Goal: Task Accomplishment & Management: Manage account settings

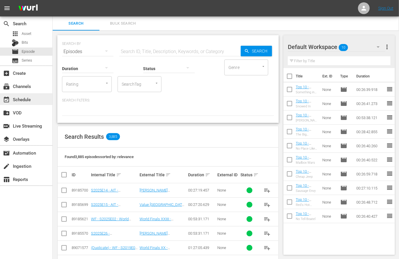
click at [22, 97] on div "event_available Schedule" at bounding box center [16, 98] width 33 height 5
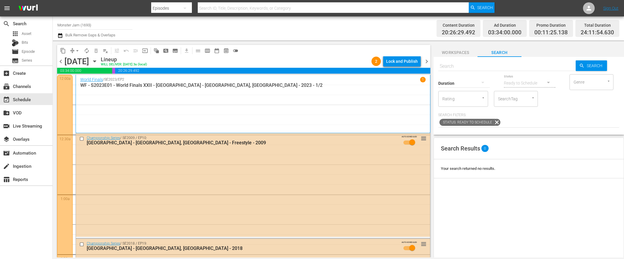
click at [310, 38] on div "Channel Title Monster Jam (1693) Bulk Remove Gaps & Overlaps" at bounding box center [210, 28] width 306 height 21
click at [285, 34] on div "Channel Title Monster Jam (1693) Bulk Remove Gaps & Overlaps" at bounding box center [210, 28] width 306 height 21
click at [23, 88] on div "subscriptions Channels" at bounding box center [16, 85] width 33 height 5
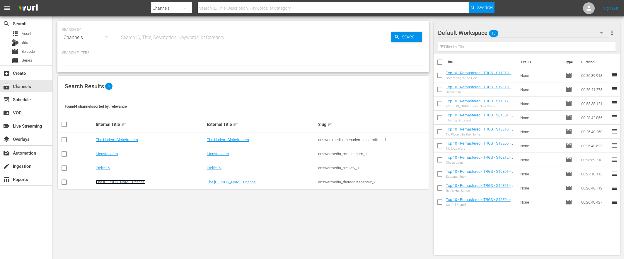
click at [114, 181] on link "The [PERSON_NAME] Channel" at bounding box center [121, 182] width 50 height 4
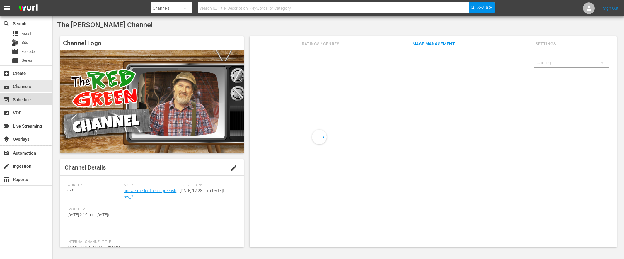
click at [38, 97] on div "event_available Schedule" at bounding box center [26, 99] width 52 height 12
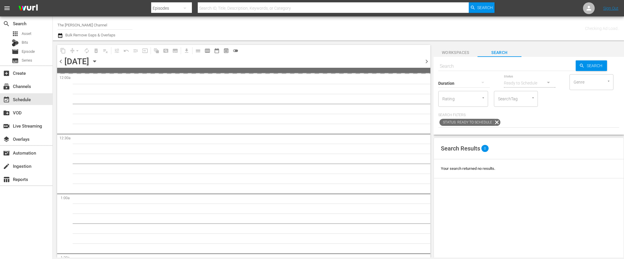
click at [98, 63] on icon "button" at bounding box center [94, 61] width 6 height 6
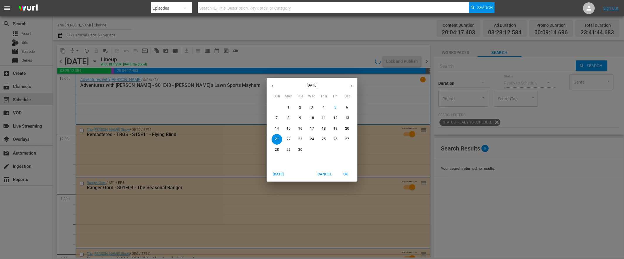
click at [279, 117] on span "7" at bounding box center [276, 117] width 11 height 5
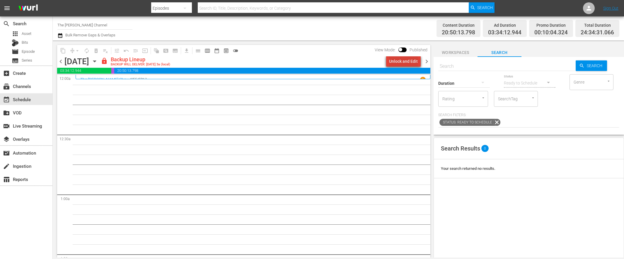
click at [409, 57] on div "Unlock and Edit" at bounding box center [403, 61] width 29 height 11
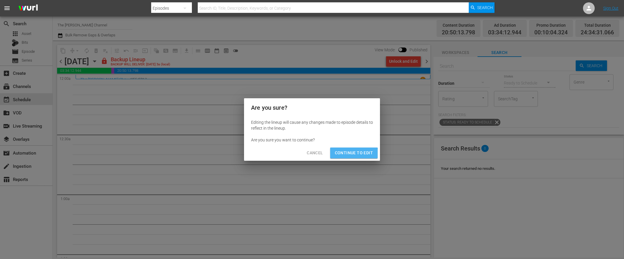
click at [345, 156] on button "Continue to Edit" at bounding box center [353, 152] width 47 height 11
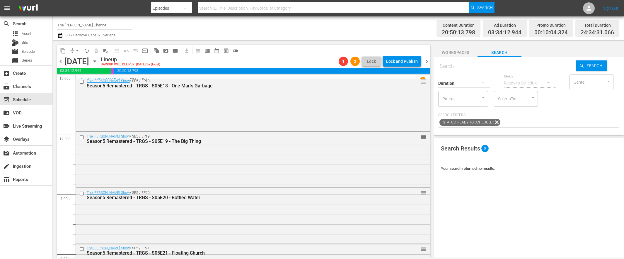
click at [426, 61] on span "chevron_right" at bounding box center [426, 61] width 7 height 7
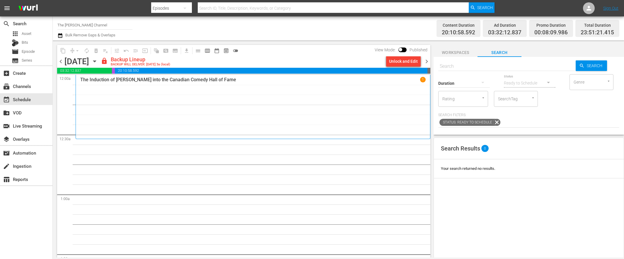
click at [337, 41] on div "content_copy compress arrow_drop_down autorenew_outlined delete_forever_outline…" at bounding box center [242, 148] width 379 height 217
click at [392, 59] on div "Unlock and Edit" at bounding box center [403, 61] width 29 height 11
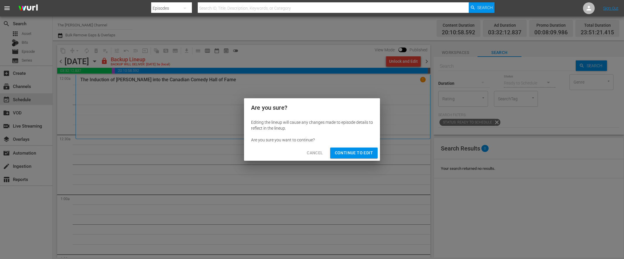
click at [348, 156] on span "Continue to Edit" at bounding box center [354, 152] width 38 height 7
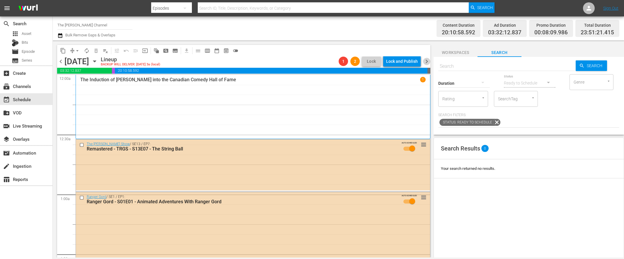
click at [424, 58] on span "chevron_right" at bounding box center [426, 61] width 7 height 7
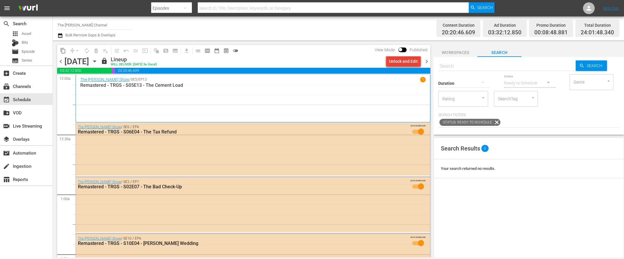
click at [407, 61] on div "Unlock and Edit" at bounding box center [403, 61] width 29 height 11
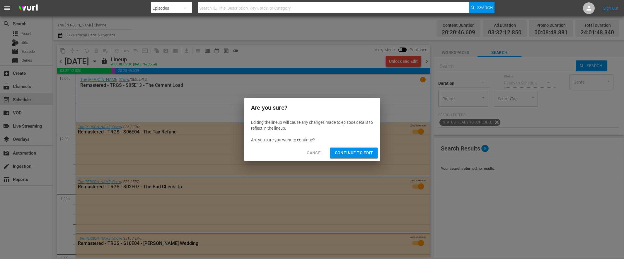
click at [352, 151] on span "Continue to Edit" at bounding box center [354, 152] width 38 height 7
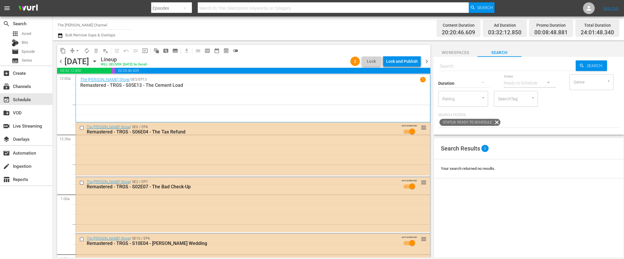
click at [425, 61] on span "chevron_right" at bounding box center [426, 61] width 7 height 7
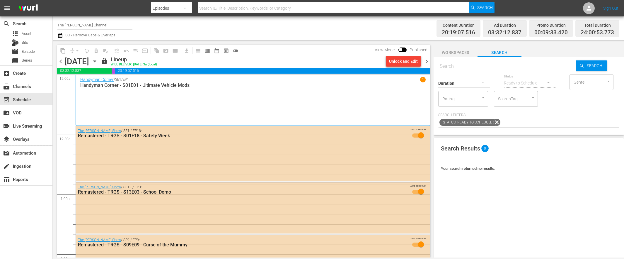
click at [403, 64] on div "Unlock and Edit" at bounding box center [403, 61] width 29 height 11
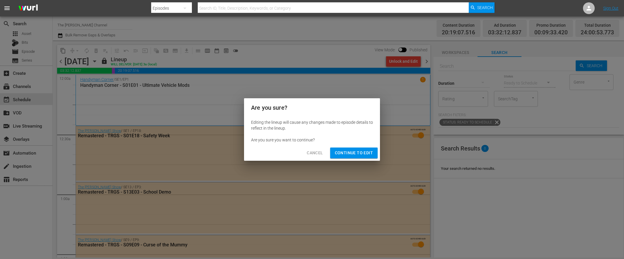
click at [366, 151] on span "Continue to Edit" at bounding box center [354, 152] width 38 height 7
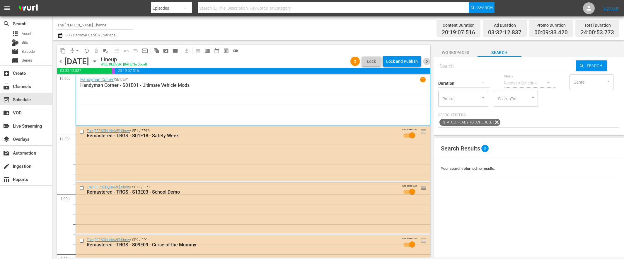
click at [427, 60] on span "chevron_right" at bounding box center [426, 61] width 7 height 7
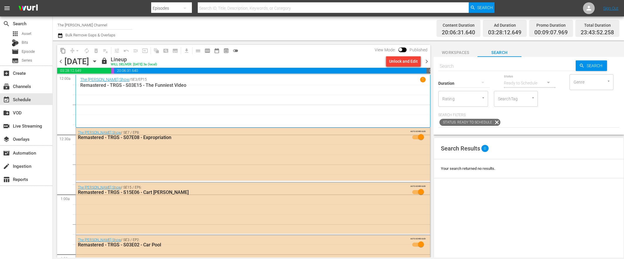
click at [400, 62] on div "Unlock and Edit" at bounding box center [403, 61] width 29 height 11
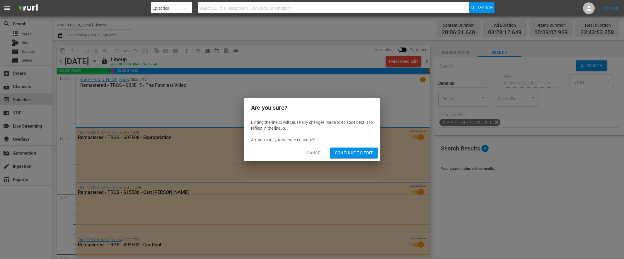
click at [358, 148] on button "Continue to Edit" at bounding box center [353, 152] width 47 height 11
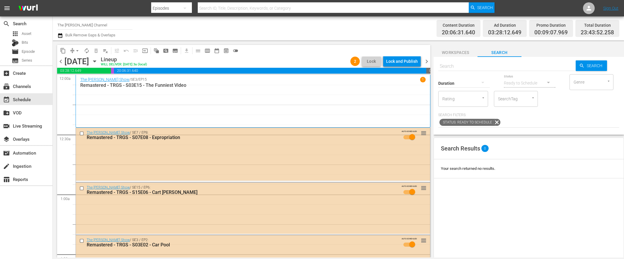
click at [425, 62] on span "chevron_right" at bounding box center [426, 61] width 7 height 7
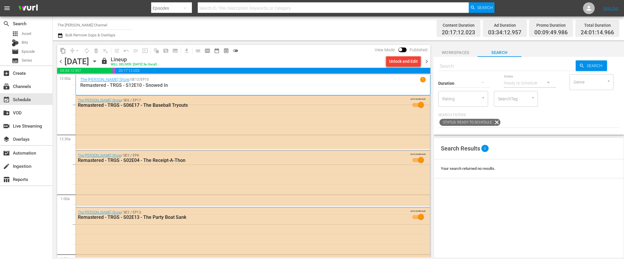
click at [397, 61] on div "Unlock and Edit" at bounding box center [403, 61] width 29 height 11
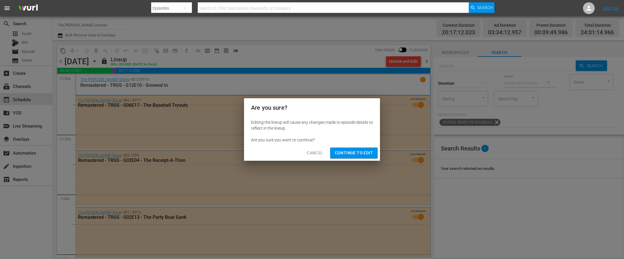
click at [367, 153] on span "Continue to Edit" at bounding box center [354, 152] width 38 height 7
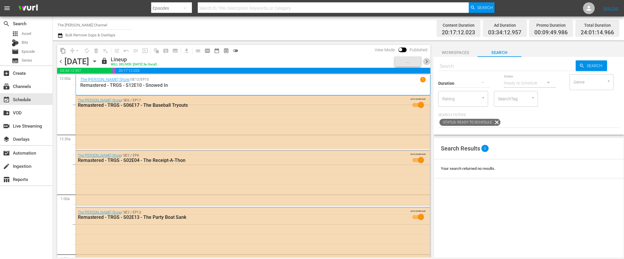
click at [428, 64] on span "chevron_right" at bounding box center [426, 61] width 7 height 7
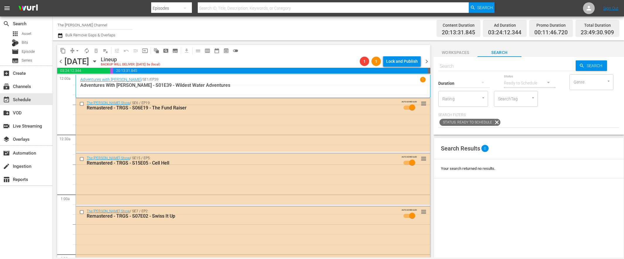
click at [426, 61] on span "chevron_right" at bounding box center [426, 61] width 7 height 7
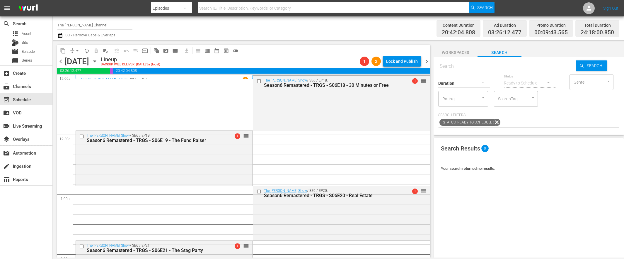
click at [425, 60] on span "chevron_right" at bounding box center [426, 61] width 7 height 7
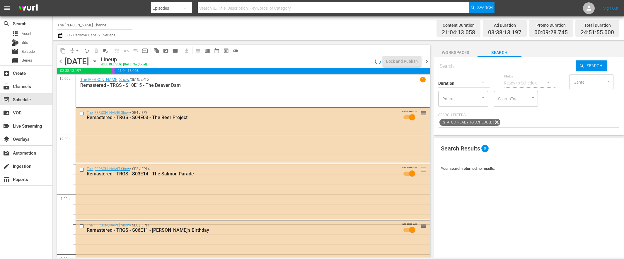
click at [62, 36] on icon "button" at bounding box center [60, 35] width 6 height 7
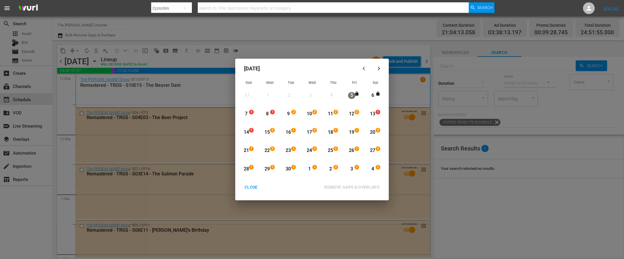
click at [246, 111] on div "7" at bounding box center [245, 113] width 7 height 7
click at [246, 148] on div "21" at bounding box center [245, 150] width 7 height 7
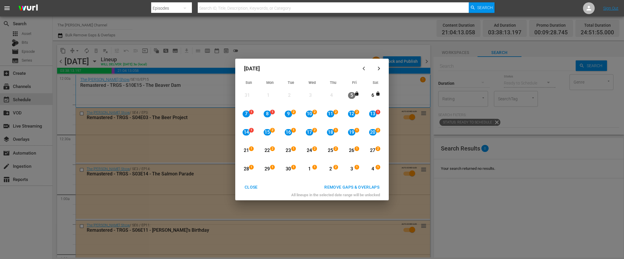
click at [343, 185] on div "REMOVE GAPS & OVERLAPS" at bounding box center [351, 186] width 64 height 7
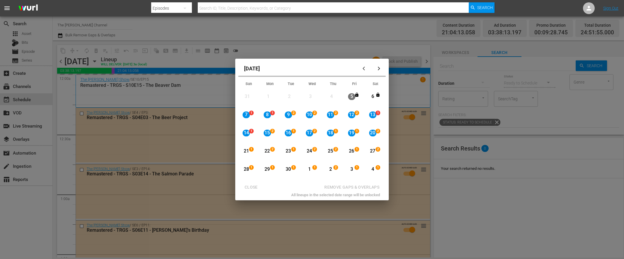
click at [246, 188] on div "CLOSE REMOVE GAPS & OVERLAPS" at bounding box center [311, 187] width 149 height 11
click at [278, 43] on div "September 2025 Sun Mon Tue Wed Thu Fri Sat 31 View Lineup 1 View Lineup 2 View …" at bounding box center [312, 129] width 624 height 259
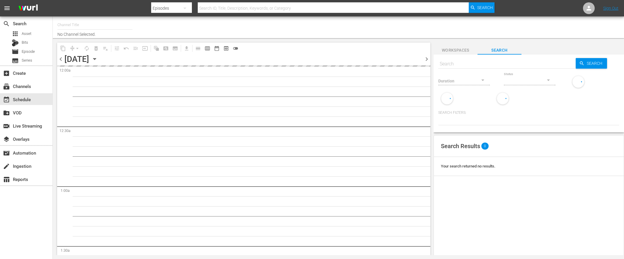
type input "The [PERSON_NAME] Channel (949)"
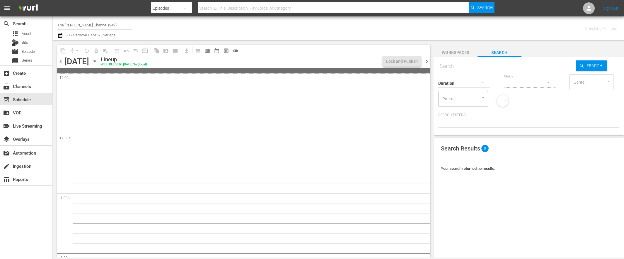
click at [98, 63] on icon "button" at bounding box center [94, 61] width 6 height 6
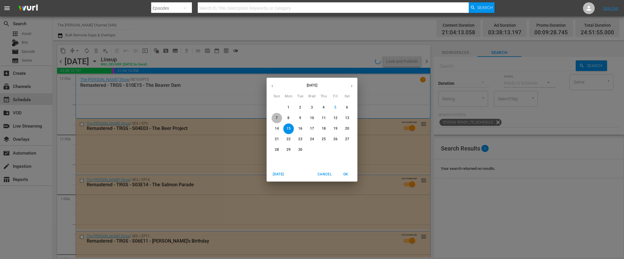
click at [276, 118] on p "7" at bounding box center [277, 117] width 2 height 5
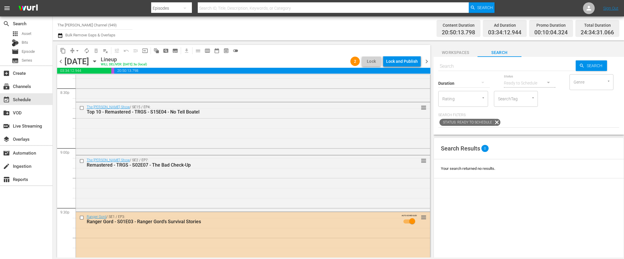
scroll to position [2755, 0]
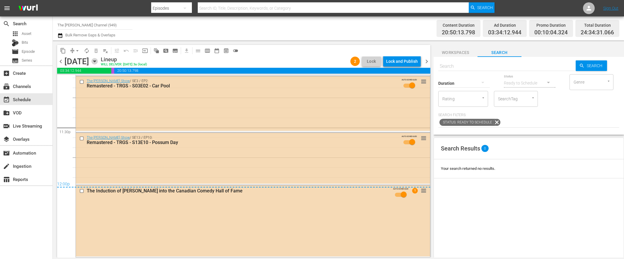
click at [96, 61] on icon "button" at bounding box center [94, 61] width 3 height 1
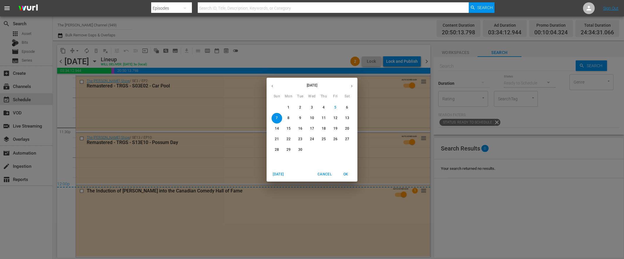
click at [348, 117] on p "13" at bounding box center [347, 117] width 4 height 5
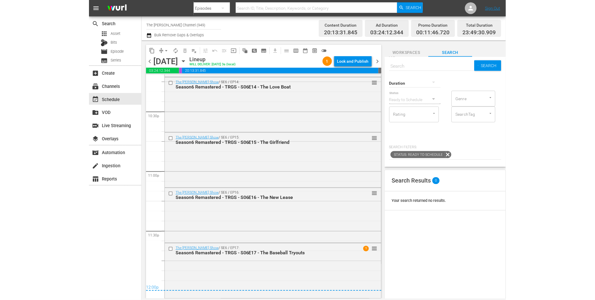
scroll to position [2651, 0]
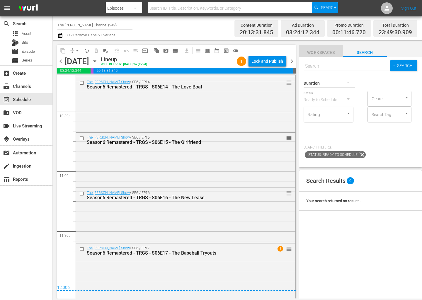
click at [320, 51] on span "Workspaces" at bounding box center [321, 52] width 44 height 7
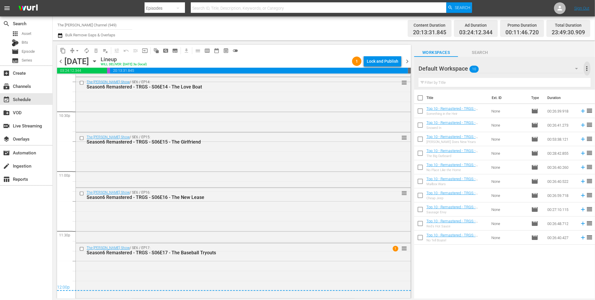
click at [587, 66] on span "more_vert" at bounding box center [587, 68] width 7 height 7
click at [517, 49] on div "Workspaces Search" at bounding box center [504, 51] width 181 height 12
click at [422, 98] on input "checkbox" at bounding box center [420, 99] width 12 height 12
checkbox input "true"
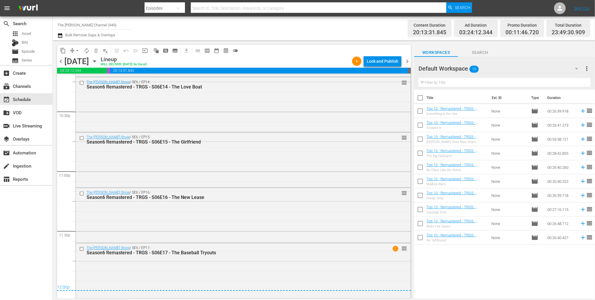
checkbox input "true"
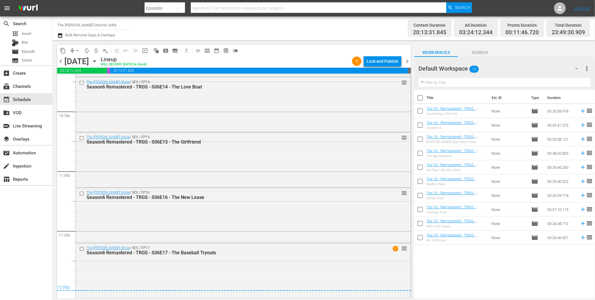
checkbox input "true"
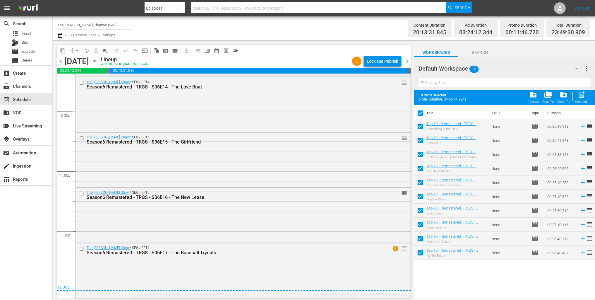
click at [574, 67] on icon "button" at bounding box center [576, 68] width 7 height 7
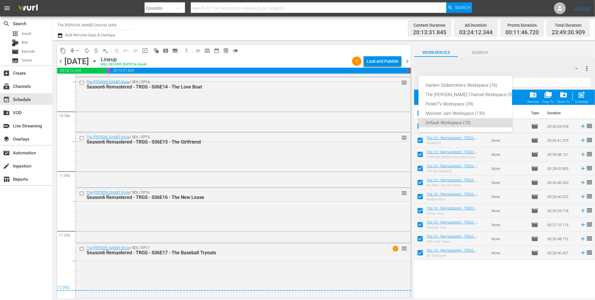
click at [529, 65] on div "Harlem Globetrotters Workspace (76) The Red Green Channel Workspace (0) PickleT…" at bounding box center [297, 150] width 595 height 300
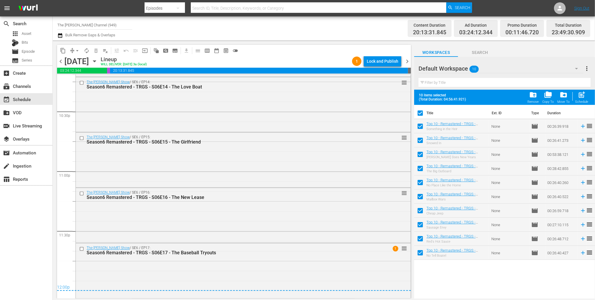
click at [587, 68] on span "more_vert" at bounding box center [587, 68] width 7 height 7
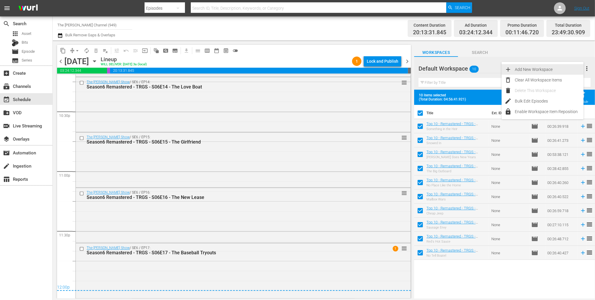
click at [554, 72] on div "Add New Workspace" at bounding box center [549, 69] width 69 height 11
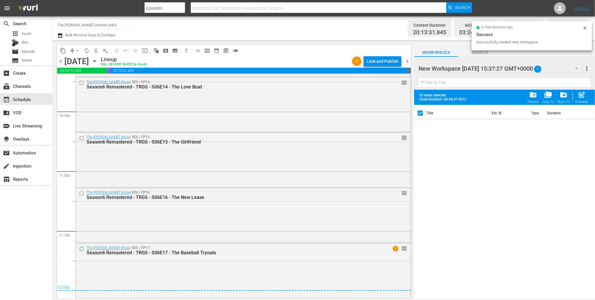
click at [491, 69] on div at bounding box center [469, 68] width 100 height 15
click at [491, 69] on input "New Workspace Fri Sep 05 2025 15:37:27 GMT+0000" at bounding box center [502, 68] width 167 height 14
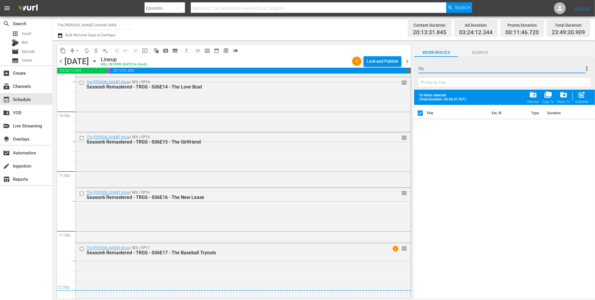
type input "R"
click at [496, 68] on input "TRGC - TOP 10" at bounding box center [502, 68] width 167 height 14
type input "TRGC - TOP 10"
click at [587, 69] on span "more_vert" at bounding box center [587, 68] width 7 height 7
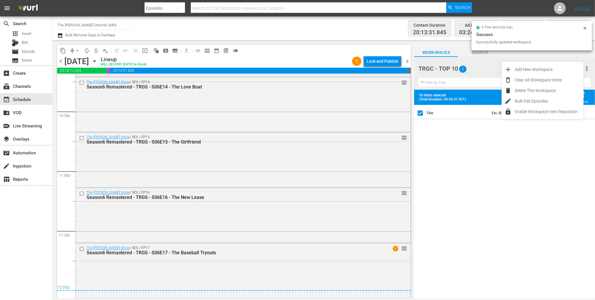
click at [551, 52] on div "a few seconds ago Success Successfully updated workspace." at bounding box center [532, 36] width 121 height 31
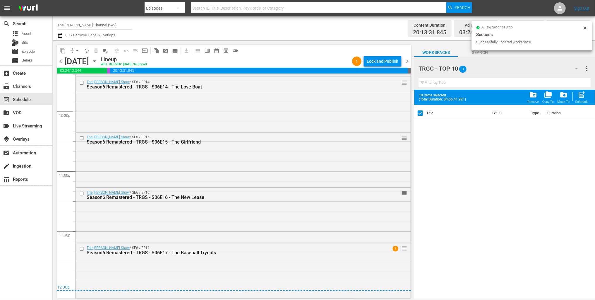
click at [485, 71] on div "TRGC - TOP 10 0" at bounding box center [501, 68] width 165 height 16
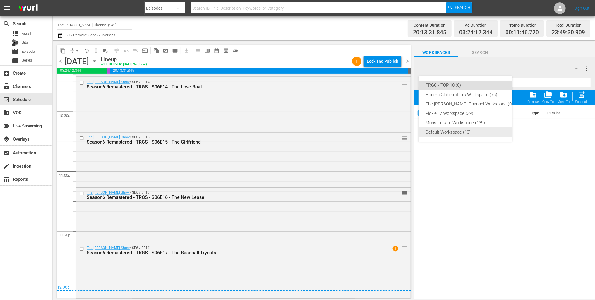
click at [459, 131] on div "Default Workspace (10)" at bounding box center [470, 131] width 88 height 9
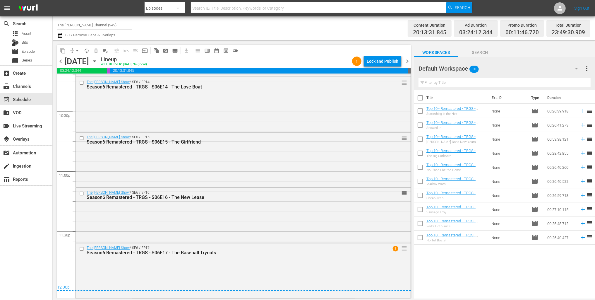
click at [422, 97] on input "checkbox" at bounding box center [420, 99] width 12 height 12
checkbox input "true"
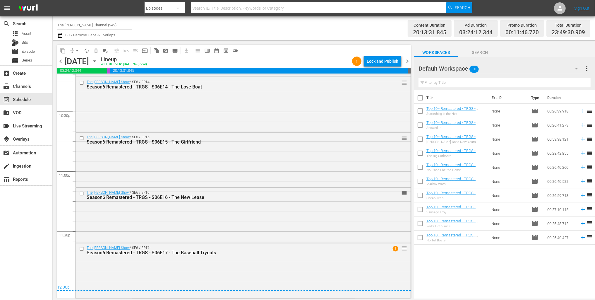
checkbox input "true"
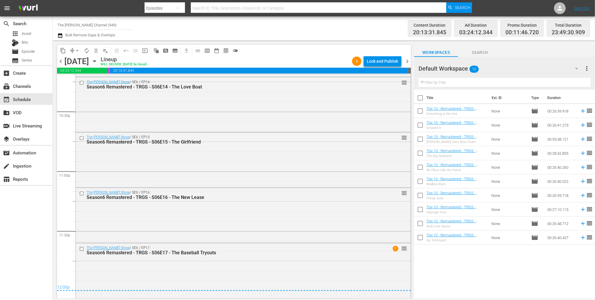
checkbox input "true"
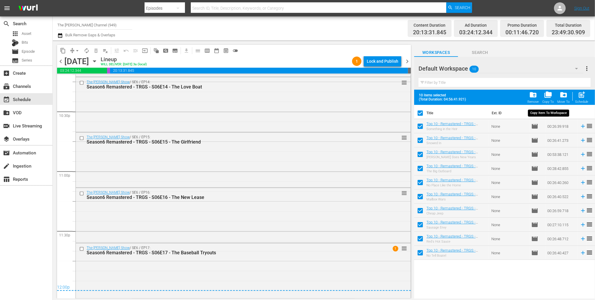
click at [548, 96] on span "folder_copy" at bounding box center [549, 95] width 8 height 8
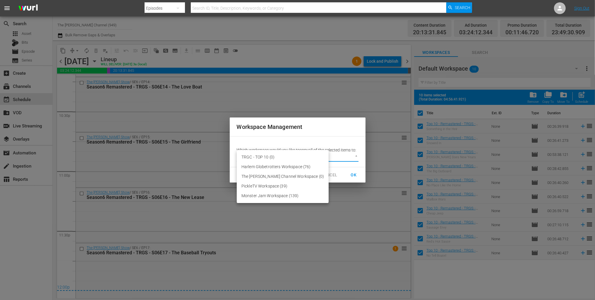
drag, startPoint x: 339, startPoint y: 157, endPoint x: 335, endPoint y: 158, distance: 4.6
click at [339, 157] on body "menu Search By Episodes Search ID, Title, Description, Keywords, or Category Se…" at bounding box center [297, 150] width 595 height 300
click at [277, 153] on li "TRGC - TOP 10 (0)" at bounding box center [283, 157] width 92 height 10
type input "3741"
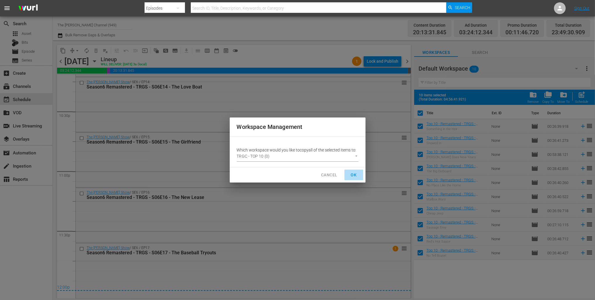
click at [352, 173] on span "OK" at bounding box center [353, 174] width 9 height 7
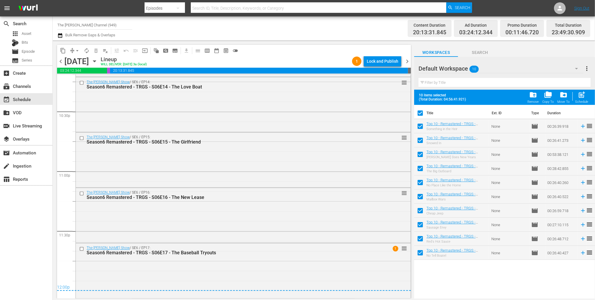
checkbox input "false"
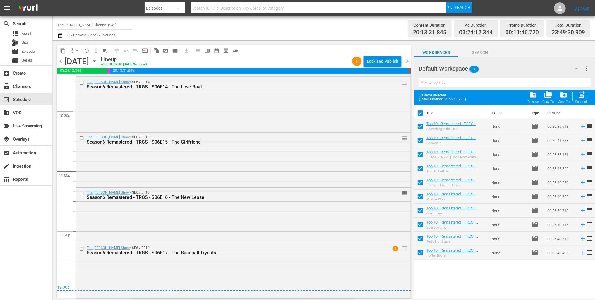
checkbox input "false"
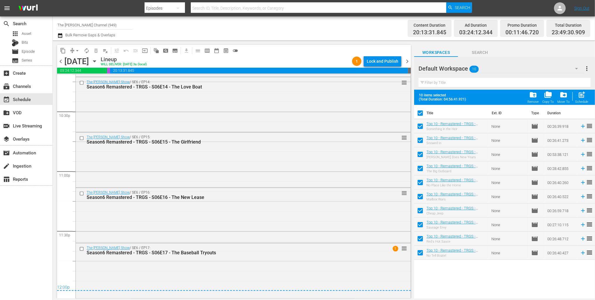
checkbox input "false"
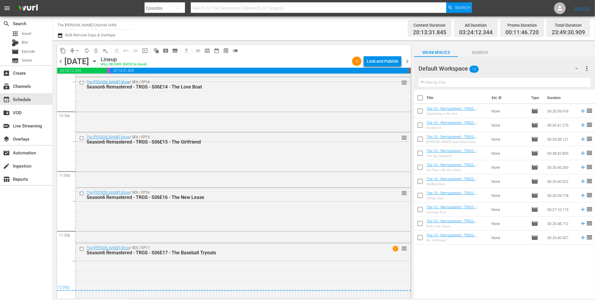
click at [511, 69] on div "Default Workspace 10" at bounding box center [501, 68] width 165 height 16
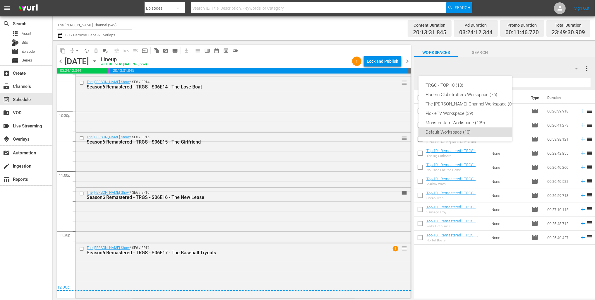
click at [545, 59] on div "TRGC - TOP 10 (10) Harlem Globetrotters Workspace (76) The Red Green Channel Wo…" at bounding box center [297, 150] width 595 height 300
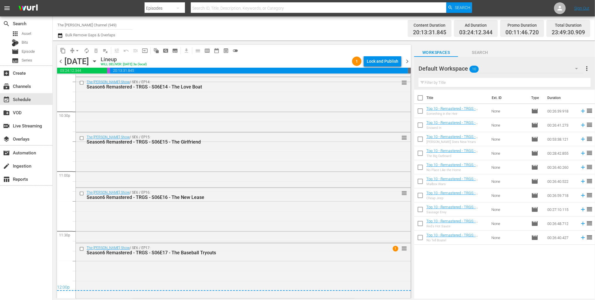
click at [588, 66] on span "more_vert" at bounding box center [587, 68] width 7 height 7
click at [551, 69] on div "Add New Workspace" at bounding box center [549, 69] width 69 height 11
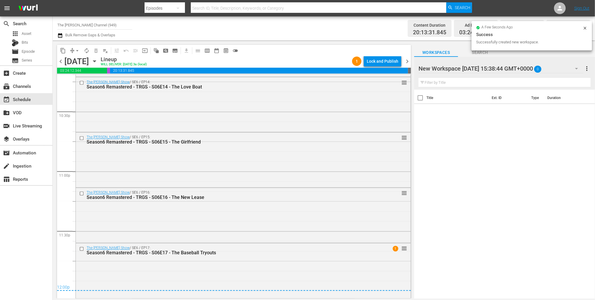
click at [512, 70] on div at bounding box center [469, 68] width 100 height 15
click at [512, 70] on input "New Workspace Fri Sep 05 2025 15:38:44 GMT+0000" at bounding box center [502, 68] width 167 height 14
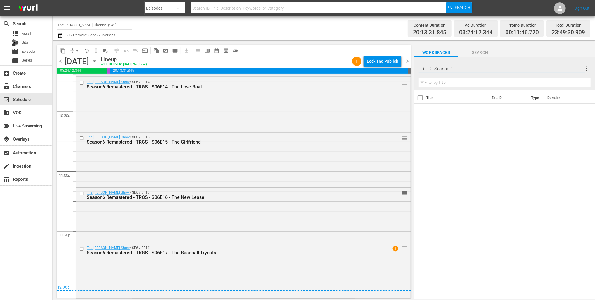
type input "TRGC - Season"
click at [478, 70] on div "TRGC - Season 0" at bounding box center [501, 68] width 165 height 16
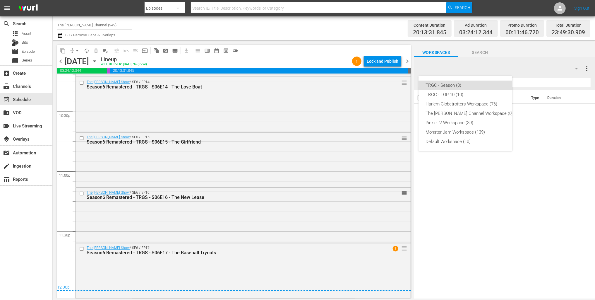
click at [589, 69] on div "TRGC - Season (0) TRGC - TOP 10 (10) Harlem Globetrotters Workspace (76) The Re…" at bounding box center [297, 150] width 595 height 300
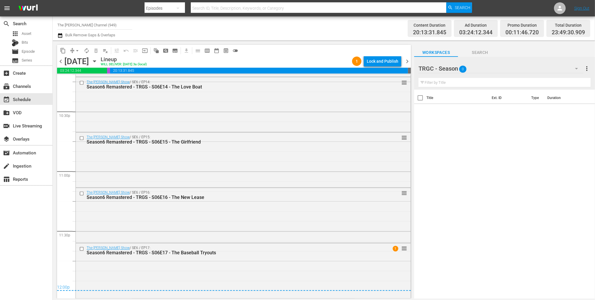
click at [588, 69] on div "TRGC - Season (0) TRGC - TOP 10 (10) Harlem Globetrotters Workspace (76) The Re…" at bounding box center [297, 150] width 595 height 300
click at [586, 69] on span "more_vert" at bounding box center [587, 68] width 7 height 7
click at [451, 69] on div at bounding box center [447, 68] width 56 height 15
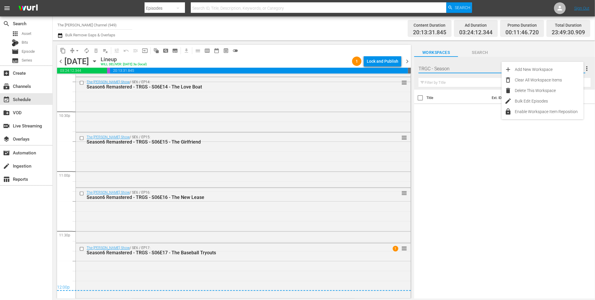
click at [451, 69] on input "TRGC - Season" at bounding box center [502, 68] width 167 height 14
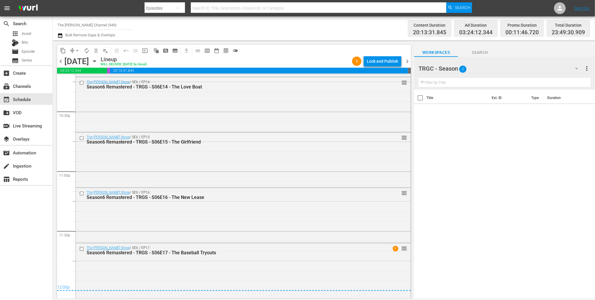
click at [451, 69] on div at bounding box center [447, 68] width 56 height 15
type input "TRGC - Season 6"
click at [456, 113] on div "Title Ext. ID Type Duration" at bounding box center [504, 195] width 181 height 210
click at [480, 54] on span "Search" at bounding box center [480, 52] width 44 height 7
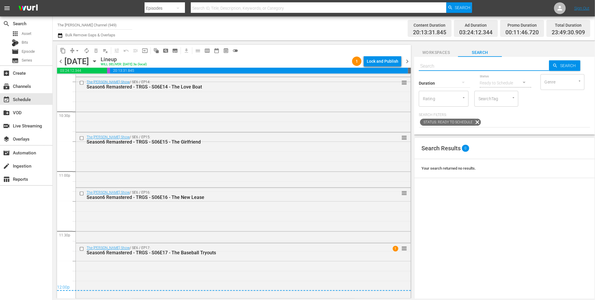
click at [458, 67] on input "text" at bounding box center [484, 66] width 130 height 14
type input "Season6"
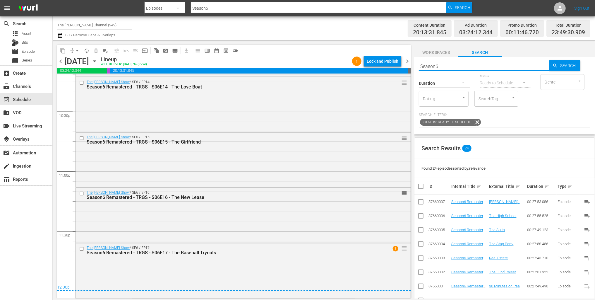
drag, startPoint x: 441, startPoint y: 66, endPoint x: 414, endPoint y: 65, distance: 27.0
click at [414, 65] on div "content_copy compress arrow_drop_down autorenew_outlined delete_forever_outline…" at bounding box center [324, 169] width 543 height 258
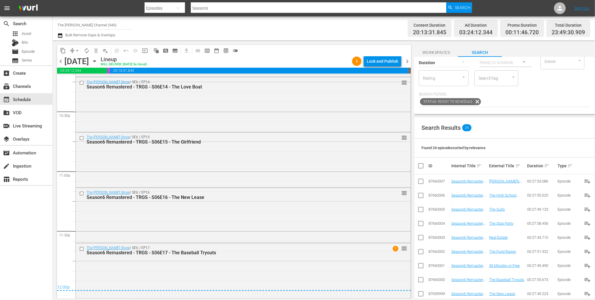
scroll to position [16, 0]
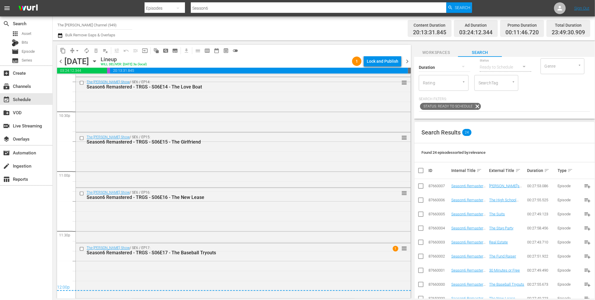
type input "Season6"
click at [421, 172] on input "checkbox" at bounding box center [424, 170] width 12 height 7
checkbox input "true"
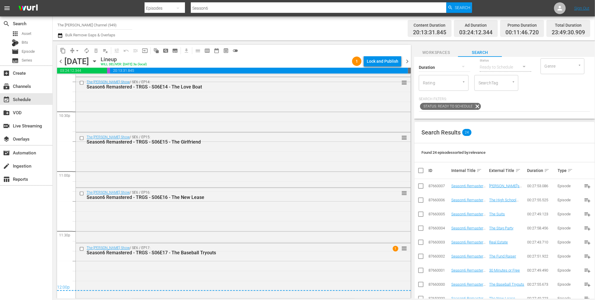
checkbox input "true"
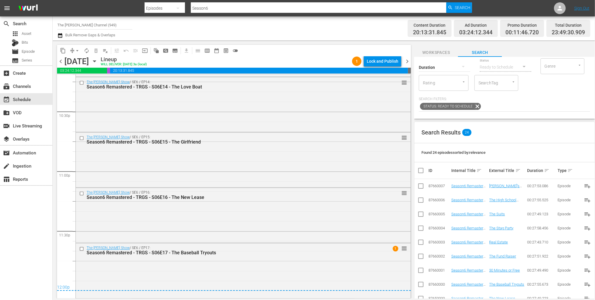
checkbox input "true"
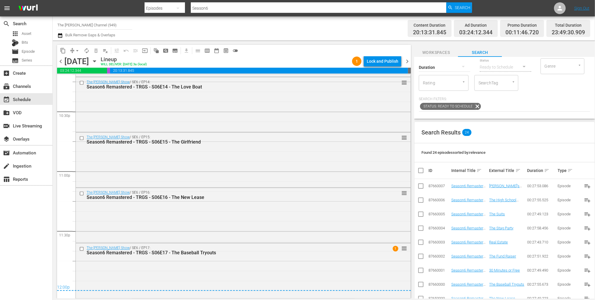
checkbox input "true"
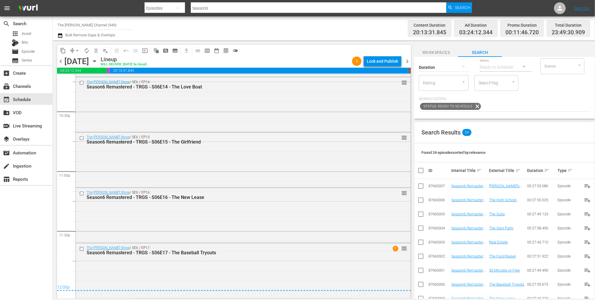
checkbox input "true"
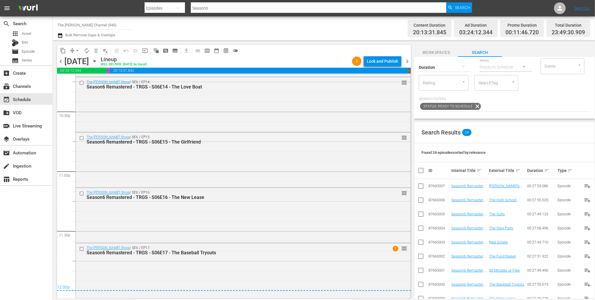
checkbox input "true"
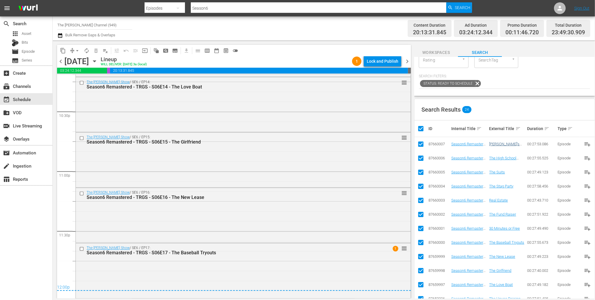
scroll to position [0, 0]
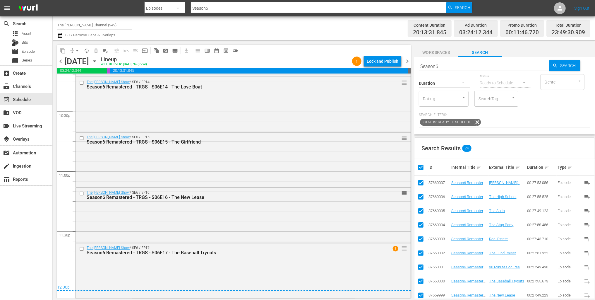
click at [534, 141] on div "Search Results 24" at bounding box center [505, 148] width 180 height 21
click at [420, 167] on input "checkbox" at bounding box center [424, 167] width 12 height 7
checkbox input "false"
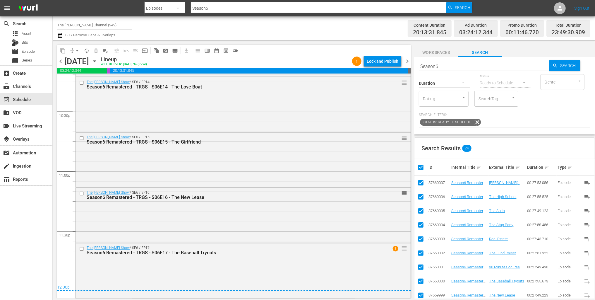
checkbox input "false"
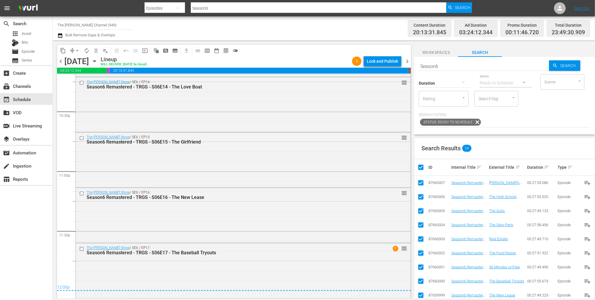
checkbox input "false"
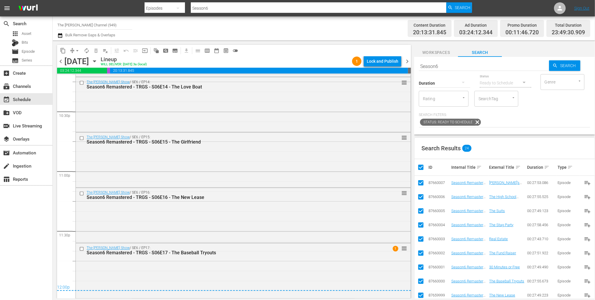
checkbox input "false"
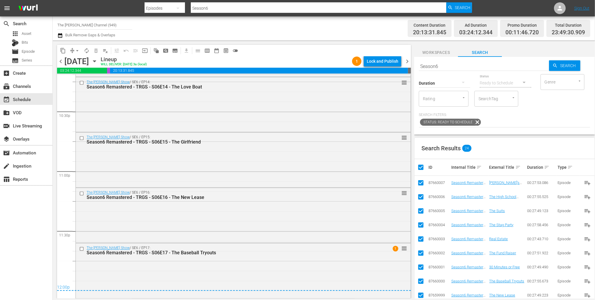
checkbox input "false"
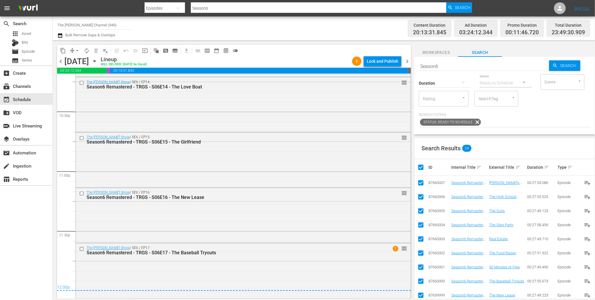
checkbox input "false"
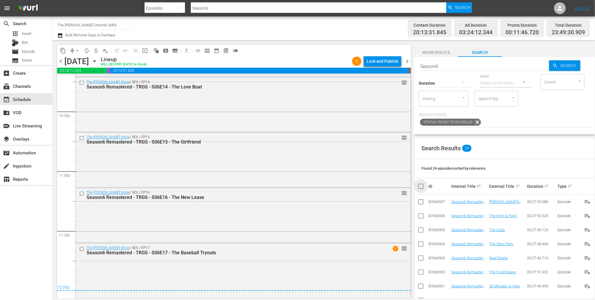
click at [421, 187] on input "checkbox" at bounding box center [424, 186] width 12 height 7
checkbox input "true"
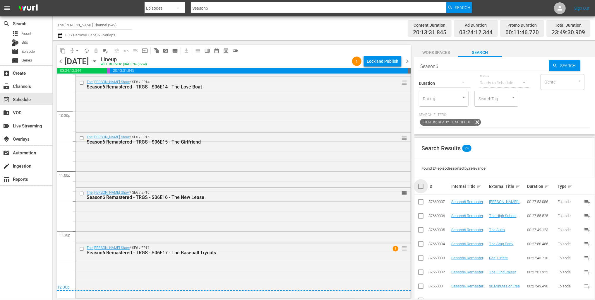
checkbox input "true"
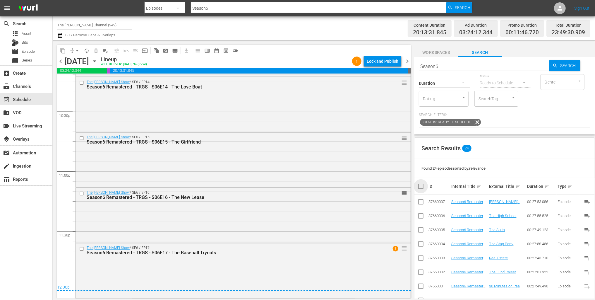
checkbox input "true"
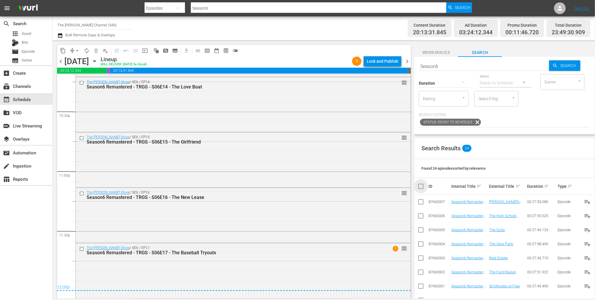
checkbox input "true"
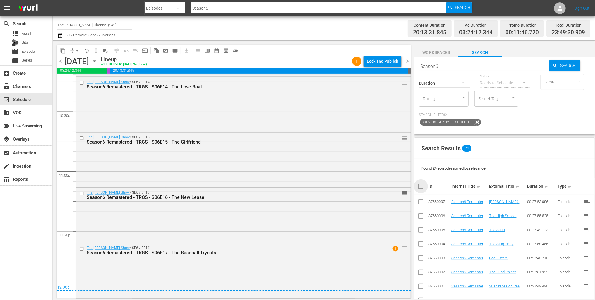
checkbox input "true"
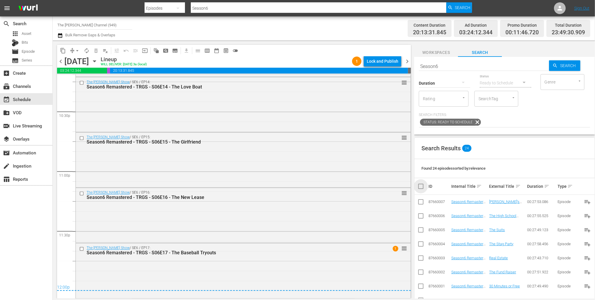
checkbox input "true"
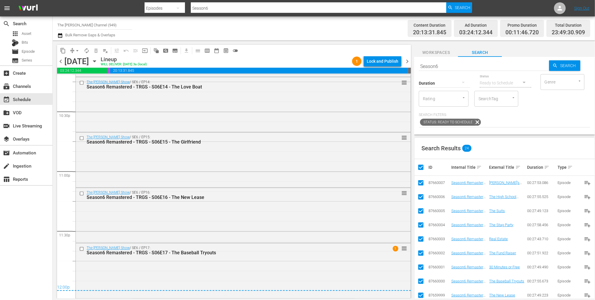
click at [421, 167] on input "checkbox" at bounding box center [424, 167] width 12 height 7
checkbox input "false"
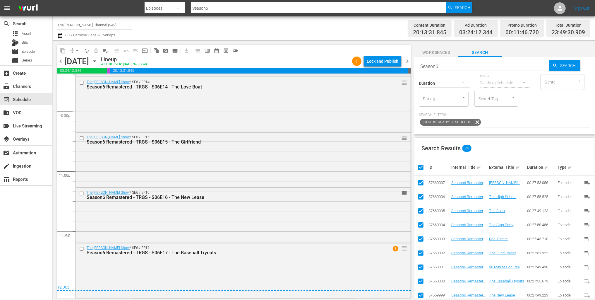
checkbox input "false"
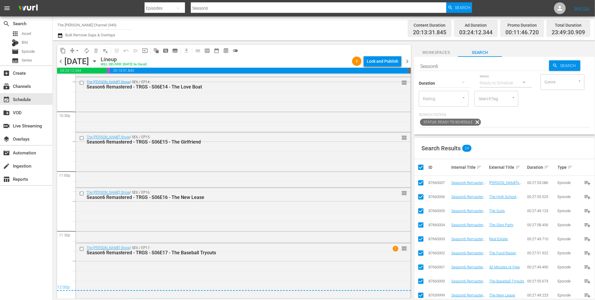
checkbox input "false"
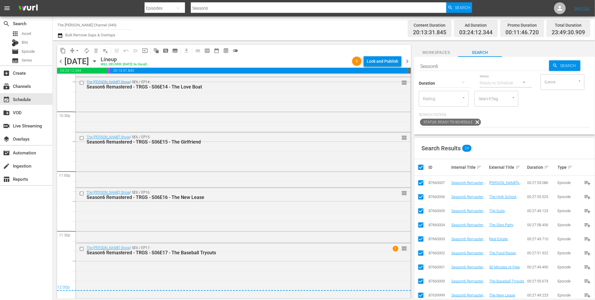
checkbox input "false"
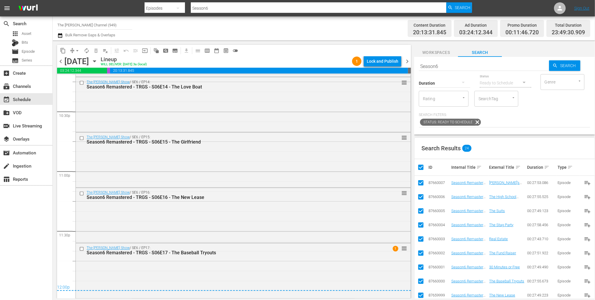
checkbox input "false"
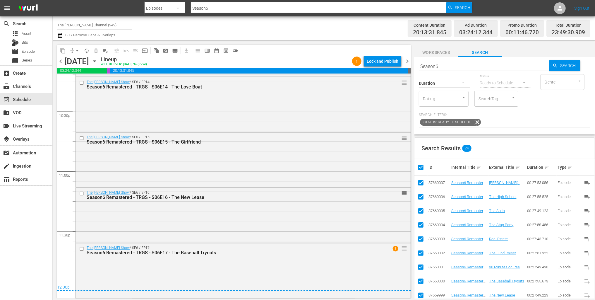
checkbox input "false"
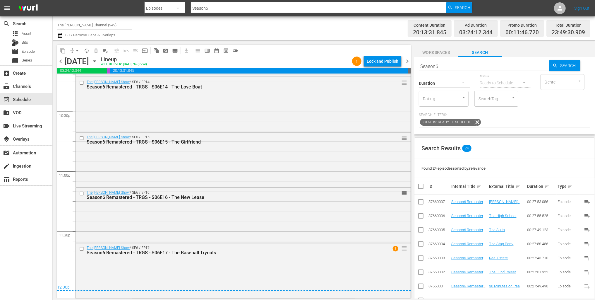
click at [504, 130] on div "Search Season6 Search Duration Status Ready to Schedule Genre Genre Rating Rati…" at bounding box center [504, 96] width 181 height 78
drag, startPoint x: 445, startPoint y: 65, endPoint x: 407, endPoint y: 62, distance: 38.5
click at [407, 62] on div "content_copy compress arrow_drop_down autorenew_outlined delete_forever_outline…" at bounding box center [324, 169] width 543 height 258
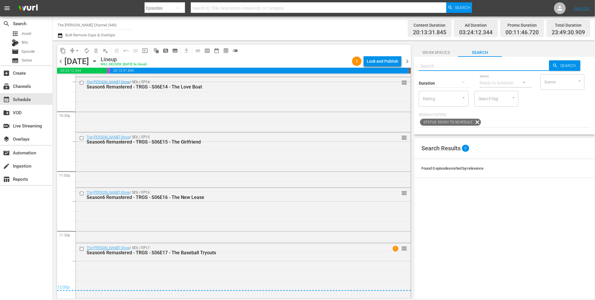
click at [524, 64] on input "text" at bounding box center [484, 66] width 130 height 14
click at [437, 55] on span "Workspaces" at bounding box center [436, 52] width 44 height 7
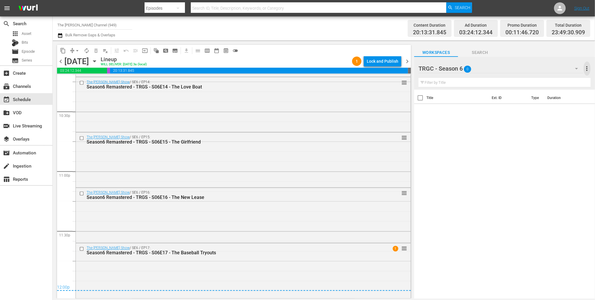
click at [587, 67] on span "more_vert" at bounding box center [587, 68] width 7 height 7
click at [571, 72] on div "Add New Workspace" at bounding box center [549, 69] width 69 height 11
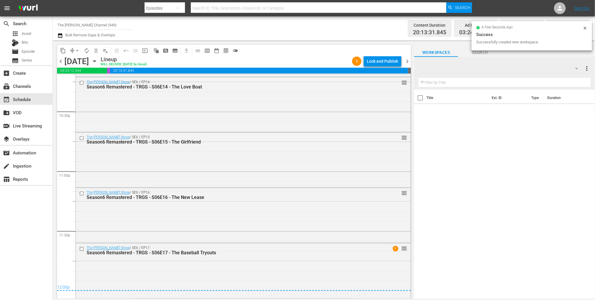
click at [447, 69] on div at bounding box center [469, 68] width 100 height 15
click at [447, 69] on input "New Workspace Fri Sep 05 2025 15:40:29 GMT+0000" at bounding box center [502, 68] width 167 height 14
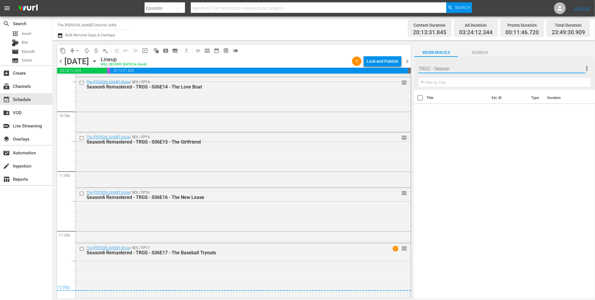
type input "TRGC - Season 7"
click at [533, 61] on div "TRGC - Season 7 more_vert" at bounding box center [505, 66] width 172 height 19
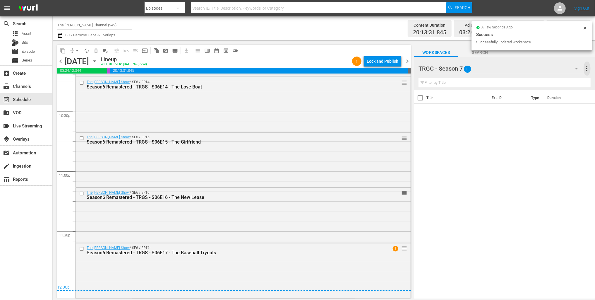
click at [585, 66] on span "more_vert" at bounding box center [587, 68] width 7 height 7
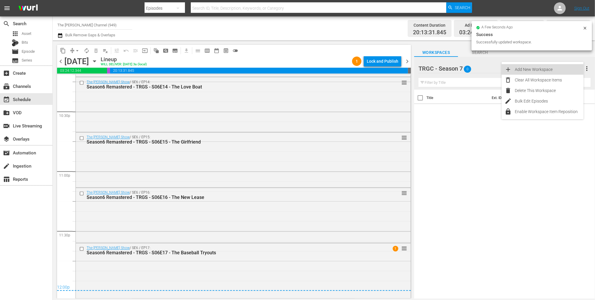
click at [559, 71] on div "Add New Workspace" at bounding box center [549, 69] width 69 height 11
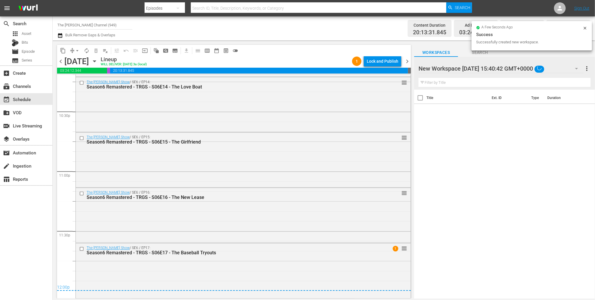
click at [459, 70] on div at bounding box center [469, 68] width 100 height 15
click at [459, 70] on input "New Workspace Fri Sep 05 2025 15:40:42 GMT+0000" at bounding box center [502, 68] width 167 height 14
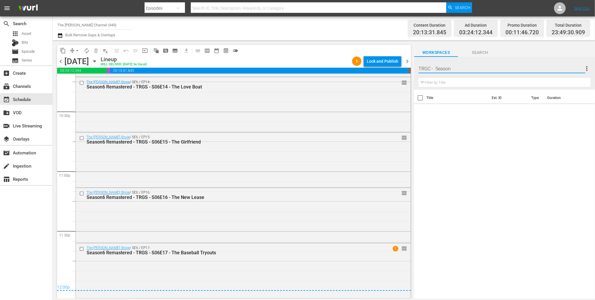
click at [436, 69] on input "TRGC - Season" at bounding box center [502, 68] width 167 height 14
click at [459, 69] on input "TRGC - Season" at bounding box center [502, 68] width 167 height 14
type input "TRGC - Season 8"
click at [471, 123] on div "Title Ext. ID Type Duration" at bounding box center [504, 195] width 181 height 210
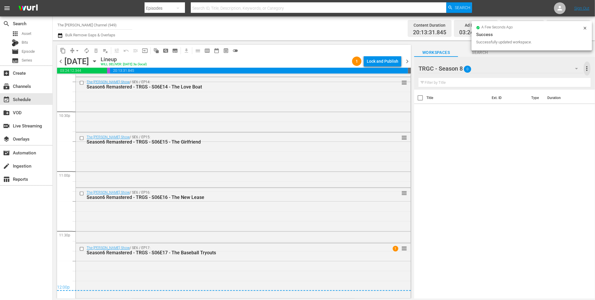
click at [587, 70] on span "more_vert" at bounding box center [587, 68] width 7 height 7
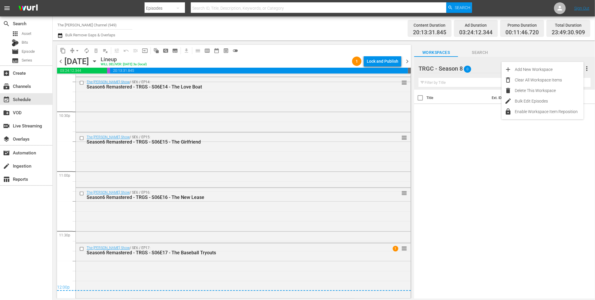
drag, startPoint x: 463, startPoint y: 69, endPoint x: 418, endPoint y: 67, distance: 44.8
click at [418, 67] on div "TRGC - Season 8 0 TRGC - Season 8 more_vert Filter by Title" at bounding box center [504, 73] width 181 height 33
click at [421, 68] on div at bounding box center [449, 68] width 60 height 15
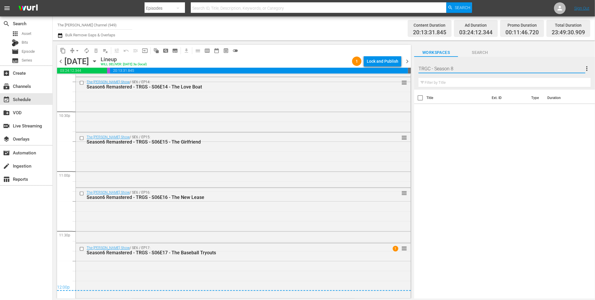
click at [421, 68] on input "TRGC - Season 8" at bounding box center [502, 68] width 167 height 14
click at [587, 68] on span "more_vert" at bounding box center [587, 68] width 7 height 7
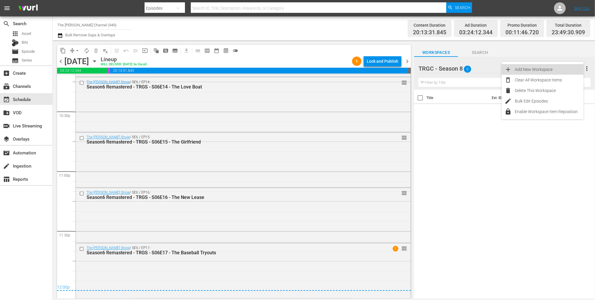
click at [563, 73] on div "Add New Workspace" at bounding box center [549, 69] width 69 height 11
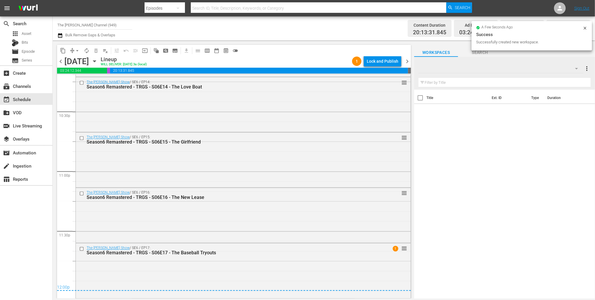
click at [462, 71] on div at bounding box center [469, 68] width 100 height 15
click at [461, 70] on input "New Workspace Fri Sep 05 2025 15:41:03 GMT+0000" at bounding box center [502, 68] width 167 height 14
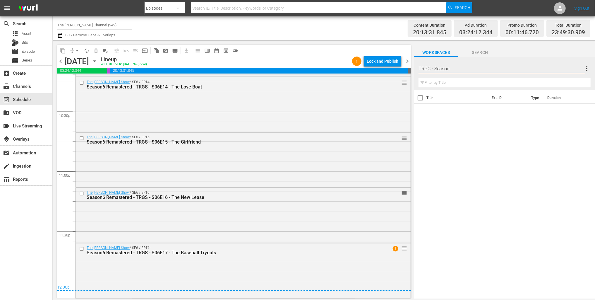
type input "TRGC - Season 9"
click at [521, 66] on input "TRGC - Season 9" at bounding box center [502, 68] width 167 height 14
click at [541, 57] on div "TRGC - Season 9 more_vert" at bounding box center [505, 66] width 172 height 19
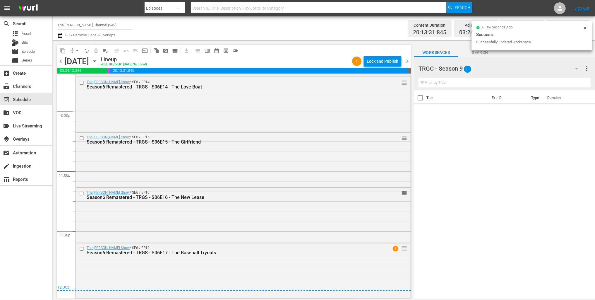
click at [587, 67] on span "more_vert" at bounding box center [587, 68] width 7 height 7
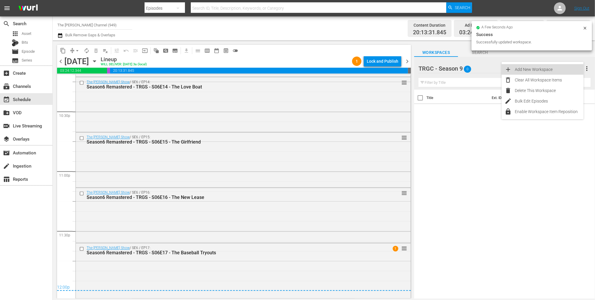
click at [567, 69] on div "Add New Workspace" at bounding box center [549, 69] width 69 height 11
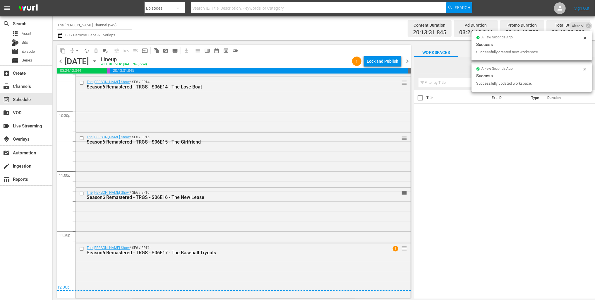
click at [452, 68] on div at bounding box center [469, 68] width 100 height 15
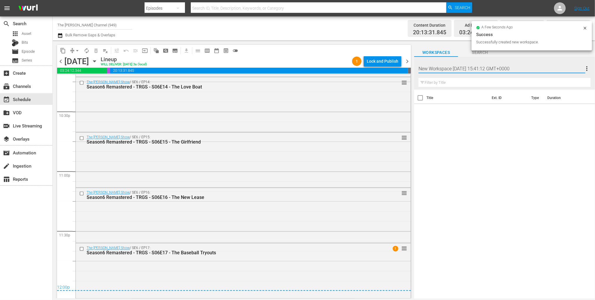
click at [450, 68] on input "New Workspace Fri Sep 05 2025 15:41:12 GMT+0000" at bounding box center [502, 68] width 167 height 14
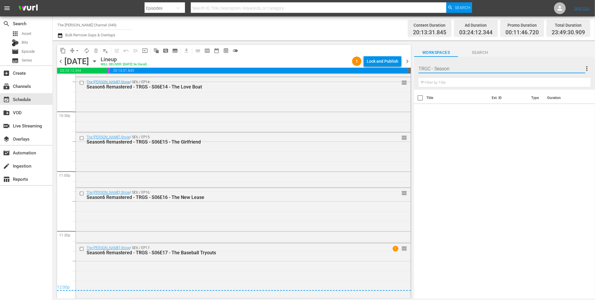
type input "TRGC - Season 9"
click at [548, 55] on div "Workspaces Search" at bounding box center [504, 51] width 181 height 12
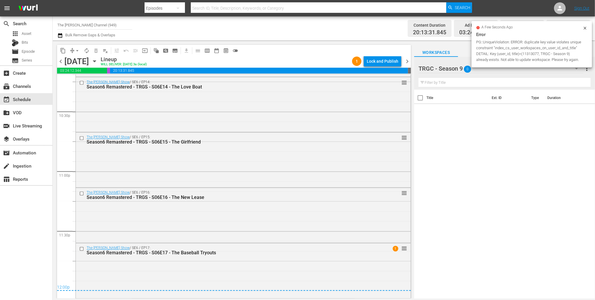
click at [505, 124] on div "Title Ext. ID Type Duration" at bounding box center [504, 195] width 181 height 210
click at [460, 64] on div at bounding box center [449, 68] width 60 height 15
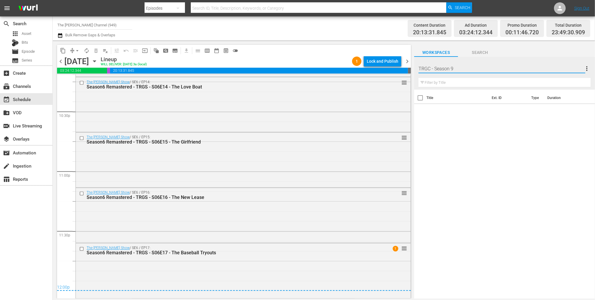
click at [560, 66] on input "TRGC - Season 9" at bounding box center [502, 68] width 167 height 14
click at [477, 129] on div "Title Ext. ID Type Duration" at bounding box center [504, 195] width 181 height 210
click at [586, 66] on span "more_vert" at bounding box center [587, 68] width 7 height 7
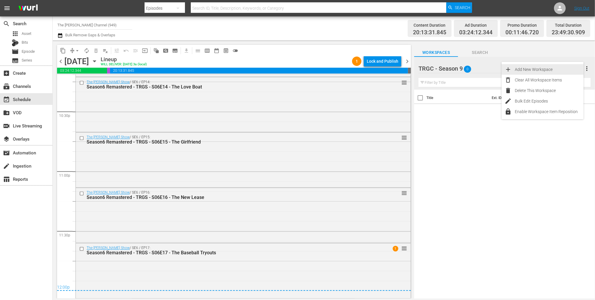
click at [565, 69] on div "Add New Workspace" at bounding box center [549, 69] width 69 height 11
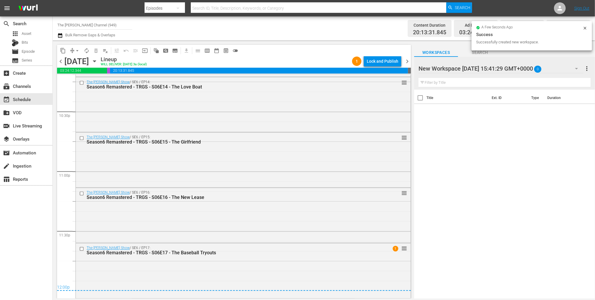
click at [484, 68] on div at bounding box center [469, 68] width 100 height 15
click at [484, 68] on input "New Workspace Fri Sep 05 2025 15:41:29 GMT+0000" at bounding box center [502, 68] width 167 height 14
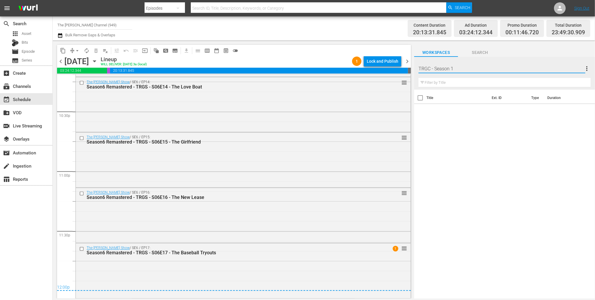
type input "TRGC - Season 10"
click at [533, 59] on div "TRGC - Season 10 more_vert" at bounding box center [505, 66] width 172 height 19
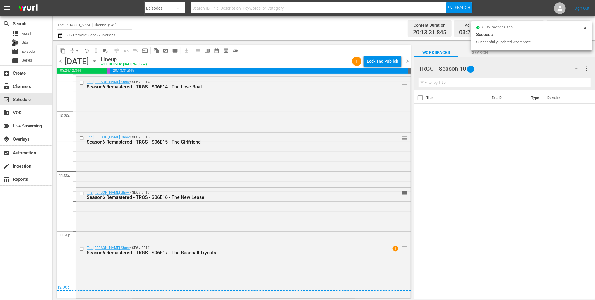
click at [587, 67] on span "more_vert" at bounding box center [587, 68] width 7 height 7
click at [566, 71] on div "Add New Workspace" at bounding box center [549, 69] width 69 height 11
click at [437, 69] on div at bounding box center [469, 68] width 100 height 15
click at [437, 69] on input "New Workspace Fri Sep 05 2025 15:41:40 GMT+0000" at bounding box center [502, 68] width 167 height 14
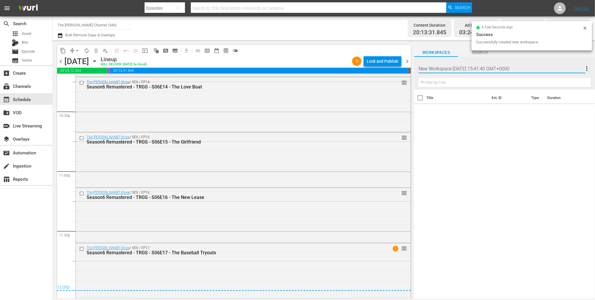
click at [437, 69] on input "New Workspace Fri Sep 05 2025 15:41:40 GMT+0000" at bounding box center [502, 68] width 167 height 14
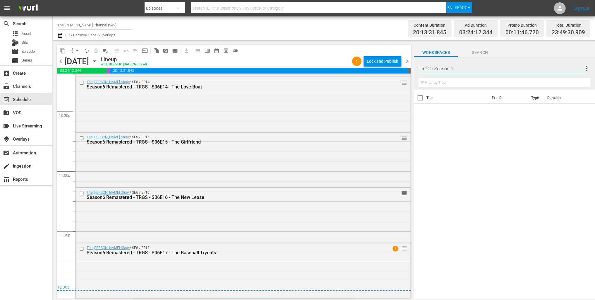
type input "TRGC - Season 11"
click at [518, 53] on div "Workspaces Search" at bounding box center [504, 51] width 181 height 12
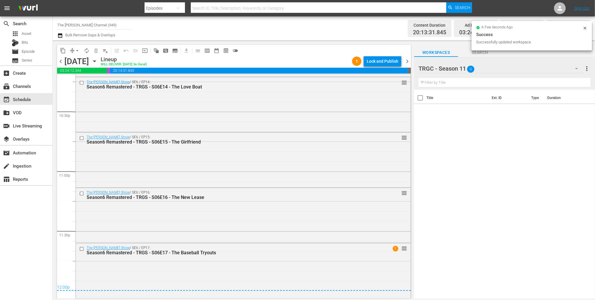
click at [587, 68] on span "more_vert" at bounding box center [587, 68] width 7 height 7
click at [567, 71] on div "Add New Workspace" at bounding box center [549, 69] width 69 height 11
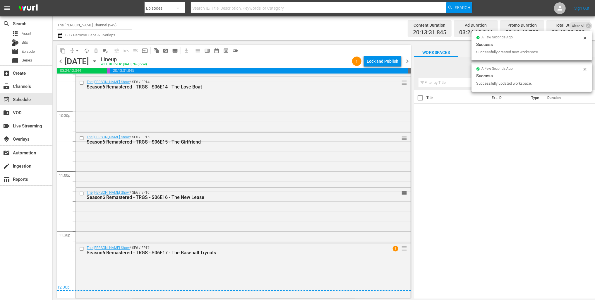
click at [430, 70] on div at bounding box center [469, 68] width 100 height 15
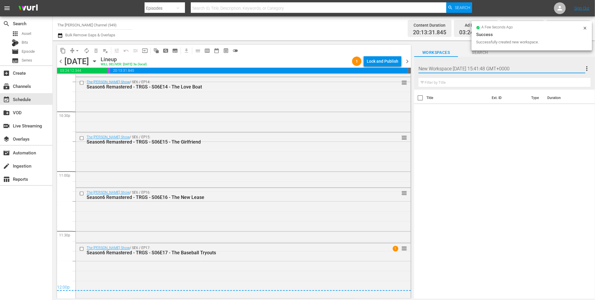
click at [430, 70] on input "New Workspace Fri Sep 05 2025 15:41:48 GMT+0000" at bounding box center [502, 68] width 167 height 14
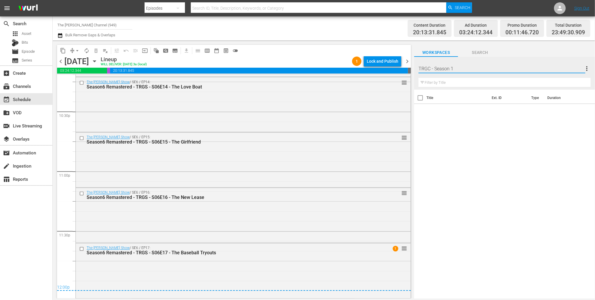
type input "TRGC - Season 12"
click at [527, 47] on div "Workspaces Search" at bounding box center [504, 51] width 181 height 12
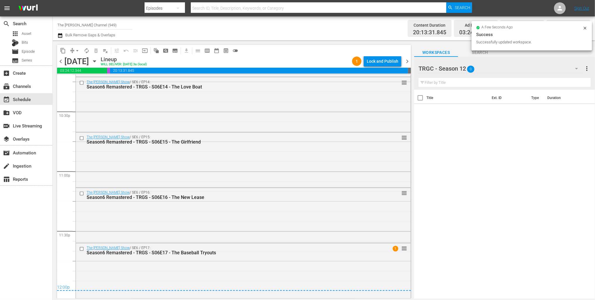
click at [588, 68] on span "more_vert" at bounding box center [587, 68] width 7 height 7
click at [570, 70] on div "Add New Workspace" at bounding box center [549, 69] width 69 height 11
click at [463, 67] on div at bounding box center [469, 68] width 100 height 15
click at [463, 67] on input "New Workspace Fri Sep 05 2025 15:41:56 GMT+0000" at bounding box center [502, 68] width 167 height 14
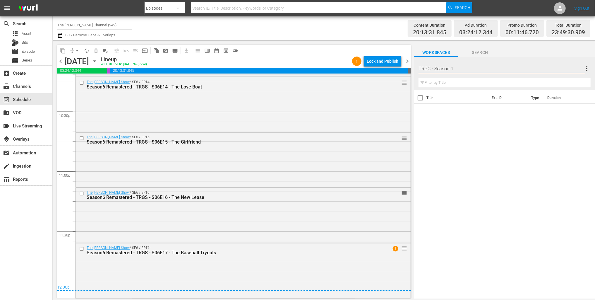
type input "TRGC - Season 13"
click at [543, 54] on div "Workspaces Search" at bounding box center [504, 51] width 181 height 12
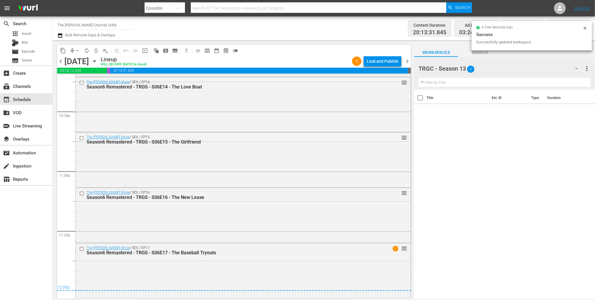
click at [587, 69] on span "more_vert" at bounding box center [587, 68] width 7 height 7
click at [563, 69] on div "Add New Workspace" at bounding box center [549, 69] width 69 height 11
click at [443, 69] on div at bounding box center [469, 68] width 100 height 15
click at [443, 69] on input "New Workspace Fri Sep 05 2025 15:42:05 GMT+0000" at bounding box center [502, 68] width 167 height 14
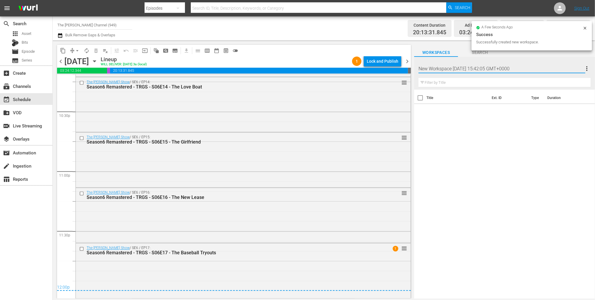
click at [443, 69] on input "New Workspace Fri Sep 05 2025 15:42:05 GMT+0000" at bounding box center [502, 68] width 167 height 14
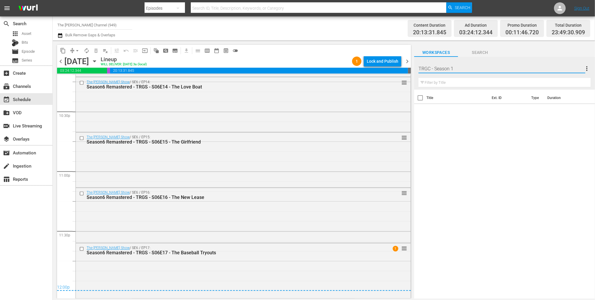
type input "TRGC - Season 14"
click at [519, 53] on div "Workspaces Search" at bounding box center [504, 51] width 181 height 12
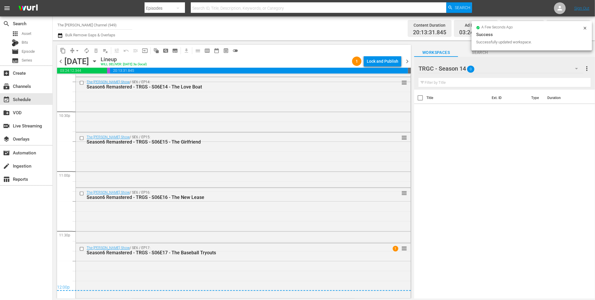
click at [587, 66] on span "more_vert" at bounding box center [587, 68] width 7 height 7
click at [563, 71] on div "Add New Workspace" at bounding box center [549, 69] width 69 height 11
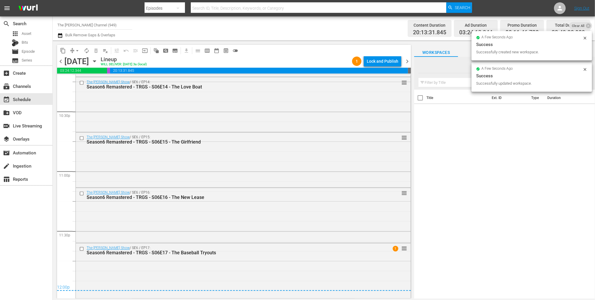
click at [448, 69] on div at bounding box center [469, 68] width 100 height 15
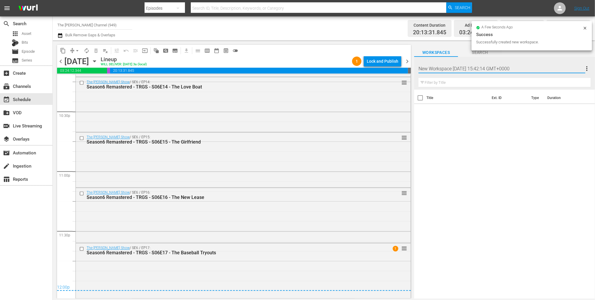
click at [448, 69] on input "New Workspace Fri Sep 05 2025 15:42:14 GMT+0000" at bounding box center [502, 68] width 167 height 14
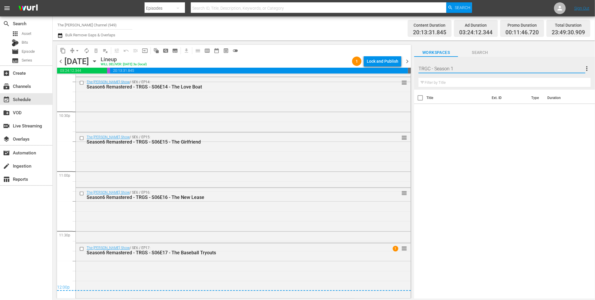
type input "TRGC - Season 15"
click at [522, 50] on div "Workspaces Search" at bounding box center [504, 51] width 181 height 12
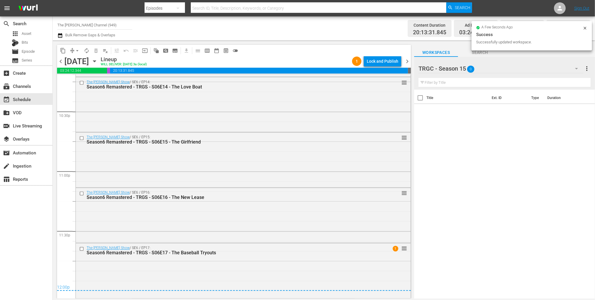
click at [520, 134] on div "Title Ext. ID Type Duration" at bounding box center [504, 195] width 181 height 210
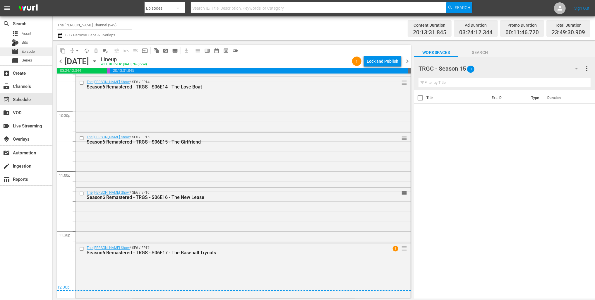
click at [34, 51] on span "Episode" at bounding box center [28, 52] width 13 height 6
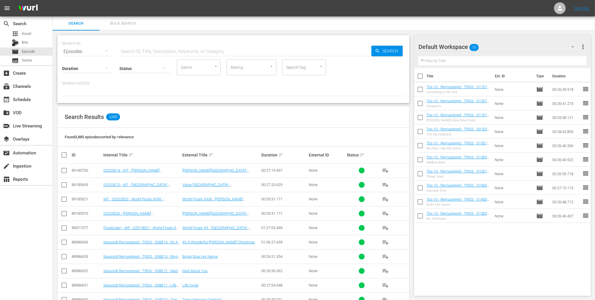
click at [443, 60] on input "text" at bounding box center [503, 60] width 168 height 9
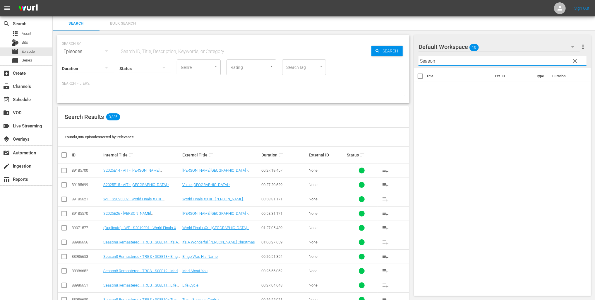
type input "Season7"
drag, startPoint x: 445, startPoint y: 62, endPoint x: 415, endPoint y: 59, distance: 30.0
click at [415, 59] on div "Default Workspace 10 Default more_vert clear Filter by Title Season7" at bounding box center [502, 51] width 177 height 33
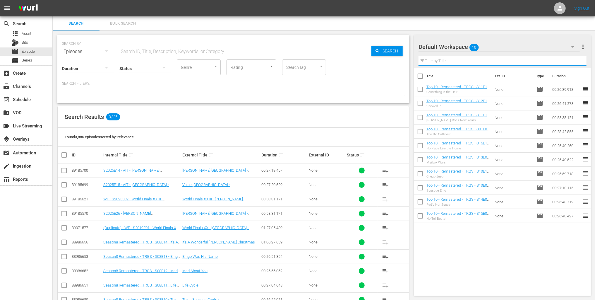
click at [183, 51] on input "text" at bounding box center [245, 52] width 252 height 14
paste input "Season7"
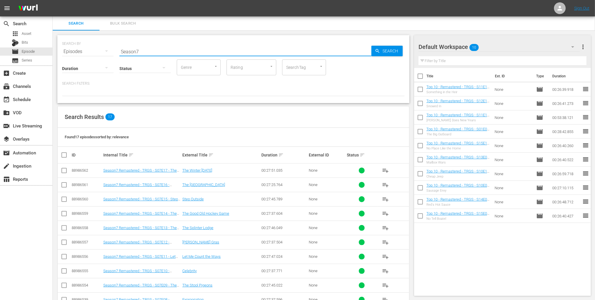
type input "Season7"
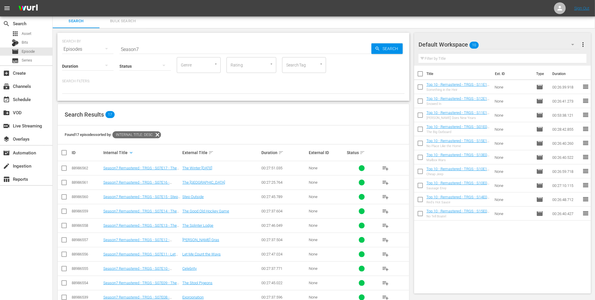
click at [66, 154] on input "checkbox" at bounding box center [67, 152] width 12 height 7
checkbox input "true"
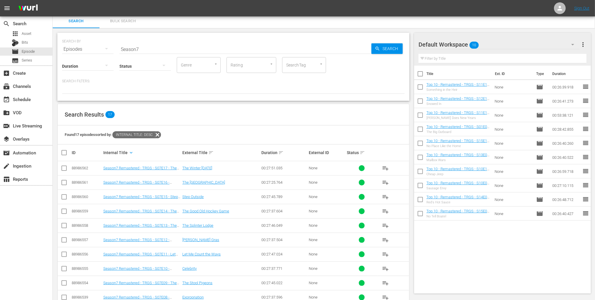
checkbox input "true"
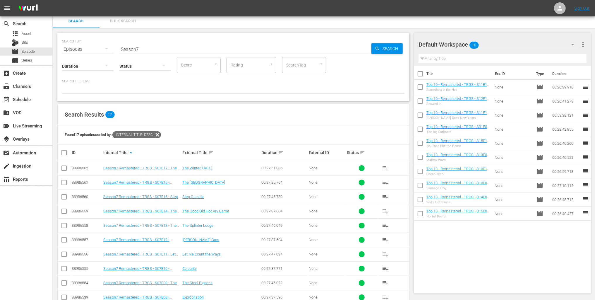
checkbox input "true"
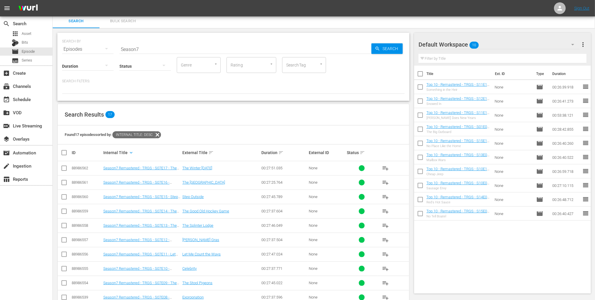
checkbox input "true"
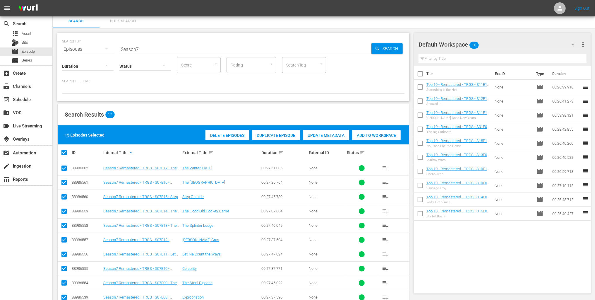
click at [512, 43] on div "Default Workspace 10" at bounding box center [499, 44] width 161 height 16
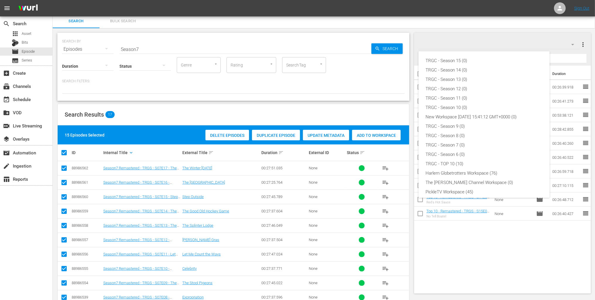
scroll to position [22, 0]
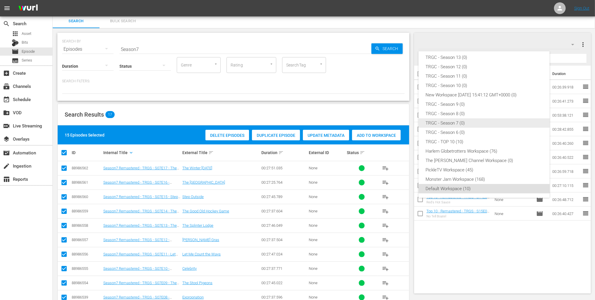
click at [464, 120] on div "TRGC - Season 7 (0)" at bounding box center [484, 122] width 117 height 9
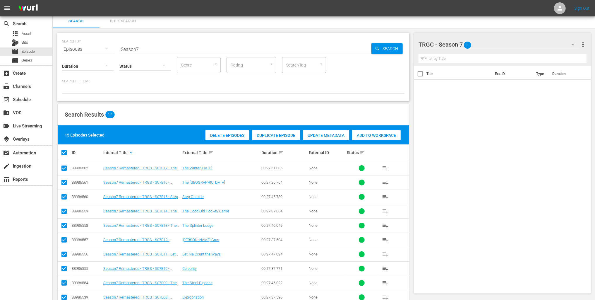
click at [377, 136] on span "Add to Workspace" at bounding box center [376, 135] width 49 height 5
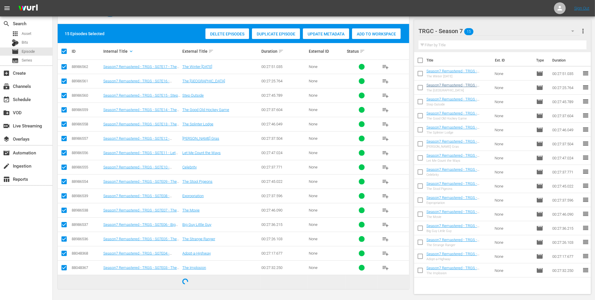
checkbox input "false"
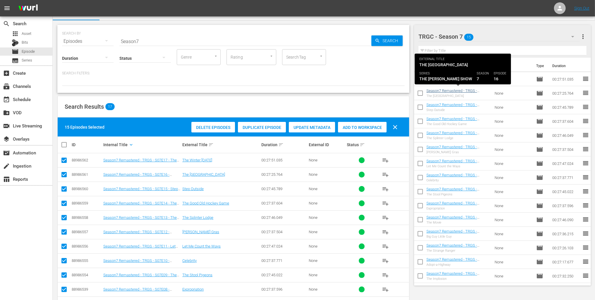
scroll to position [0, 0]
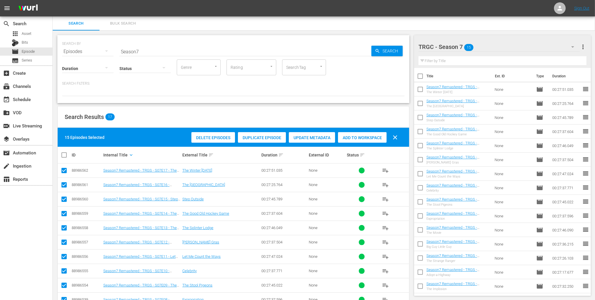
click at [149, 50] on input "Season7" at bounding box center [245, 52] width 252 height 14
click at [522, 45] on div "TRGC - Season 7 15" at bounding box center [499, 47] width 161 height 16
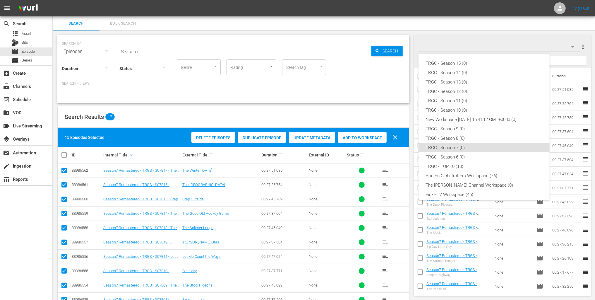
scroll to position [22, 0]
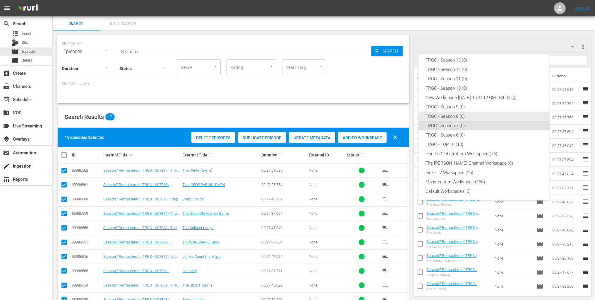
click at [460, 114] on div "TRGC - Season 8 (0)" at bounding box center [484, 116] width 117 height 9
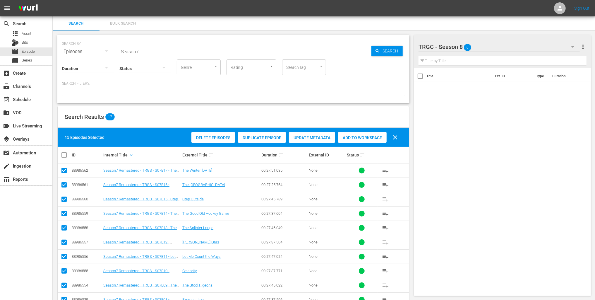
click at [160, 49] on input "Season7" at bounding box center [245, 52] width 252 height 14
type input "Season8"
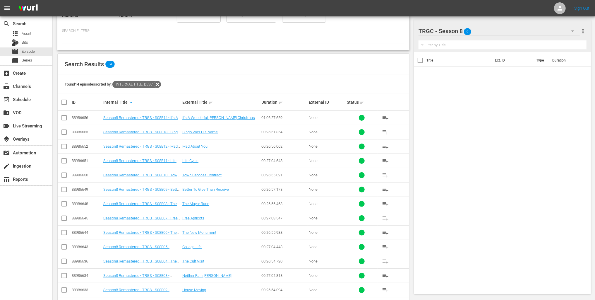
scroll to position [75, 0]
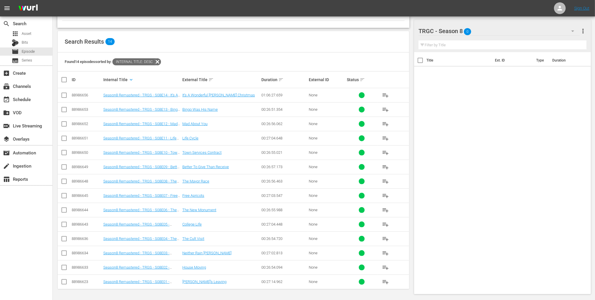
click at [63, 81] on input "checkbox" at bounding box center [67, 79] width 12 height 7
checkbox input "true"
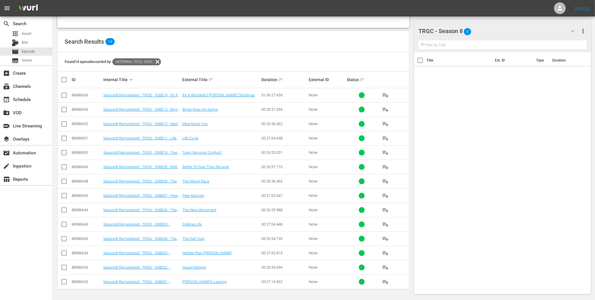
checkbox input "true"
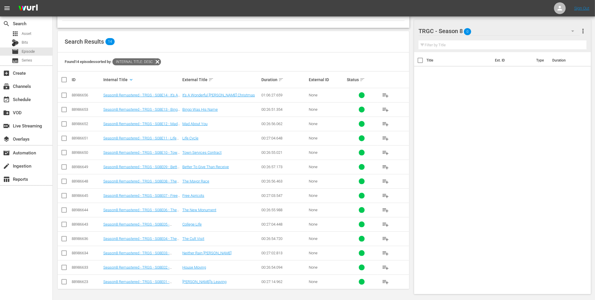
checkbox input "true"
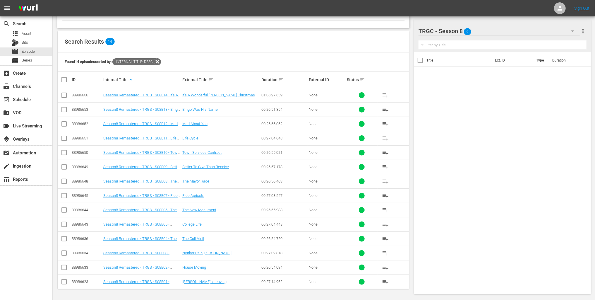
checkbox input "true"
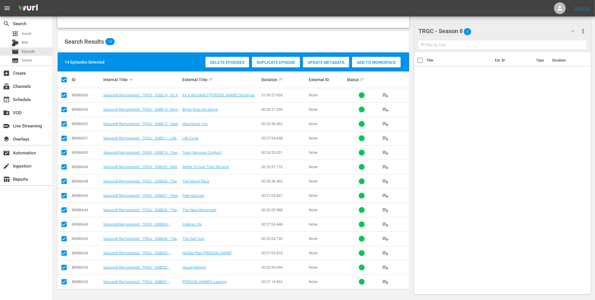
click at [363, 63] on span "Add to Workspace" at bounding box center [376, 62] width 49 height 5
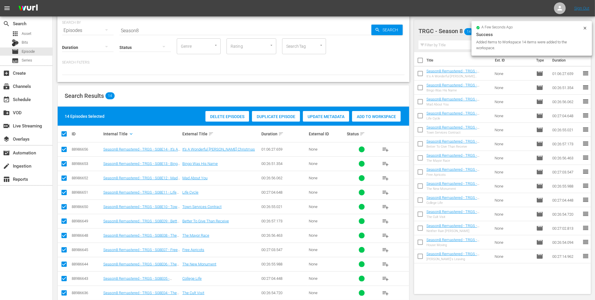
scroll to position [1, 0]
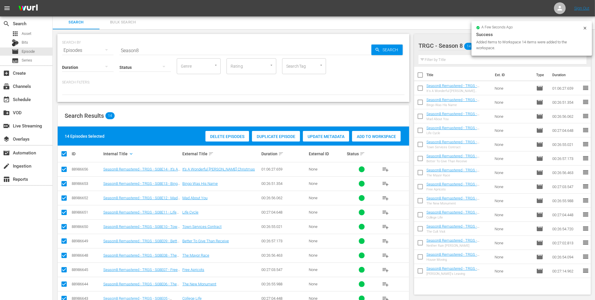
click at [167, 54] on div "Status" at bounding box center [145, 63] width 52 height 21
click at [165, 50] on input "Season8" at bounding box center [245, 50] width 252 height 14
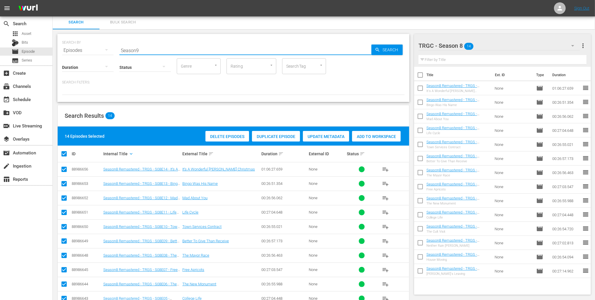
type input "Season9"
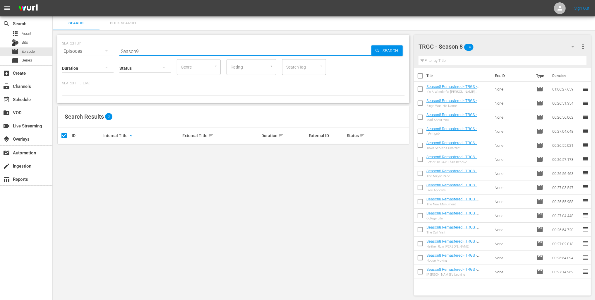
drag, startPoint x: 144, startPoint y: 50, endPoint x: 122, endPoint y: 50, distance: 22.0
click at [122, 50] on input "Season9" at bounding box center [245, 51] width 252 height 14
click at [156, 50] on input "Season9" at bounding box center [245, 51] width 252 height 14
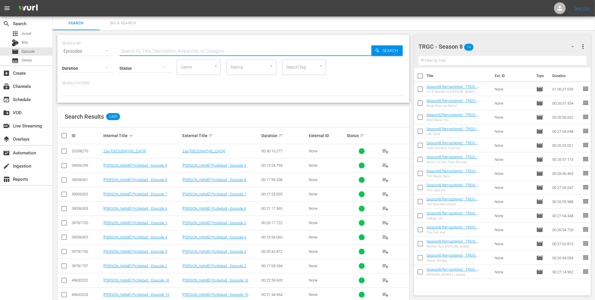
scroll to position [1, 0]
click at [500, 45] on div "TRGC - Season 8 14" at bounding box center [499, 45] width 161 height 16
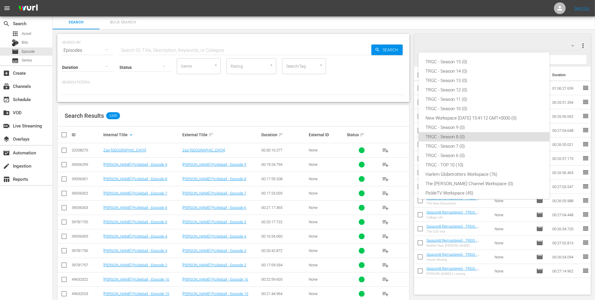
scroll to position [22, 0]
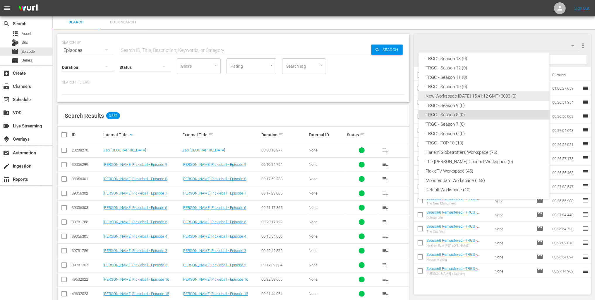
click at [472, 93] on div "New Workspace Fri Sep 05 2025 15:41:12 GMT+0000 (0)" at bounding box center [484, 95] width 117 height 9
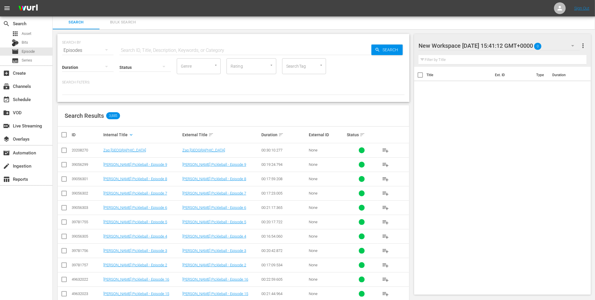
click at [475, 45] on div at bounding box center [469, 46] width 100 height 15
click at [475, 45] on input "New Workspace Fri Sep 05 2025 15:41:12 GMT+0000" at bounding box center [500, 46] width 163 height 14
type input "S"
type input "TRGC - Season 14"
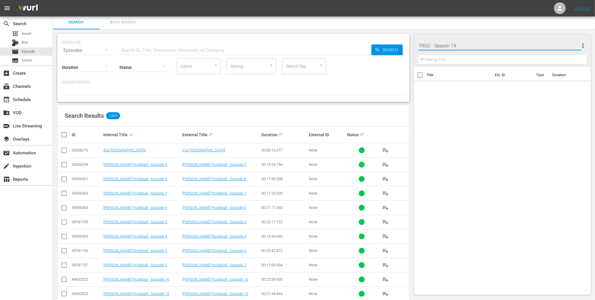
click at [508, 48] on input "TRGC - Season 14" at bounding box center [500, 46] width 163 height 14
click at [500, 54] on div "Filter by Title" at bounding box center [503, 60] width 168 height 14
click at [449, 53] on div at bounding box center [450, 46] width 62 height 15
drag, startPoint x: 526, startPoint y: 42, endPoint x: 524, endPoint y: 45, distance: 3.2
click at [526, 42] on input "TRGC - Season 14" at bounding box center [500, 46] width 163 height 14
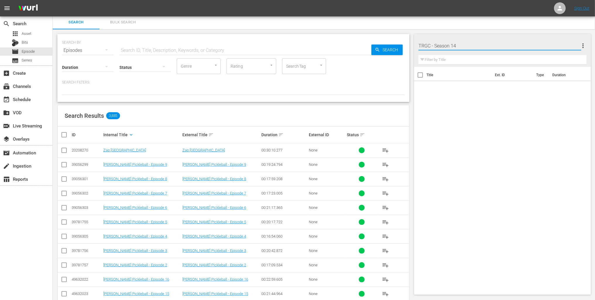
drag, startPoint x: 523, startPoint y: 47, endPoint x: 493, endPoint y: 43, distance: 30.1
click at [523, 47] on input "TRGC - Season 14" at bounding box center [500, 46] width 163 height 14
drag, startPoint x: 491, startPoint y: 43, endPoint x: 389, endPoint y: 38, distance: 102.3
click at [389, 38] on div "Search Bulk Search SEARCH BY Search By Episodes Search ID, Title, Description, …" at bounding box center [324, 199] width 543 height 368
type input "asdf"
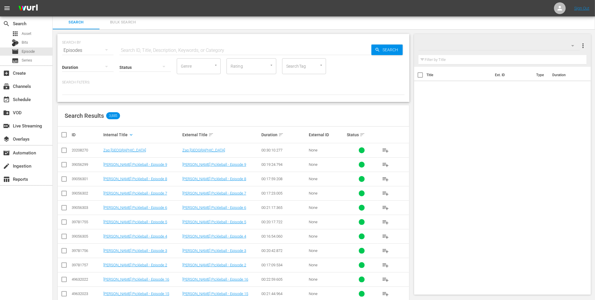
click at [475, 33] on div "asdf more_vert Filter by Title Title Ext. ID Type Duration" at bounding box center [504, 206] width 181 height 354
click at [468, 52] on div "asdf 0" at bounding box center [499, 45] width 161 height 16
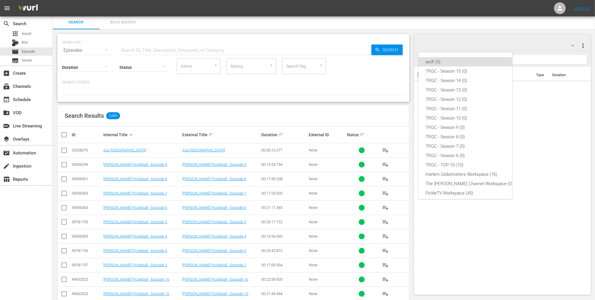
click at [531, 85] on div "asdf (0) TRGC - Season 15 (0) TRGC - Season 14 (0) TRGC - Season 13 (0) TRGC - …" at bounding box center [297, 150] width 595 height 300
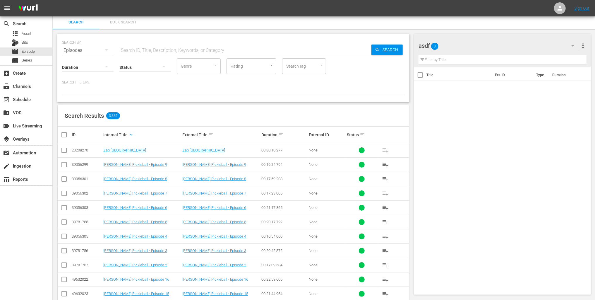
click at [439, 45] on div at bounding box center [437, 46] width 37 height 15
click at [462, 48] on input "asdf" at bounding box center [500, 46] width 163 height 14
drag, startPoint x: 507, startPoint y: 86, endPoint x: 488, endPoint y: 106, distance: 28.0
click at [507, 86] on div "Title Ext. ID Type Duration" at bounding box center [502, 179] width 177 height 225
click at [448, 47] on div at bounding box center [437, 46] width 37 height 15
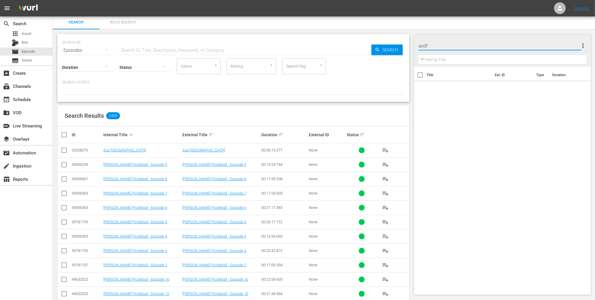
click at [527, 46] on input "asdf" at bounding box center [500, 46] width 163 height 14
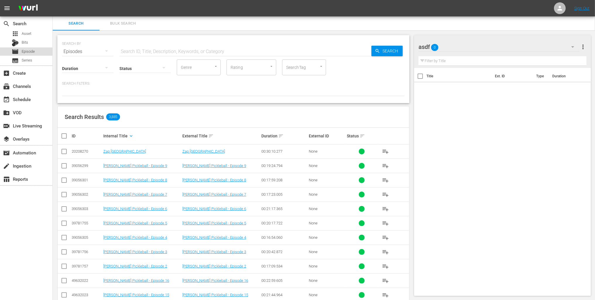
click at [33, 55] on div "movie Episode" at bounding box center [23, 51] width 23 height 8
click at [30, 59] on span "Series" at bounding box center [27, 60] width 11 height 6
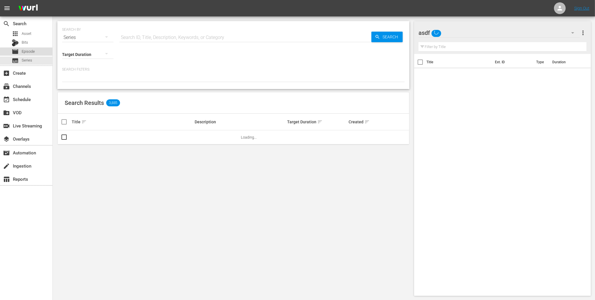
click at [31, 53] on span "Episode" at bounding box center [28, 52] width 13 height 6
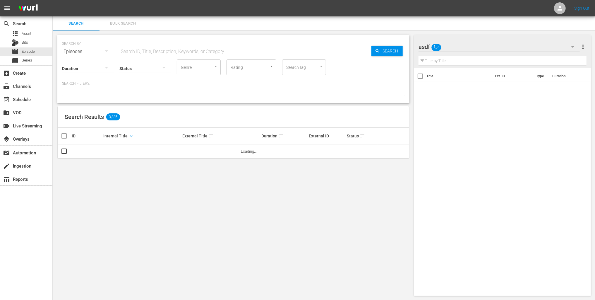
click at [465, 48] on div "asdf" at bounding box center [499, 47] width 161 height 16
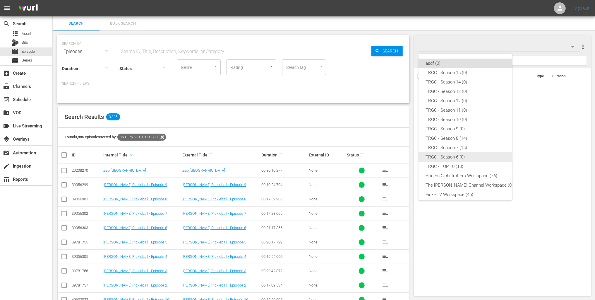
click at [466, 155] on div "TRGC - Season 6 (0)" at bounding box center [470, 156] width 88 height 9
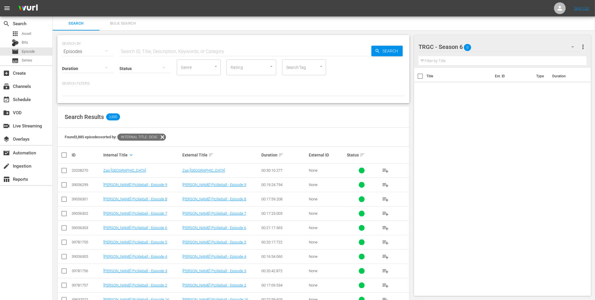
click at [198, 53] on input "text" at bounding box center [245, 52] width 252 height 14
type input "Season6"
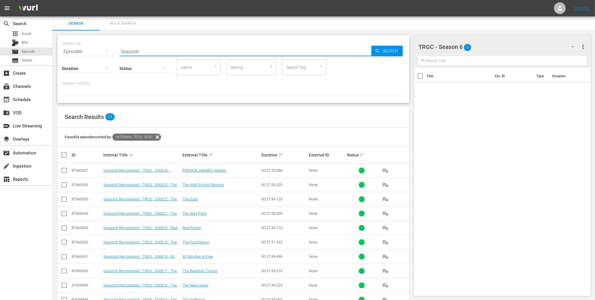
click at [62, 155] on input "checkbox" at bounding box center [67, 154] width 12 height 7
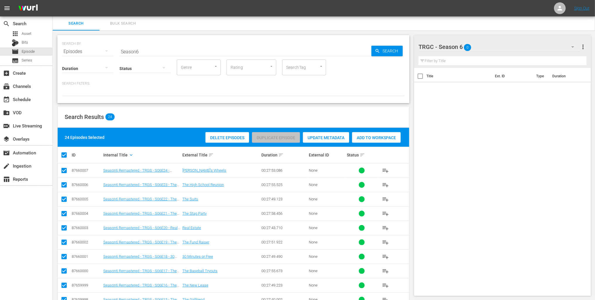
click at [361, 137] on span "Add to Workspace" at bounding box center [376, 137] width 49 height 5
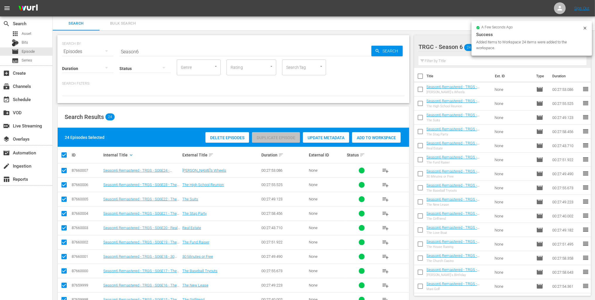
scroll to position [2, 0]
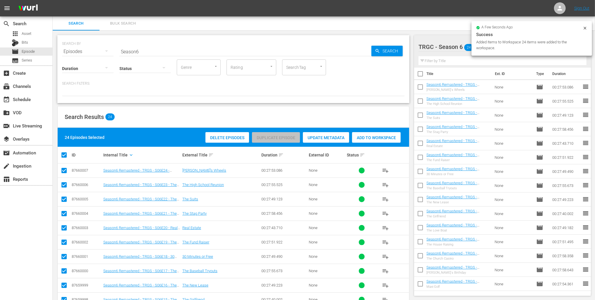
click at [421, 30] on div "Search Bulk Search SEARCH BY Search By Episodes Search ID, Title, Description, …" at bounding box center [324, 267] width 543 height 502
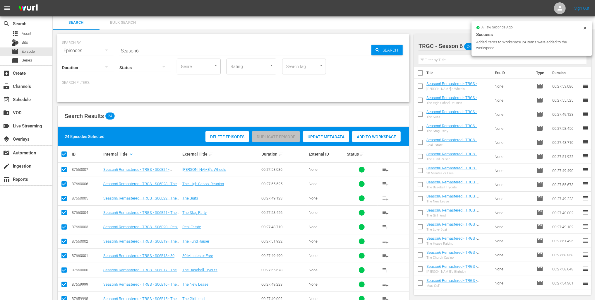
scroll to position [1, 0]
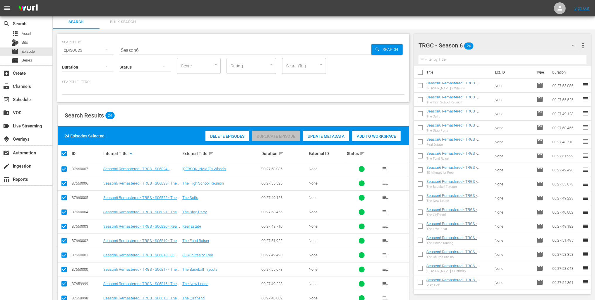
click at [492, 48] on div "TRGC - Season 6 24" at bounding box center [499, 45] width 161 height 16
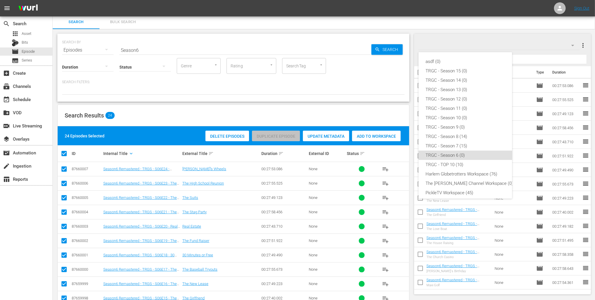
scroll to position [22, 0]
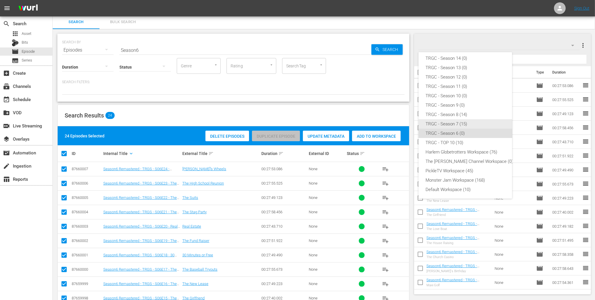
click at [466, 125] on div "TRGC - Season 7 (15)" at bounding box center [470, 123] width 88 height 9
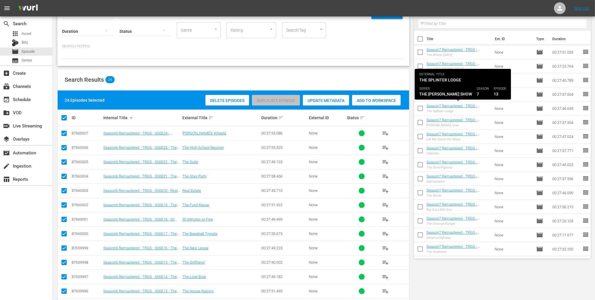
scroll to position [0, 0]
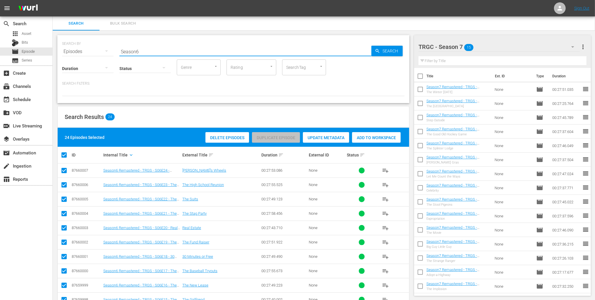
click at [141, 50] on input "Season6" at bounding box center [245, 52] width 252 height 14
drag, startPoint x: 147, startPoint y: 51, endPoint x: 117, endPoint y: 50, distance: 30.2
click at [117, 50] on div "SEARCH BY Search By Episodes Search ID, Title, Description, Keywords, or Catego…" at bounding box center [233, 47] width 343 height 21
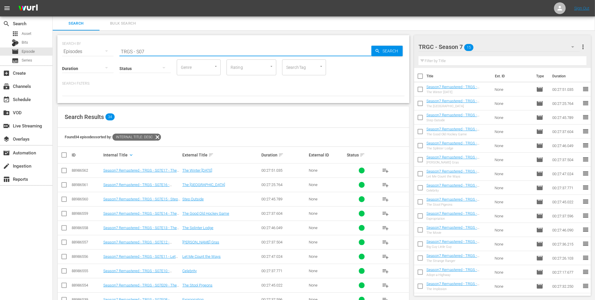
click at [461, 62] on input "text" at bounding box center [503, 60] width 168 height 9
click at [126, 52] on input "TRGS - S07" at bounding box center [245, 52] width 252 height 14
click at [163, 40] on div "SEARCH BY Search By Episodes Search ID, Title, Description, Keywords, or Catego…" at bounding box center [233, 47] width 343 height 21
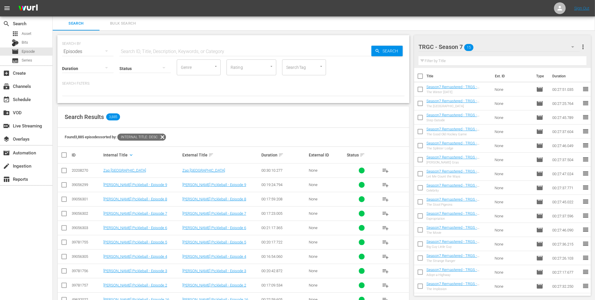
click at [248, 111] on div "Search Results 3,885" at bounding box center [234, 116] width 352 height 21
click at [411, 34] on div "SEARCH BY Search By Episodes Search ID, Title, Description, Keywords, or Catego…" at bounding box center [234, 216] width 362 height 373
click at [412, 104] on div "SEARCH BY Search By Episodes Search ID, Title, Description, Keywords, or Catego…" at bounding box center [234, 216] width 362 height 373
click at [507, 45] on div "TRGC - Season 7 15" at bounding box center [499, 47] width 161 height 16
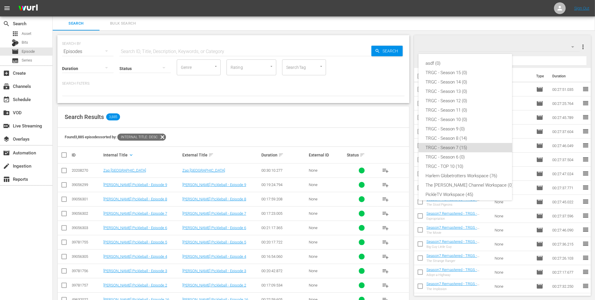
scroll to position [22, 0]
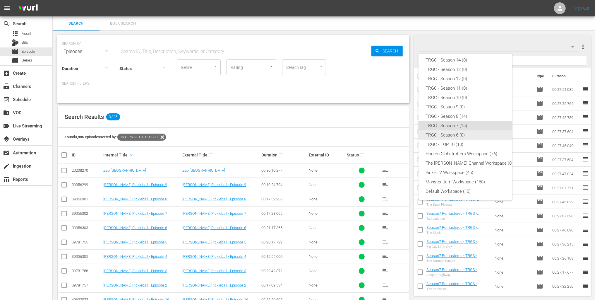
click at [473, 132] on div "TRGC - Season 6 (0)" at bounding box center [470, 134] width 88 height 9
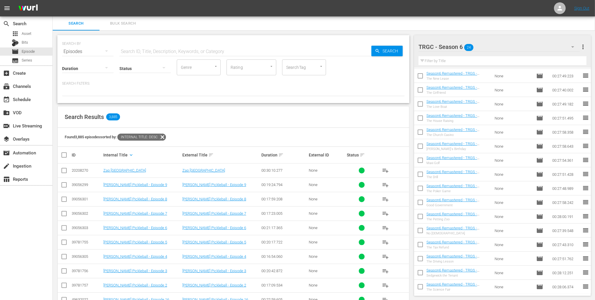
scroll to position [0, 0]
click at [496, 47] on div "TRGC - Season 6 24" at bounding box center [499, 47] width 161 height 16
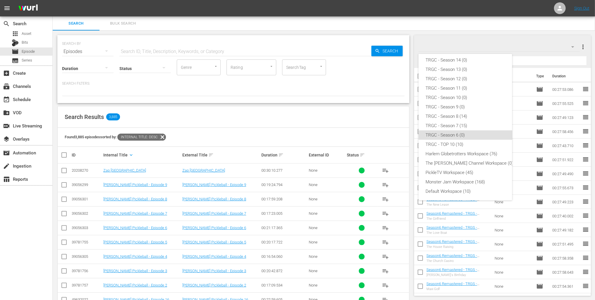
click at [416, 26] on div "asdf (0) TRGC - Season 15 (0) TRGC - Season 14 (0) TRGC - Season 13 (0) TRGC - …" at bounding box center [297, 150] width 595 height 300
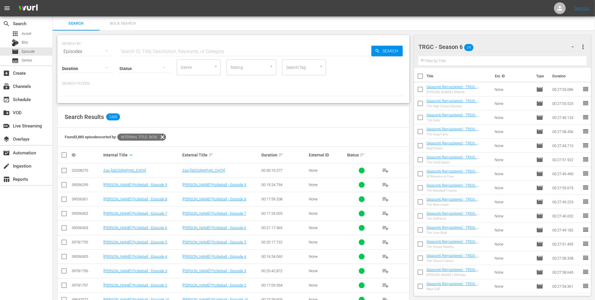
click at [510, 45] on div "TRGC - Season 6 24" at bounding box center [499, 47] width 161 height 16
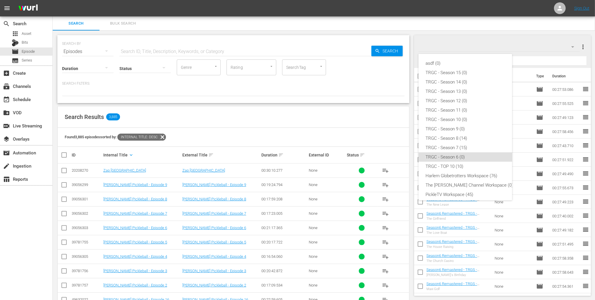
scroll to position [22, 0]
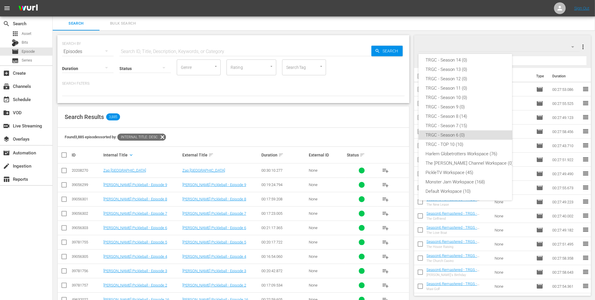
click at [512, 31] on div "asdf (0) TRGC - Season 15 (0) TRGC - Season 14 (0) TRGC - Season 13 (0) TRGC - …" at bounding box center [297, 150] width 595 height 300
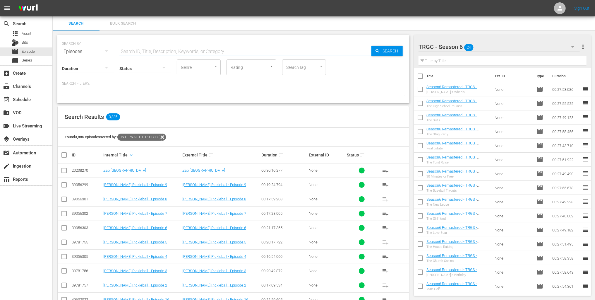
click at [163, 49] on input "text" at bounding box center [245, 52] width 252 height 14
click at [299, 63] on input "SearchTag" at bounding box center [296, 67] width 22 height 11
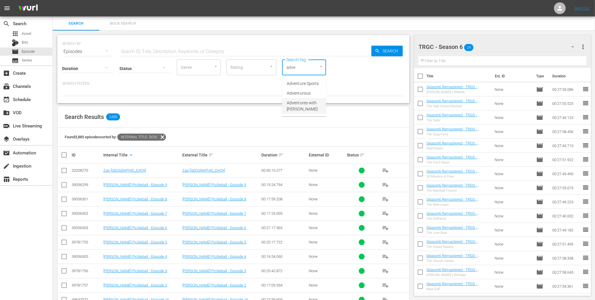
click at [305, 103] on span "Adventures with Bill" at bounding box center [304, 106] width 35 height 12
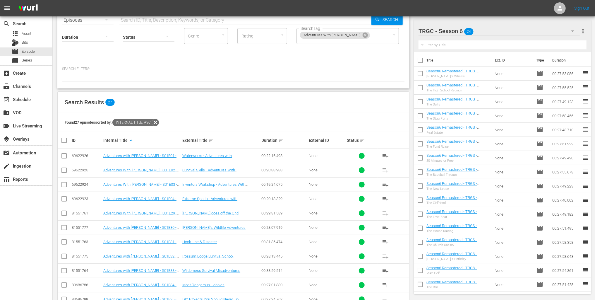
scroll to position [33, 0]
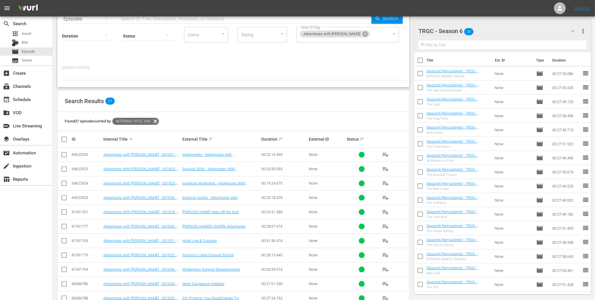
click at [493, 32] on div "TRGC - Season 6 24" at bounding box center [499, 31] width 161 height 16
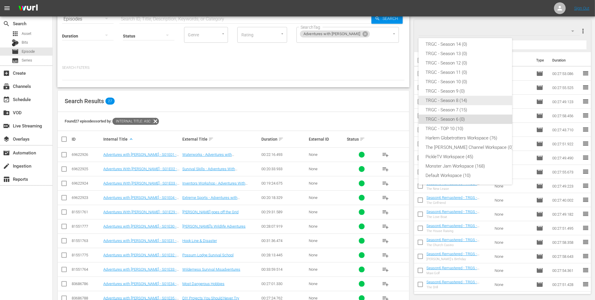
scroll to position [0, 0]
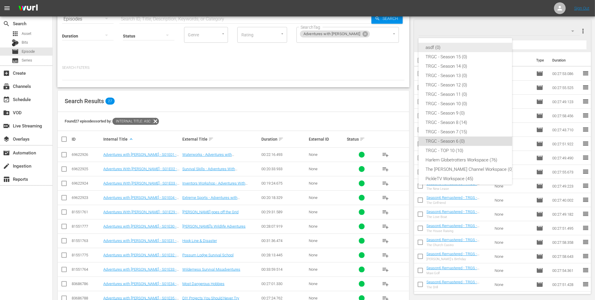
click at [456, 47] on div "asdf (0)" at bounding box center [470, 47] width 88 height 9
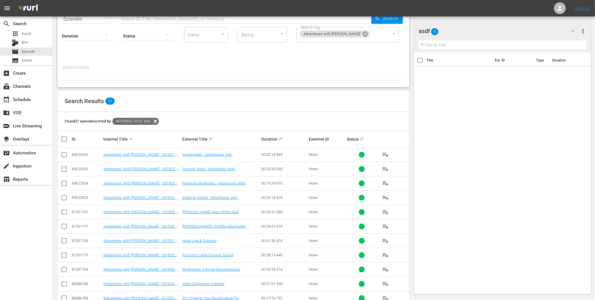
click at [426, 31] on div at bounding box center [437, 31] width 37 height 15
click at [426, 31] on input "asdf" at bounding box center [500, 31] width 163 height 14
click at [485, 37] on input "TRGC - Adventures with Bill" at bounding box center [500, 31] width 163 height 14
click at [485, 40] on div "Filter by Title" at bounding box center [503, 45] width 168 height 14
click at [64, 136] on input "checkbox" at bounding box center [67, 139] width 12 height 7
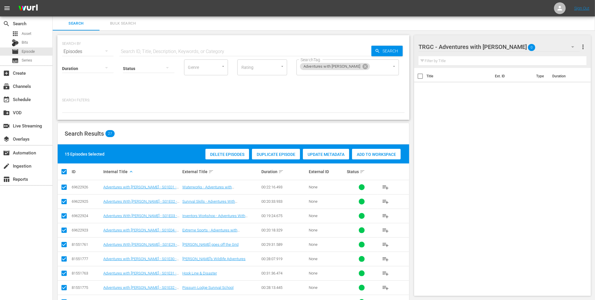
click at [387, 152] on span "Add to Workspace" at bounding box center [376, 154] width 49 height 5
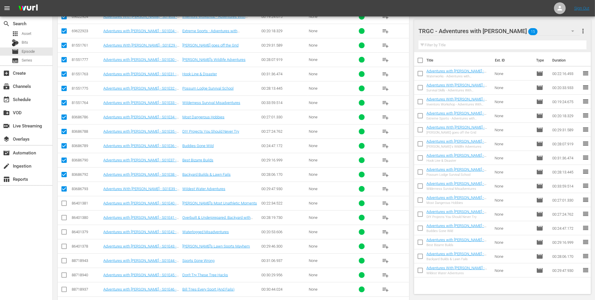
scroll to position [262, 0]
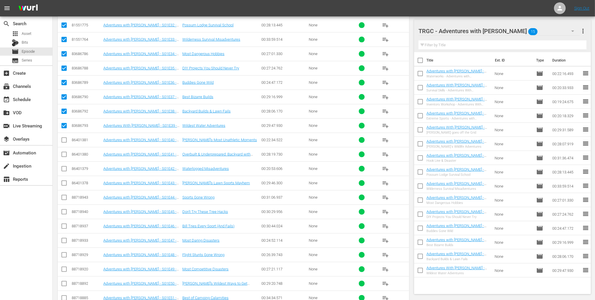
click at [64, 138] on input "checkbox" at bounding box center [64, 141] width 7 height 7
click at [63, 152] on input "checkbox" at bounding box center [64, 155] width 7 height 7
click at [63, 166] on input "checkbox" at bounding box center [64, 169] width 7 height 7
click at [65, 176] on td at bounding box center [64, 183] width 13 height 14
click at [65, 181] on input "checkbox" at bounding box center [64, 184] width 7 height 7
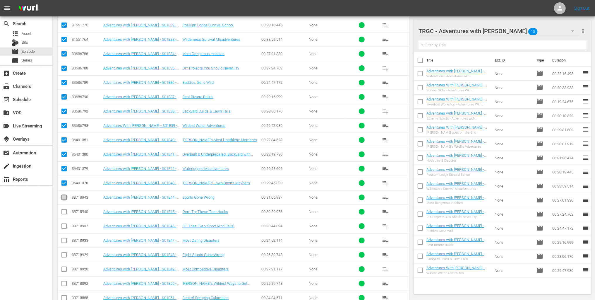
drag, startPoint x: 62, startPoint y: 179, endPoint x: 63, endPoint y: 182, distance: 3.1
click at [62, 195] on input "checkbox" at bounding box center [64, 198] width 7 height 7
drag, startPoint x: 63, startPoint y: 196, endPoint x: 65, endPoint y: 202, distance: 6.8
click at [63, 210] on input "checkbox" at bounding box center [64, 213] width 7 height 7
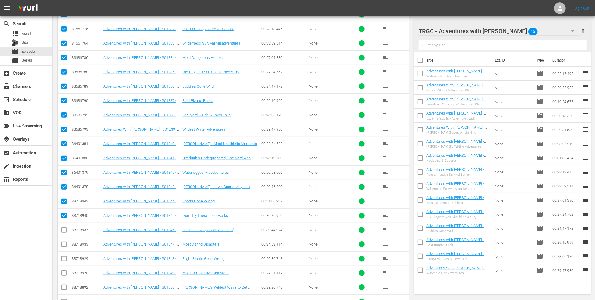
click at [67, 228] on input "checkbox" at bounding box center [64, 231] width 7 height 7
click at [64, 236] on td at bounding box center [64, 243] width 13 height 14
click at [64, 241] on input "checkbox" at bounding box center [64, 244] width 7 height 7
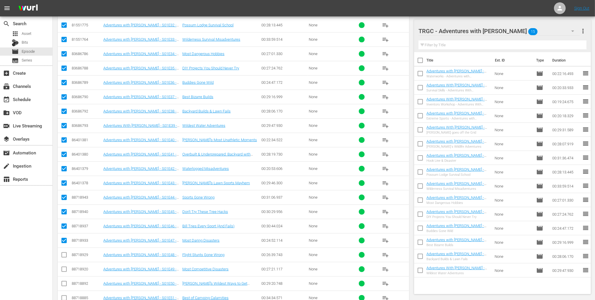
click at [61, 252] on input "checkbox" at bounding box center [64, 255] width 7 height 7
click at [64, 258] on input "checkbox" at bounding box center [64, 270] width 7 height 7
click at [64, 258] on input "checkbox" at bounding box center [64, 284] width 7 height 7
click at [64, 258] on input "checkbox" at bounding box center [64, 298] width 7 height 7
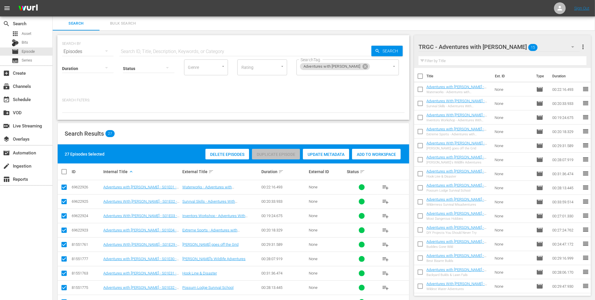
click at [376, 152] on span "Add to Workspace" at bounding box center [376, 154] width 49 height 5
click at [419, 74] on input "checkbox" at bounding box center [420, 77] width 12 height 12
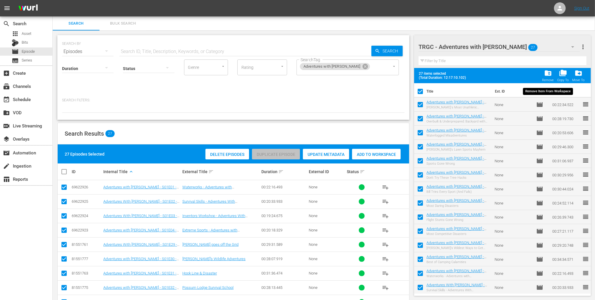
click at [547, 74] on span "folder_delete" at bounding box center [548, 73] width 8 height 8
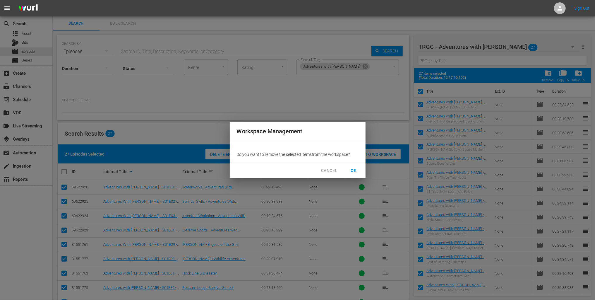
click at [356, 171] on span "OK" at bounding box center [353, 170] width 9 height 7
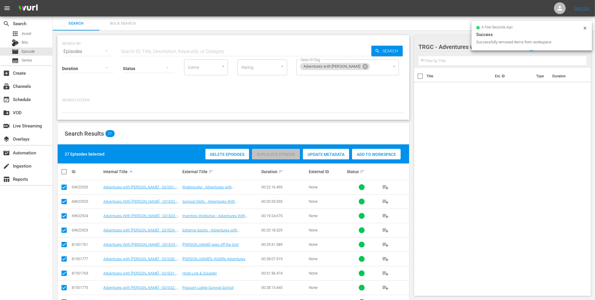
click at [64, 168] on input "checkbox" at bounding box center [67, 171] width 12 height 7
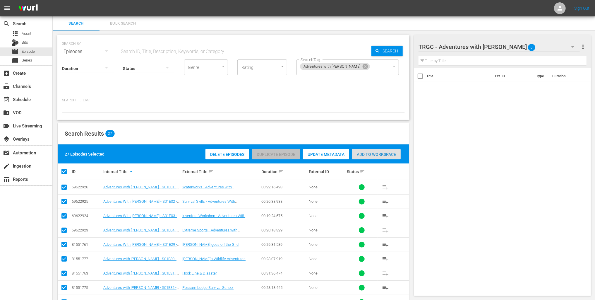
click at [375, 152] on span "Add to Workspace" at bounding box center [376, 154] width 49 height 5
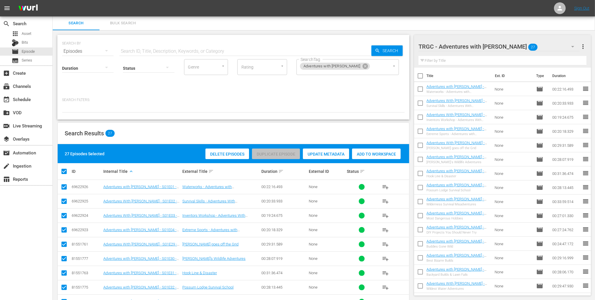
click at [248, 100] on div "SEARCH BY Search By Episodes Search ID, Title, Description, Keywords, or Catego…" at bounding box center [233, 77] width 352 height 85
click at [41, 98] on div "event_available Schedule" at bounding box center [26, 99] width 52 height 12
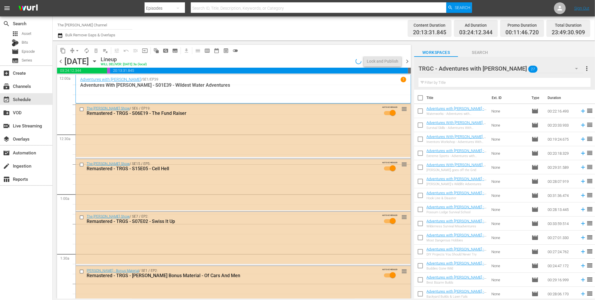
click at [61, 36] on icon "button" at bounding box center [60, 35] width 6 height 7
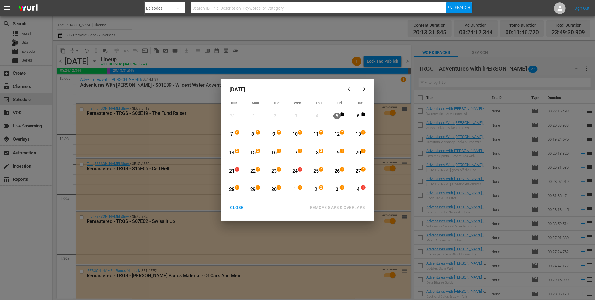
click at [204, 90] on div "September 2025 Sun Mon Tue Wed Thu Fri Sat 31 View Lineup 1 View Lineup 2 View …" at bounding box center [297, 150] width 595 height 300
click at [235, 207] on div "CLOSE" at bounding box center [237, 207] width 23 height 7
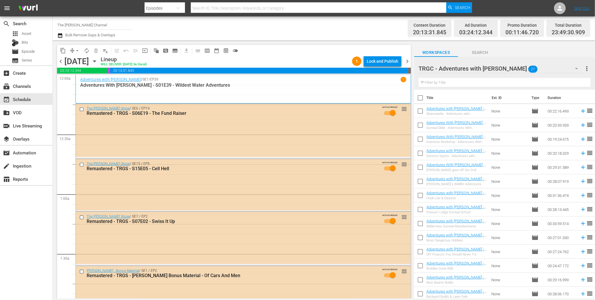
click at [98, 61] on icon "button" at bounding box center [94, 61] width 6 height 6
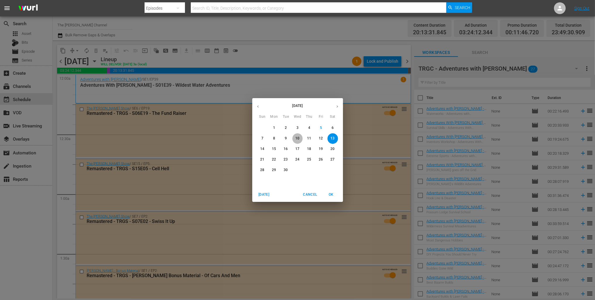
click at [300, 138] on span "10" at bounding box center [298, 138] width 11 height 5
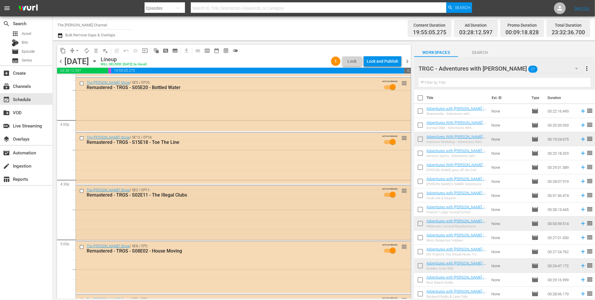
scroll to position [1865, 0]
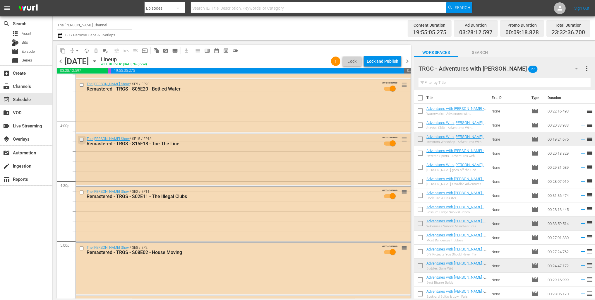
click at [82, 140] on input "checkbox" at bounding box center [82, 139] width 6 height 5
click at [82, 192] on input "checkbox" at bounding box center [82, 192] width 6 height 5
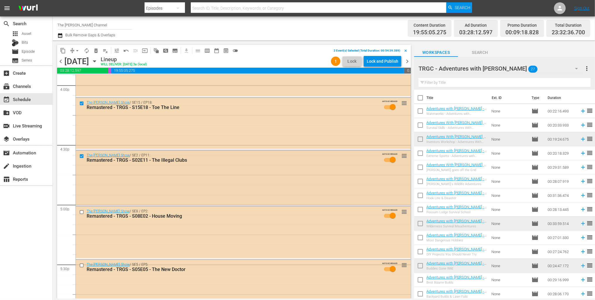
scroll to position [1906, 0]
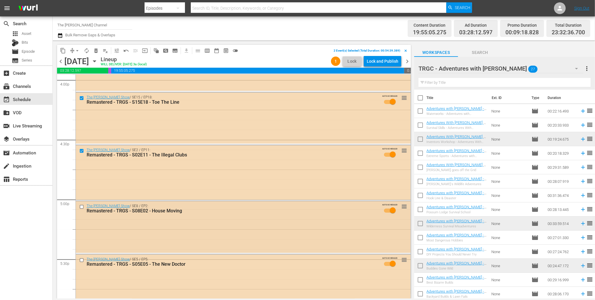
click at [81, 206] on input "checkbox" at bounding box center [82, 206] width 6 height 5
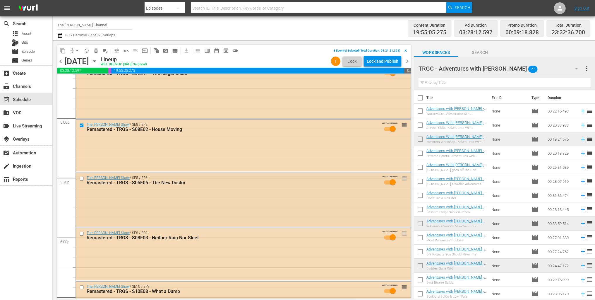
scroll to position [2000, 0]
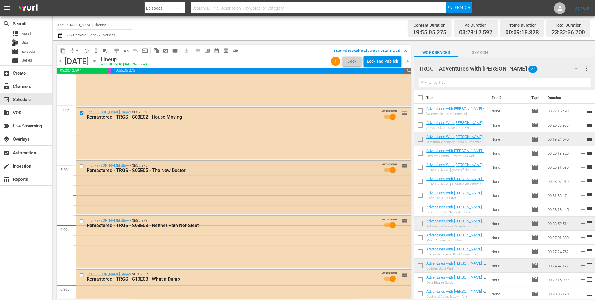
click at [81, 167] on input "checkbox" at bounding box center [82, 166] width 6 height 5
click at [81, 223] on input "checkbox" at bounding box center [82, 221] width 6 height 5
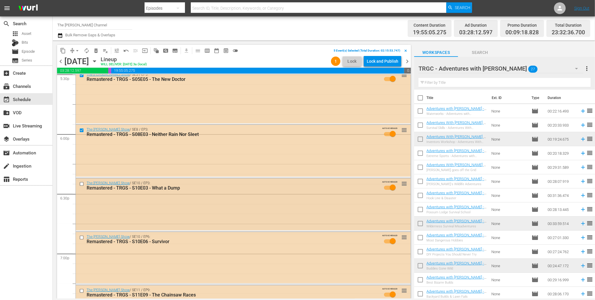
scroll to position [2096, 0]
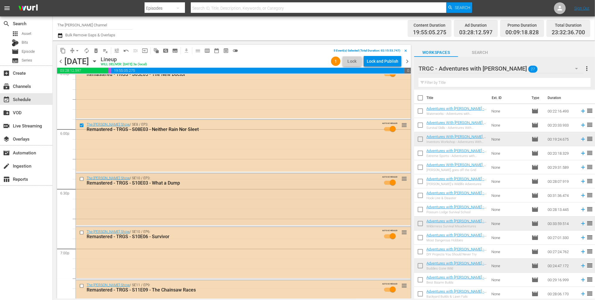
click at [81, 180] on input "checkbox" at bounding box center [82, 179] width 6 height 5
click at [82, 235] on div at bounding box center [82, 232] width 9 height 7
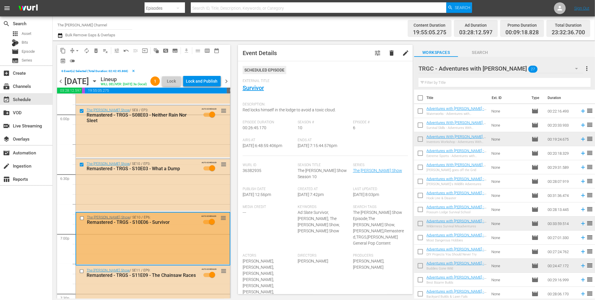
scroll to position [2131, 0]
click at [82, 220] on input "checkbox" at bounding box center [83, 217] width 6 height 5
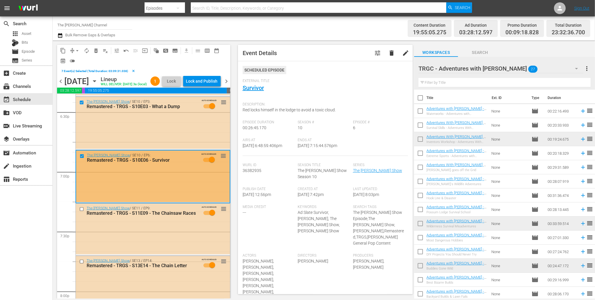
scroll to position [2209, 0]
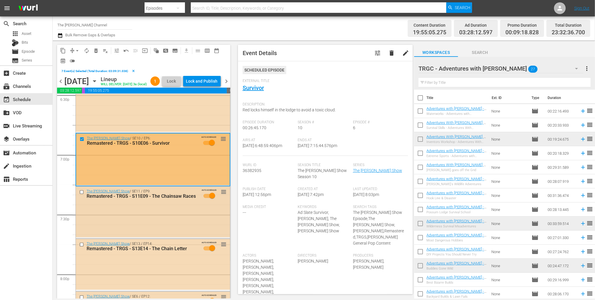
click at [83, 195] on input "checkbox" at bounding box center [82, 192] width 6 height 5
click at [83, 247] on input "checkbox" at bounding box center [82, 244] width 6 height 5
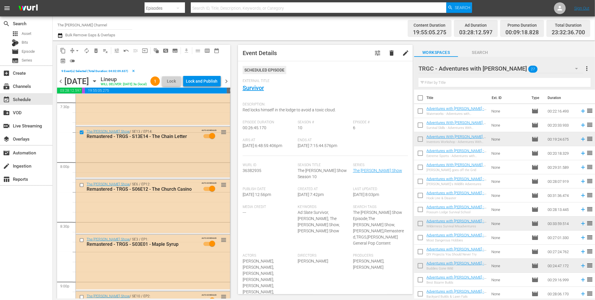
scroll to position [2326, 0]
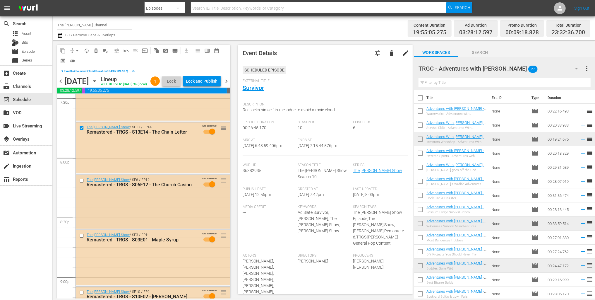
click at [81, 183] on input "checkbox" at bounding box center [82, 180] width 6 height 5
click at [81, 238] on input "checkbox" at bounding box center [82, 235] width 6 height 5
click at [80, 238] on input "checkbox" at bounding box center [82, 235] width 6 height 5
click at [81, 183] on input "checkbox" at bounding box center [82, 180] width 6 height 5
click at [95, 49] on span "delete_forever_outlined" at bounding box center [96, 51] width 6 height 6
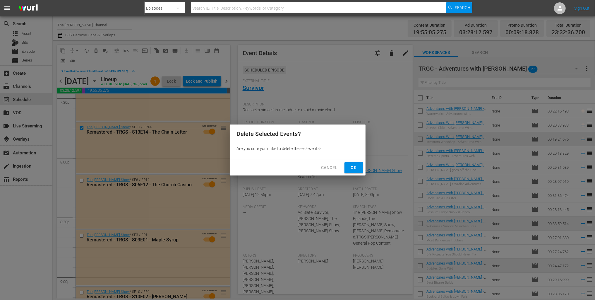
click at [350, 164] on span "Ok" at bounding box center [353, 167] width 9 height 7
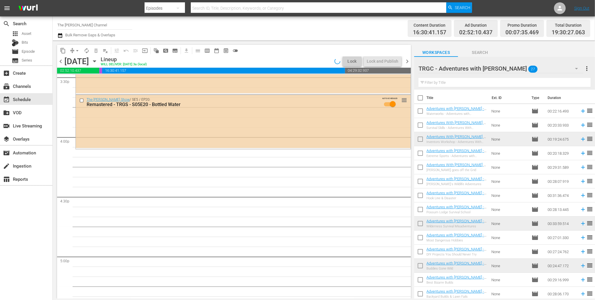
scroll to position [1866, 0]
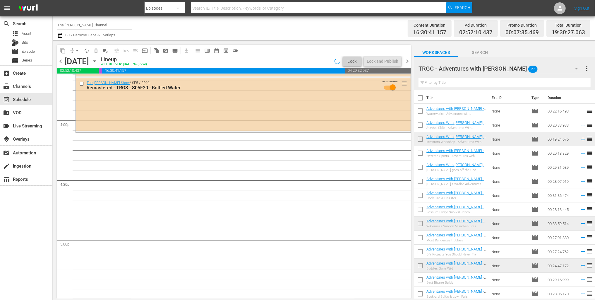
click at [509, 72] on div "TRGC - Adventures with Bill 27" at bounding box center [501, 68] width 165 height 16
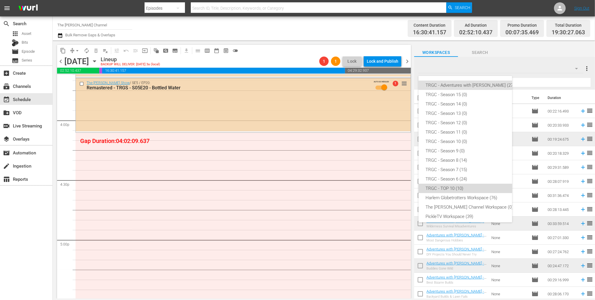
click at [460, 186] on div "TRGC - TOP 10 (10)" at bounding box center [470, 188] width 89 height 9
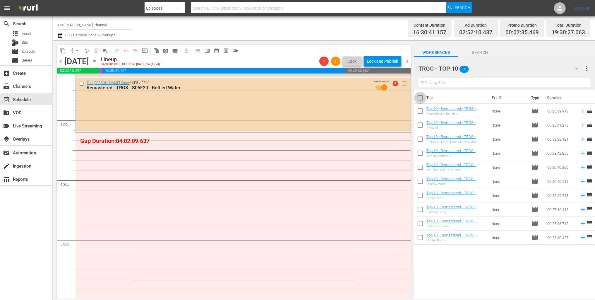
click at [422, 99] on input "checkbox" at bounding box center [420, 99] width 12 height 12
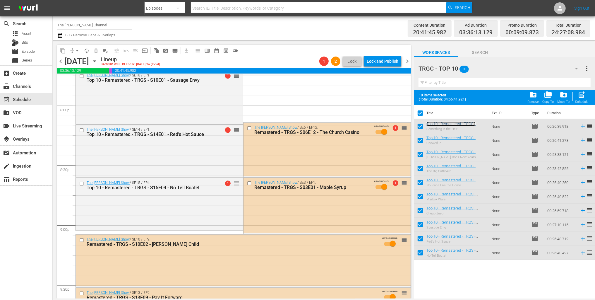
scroll to position [2359, 0]
click at [249, 128] on input "checkbox" at bounding box center [250, 128] width 6 height 5
click at [249, 181] on input "checkbox" at bounding box center [250, 183] width 6 height 5
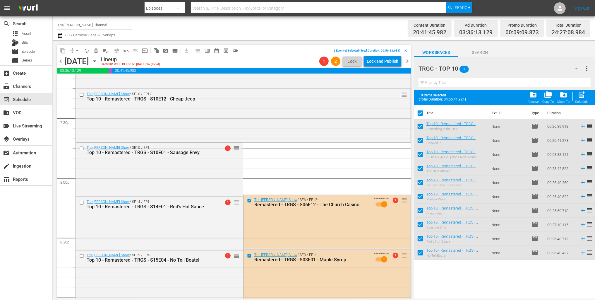
scroll to position [2310, 0]
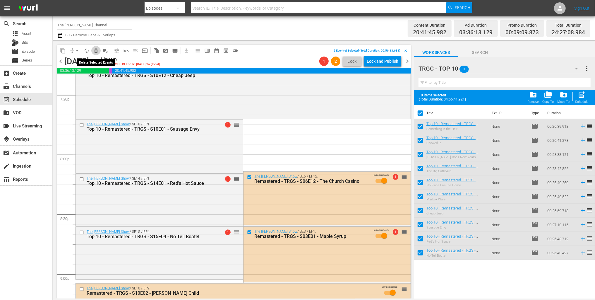
click at [97, 50] on span "delete_forever_outlined" at bounding box center [96, 51] width 6 height 6
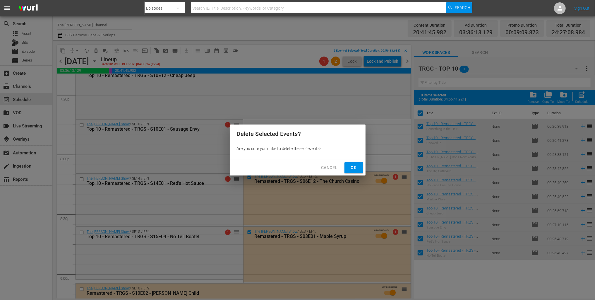
click at [350, 170] on span "Ok" at bounding box center [353, 167] width 9 height 7
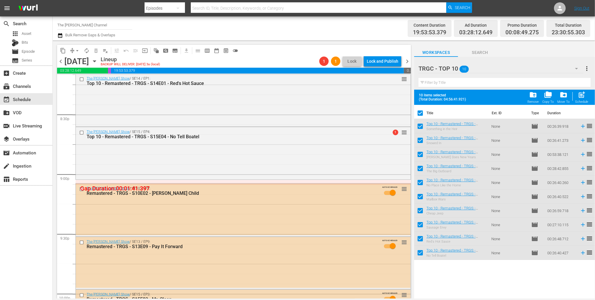
scroll to position [2409, 0]
click at [76, 49] on span "arrow_drop_down" at bounding box center [77, 51] width 6 height 6
click at [88, 81] on li "Align to End of Previous Day" at bounding box center [77, 82] width 61 height 10
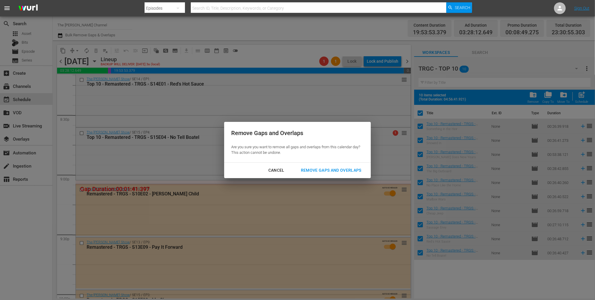
click at [320, 168] on div "Remove Gaps and Overlaps" at bounding box center [331, 170] width 70 height 7
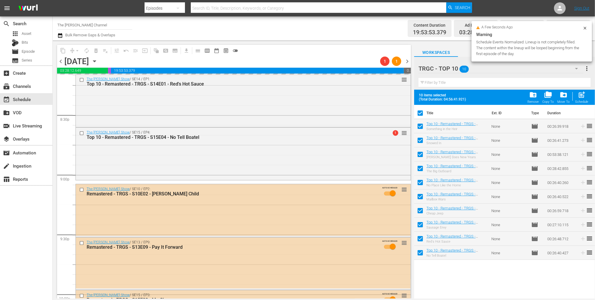
click at [167, 135] on div "Top 10 - Remastered - TRGS - S15E04 - No Tell Boatel" at bounding box center [232, 137] width 291 height 6
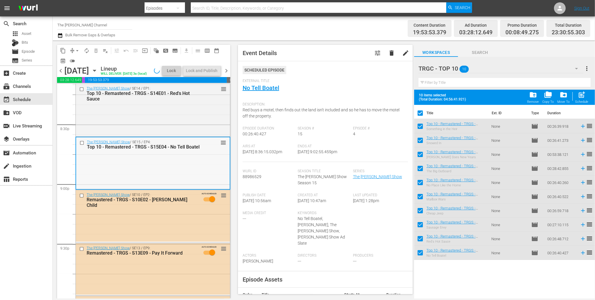
scroll to position [2661, 0]
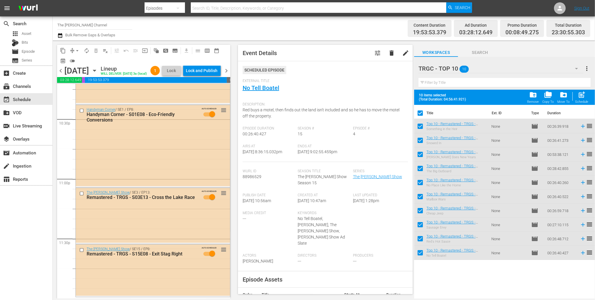
click at [76, 51] on span "arrow_drop_down" at bounding box center [77, 51] width 6 height 6
click at [87, 49] on span "autorenew_outlined" at bounding box center [87, 51] width 6 height 6
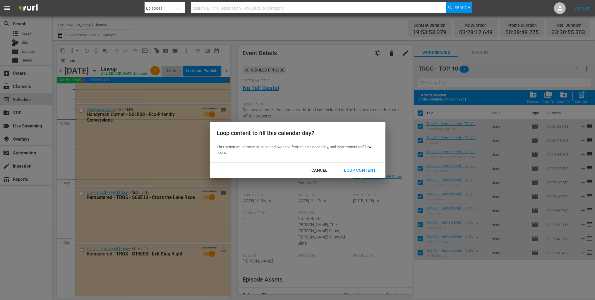
click at [377, 167] on div "Loop Content" at bounding box center [359, 170] width 41 height 7
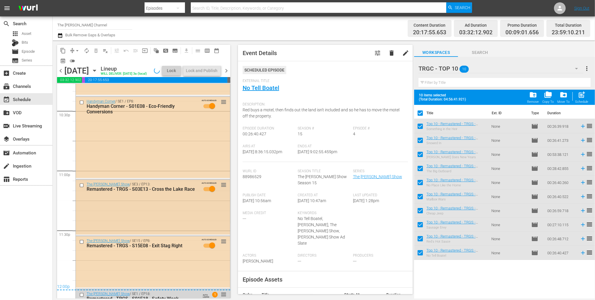
scroll to position [2716, 0]
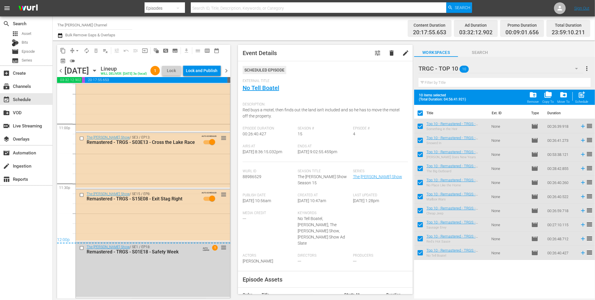
click at [61, 35] on icon "button" at bounding box center [60, 35] width 6 height 7
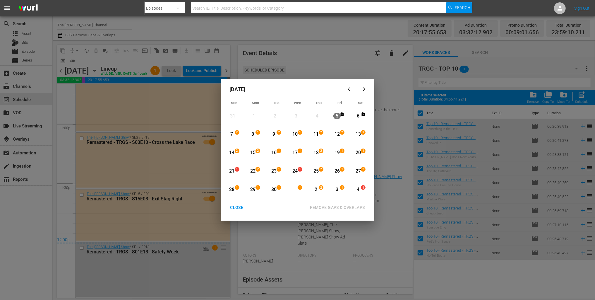
click at [296, 134] on div "10" at bounding box center [294, 134] width 7 height 7
click at [337, 134] on div "12" at bounding box center [337, 134] width 7 height 7
click at [335, 207] on div "REMOVE GAPS & OVERLAPS" at bounding box center [337, 207] width 64 height 7
click at [239, 207] on div "CLOSE" at bounding box center [237, 207] width 23 height 7
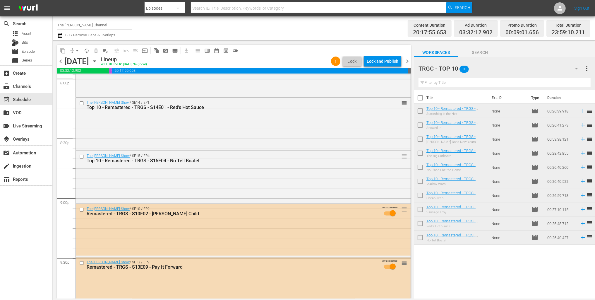
scroll to position [2698, 0]
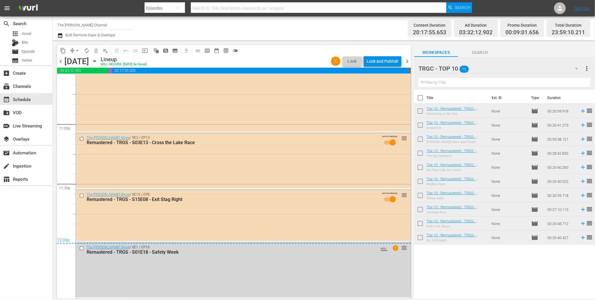
click at [405, 59] on span "chevron_right" at bounding box center [407, 61] width 7 height 7
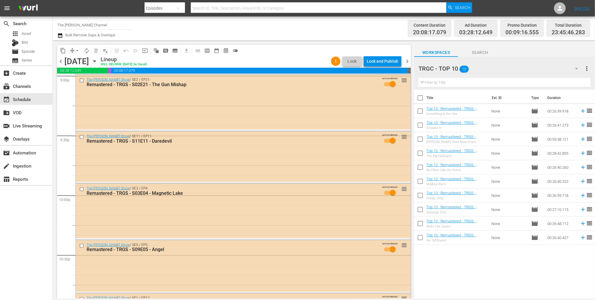
scroll to position [2670, 0]
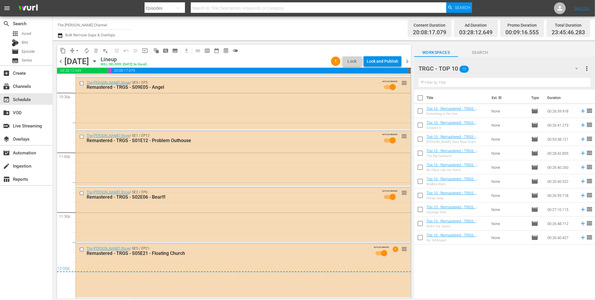
click at [519, 54] on div "Workspaces Search" at bounding box center [504, 51] width 181 height 12
click at [42, 49] on div "movie Episode" at bounding box center [26, 51] width 52 height 8
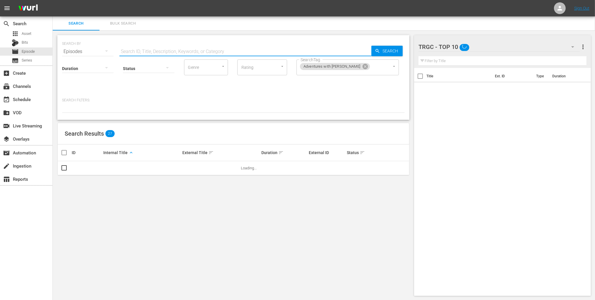
click at [177, 51] on input "text" at bounding box center [245, 52] width 252 height 14
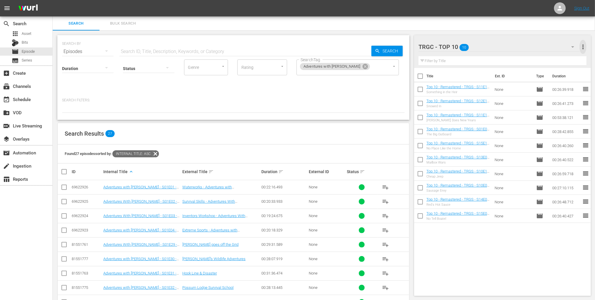
click at [585, 45] on span "more_vert" at bounding box center [583, 46] width 7 height 7
click at [568, 47] on div "Add New Workspace" at bounding box center [545, 47] width 69 height 11
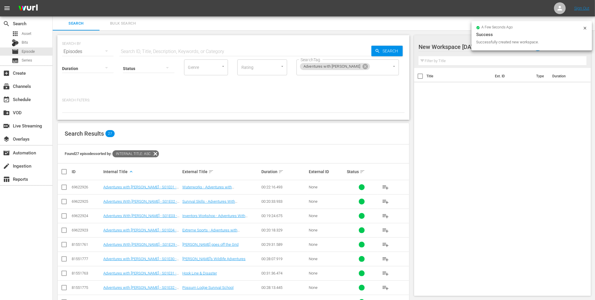
click at [459, 45] on div at bounding box center [469, 47] width 100 height 15
click at [459, 45] on input "New Workspace Fri Sep 05 2025 16:08:16 GMT+0000" at bounding box center [500, 47] width 163 height 14
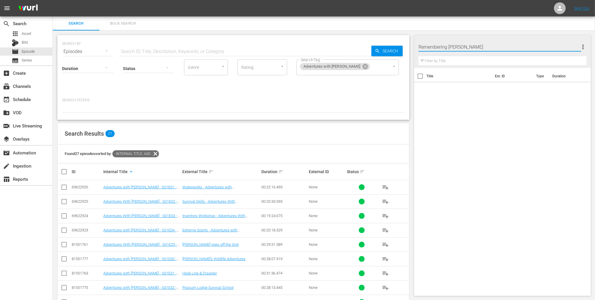
click at [420, 47] on input "Remembering Graham Greene" at bounding box center [500, 47] width 163 height 14
click at [466, 33] on div "TRGC - Remembering Graham Greene more_vert Filter by Title Title Ext. ID Type D…" at bounding box center [504, 225] width 181 height 390
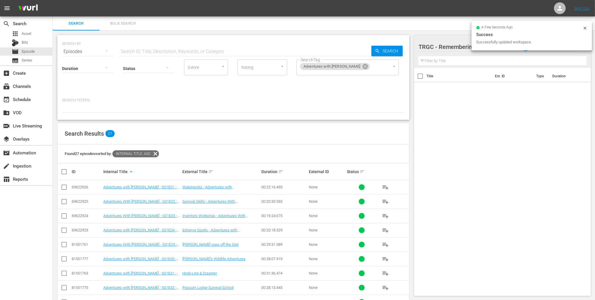
click at [444, 27] on div "Search Bulk Search" at bounding box center [324, 23] width 543 height 14
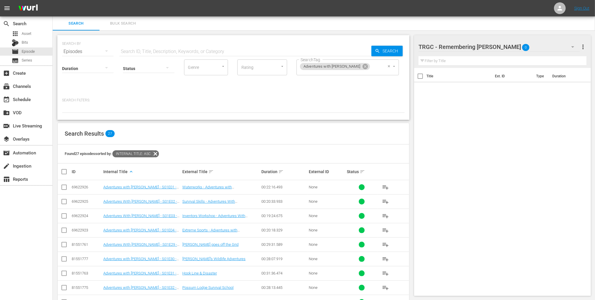
drag, startPoint x: 329, startPoint y: 68, endPoint x: 325, endPoint y: 67, distance: 3.5
click at [362, 68] on icon at bounding box center [365, 66] width 6 height 6
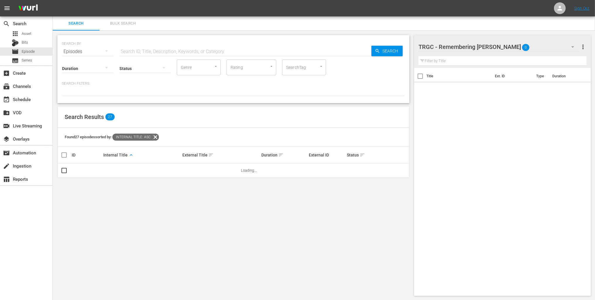
click at [205, 50] on input "text" at bounding box center [245, 52] width 252 height 14
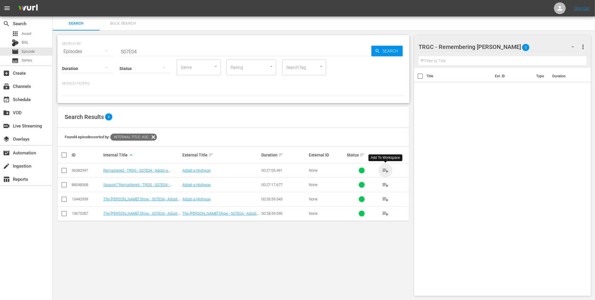
click at [383, 170] on span "playlist_add" at bounding box center [385, 170] width 7 height 7
click at [140, 51] on input "S07E04" at bounding box center [245, 52] width 252 height 14
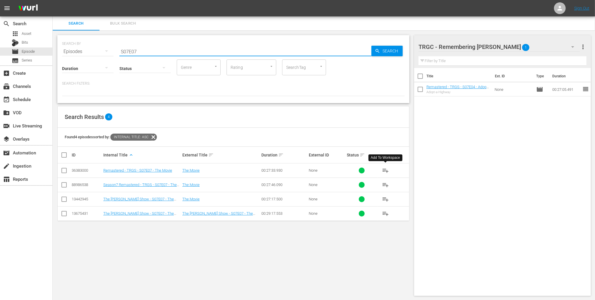
click at [387, 168] on span "playlist_add" at bounding box center [385, 170] width 7 height 7
click at [127, 50] on input "S07E07" at bounding box center [245, 52] width 252 height 14
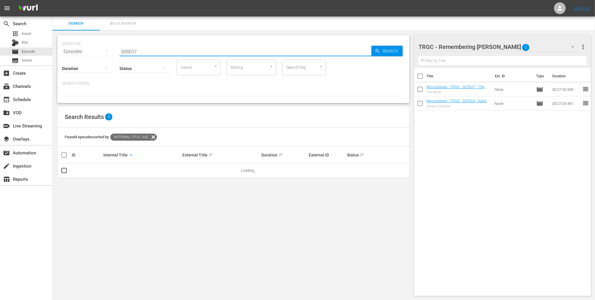
click at [135, 50] on input "S08E07" at bounding box center [245, 52] width 252 height 14
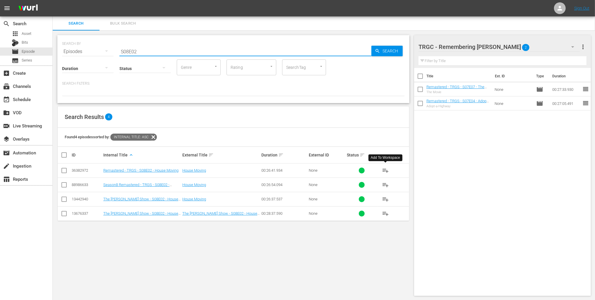
click at [386, 171] on span "playlist_add" at bounding box center [385, 170] width 7 height 7
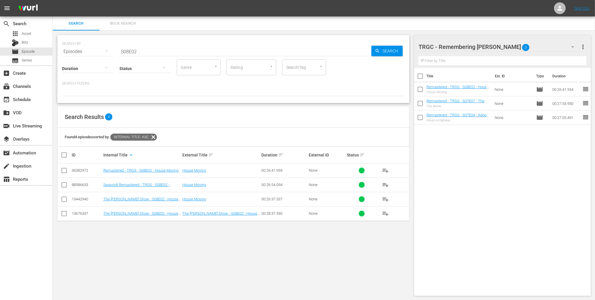
click at [143, 52] on input "S08E02" at bounding box center [245, 52] width 252 height 14
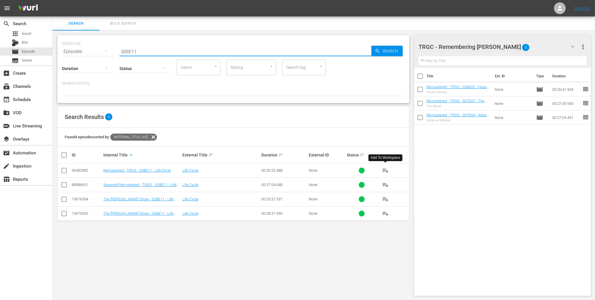
click at [384, 171] on span "playlist_add" at bounding box center [385, 170] width 7 height 7
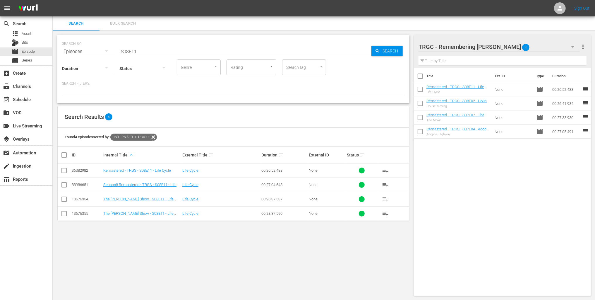
click at [148, 52] on input "S08E11" at bounding box center [245, 52] width 252 height 14
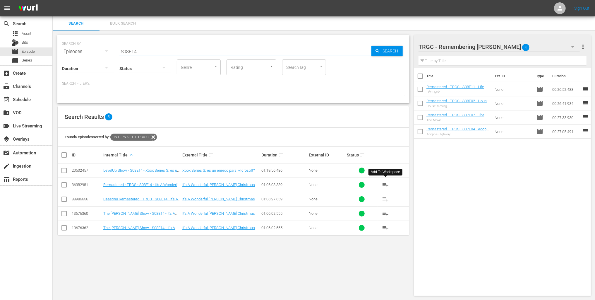
click at [386, 186] on span "playlist_add" at bounding box center [385, 184] width 7 height 7
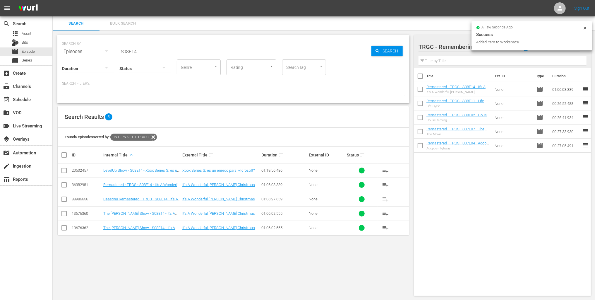
click at [151, 53] on input "S08E14" at bounding box center [245, 52] width 252 height 14
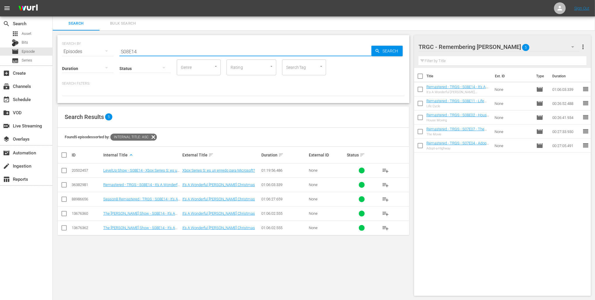
drag, startPoint x: 143, startPoint y: 51, endPoint x: 108, endPoint y: 46, distance: 35.4
click at [108, 46] on div "SEARCH BY Search By Episodes Search ID, Title, Description, Keywords, or Catego…" at bounding box center [233, 47] width 343 height 21
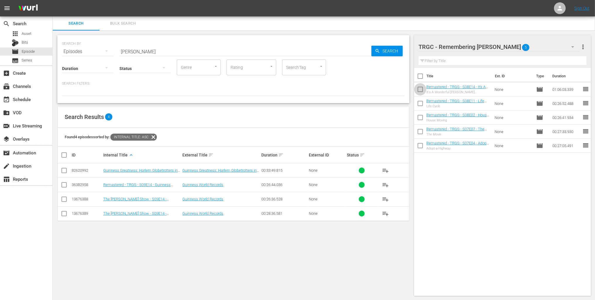
click at [422, 89] on input "checkbox" at bounding box center [420, 90] width 12 height 12
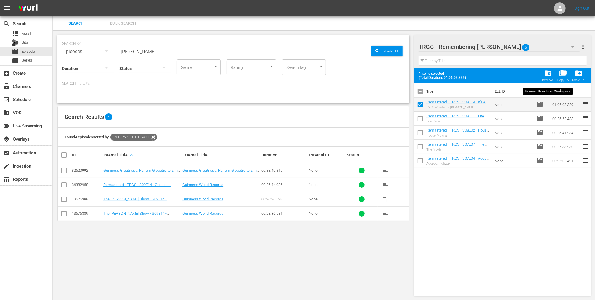
click at [549, 74] on span "folder_delete" at bounding box center [548, 73] width 8 height 8
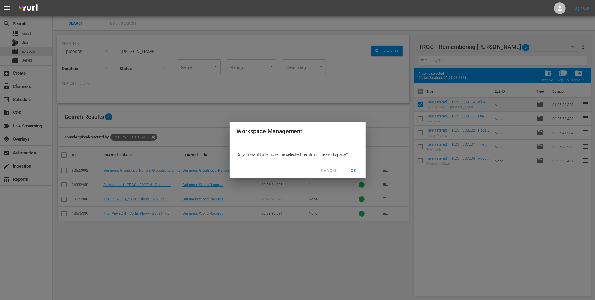
click at [358, 167] on span "OK" at bounding box center [353, 170] width 9 height 7
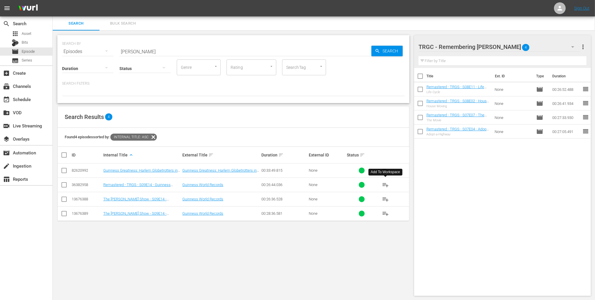
click at [384, 184] on span "playlist_add" at bounding box center [385, 184] width 7 height 7
click at [583, 45] on span "more_vert" at bounding box center [583, 46] width 7 height 7
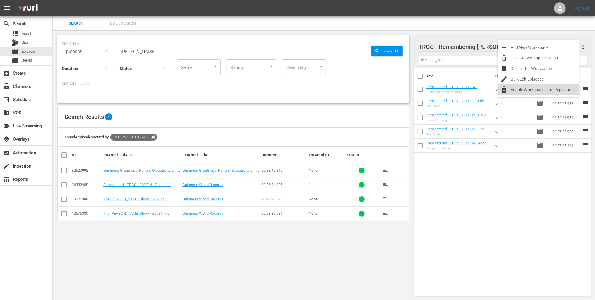
click at [549, 89] on div "Enable Workspace Item Reposition" at bounding box center [545, 89] width 69 height 11
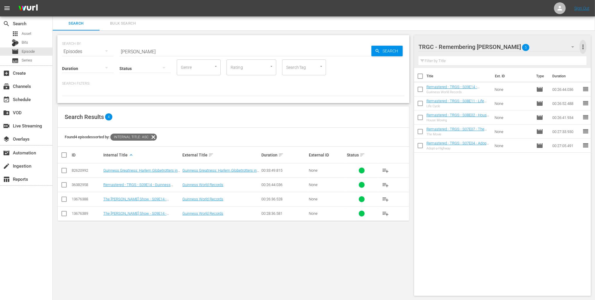
click at [584, 49] on span "more_vert" at bounding box center [583, 46] width 7 height 7
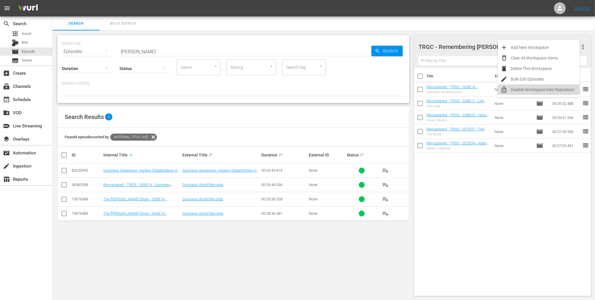
click at [543, 92] on div "Disable Workspace Item Reposition" at bounding box center [545, 89] width 69 height 11
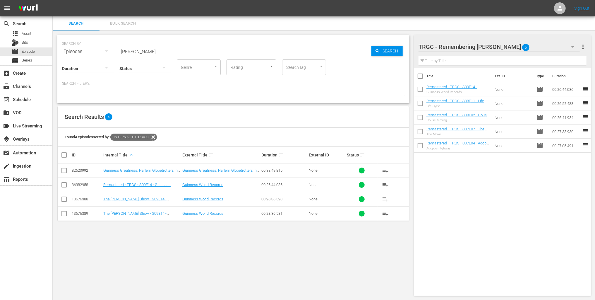
click at [490, 176] on div "Title Ext. ID Type Duration Remastered - TRGS - S09E14 - Guinness World Records…" at bounding box center [502, 180] width 177 height 225
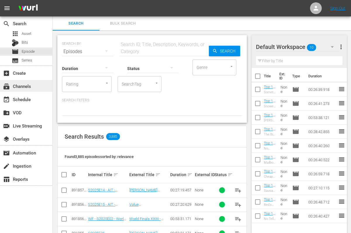
click at [29, 88] on div "subscriptions Channels" at bounding box center [16, 85] width 33 height 5
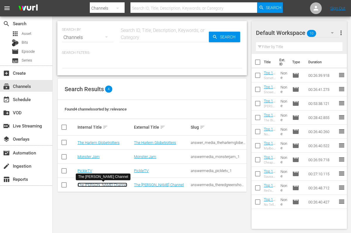
click at [91, 186] on link "The [PERSON_NAME] Channel" at bounding box center [103, 184] width 50 height 4
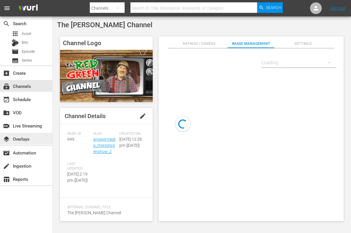
click at [31, 136] on div "layers Overlays" at bounding box center [16, 137] width 33 height 5
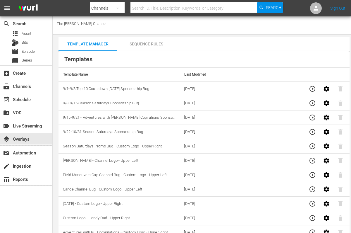
click at [166, 47] on div "Sequence Rules" at bounding box center [146, 44] width 59 height 14
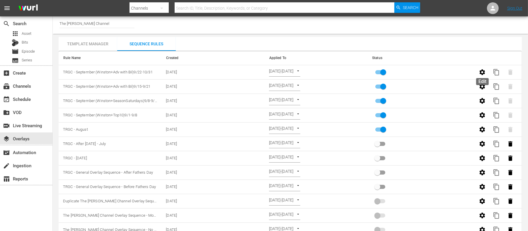
click at [351, 73] on icon "button" at bounding box center [481, 72] width 7 height 7
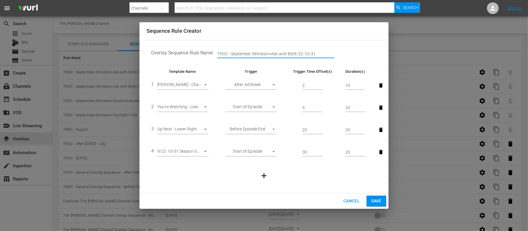
drag, startPoint x: 271, startPoint y: 54, endPoint x: 292, endPoint y: 52, distance: 21.1
click at [292, 52] on input "TRGC - September (Winston+Adv with Bil)9/22-10/31" at bounding box center [275, 54] width 117 height 9
type input "TRGC - September (Winston+SeasonSat)9/22-10/31"
click at [351, 203] on span "Save" at bounding box center [376, 201] width 10 height 7
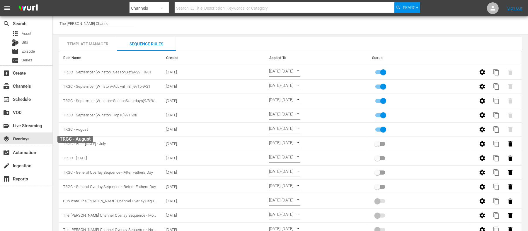
click at [84, 130] on span "TRGC - August" at bounding box center [75, 129] width 25 height 4
click at [92, 130] on td "TRGC - August" at bounding box center [110, 130] width 103 height 14
click at [351, 129] on input "primary checkbox" at bounding box center [382, 130] width 33 height 11
checkbox input "false"
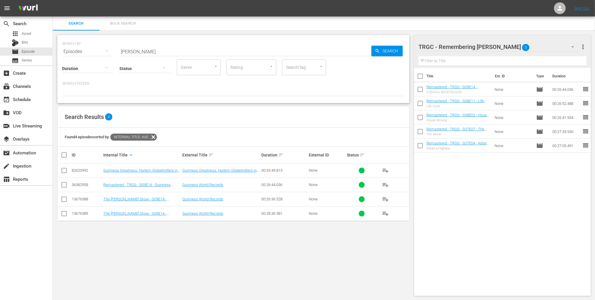
click at [447, 58] on input "text" at bounding box center [503, 60] width 168 height 9
drag, startPoint x: 146, startPoint y: 52, endPoint x: 110, endPoint y: 48, distance: 36.5
click at [110, 48] on div "SEARCH BY Search By Episodes Search ID, Title, Description, Keywords, or Catego…" at bounding box center [233, 47] width 343 height 21
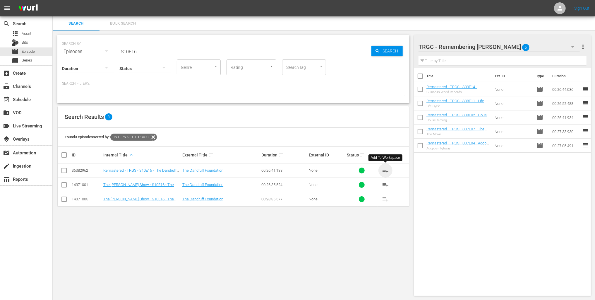
click at [384, 169] on span "playlist_add" at bounding box center [385, 170] width 7 height 7
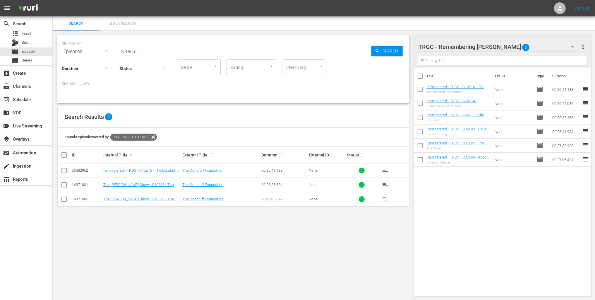
click at [153, 52] on input "S10E16" at bounding box center [245, 52] width 252 height 14
click at [387, 171] on span "playlist_add" at bounding box center [385, 170] width 7 height 7
click at [126, 52] on input "S10E17" at bounding box center [245, 52] width 252 height 14
drag, startPoint x: 142, startPoint y: 50, endPoint x: 132, endPoint y: 51, distance: 10.6
click at [132, 51] on input "S12E17" at bounding box center [245, 52] width 252 height 14
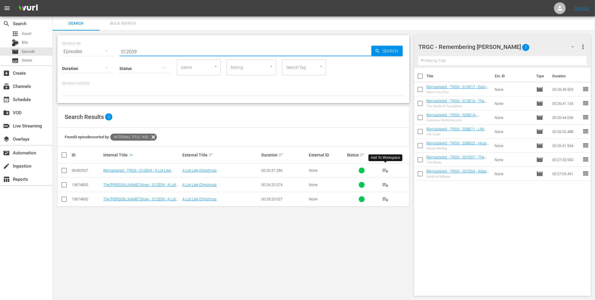
click at [386, 170] on span "playlist_add" at bounding box center [385, 170] width 7 height 7
click at [128, 50] on input "S12E09" at bounding box center [245, 52] width 252 height 14
drag, startPoint x: 132, startPoint y: 51, endPoint x: 138, endPoint y: 51, distance: 6.2
click at [138, 51] on input "S15E09" at bounding box center [245, 52] width 252 height 14
click at [170, 40] on div "SEARCH BY Search By Episodes Search ID, Title, Description, Keywords, or Catego…" at bounding box center [233, 47] width 343 height 21
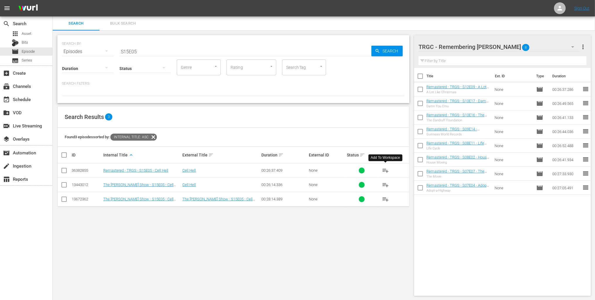
click at [383, 168] on span "playlist_add" at bounding box center [385, 170] width 7 height 7
click at [585, 45] on span "more_vert" at bounding box center [583, 46] width 7 height 7
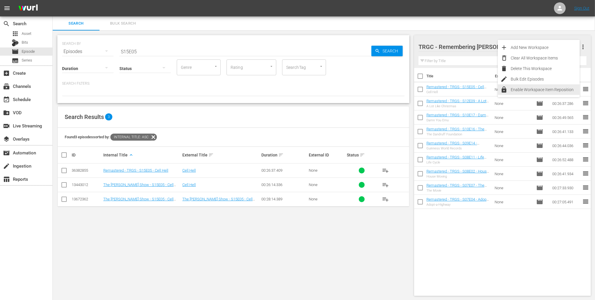
click at [548, 88] on div "Enable Workspace Item Reposition" at bounding box center [545, 89] width 69 height 11
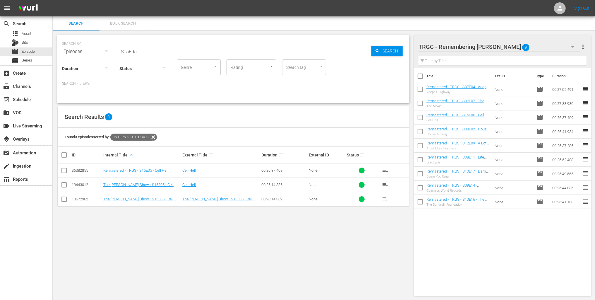
click at [484, 222] on div "Title Ext. ID Type Duration Remastered - TRGS - S07E04 - Adopt-a-Highway Adopt-…" at bounding box center [502, 180] width 177 height 225
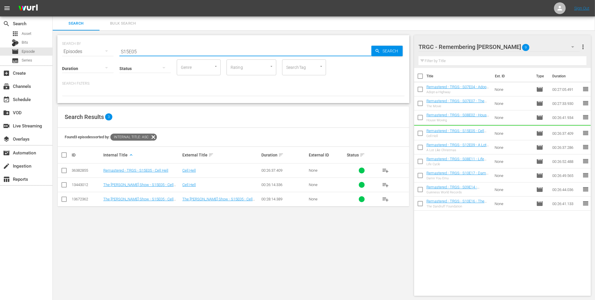
click at [178, 50] on input "S15E05" at bounding box center [245, 52] width 252 height 14
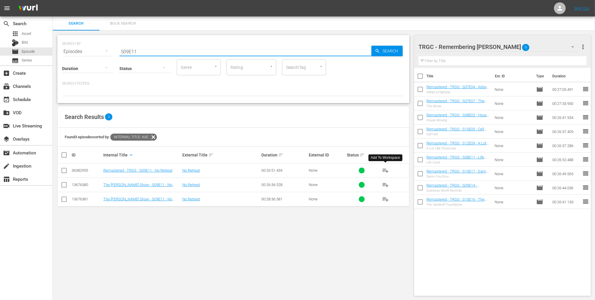
type input "S09E11"
click at [385, 169] on span "playlist_add" at bounding box center [385, 170] width 7 height 7
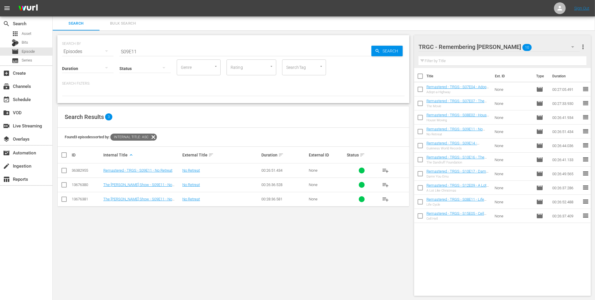
click at [421, 201] on input "checkbox" at bounding box center [420, 203] width 12 height 12
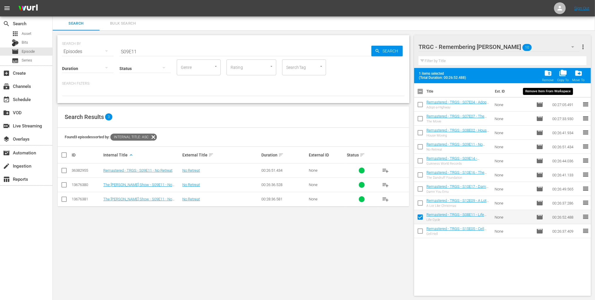
click at [547, 75] on span "folder_delete" at bounding box center [548, 73] width 8 height 8
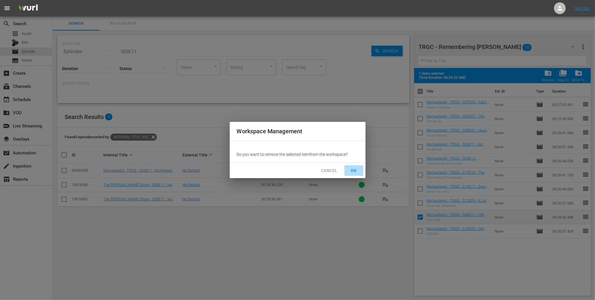
click at [357, 172] on span "OK" at bounding box center [353, 170] width 9 height 7
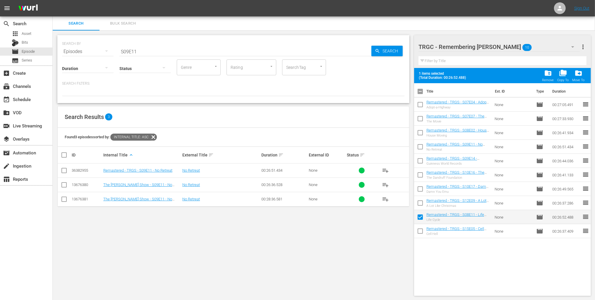
checkbox input "false"
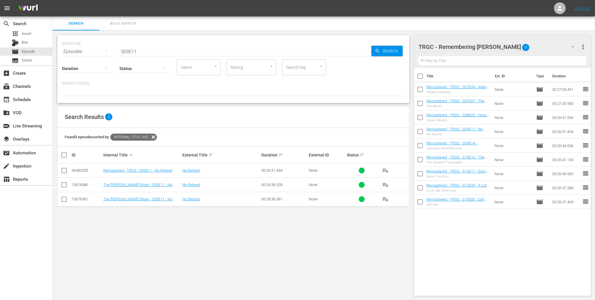
click at [483, 224] on div "Title Ext. ID Type Duration Remastered - TRGS - S07E04 - Adopt-a-Highway Adopt-…" at bounding box center [502, 180] width 177 height 225
click at [516, 230] on div "Title Ext. ID Type Duration Remastered - TRGS - S07E04 - Adopt-a-Highway Adopt-…" at bounding box center [502, 180] width 177 height 225
click at [228, 115] on div "Search Results 3" at bounding box center [234, 116] width 352 height 21
click at [127, 53] on input "S09E11" at bounding box center [245, 51] width 252 height 14
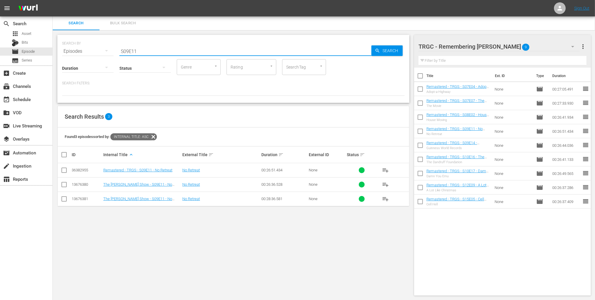
click at [127, 53] on input "S09E11" at bounding box center [245, 51] width 252 height 14
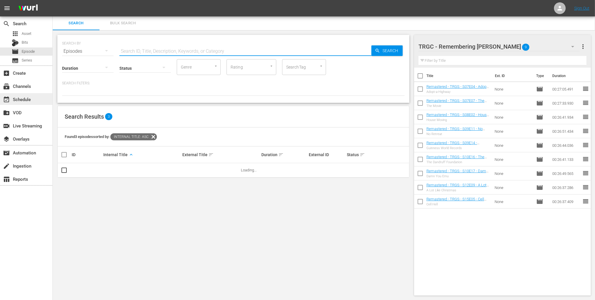
click at [17, 98] on div "event_available Schedule" at bounding box center [16, 98] width 33 height 5
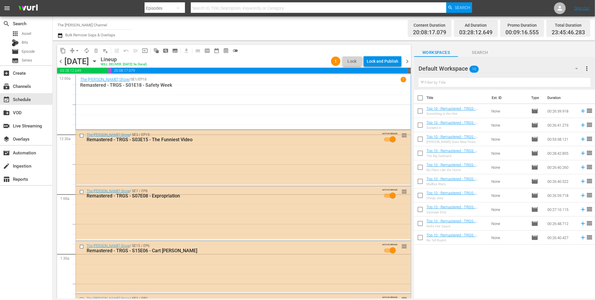
click at [98, 60] on icon "button" at bounding box center [94, 61] width 6 height 6
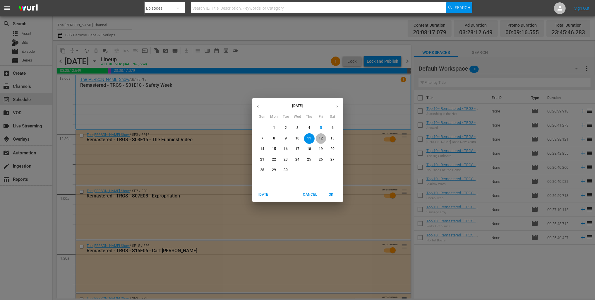
click at [319, 136] on p "12" at bounding box center [321, 138] width 4 height 5
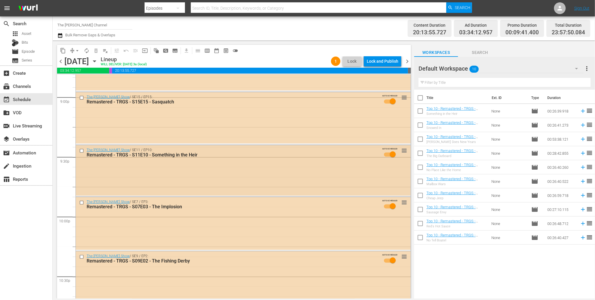
scroll to position [2474, 0]
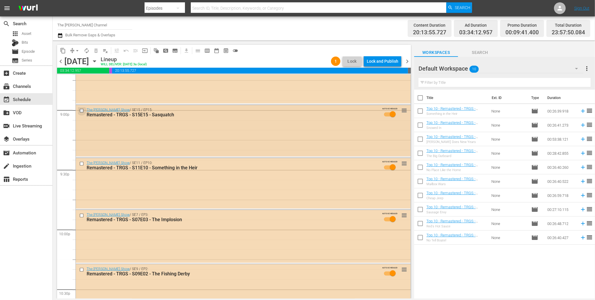
click at [81, 111] on input "checkbox" at bounding box center [82, 110] width 6 height 5
click at [81, 165] on input "checkbox" at bounding box center [82, 163] width 6 height 5
click at [81, 217] on input "checkbox" at bounding box center [82, 215] width 6 height 5
click at [81, 271] on input "checkbox" at bounding box center [82, 269] width 6 height 5
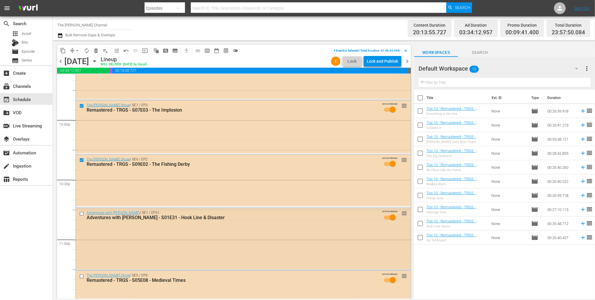
scroll to position [2589, 0]
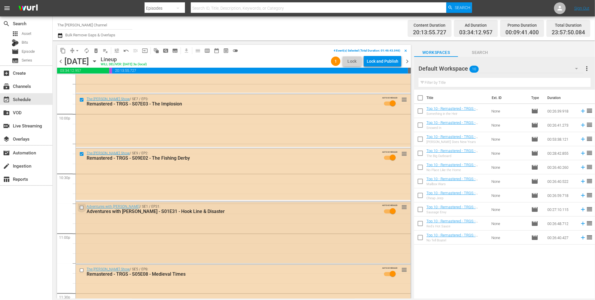
click at [82, 209] on input "checkbox" at bounding box center [82, 207] width 6 height 5
click at [82, 271] on input "checkbox" at bounding box center [82, 270] width 6 height 5
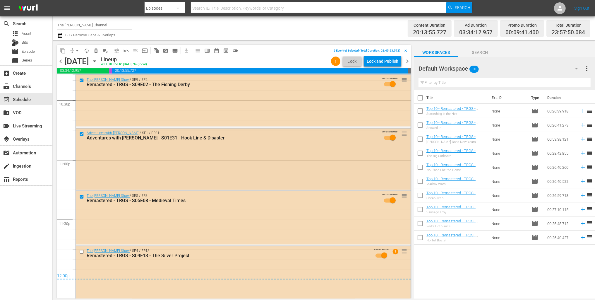
scroll to position [2666, 0]
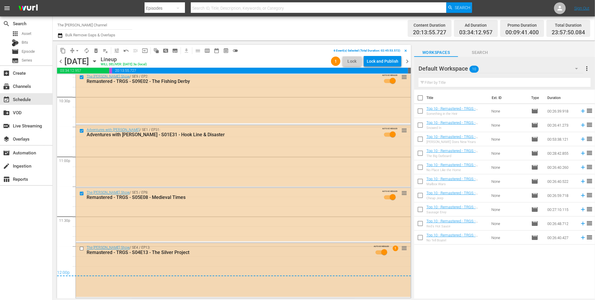
click at [82, 249] on input "checkbox" at bounding box center [82, 248] width 6 height 5
click at [94, 50] on span "delete_forever_outlined" at bounding box center [96, 51] width 6 height 6
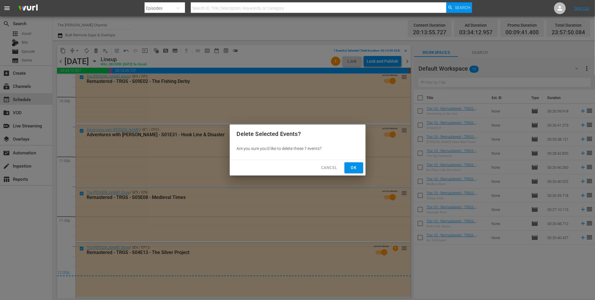
click at [351, 168] on span "Ok" at bounding box center [353, 167] width 9 height 7
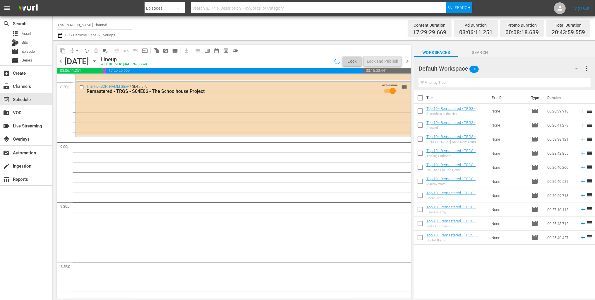
scroll to position [2442, 0]
drag, startPoint x: 421, startPoint y: 110, endPoint x: 420, endPoint y: 114, distance: 4.2
click at [421, 110] on input "checkbox" at bounding box center [420, 112] width 12 height 12
checkbox input "true"
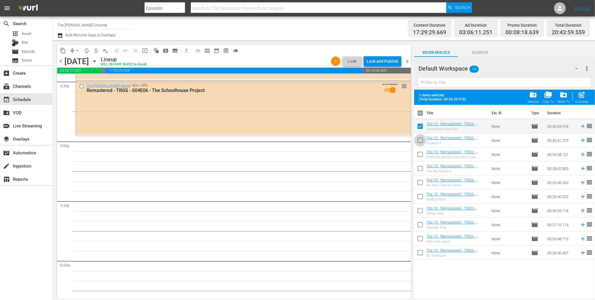
click at [421, 140] on input "checkbox" at bounding box center [420, 141] width 12 height 12
checkbox input "true"
click at [421, 157] on input "checkbox" at bounding box center [420, 155] width 12 height 12
checkbox input "true"
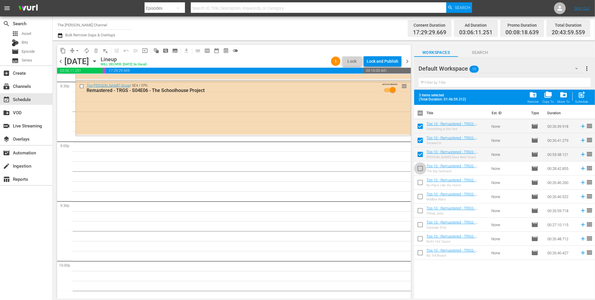
click at [421, 170] on input "checkbox" at bounding box center [420, 169] width 12 height 12
checkbox input "true"
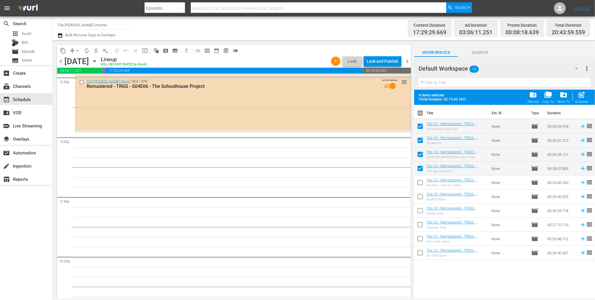
scroll to position [2447, 0]
click at [422, 184] on input "checkbox" at bounding box center [420, 183] width 12 height 12
checkbox input "true"
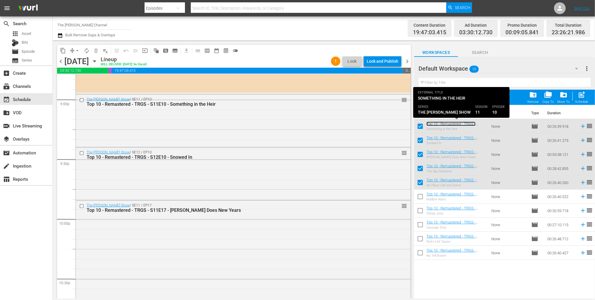
scroll to position [2484, 0]
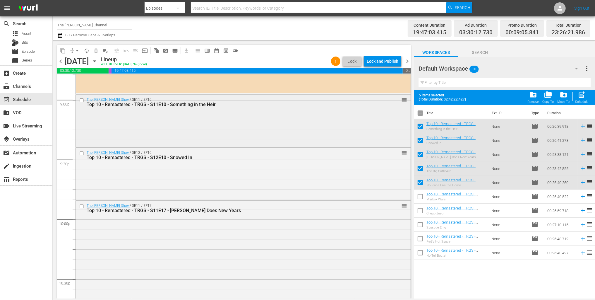
click at [83, 101] on input "checkbox" at bounding box center [82, 100] width 6 height 5
click at [83, 151] on div "The Red Green Show / SE12 / EP10: Top 10 - Remastered - TRGS - S12E10 - Snowed …" at bounding box center [243, 155] width 335 height 14
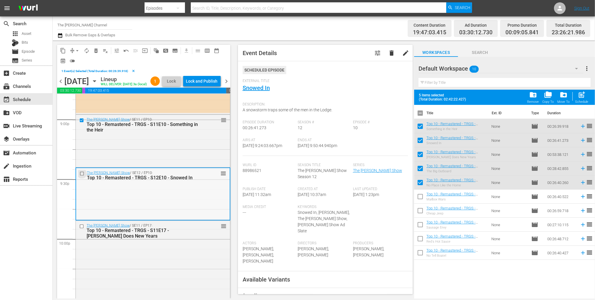
click at [81, 176] on input "checkbox" at bounding box center [83, 173] width 6 height 5
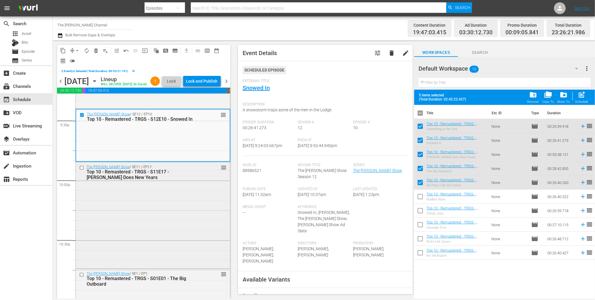
scroll to position [2551, 0]
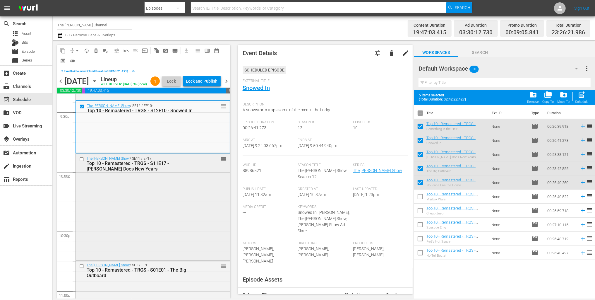
click at [81, 162] on input "checkbox" at bounding box center [82, 159] width 6 height 5
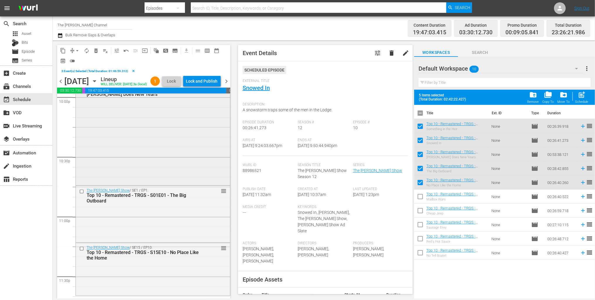
scroll to position [2649, 0]
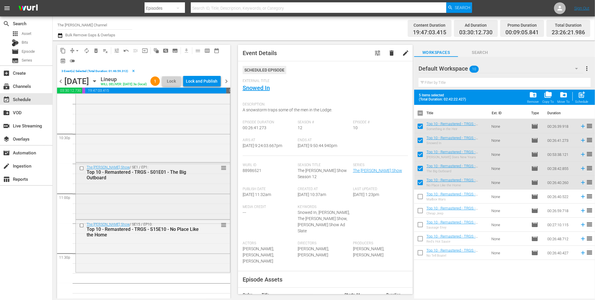
click at [82, 171] on input "checkbox" at bounding box center [82, 168] width 6 height 5
click at [82, 228] on input "checkbox" at bounding box center [82, 225] width 6 height 5
click at [96, 51] on span "delete_forever_outlined" at bounding box center [96, 51] width 6 height 6
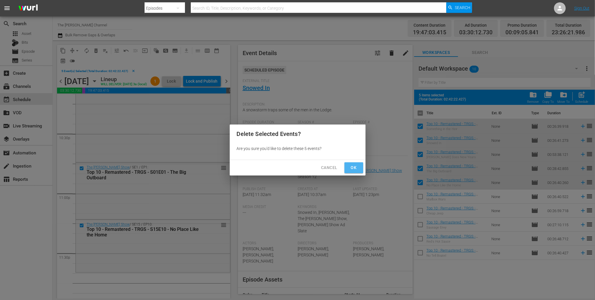
click at [351, 165] on span "Ok" at bounding box center [353, 167] width 9 height 7
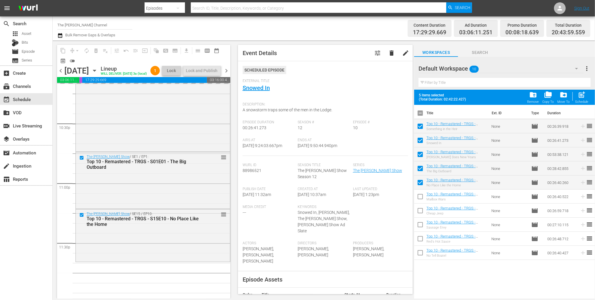
click at [497, 68] on div "Default Workspace 10" at bounding box center [501, 68] width 165 height 16
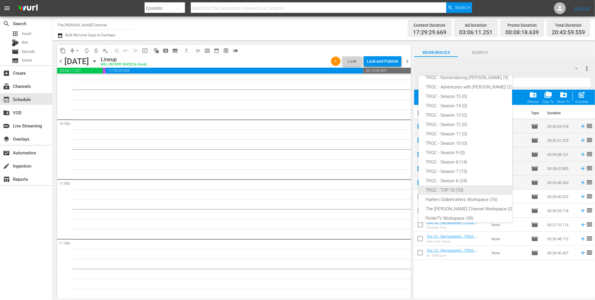
scroll to position [31, 0]
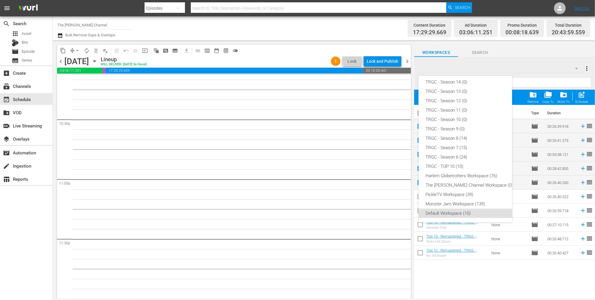
click at [524, 69] on div "TRGC - Remembering Graham Greene (9) TRGC - Adventures with Bill (27) TRGC - Se…" at bounding box center [297, 150] width 595 height 300
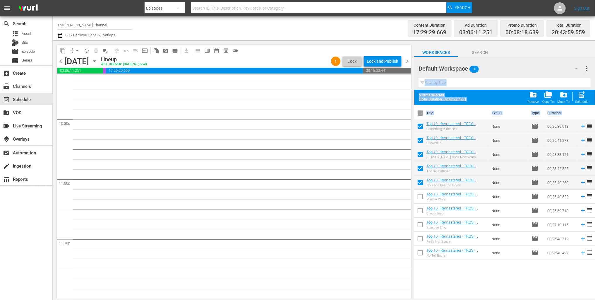
click at [535, 69] on div "Default Workspace 10" at bounding box center [501, 68] width 165 height 16
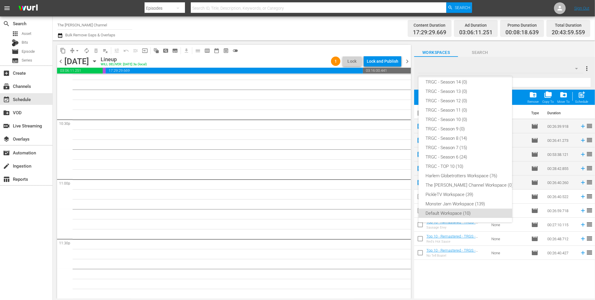
scroll to position [0, 0]
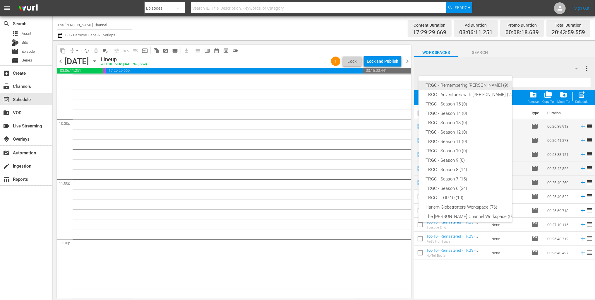
click at [459, 88] on div "TRGC - Remembering [PERSON_NAME] (9)" at bounding box center [470, 85] width 89 height 9
checkbox input "false"
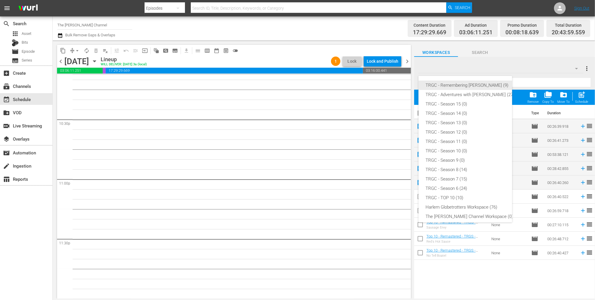
checkbox input "false"
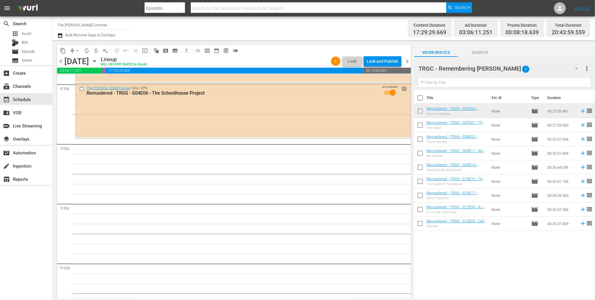
scroll to position [2439, 0]
click at [421, 98] on input "checkbox" at bounding box center [420, 99] width 12 height 12
checkbox input "true"
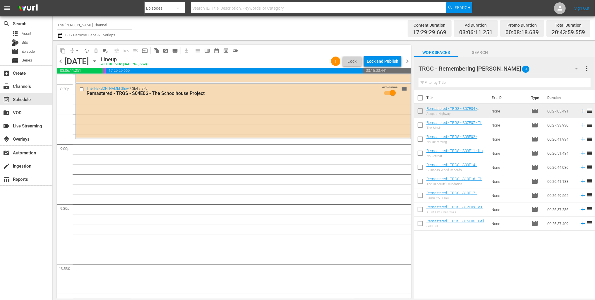
checkbox input "true"
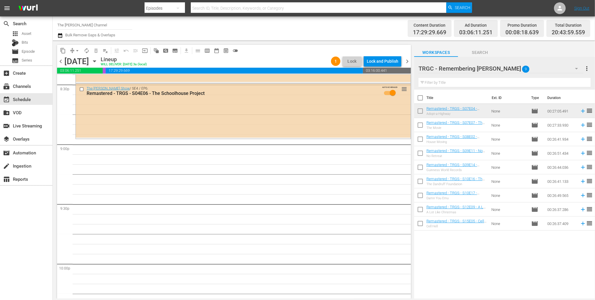
checkbox input "true"
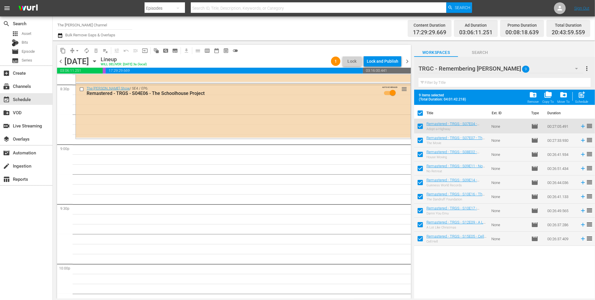
click at [421, 239] on input "checkbox" at bounding box center [420, 240] width 12 height 12
checkbox input "false"
click at [420, 227] on input "checkbox" at bounding box center [420, 226] width 12 height 12
checkbox input "false"
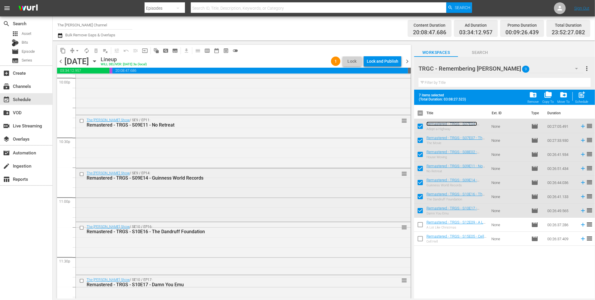
scroll to position [2655, 0]
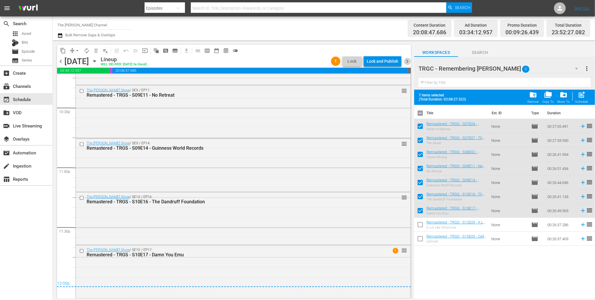
click at [410, 60] on span "chevron_right" at bounding box center [407, 61] width 7 height 7
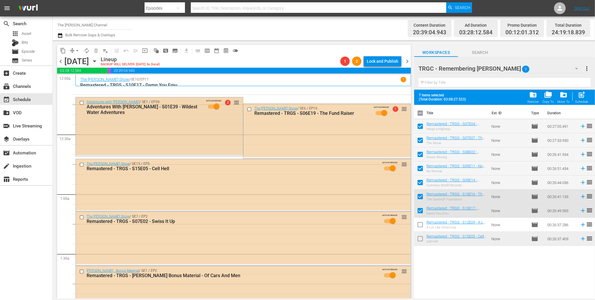
click at [82, 103] on input "checkbox" at bounding box center [82, 102] width 6 height 5
click at [250, 109] on input "checkbox" at bounding box center [250, 109] width 6 height 5
click at [95, 51] on span "delete_forever_outlined" at bounding box center [96, 51] width 6 height 6
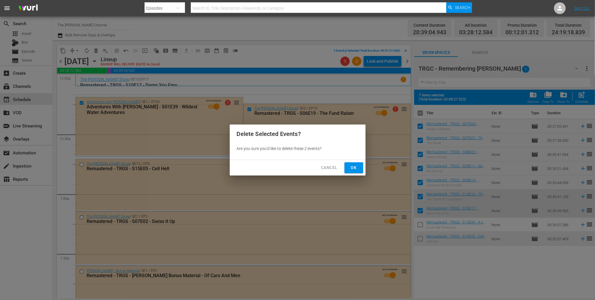
click at [357, 167] on span "Ok" at bounding box center [353, 167] width 9 height 7
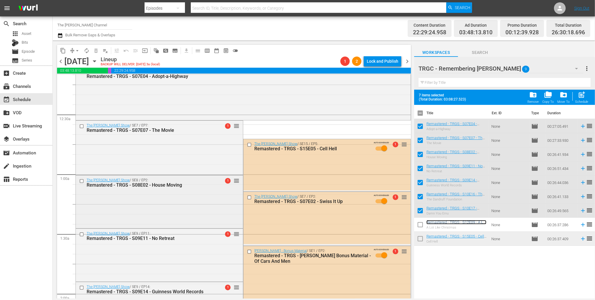
scroll to position [26, 0]
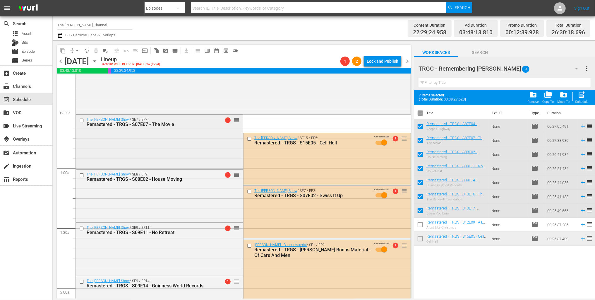
click at [81, 121] on input "checkbox" at bounding box center [82, 120] width 6 height 5
click at [82, 176] on input "checkbox" at bounding box center [82, 175] width 6 height 5
click at [82, 228] on input "checkbox" at bounding box center [82, 228] width 6 height 5
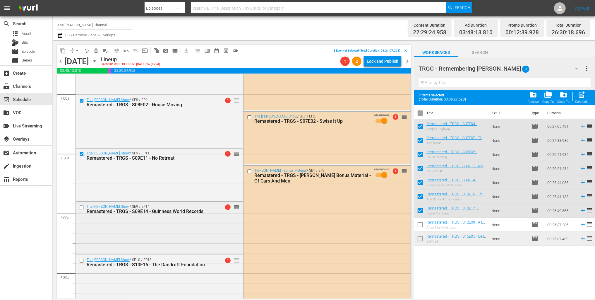
scroll to position [104, 0]
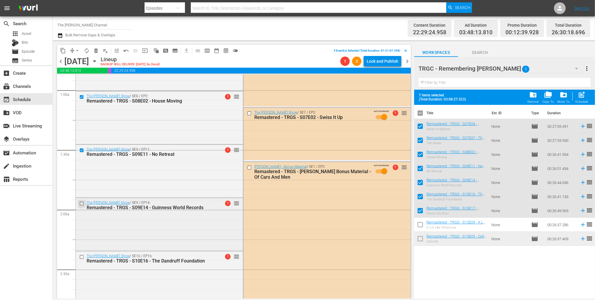
click at [82, 204] on input "checkbox" at bounding box center [82, 203] width 6 height 5
click at [81, 258] on input "checkbox" at bounding box center [82, 256] width 6 height 5
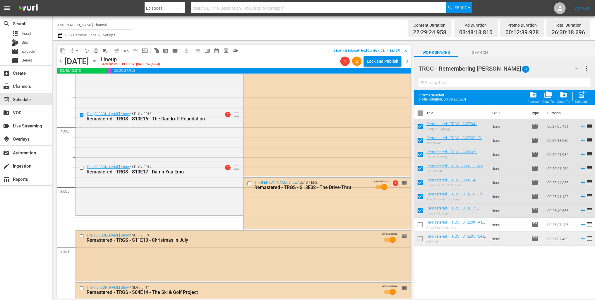
scroll to position [247, 0]
click at [81, 168] on input "checkbox" at bounding box center [82, 167] width 6 height 5
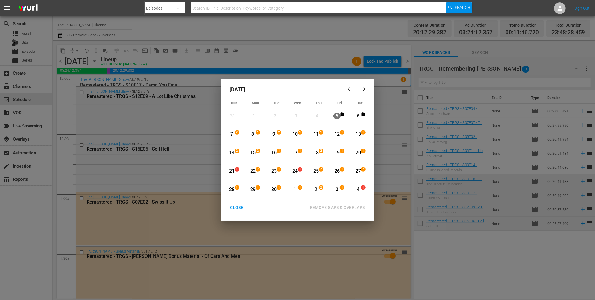
scroll to position [2643, 0]
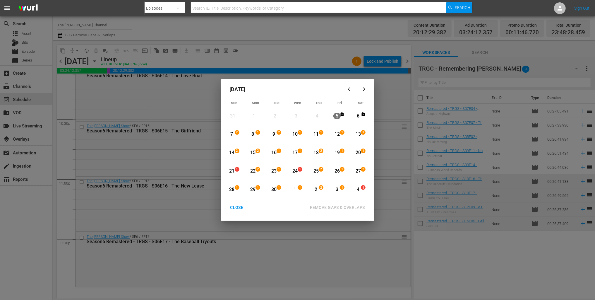
click at [358, 136] on div "13" at bounding box center [358, 134] width 7 height 7
click at [230, 152] on div "14" at bounding box center [231, 152] width 7 height 7
click at [274, 151] on div "16" at bounding box center [273, 152] width 7 height 7
click at [357, 136] on div "13" at bounding box center [358, 134] width 7 height 7
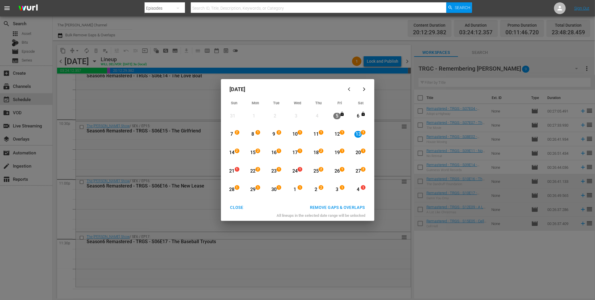
drag, startPoint x: 275, startPoint y: 152, endPoint x: 278, endPoint y: 155, distance: 4.1
click at [275, 152] on div "16" at bounding box center [273, 152] width 7 height 7
click at [334, 208] on div "REMOVE GAPS & OVERLAPS" at bounding box center [337, 207] width 64 height 7
click at [240, 208] on div "CLOSE" at bounding box center [237, 207] width 23 height 7
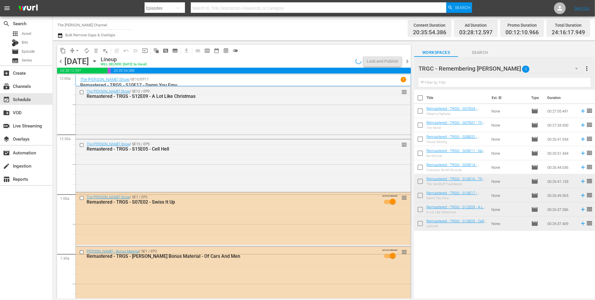
click at [96, 61] on icon "button" at bounding box center [94, 61] width 3 height 1
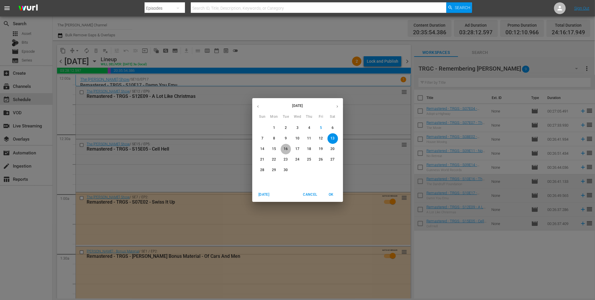
click at [285, 150] on p "16" at bounding box center [286, 148] width 4 height 5
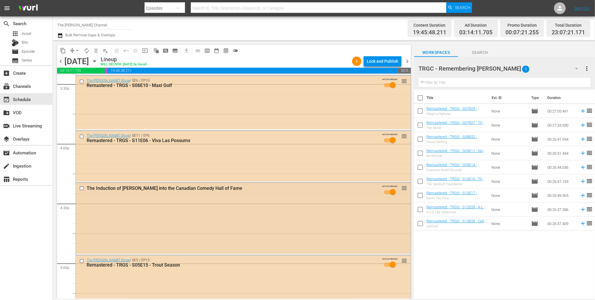
scroll to position [1864, 0]
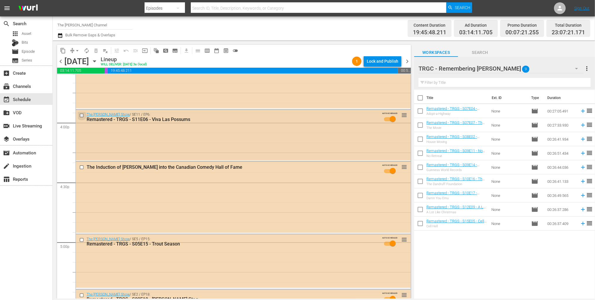
click at [82, 116] on input "checkbox" at bounding box center [82, 115] width 6 height 5
click at [81, 166] on input "checkbox" at bounding box center [82, 167] width 6 height 5
click at [81, 240] on input "checkbox" at bounding box center [82, 239] width 6 height 5
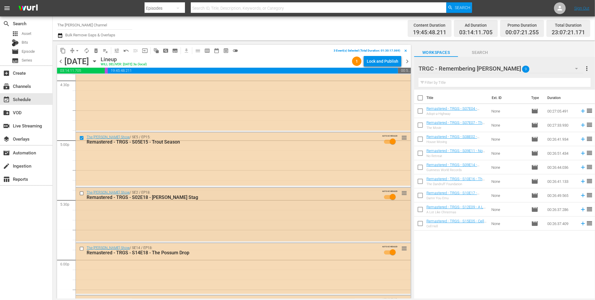
scroll to position [1966, 0]
click at [82, 193] on input "checkbox" at bounding box center [82, 192] width 6 height 5
click at [81, 249] on input "checkbox" at bounding box center [82, 248] width 6 height 5
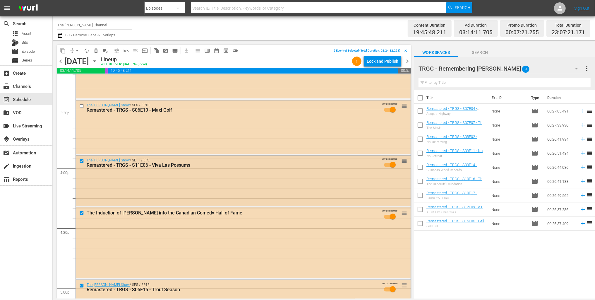
scroll to position [1819, 0]
click at [555, 69] on div "TRGC - Remembering Graham Greene 9" at bounding box center [501, 68] width 165 height 16
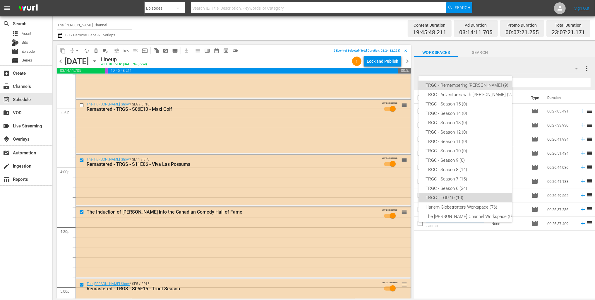
click at [473, 195] on div "TRGC - TOP 10 (10)" at bounding box center [470, 197] width 89 height 9
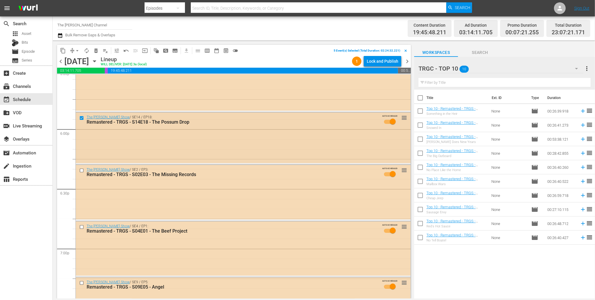
scroll to position [2100, 0]
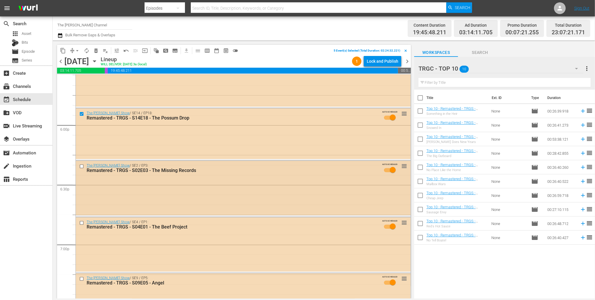
click at [83, 167] on input "checkbox" at bounding box center [82, 166] width 6 height 5
click at [80, 224] on input "checkbox" at bounding box center [82, 223] width 6 height 5
click at [97, 51] on span "delete_forever_outlined" at bounding box center [96, 51] width 6 height 6
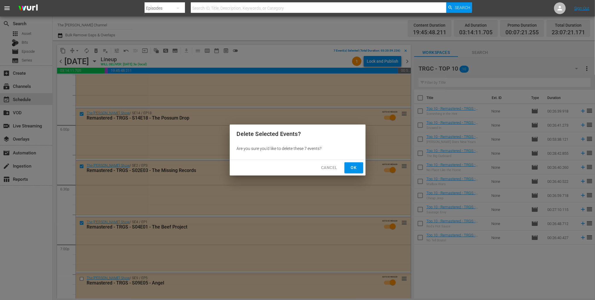
click at [348, 169] on button "Ok" at bounding box center [354, 167] width 19 height 11
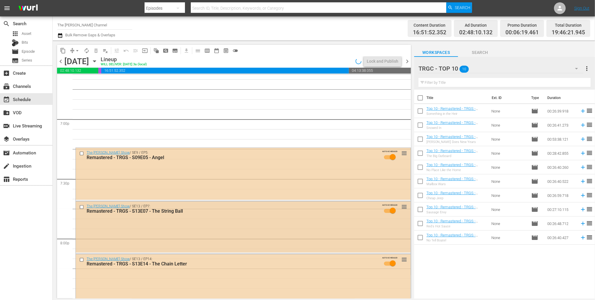
scroll to position [2228, 0]
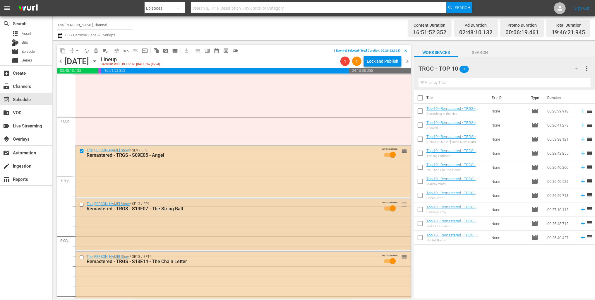
click at [82, 204] on input "checkbox" at bounding box center [82, 204] width 6 height 5
click at [82, 258] on input "checkbox" at bounding box center [82, 257] width 6 height 5
click at [94, 51] on span "delete_forever_outlined" at bounding box center [96, 51] width 6 height 6
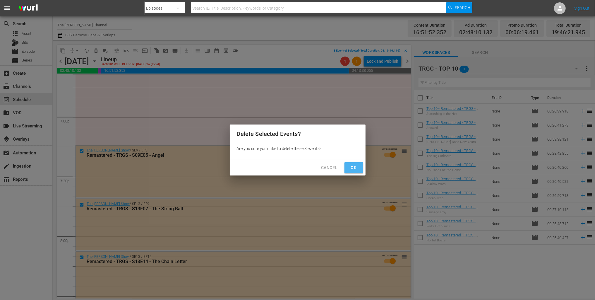
click at [349, 168] on span "Ok" at bounding box center [353, 167] width 9 height 7
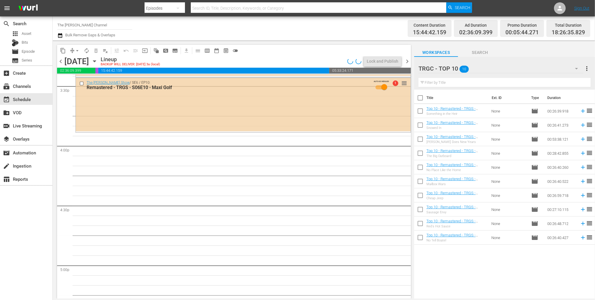
scroll to position [1829, 0]
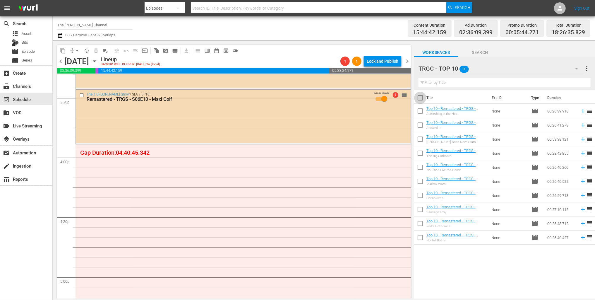
click at [422, 101] on input "checkbox" at bounding box center [420, 99] width 12 height 12
checkbox input "true"
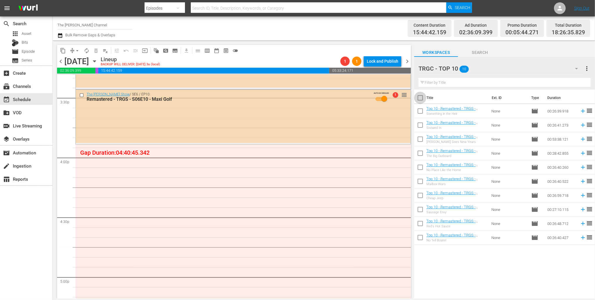
checkbox input "true"
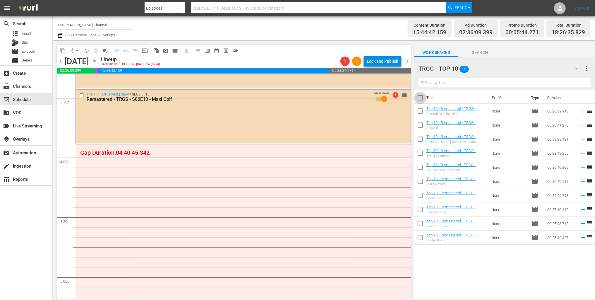
checkbox input "true"
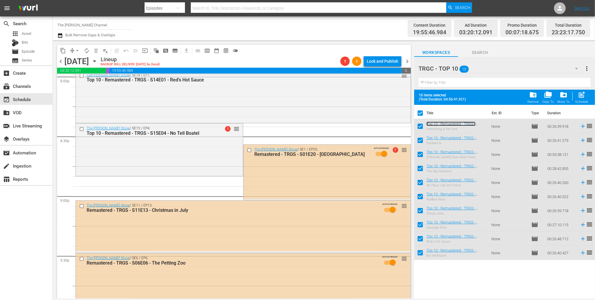
scroll to position [2391, 0]
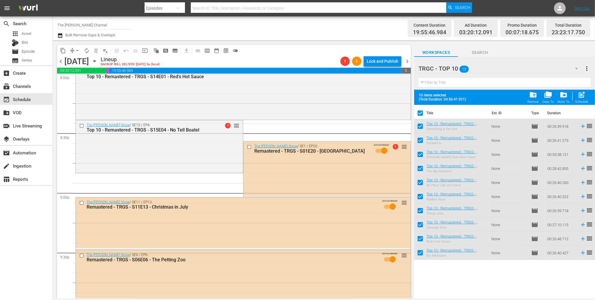
click at [59, 37] on icon "button" at bounding box center [60, 35] width 4 height 5
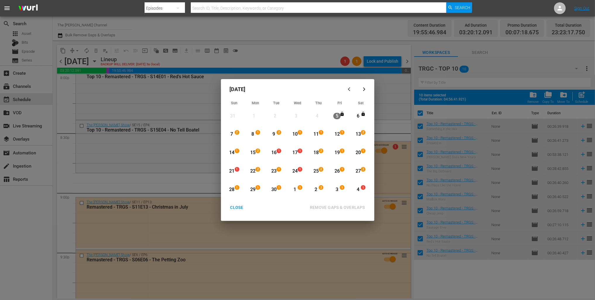
click at [274, 152] on div "16" at bounding box center [273, 152] width 7 height 7
click at [336, 152] on div "19" at bounding box center [337, 152] width 7 height 7
click at [343, 205] on div "REMOVE GAPS & OVERLAPS" at bounding box center [337, 207] width 64 height 7
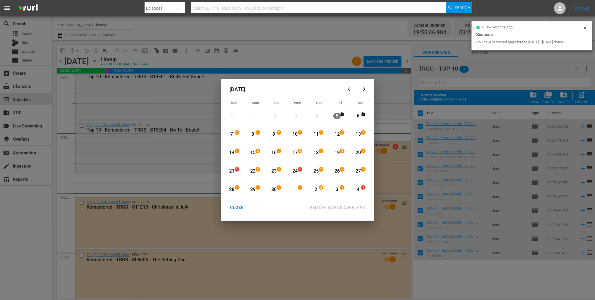
click at [240, 208] on div "CLOSE" at bounding box center [237, 207] width 23 height 7
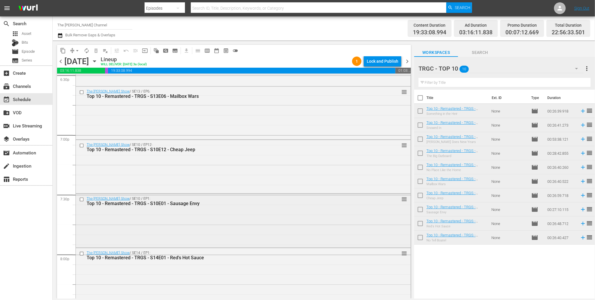
scroll to position [2373, 0]
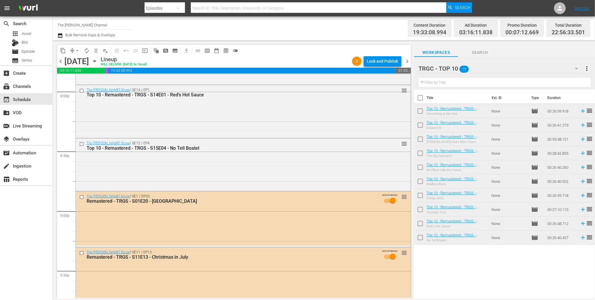
click at [98, 58] on icon "button" at bounding box center [94, 61] width 6 height 6
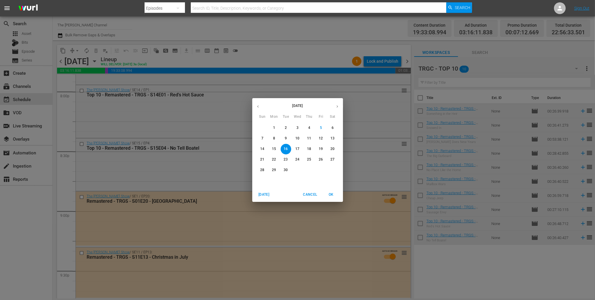
click at [323, 148] on p "19" at bounding box center [321, 148] width 4 height 5
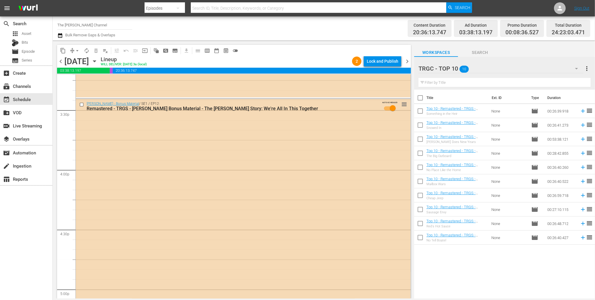
scroll to position [1816, 0]
click at [81, 106] on input "checkbox" at bounding box center [82, 105] width 6 height 5
click at [98, 52] on span "delete_forever_outlined" at bounding box center [96, 51] width 6 height 6
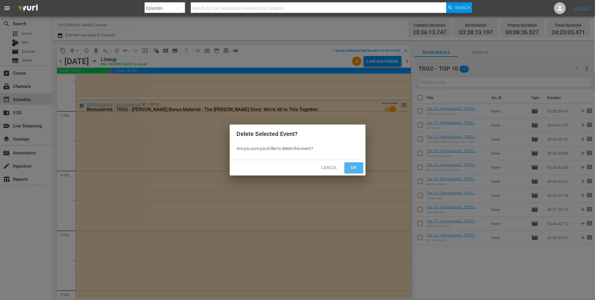
click at [360, 168] on button "Ok" at bounding box center [354, 167] width 19 height 11
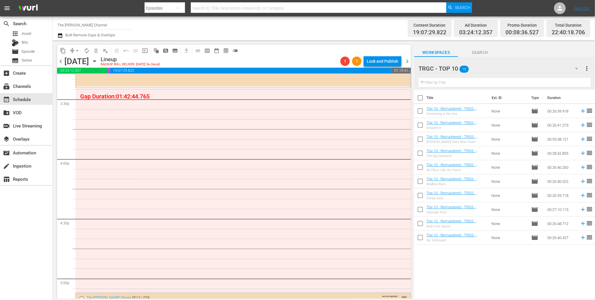
scroll to position [1846, 0]
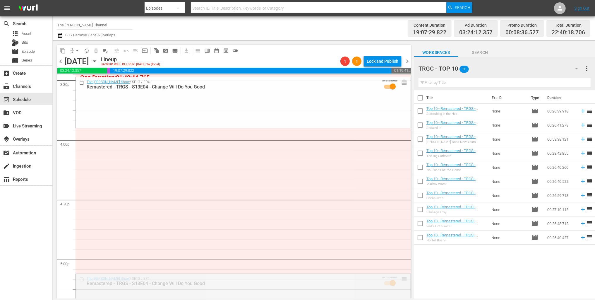
drag, startPoint x: 404, startPoint y: 278, endPoint x: 382, endPoint y: 76, distance: 203.8
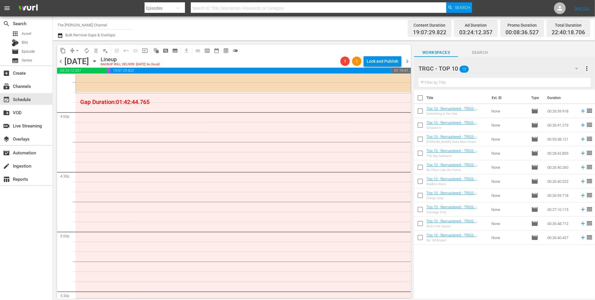
scroll to position [1875, 0]
click at [422, 99] on input "checkbox" at bounding box center [420, 99] width 12 height 12
checkbox input "true"
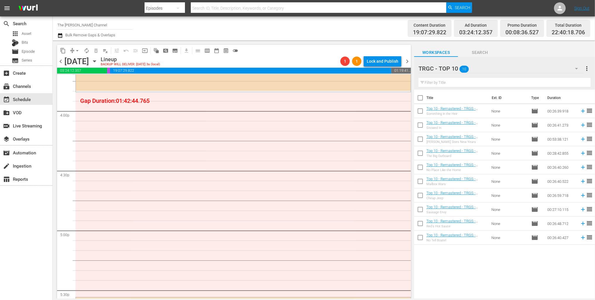
checkbox input "true"
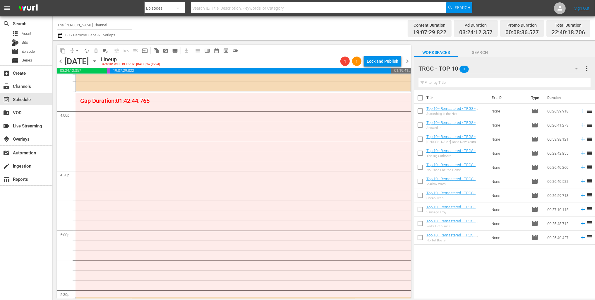
checkbox input "true"
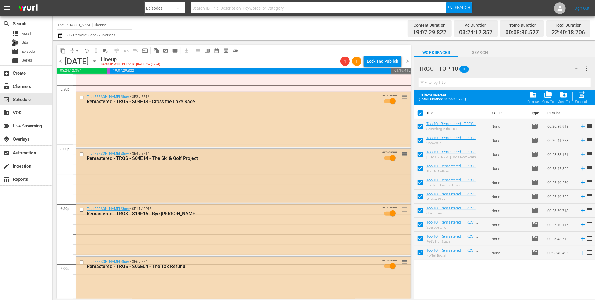
scroll to position [2071, 0]
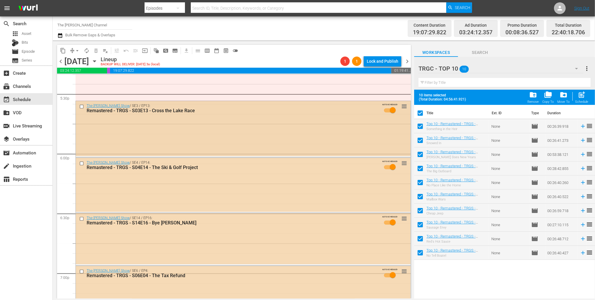
click at [83, 107] on input "checkbox" at bounding box center [82, 106] width 6 height 5
click at [82, 163] on input "checkbox" at bounding box center [82, 163] width 6 height 5
click at [80, 219] on input "checkbox" at bounding box center [82, 218] width 6 height 5
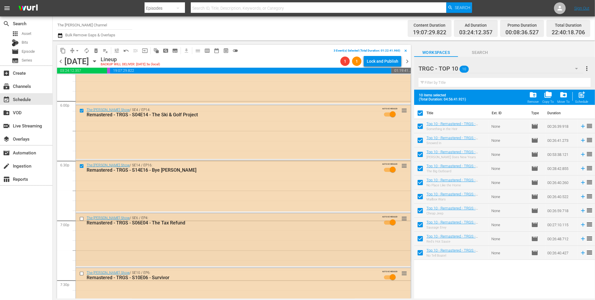
scroll to position [2126, 0]
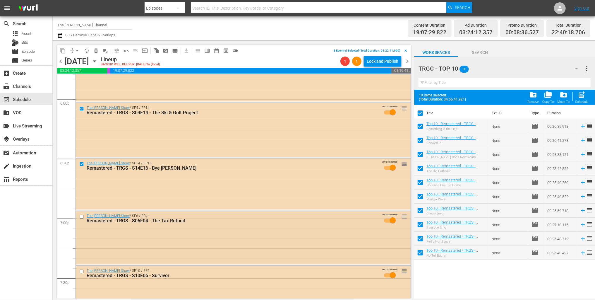
click at [82, 218] on input "checkbox" at bounding box center [82, 216] width 6 height 5
click at [82, 270] on input "checkbox" at bounding box center [82, 271] width 6 height 5
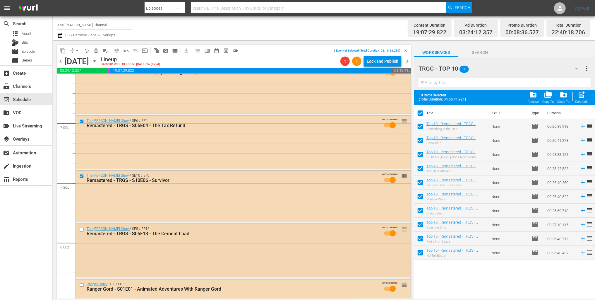
scroll to position [2227, 0]
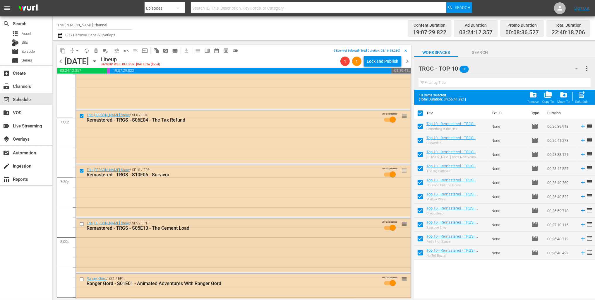
click at [81, 225] on input "checkbox" at bounding box center [82, 223] width 6 height 5
click at [81, 278] on input "checkbox" at bounding box center [82, 279] width 6 height 5
click at [96, 49] on span "delete_forever_outlined" at bounding box center [96, 51] width 6 height 6
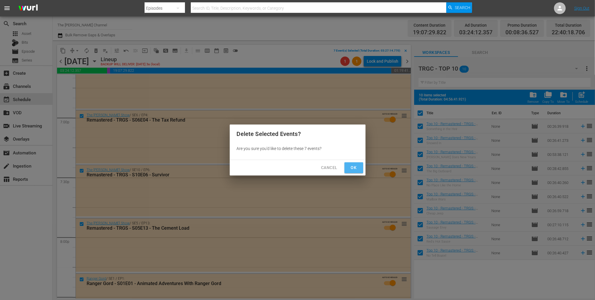
click at [351, 168] on span "Ok" at bounding box center [353, 167] width 9 height 7
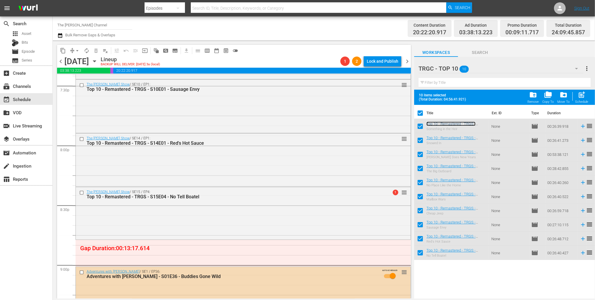
scroll to position [2315, 0]
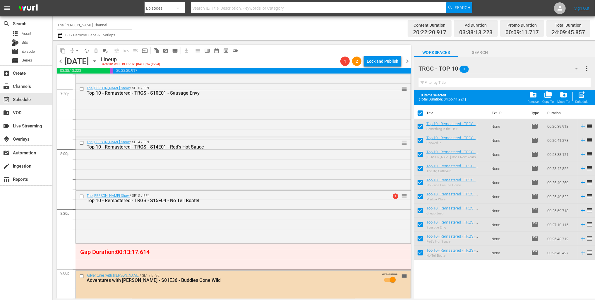
click at [60, 35] on icon "button" at bounding box center [60, 35] width 6 height 7
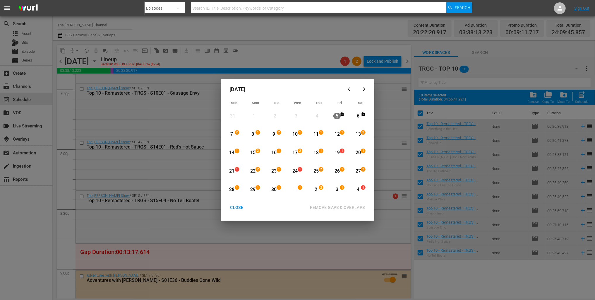
click at [340, 153] on div "19" at bounding box center [337, 152] width 7 height 7
click at [358, 151] on div "20" at bounding box center [358, 152] width 7 height 7
click at [344, 206] on div "REMOVE GAPS & OVERLAPS" at bounding box center [337, 207] width 64 height 7
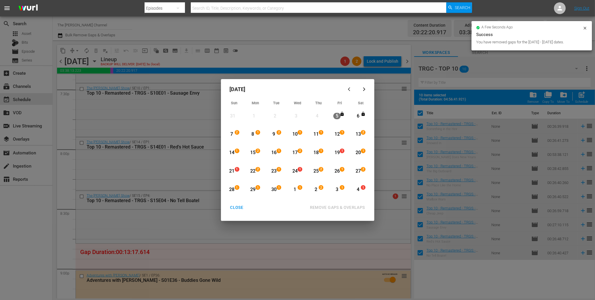
click at [233, 206] on div "CLOSE" at bounding box center [237, 207] width 23 height 7
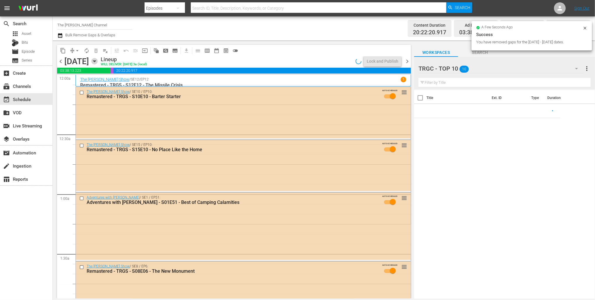
click at [98, 60] on icon "button" at bounding box center [94, 61] width 6 height 6
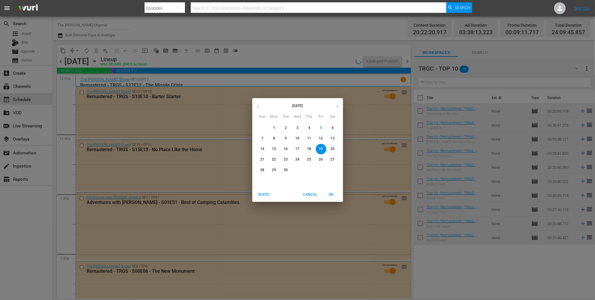
click at [332, 150] on p "20" at bounding box center [333, 148] width 4 height 5
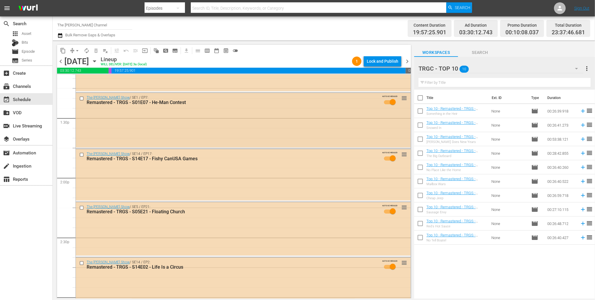
scroll to position [1572, 0]
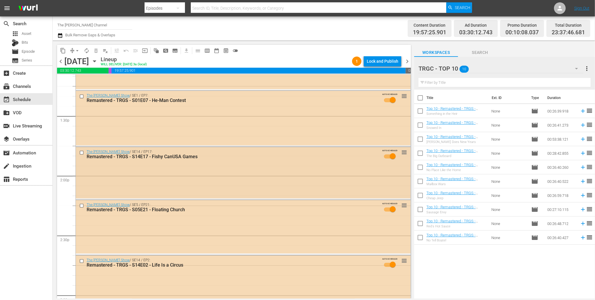
click at [82, 153] on input "checkbox" at bounding box center [82, 152] width 6 height 5
click at [81, 206] on input "checkbox" at bounding box center [82, 205] width 6 height 5
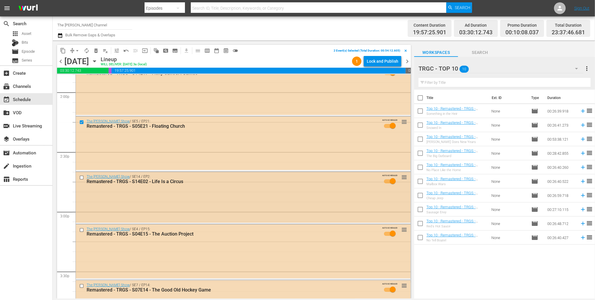
scroll to position [1664, 0]
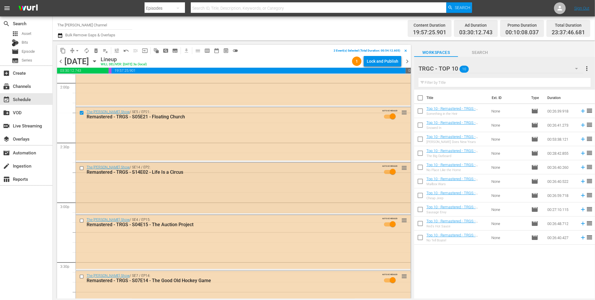
click at [80, 168] on input "checkbox" at bounding box center [82, 167] width 6 height 5
click at [82, 219] on input "checkbox" at bounding box center [82, 220] width 6 height 5
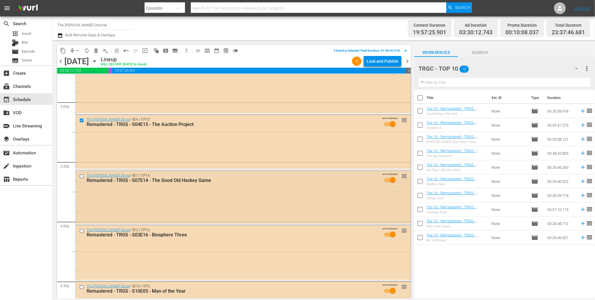
scroll to position [1773, 0]
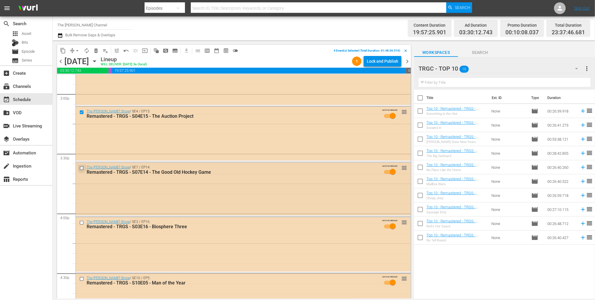
click at [82, 168] on input "checkbox" at bounding box center [82, 167] width 6 height 5
click at [82, 222] on input "checkbox" at bounding box center [82, 222] width 6 height 5
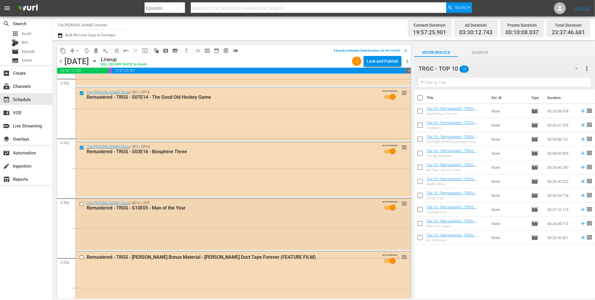
scroll to position [1884, 0]
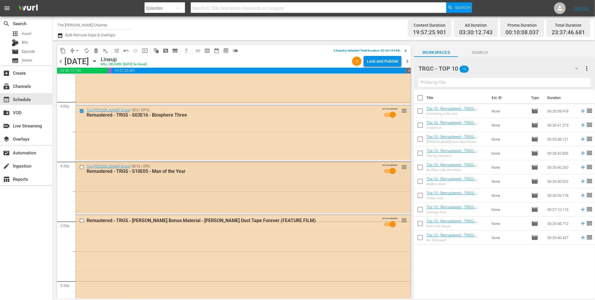
click at [82, 166] on input "checkbox" at bounding box center [82, 167] width 6 height 5
click at [81, 221] on input "checkbox" at bounding box center [82, 220] width 6 height 5
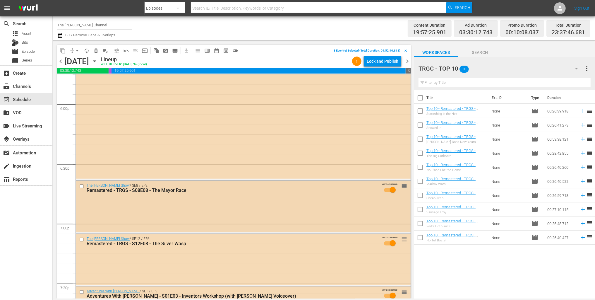
scroll to position [2123, 0]
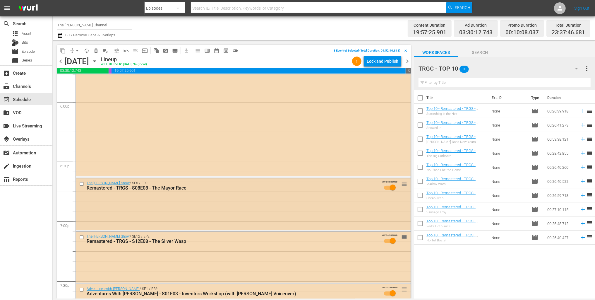
click at [83, 184] on input "checkbox" at bounding box center [82, 184] width 6 height 5
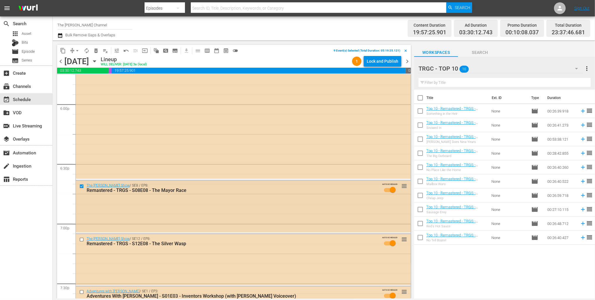
scroll to position [2122, 0]
click at [83, 239] on input "checkbox" at bounding box center [82, 238] width 6 height 5
click at [96, 51] on span "delete_forever_outlined" at bounding box center [96, 51] width 6 height 6
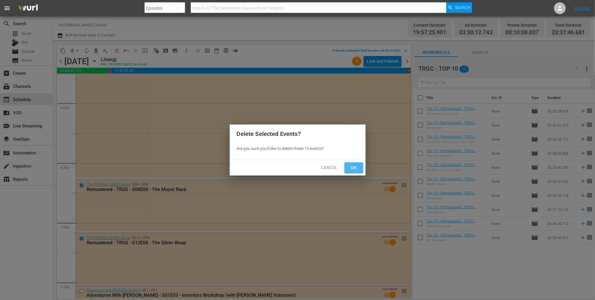
click at [355, 166] on span "Ok" at bounding box center [353, 167] width 9 height 7
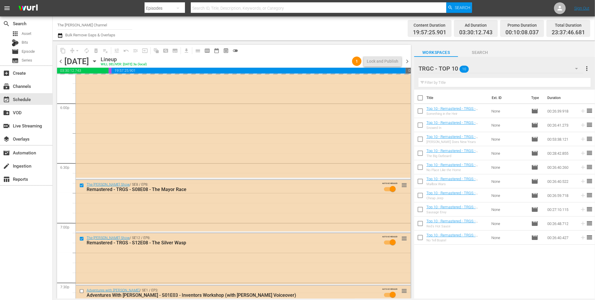
click at [492, 68] on div "TRGC - TOP 10 10" at bounding box center [501, 68] width 165 height 16
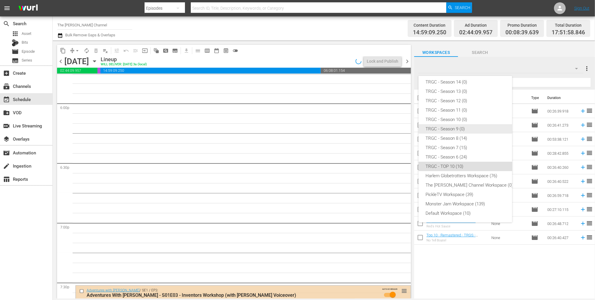
scroll to position [2162, 0]
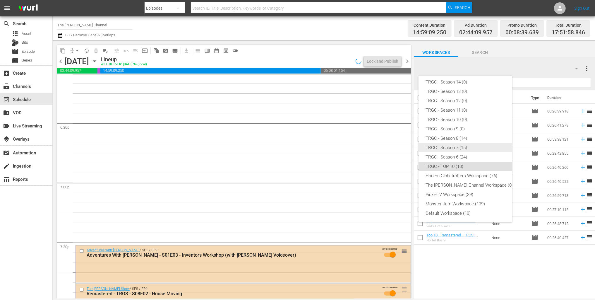
click at [460, 145] on div "TRGC - Season 7 (15)" at bounding box center [470, 147] width 89 height 9
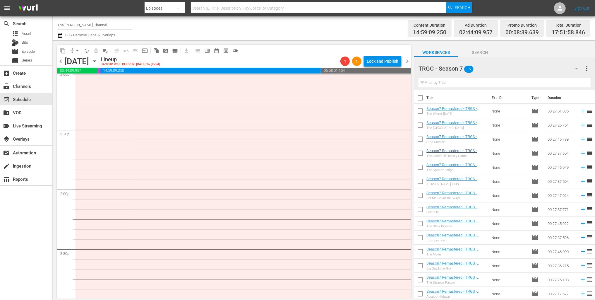
scroll to position [15, 0]
click at [587, 70] on span "more_vert" at bounding box center [587, 68] width 7 height 7
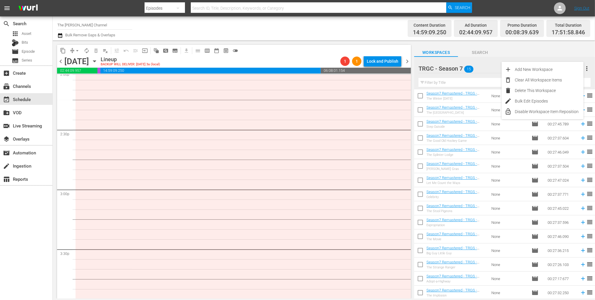
click at [531, 197] on td "movie" at bounding box center [537, 194] width 16 height 14
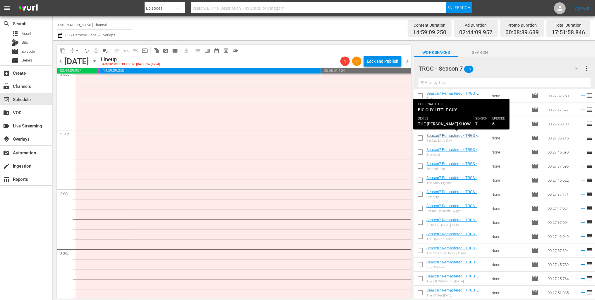
scroll to position [0, 0]
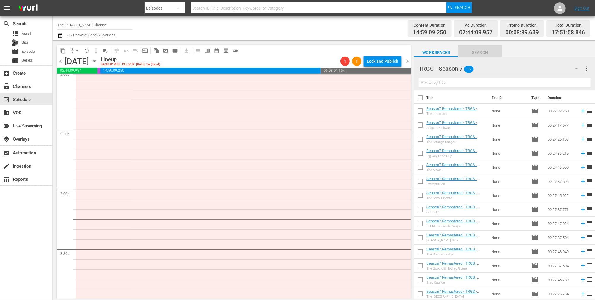
click at [479, 55] on span "Search" at bounding box center [480, 52] width 44 height 7
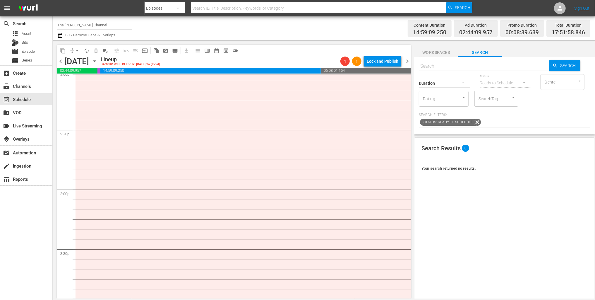
click at [465, 67] on input "text" at bounding box center [484, 66] width 130 height 14
type input "Season7"
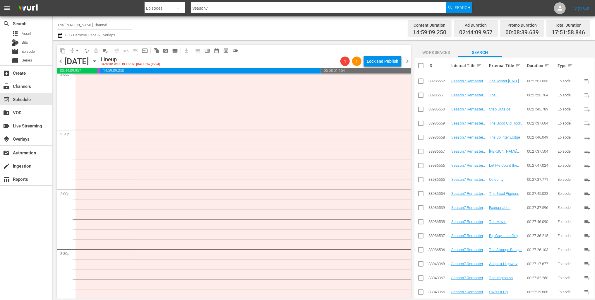
scroll to position [135, 0]
type input "Season7"
click at [586, 291] on span "playlist_add" at bounding box center [587, 291] width 7 height 7
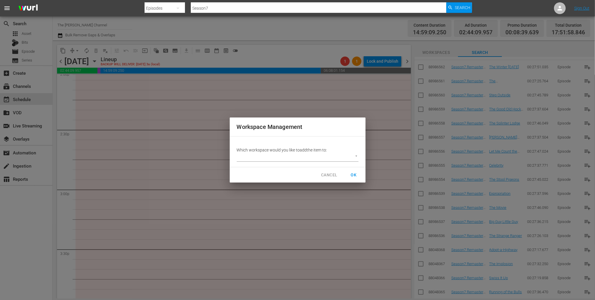
click at [325, 158] on body "menu Search By Episodes Search ID, Title, Description, Keywords, or Category Se…" at bounding box center [297, 150] width 595 height 300
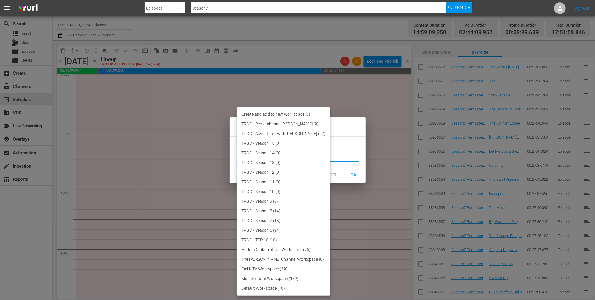
click at [266, 218] on li "TRGC - Season 7 (15)" at bounding box center [283, 221] width 93 height 10
type input "3743"
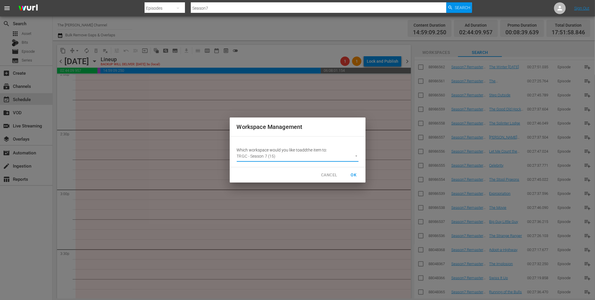
click at [356, 174] on span "OK" at bounding box center [353, 174] width 9 height 7
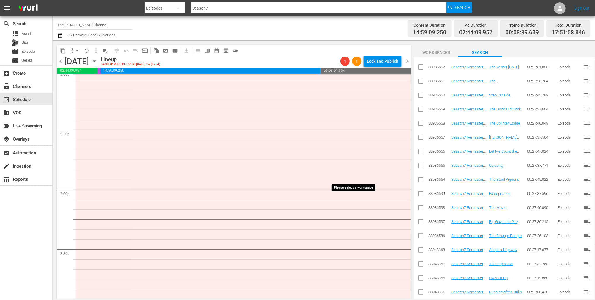
scroll to position [1, 0]
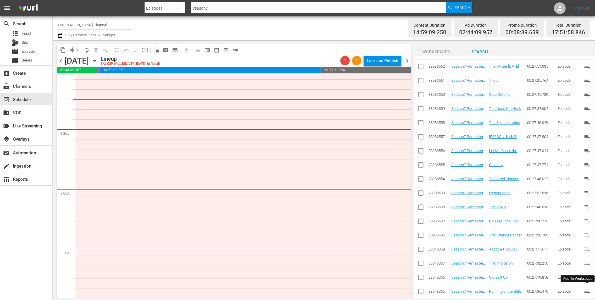
click at [538, 285] on td "00:27:36.470" at bounding box center [542, 291] width 30 height 14
click at [587, 275] on span "playlist_add" at bounding box center [587, 277] width 7 height 7
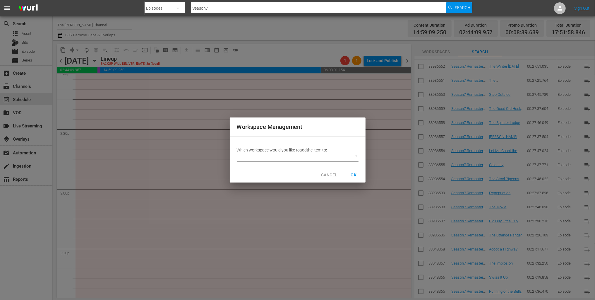
click at [313, 155] on body "menu Search By Episodes Search ID, Title, Description, Keywords, or Category Se…" at bounding box center [297, 150] width 595 height 300
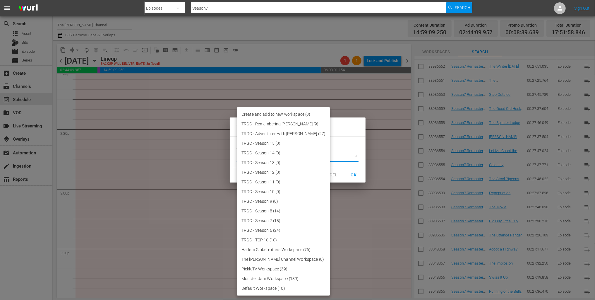
click at [274, 219] on li "TRGC - Season 7 (15)" at bounding box center [283, 221] width 93 height 10
type input "3743"
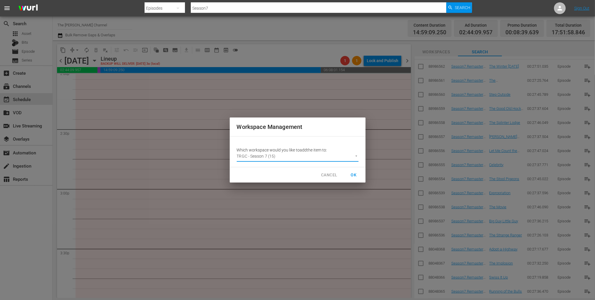
click at [357, 174] on span "OK" at bounding box center [353, 174] width 9 height 7
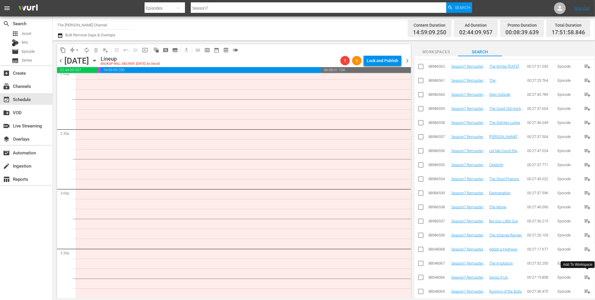
click at [571, 284] on td "Episode" at bounding box center [568, 291] width 23 height 14
click at [587, 261] on span "playlist_add" at bounding box center [587, 263] width 7 height 7
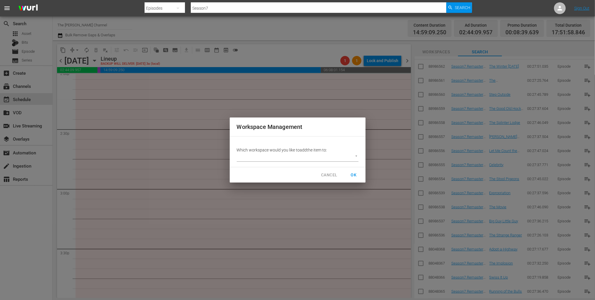
click at [328, 156] on body "menu Search By Episodes Search ID, Title, Description, Keywords, or Category Se…" at bounding box center [297, 150] width 595 height 300
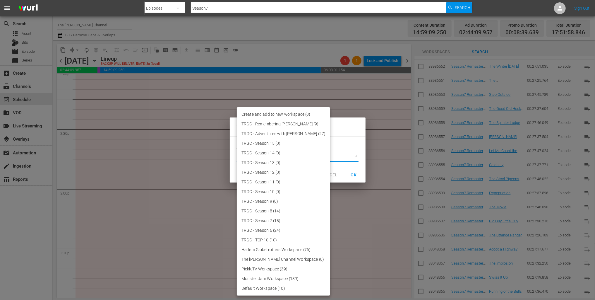
click at [278, 218] on li "TRGC - Season 7 (15)" at bounding box center [283, 221] width 93 height 10
type input "3743"
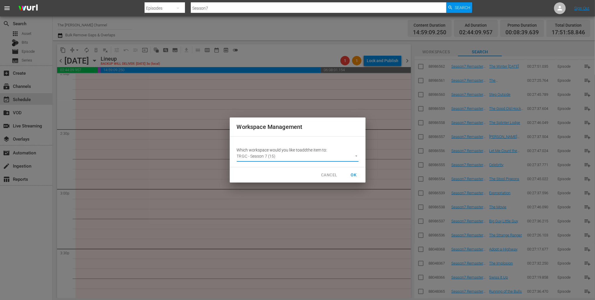
click at [355, 173] on span "OK" at bounding box center [353, 174] width 9 height 7
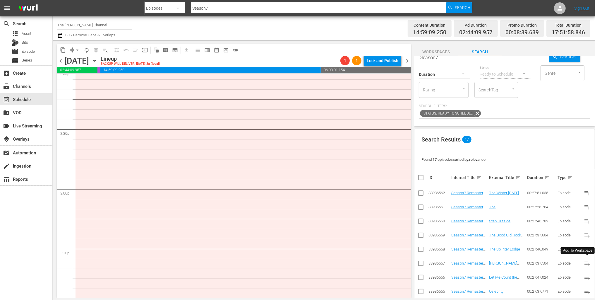
scroll to position [0, 0]
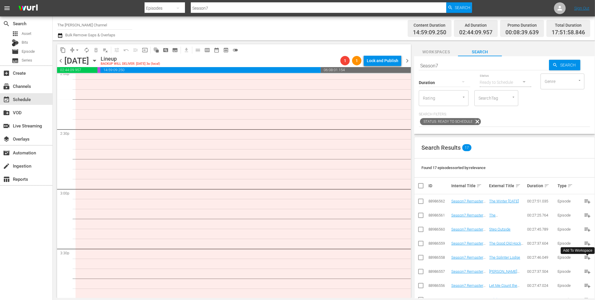
click at [445, 54] on span "Workspaces" at bounding box center [436, 51] width 44 height 7
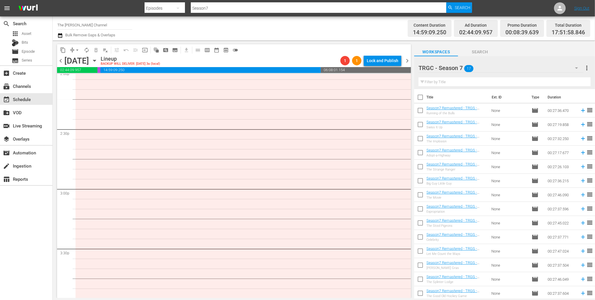
click at [422, 97] on input "checkbox" at bounding box center [420, 98] width 12 height 12
checkbox input "true"
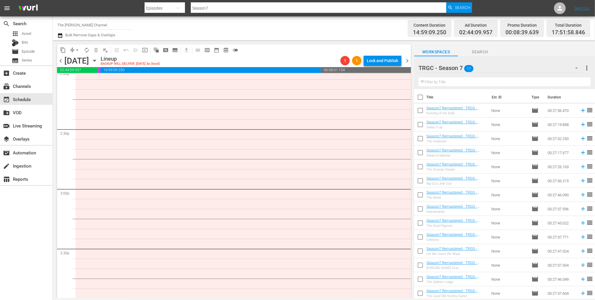
checkbox input "true"
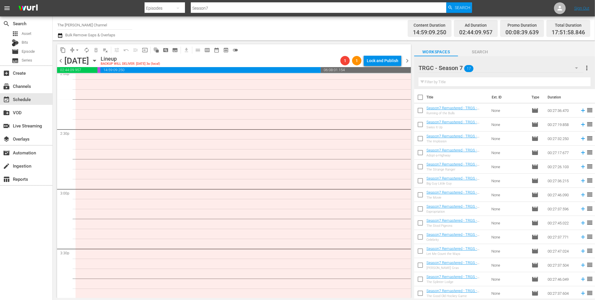
checkbox input "true"
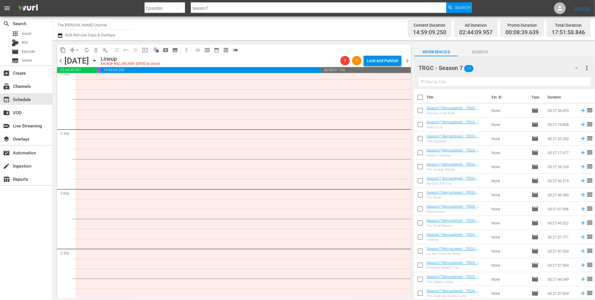
checkbox input "true"
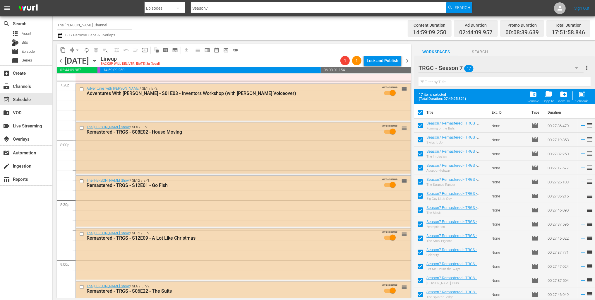
scroll to position [2327, 0]
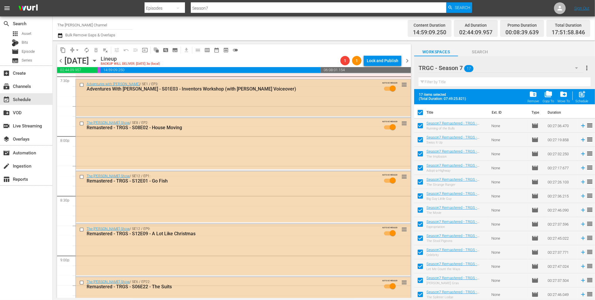
click at [82, 85] on input "checkbox" at bounding box center [82, 85] width 6 height 5
click at [82, 122] on input "checkbox" at bounding box center [82, 123] width 6 height 5
click at [82, 176] on input "checkbox" at bounding box center [82, 176] width 6 height 5
click at [96, 49] on span "delete_forever_outlined" at bounding box center [96, 50] width 6 height 6
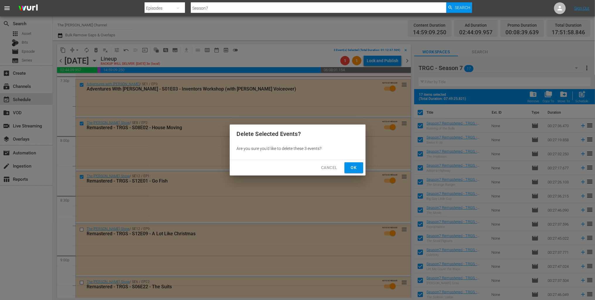
click at [358, 170] on span "Ok" at bounding box center [353, 167] width 9 height 7
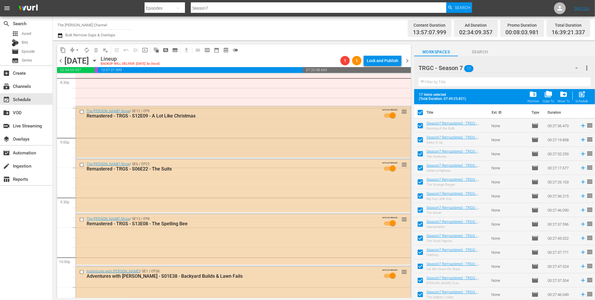
scroll to position [2440, 0]
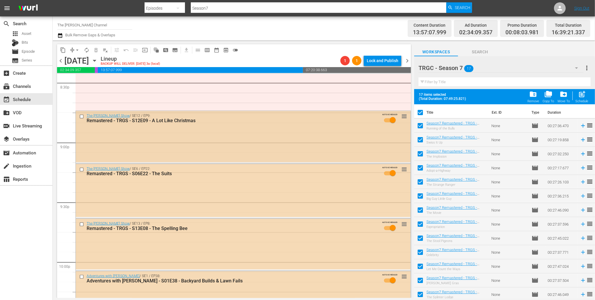
click at [82, 117] on input "checkbox" at bounding box center [82, 116] width 6 height 5
click at [83, 169] on input "checkbox" at bounding box center [82, 169] width 6 height 5
click at [95, 49] on span "delete_forever_outlined" at bounding box center [96, 50] width 6 height 6
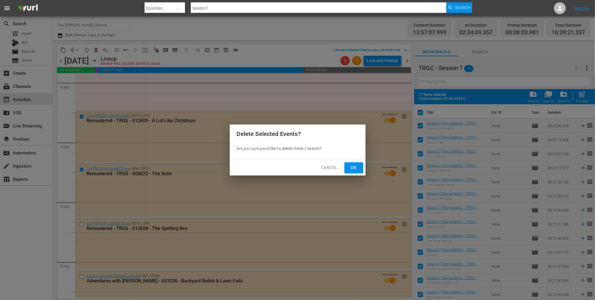
click at [358, 168] on span "Ok" at bounding box center [353, 167] width 9 height 7
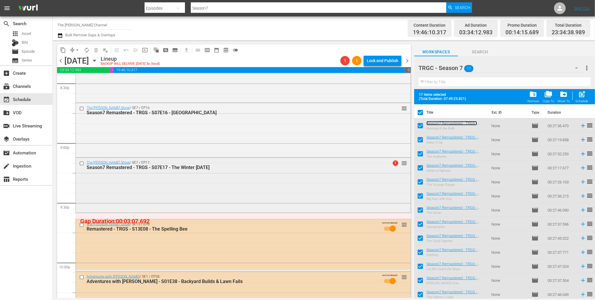
scroll to position [2440, 0]
click at [98, 59] on icon "button" at bounding box center [94, 60] width 6 height 6
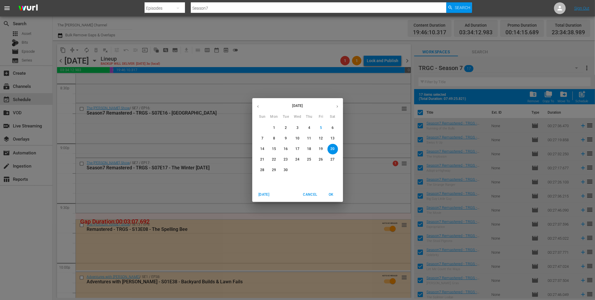
click at [334, 138] on p "13" at bounding box center [333, 138] width 4 height 5
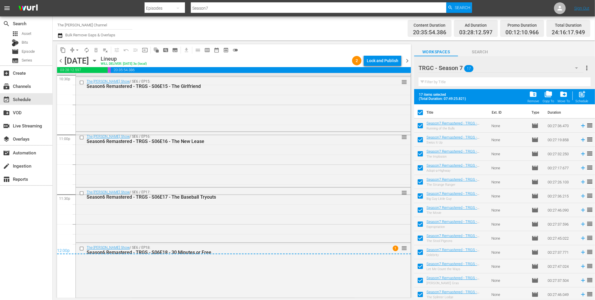
scroll to position [2688, 0]
click at [98, 61] on icon "button" at bounding box center [94, 60] width 6 height 6
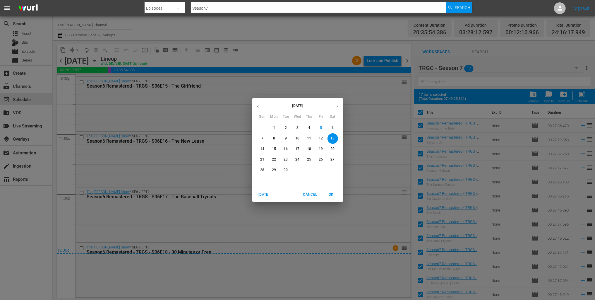
click at [60, 30] on div "September 2025 Sun Mon Tue Wed Thu Fri Sat 31 1 2 3 4 5 6 7 8 9 10 11 12 13 14 …" at bounding box center [297, 150] width 595 height 300
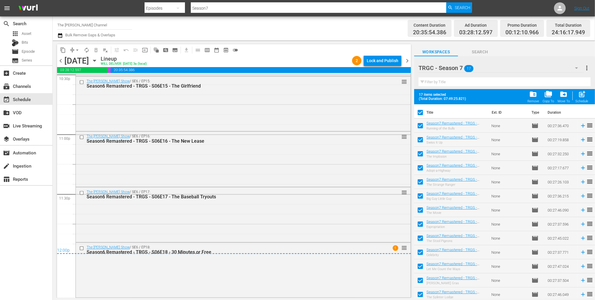
click at [60, 36] on icon "button" at bounding box center [60, 35] width 6 height 7
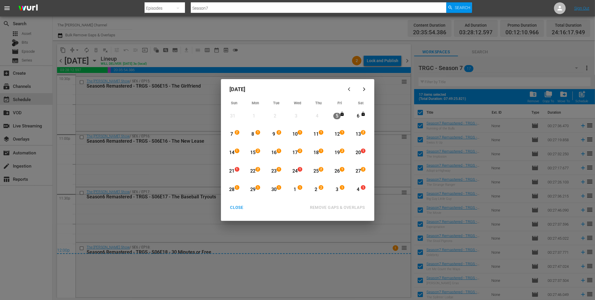
click at [357, 151] on div "20" at bounding box center [358, 152] width 7 height 7
drag, startPoint x: 232, startPoint y: 171, endPoint x: 235, endPoint y: 172, distance: 3.4
click at [232, 171] on div "21" at bounding box center [231, 171] width 7 height 7
click at [355, 207] on div "REMOVE GAPS & OVERLAPS" at bounding box center [337, 207] width 64 height 7
click at [240, 205] on div "CLOSE" at bounding box center [237, 207] width 23 height 7
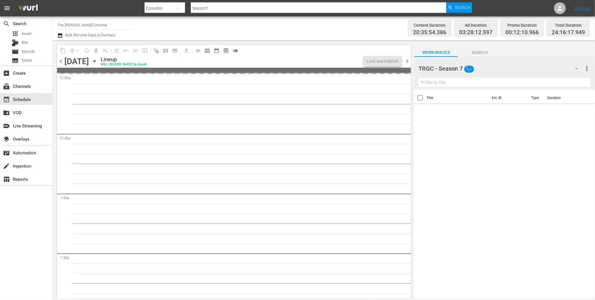
click at [96, 61] on icon "button" at bounding box center [94, 61] width 3 height 1
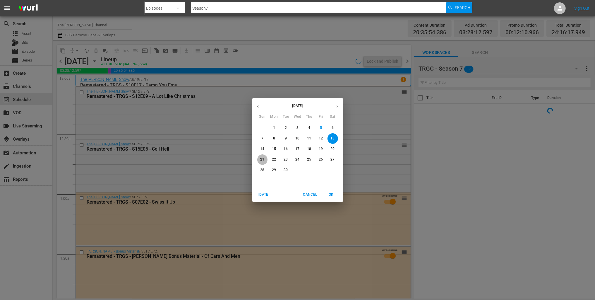
click at [260, 158] on p "21" at bounding box center [262, 159] width 4 height 5
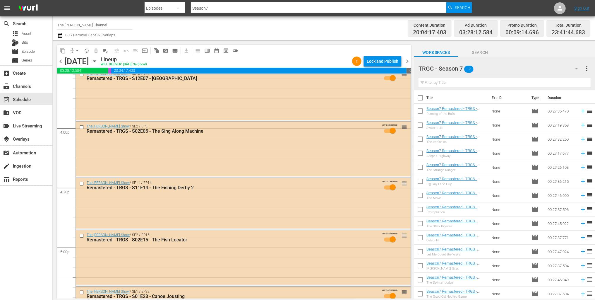
scroll to position [1854, 0]
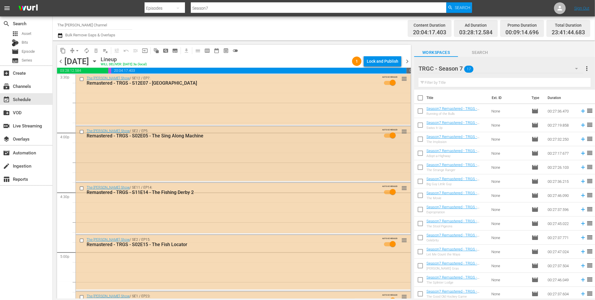
click at [82, 133] on input "checkbox" at bounding box center [82, 131] width 6 height 5
click at [81, 189] on input "checkbox" at bounding box center [82, 188] width 6 height 5
click at [80, 240] on input "checkbox" at bounding box center [82, 240] width 6 height 5
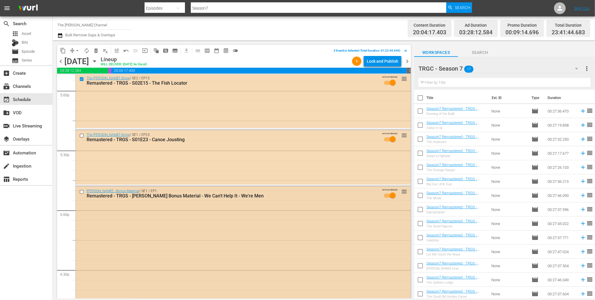
scroll to position [2017, 0]
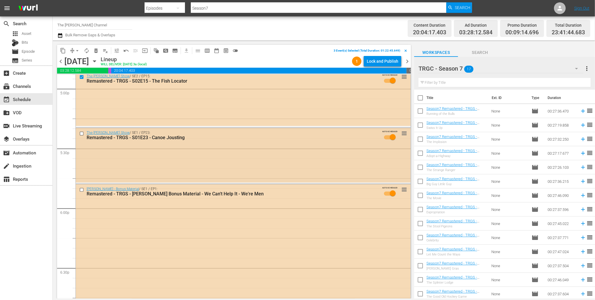
click at [81, 133] on input "checkbox" at bounding box center [82, 133] width 6 height 5
click at [97, 51] on span "delete_forever_outlined" at bounding box center [96, 51] width 6 height 6
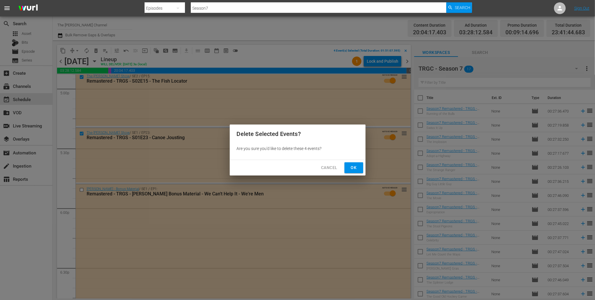
click at [354, 169] on span "Ok" at bounding box center [353, 167] width 9 height 7
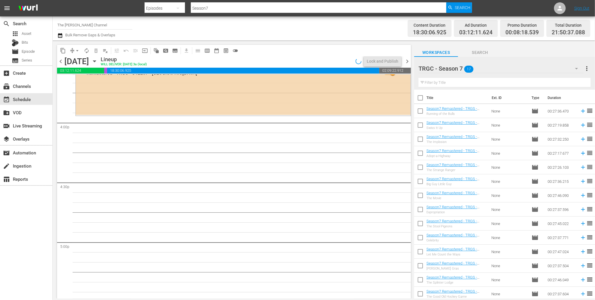
scroll to position [1863, 0]
click at [491, 68] on div "TRGC - Season 7 17" at bounding box center [501, 68] width 165 height 16
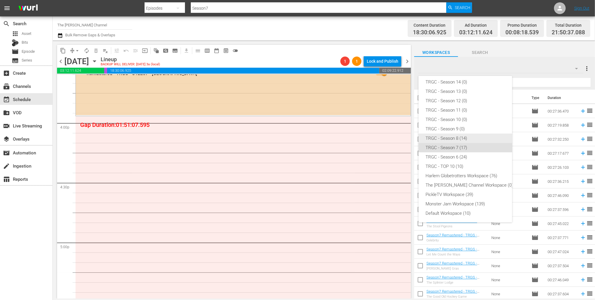
scroll to position [0, 0]
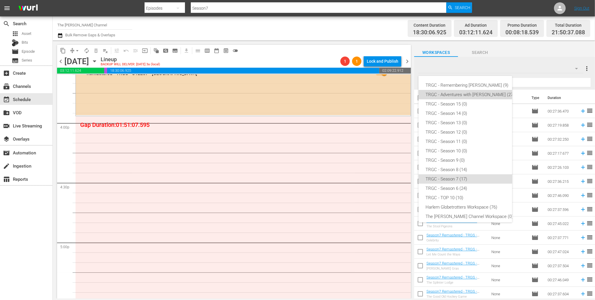
click at [464, 94] on div "TRGC - Adventures with Bill (27)" at bounding box center [470, 94] width 89 height 9
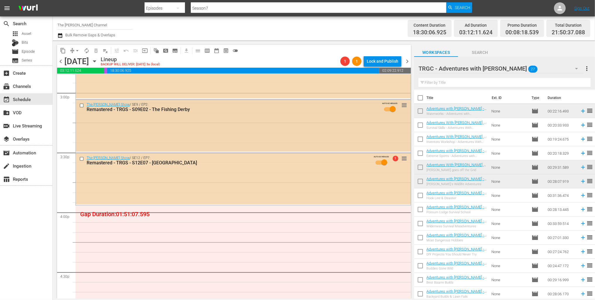
scroll to position [1772, 0]
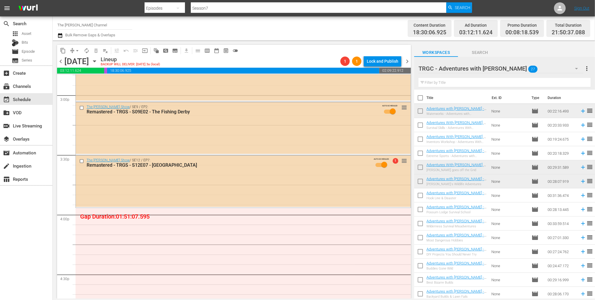
click at [462, 80] on input "text" at bounding box center [505, 82] width 172 height 9
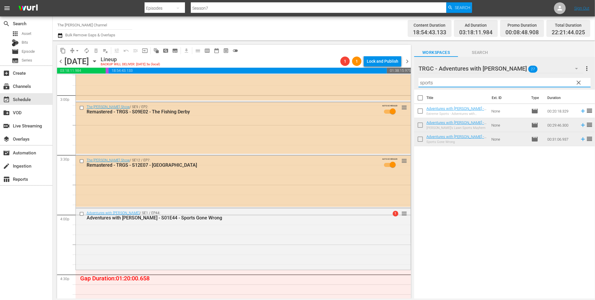
drag, startPoint x: 439, startPoint y: 83, endPoint x: 413, endPoint y: 83, distance: 26.1
click at [413, 83] on div "content_copy compress arrow_drop_down autorenew_outlined delete_forever_outline…" at bounding box center [324, 169] width 543 height 258
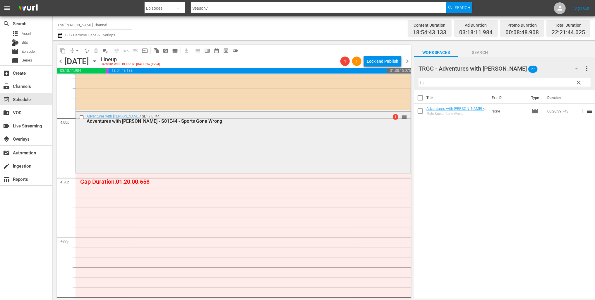
scroll to position [1870, 0]
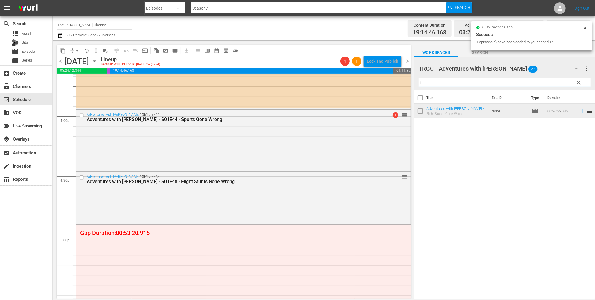
drag, startPoint x: 436, startPoint y: 83, endPoint x: 419, endPoint y: 81, distance: 17.4
click at [419, 81] on input "fli" at bounding box center [505, 82] width 172 height 9
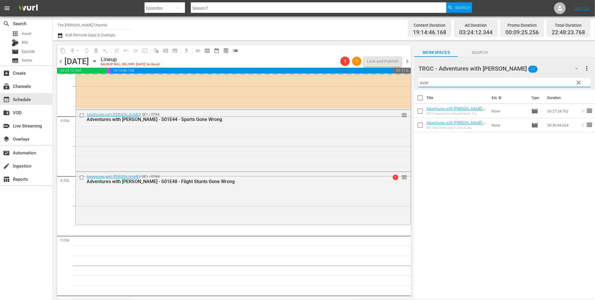
click at [436, 82] on input "ever" at bounding box center [505, 82] width 172 height 9
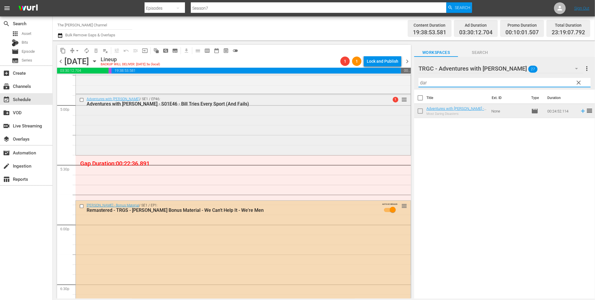
scroll to position [2005, 0]
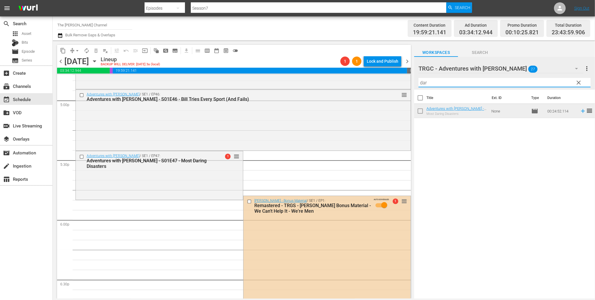
click at [436, 83] on input "dar" at bounding box center [505, 82] width 172 height 9
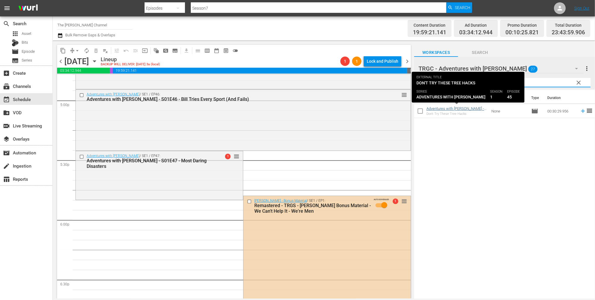
type input "don"
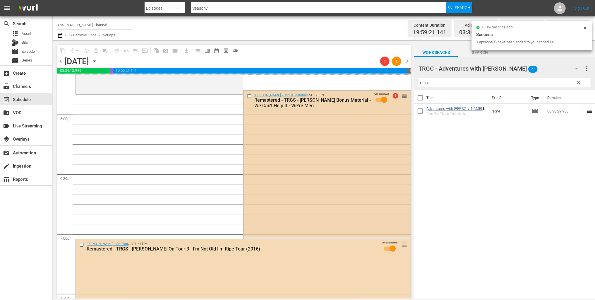
scroll to position [2108, 0]
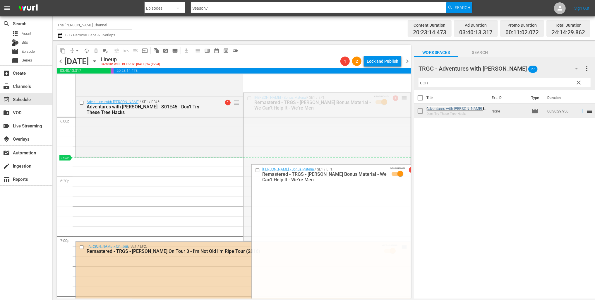
drag, startPoint x: 405, startPoint y: 98, endPoint x: 375, endPoint y: 159, distance: 68.8
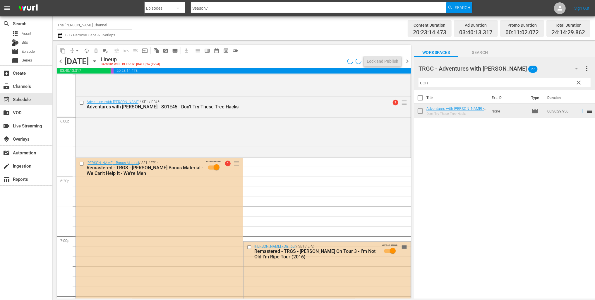
click at [59, 36] on icon "button" at bounding box center [60, 35] width 6 height 7
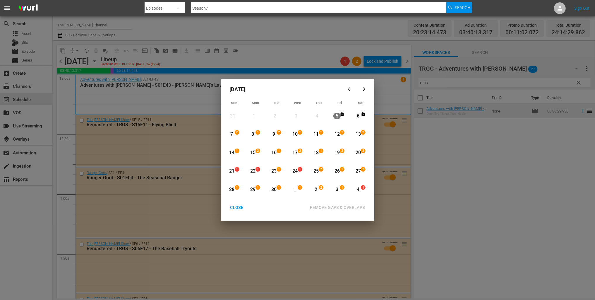
scroll to position [2108, 0]
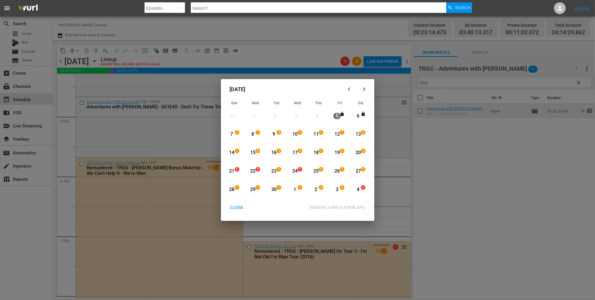
click at [230, 172] on div "21" at bounding box center [231, 171] width 7 height 7
click at [294, 170] on div "24" at bounding box center [294, 171] width 7 height 7
click at [334, 206] on div "REMOVE GAPS & OVERLAPS" at bounding box center [337, 207] width 64 height 7
click at [238, 206] on div "CLOSE" at bounding box center [237, 207] width 23 height 7
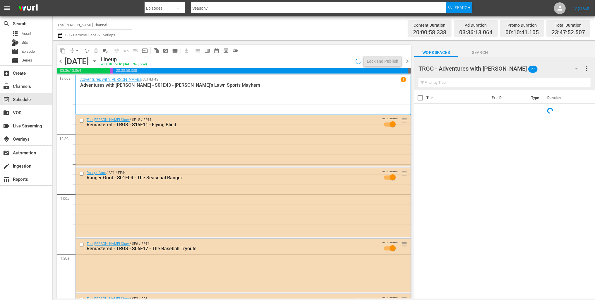
click at [98, 62] on icon "button" at bounding box center [94, 61] width 6 height 6
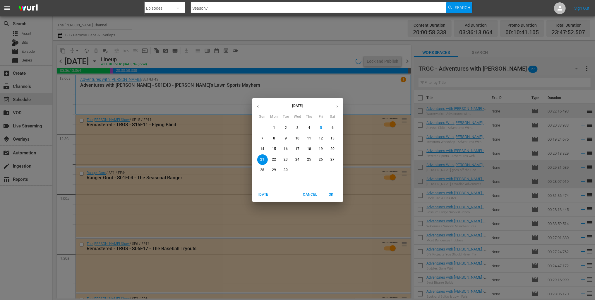
click at [299, 159] on p "24" at bounding box center [297, 159] width 4 height 5
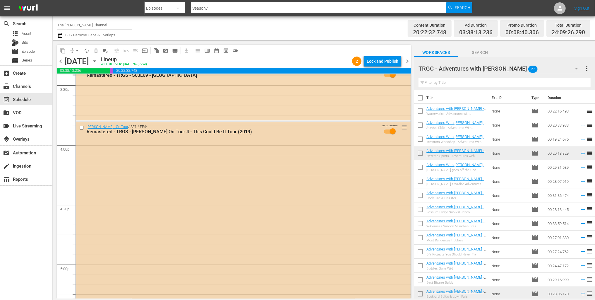
scroll to position [1824, 0]
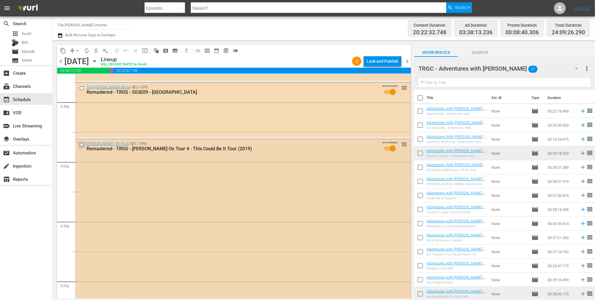
click at [81, 145] on input "checkbox" at bounding box center [82, 144] width 6 height 5
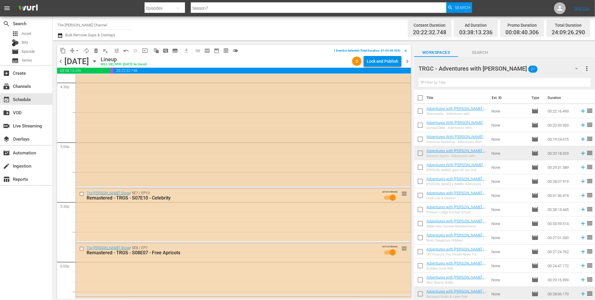
scroll to position [1965, 0]
click at [83, 192] on input "checkbox" at bounding box center [82, 192] width 6 height 5
click at [81, 247] on input "checkbox" at bounding box center [82, 247] width 6 height 5
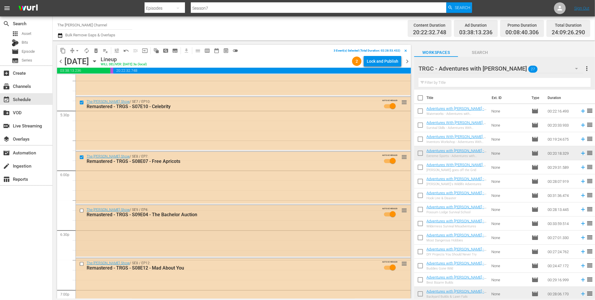
scroll to position [2065, 0]
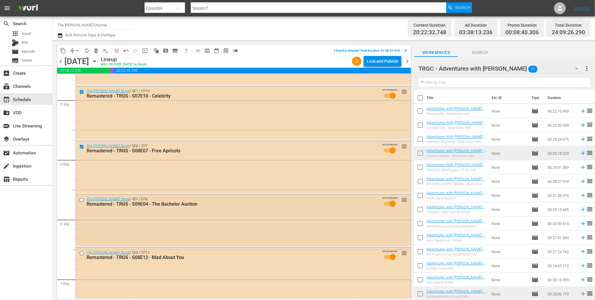
click at [82, 200] on input "checkbox" at bounding box center [82, 200] width 6 height 5
click at [94, 49] on span "delete_forever_outlined" at bounding box center [96, 51] width 6 height 6
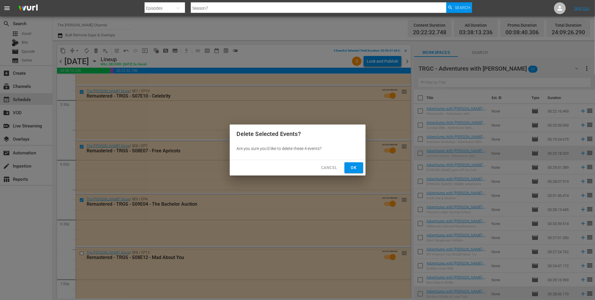
click at [352, 167] on span "Ok" at bounding box center [353, 167] width 9 height 7
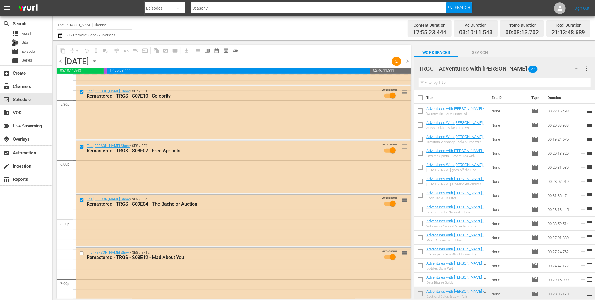
scroll to position [0, 0]
click at [509, 71] on div "TRGC - Adventures with Bill 27" at bounding box center [501, 68] width 165 height 16
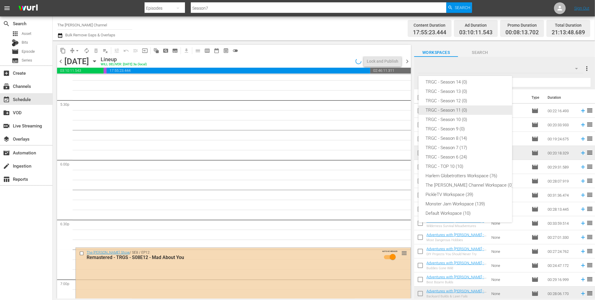
scroll to position [0, 0]
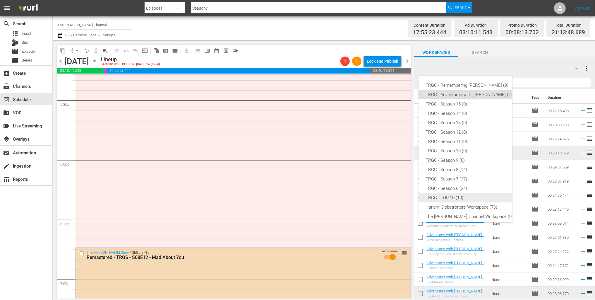
click at [454, 199] on div "TRGC - TOP 10 (10)" at bounding box center [470, 197] width 89 height 9
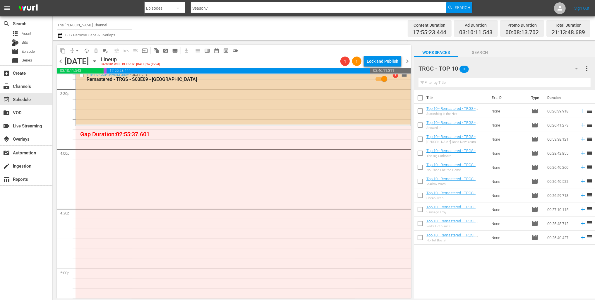
scroll to position [1864, 0]
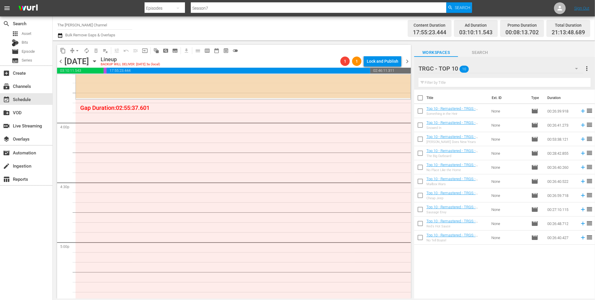
click at [421, 100] on input "checkbox" at bounding box center [420, 99] width 12 height 12
checkbox input "true"
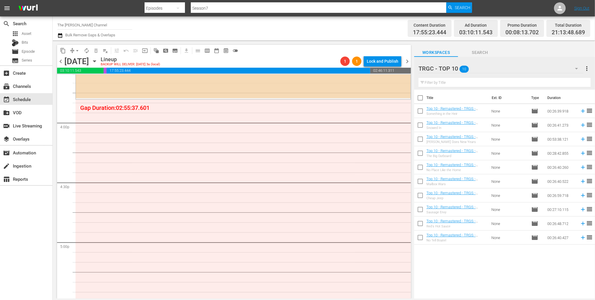
checkbox input "true"
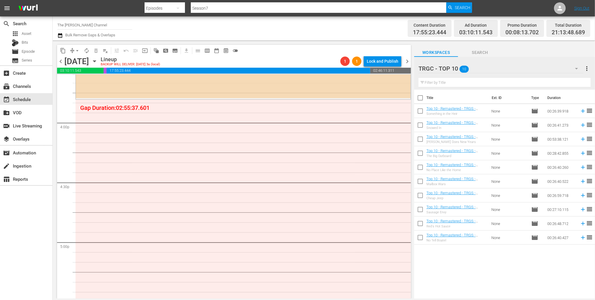
checkbox input "true"
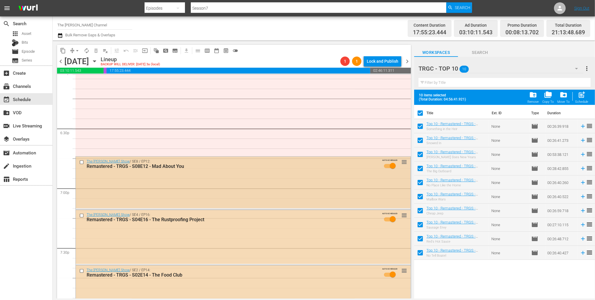
click at [81, 166] on div "The Red Green Show / SE8 / EP12: Remastered - TRGS - S08E12 - Mad About You" at bounding box center [228, 164] width 300 height 10
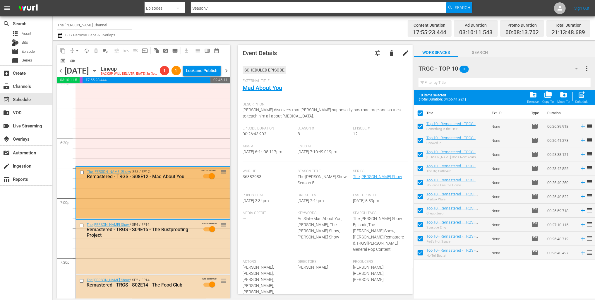
scroll to position [2154, 0]
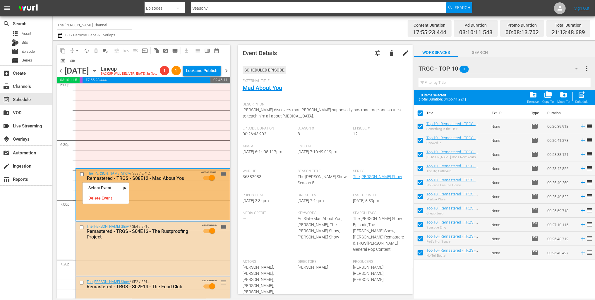
click at [80, 177] on input "checkbox" at bounding box center [83, 174] width 6 height 5
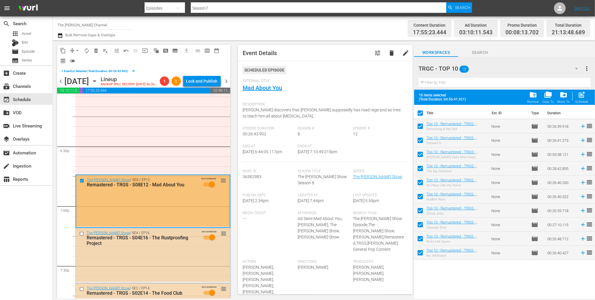
click at [81, 246] on div "The Red Green Show / SE4 / EP16: Remastered - TRGS - S04E16 - The Rustproofing …" at bounding box center [138, 238] width 120 height 16
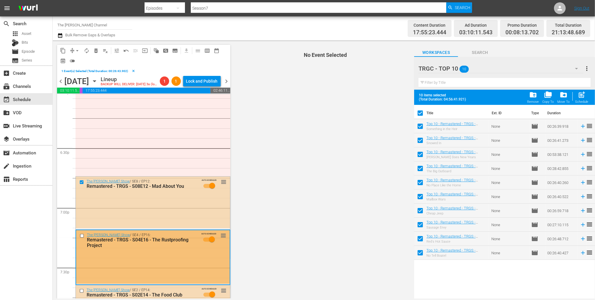
click at [81, 238] on input "checkbox" at bounding box center [83, 235] width 6 height 5
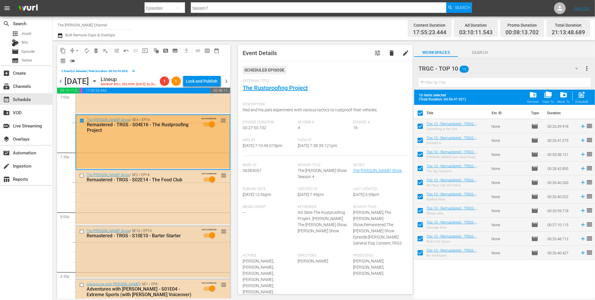
scroll to position [2291, 0]
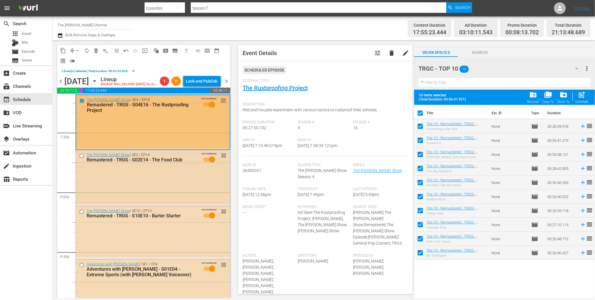
click at [80, 158] on input "checkbox" at bounding box center [82, 155] width 6 height 5
click at [81, 214] on input "checkbox" at bounding box center [82, 211] width 6 height 5
click at [82, 268] on input "checkbox" at bounding box center [82, 265] width 6 height 5
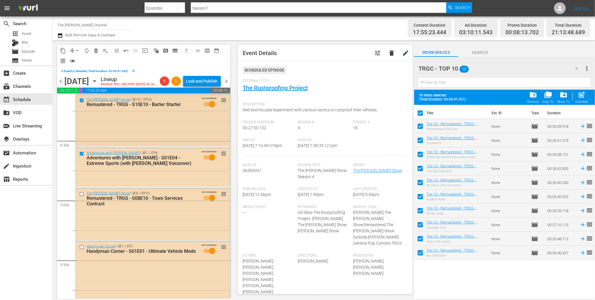
scroll to position [2403, 0]
click at [95, 50] on span "delete_forever_outlined" at bounding box center [96, 51] width 6 height 6
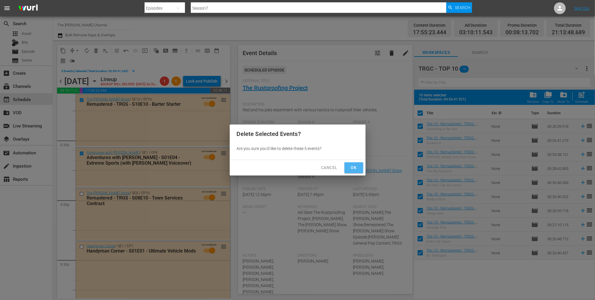
click at [357, 170] on span "Ok" at bounding box center [353, 167] width 9 height 7
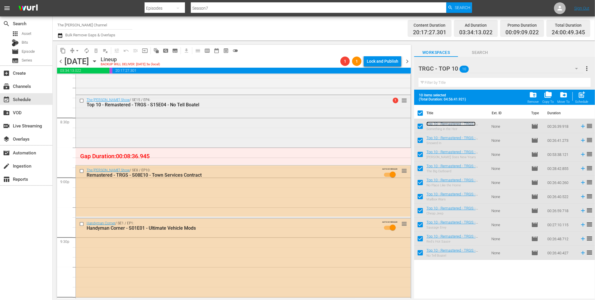
scroll to position [2405, 0]
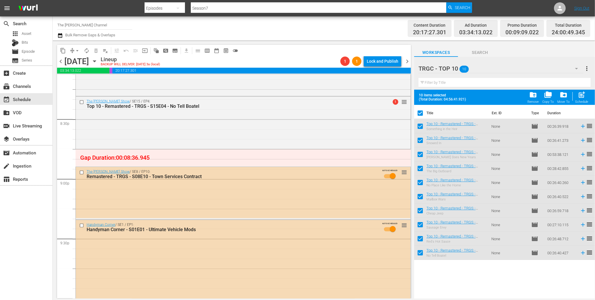
click at [76, 49] on span "arrow_drop_down" at bounding box center [77, 51] width 6 height 6
click at [88, 81] on li "Align to End of Previous Day" at bounding box center [77, 82] width 61 height 10
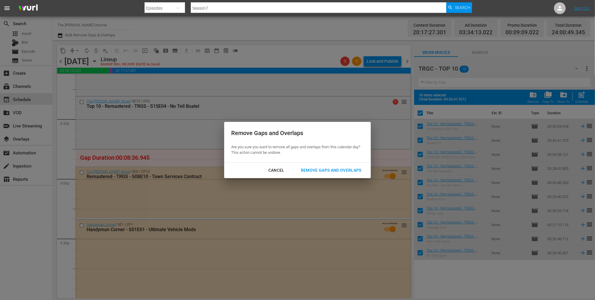
click at [329, 167] on div "Remove Gaps and Overlaps" at bounding box center [331, 170] width 70 height 7
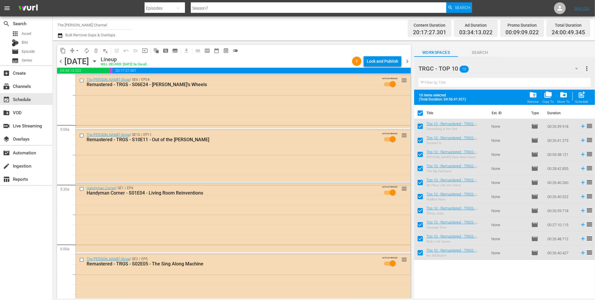
scroll to position [544, 0]
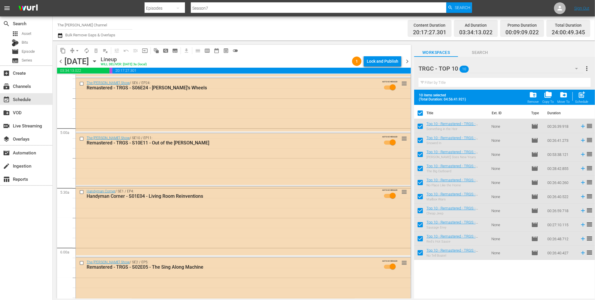
click at [59, 36] on icon "button" at bounding box center [60, 35] width 6 height 7
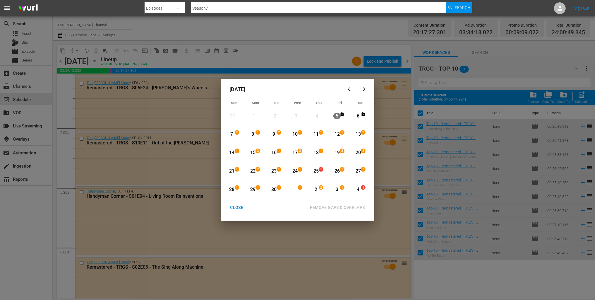
click at [296, 170] on div "24" at bounding box center [294, 171] width 7 height 7
click at [296, 189] on div "1" at bounding box center [294, 189] width 7 height 7
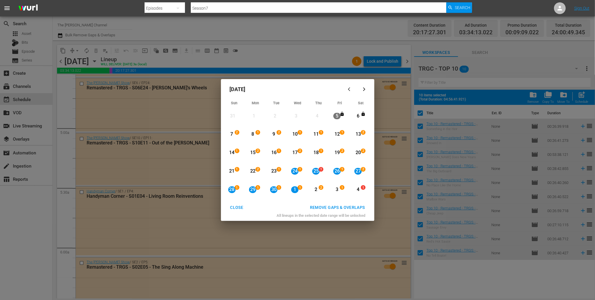
click at [336, 205] on div "REMOVE GAPS & OVERLAPS" at bounding box center [337, 207] width 64 height 7
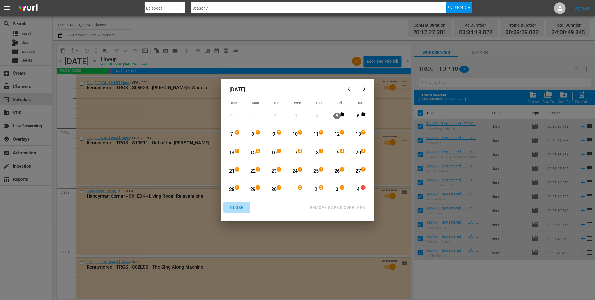
click at [237, 209] on div "CLOSE" at bounding box center [237, 207] width 23 height 7
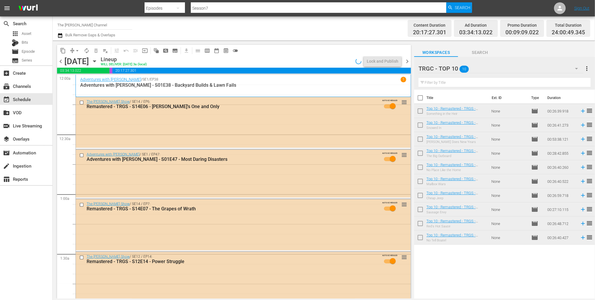
click at [258, 31] on div "Channel Title The Red Green Channel Bulk Remove Gaps & Overlaps" at bounding box center [202, 28] width 291 height 21
click at [26, 100] on div "event_available Schedule" at bounding box center [16, 98] width 33 height 5
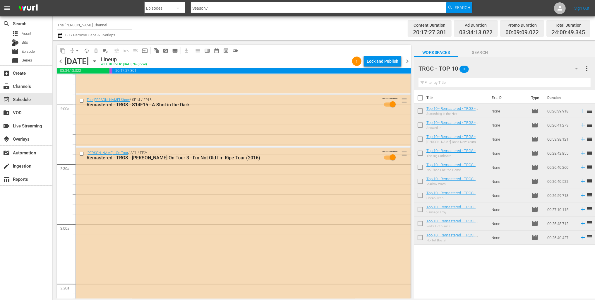
scroll to position [212, 0]
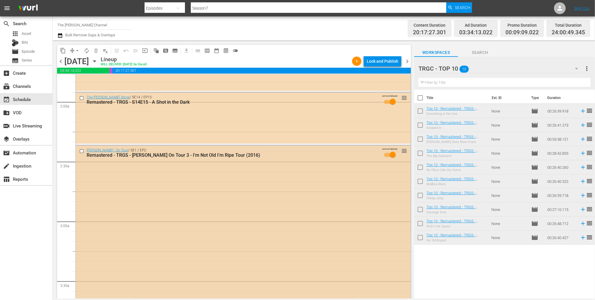
click at [224, 167] on div "Red Green - On Tour / SE1 / EP2: Remastered - TRGS - Red Green On Tour 3 - I'm …" at bounding box center [243, 225] width 335 height 158
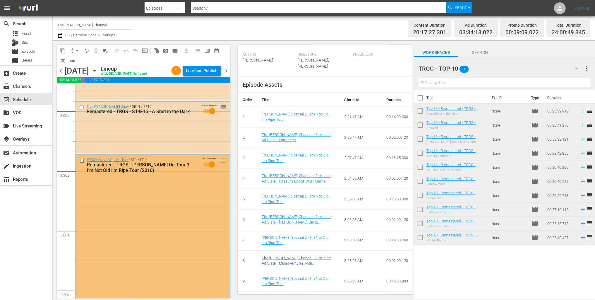
scroll to position [223, 0]
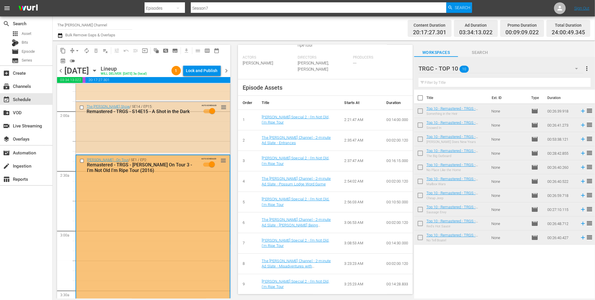
click at [147, 136] on div "The Red Green Show / SE14 / EP15: Remastered - TRGS - S14E15 - A Shot in the Da…" at bounding box center [153, 127] width 154 height 51
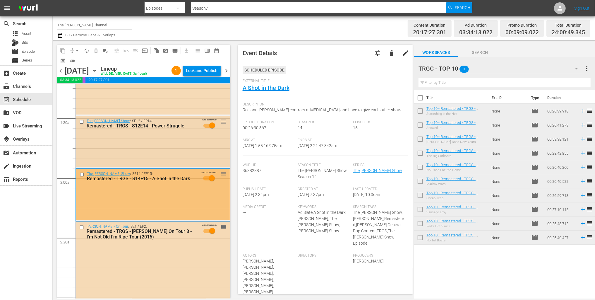
scroll to position [145, 0]
click at [177, 134] on div "The Red Green Show / SE12 / EP14: Remastered - TRGS - S12E14 - Power Struggle A…" at bounding box center [153, 125] width 154 height 18
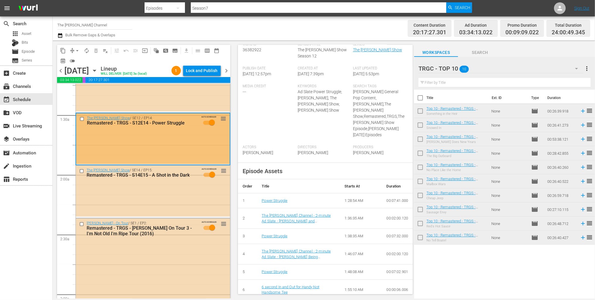
scroll to position [0, 0]
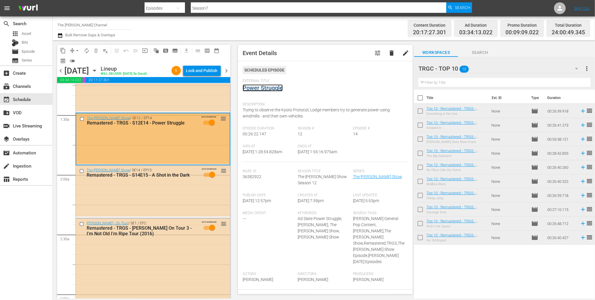
click at [260, 90] on link "Power Struggle" at bounding box center [263, 87] width 40 height 7
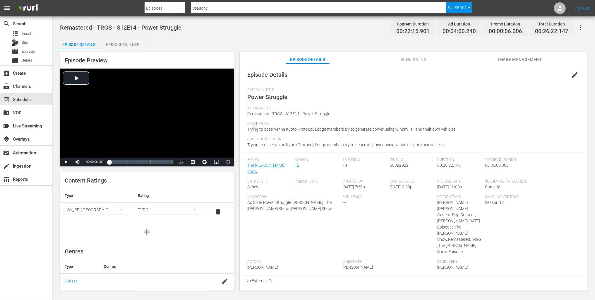
click at [130, 43] on div "Episode Builder" at bounding box center [123, 44] width 44 height 14
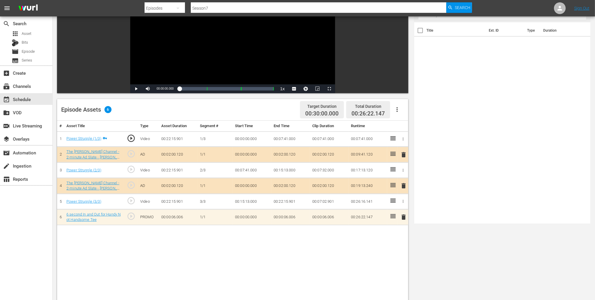
scroll to position [95, 0]
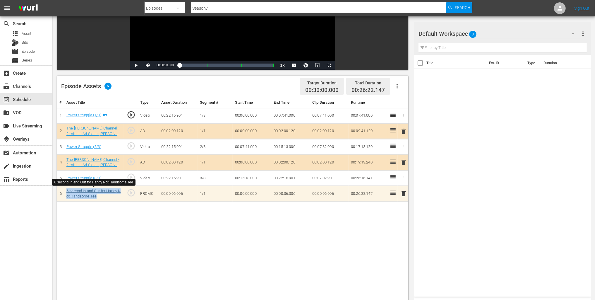
drag, startPoint x: 106, startPoint y: 196, endPoint x: 67, endPoint y: 191, distance: 39.6
click at [66, 191] on div "6 second In and Out for Handy Not Handsome Tee" at bounding box center [93, 193] width 55 height 11
copy link "6 second In and Out for Handy Not Handsome Tee"
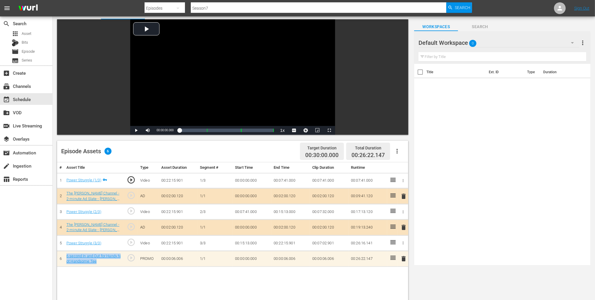
scroll to position [0, 0]
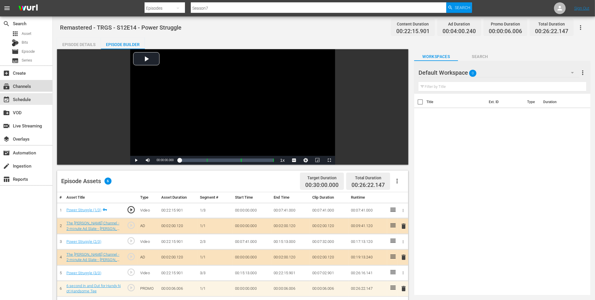
click at [31, 88] on div "subscriptions Channels" at bounding box center [16, 85] width 33 height 5
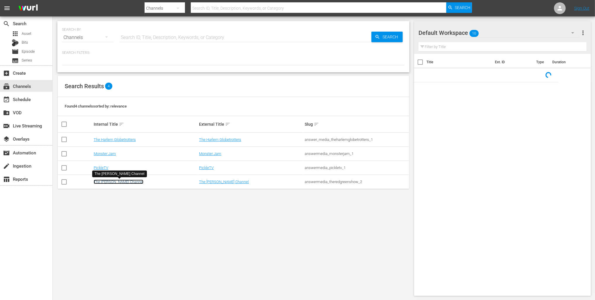
click at [121, 180] on link "The Red Green Channel" at bounding box center [119, 182] width 50 height 4
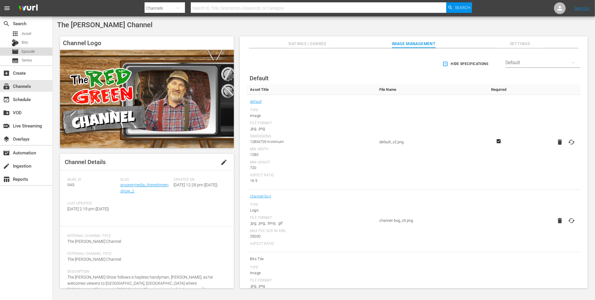
click at [27, 50] on span "Episode" at bounding box center [28, 52] width 13 height 6
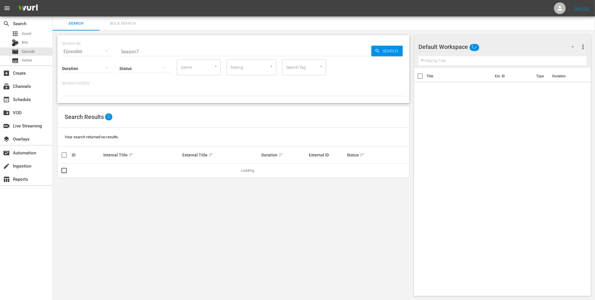
scroll to position [0, 0]
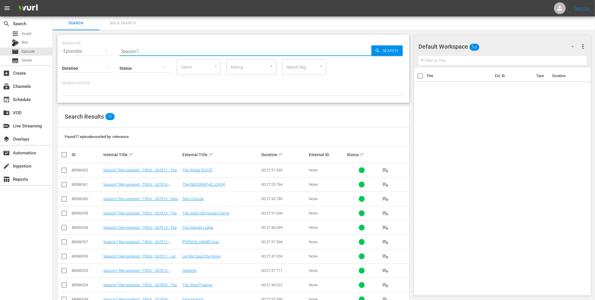
click at [141, 49] on input "Season7" at bounding box center [245, 51] width 252 height 14
click at [141, 49] on input "Season7" at bounding box center [245, 52] width 252 height 14
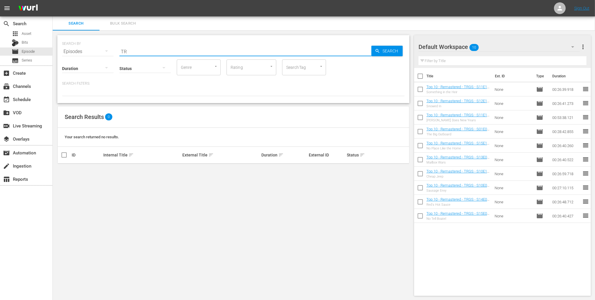
type input "T"
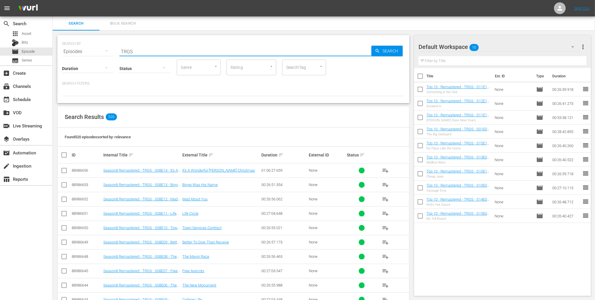
type input "TRGS"
click at [296, 71] on input "SearchTag" at bounding box center [296, 67] width 22 height 11
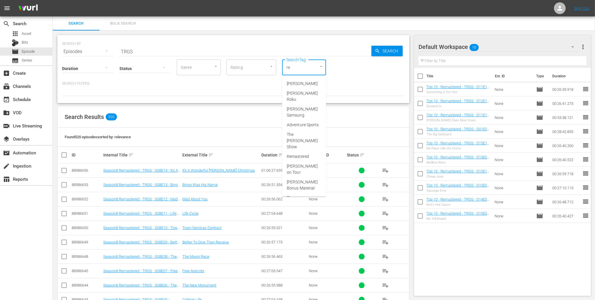
type input "red"
click at [305, 185] on span "The Red Green Show Episode" at bounding box center [304, 194] width 35 height 18
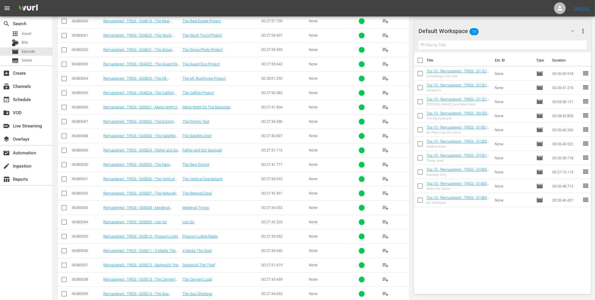
scroll to position [1447, 0]
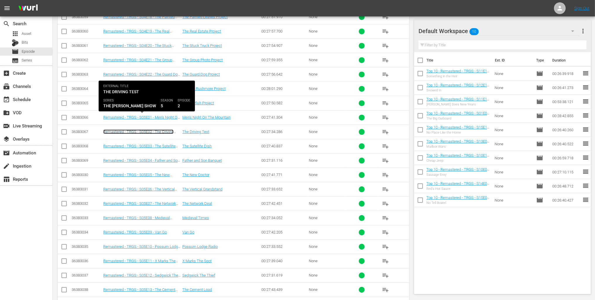
click at [172, 129] on link "Remastered - TRGS - S05E02 - The Driving Test" at bounding box center [138, 133] width 70 height 9
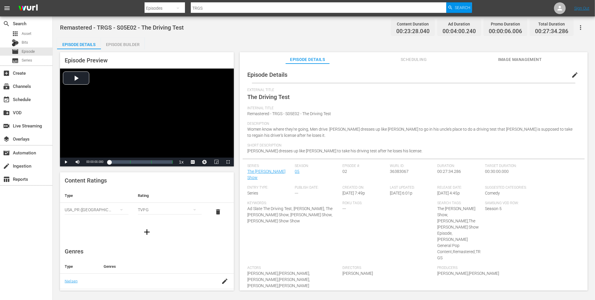
click at [117, 44] on div "Episode Builder" at bounding box center [123, 44] width 44 height 14
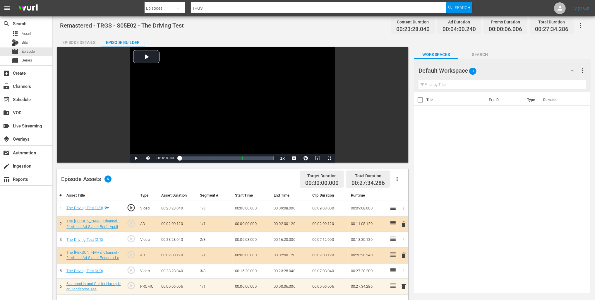
click at [230, 37] on div "Episode Details Episode Builder Episode Preview Video Player is loading. Play V…" at bounding box center [324, 240] width 534 height 411
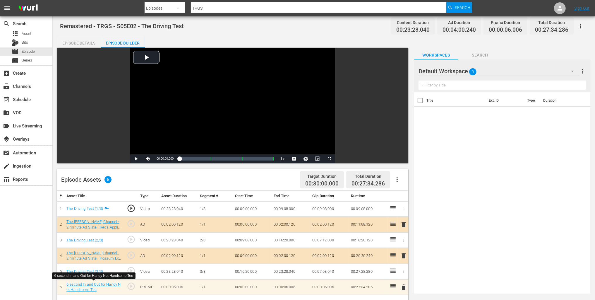
scroll to position [4, 0]
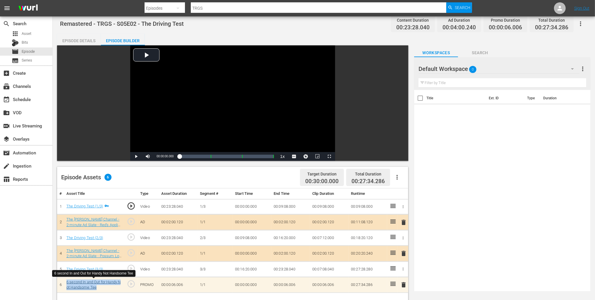
drag, startPoint x: 113, startPoint y: 289, endPoint x: 66, endPoint y: 282, distance: 47.8
click at [66, 282] on div "6 second In and Out for Handy Not Handsome Tee" at bounding box center [93, 284] width 55 height 11
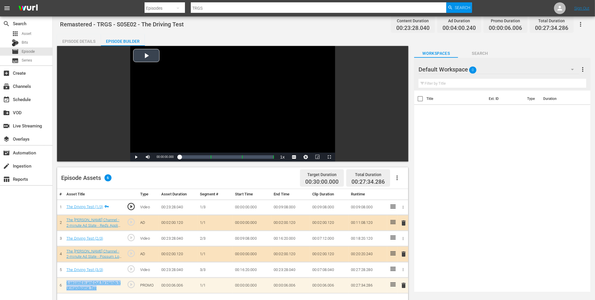
scroll to position [4, 0]
click at [99, 281] on link "6 second In and Out for Handy Not Handsome Tee" at bounding box center [93, 285] width 54 height 10
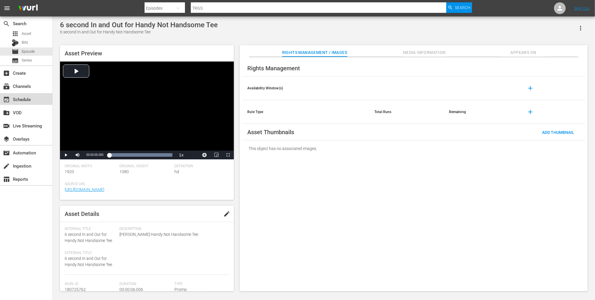
click at [27, 98] on div "event_available Schedule" at bounding box center [16, 98] width 33 height 5
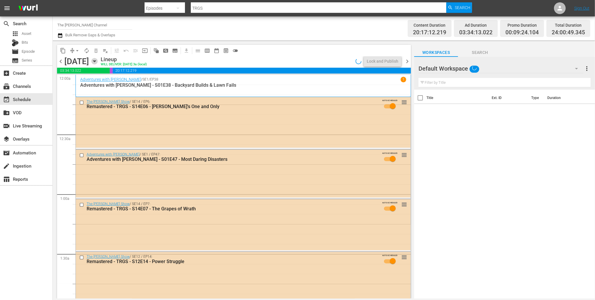
click at [98, 60] on icon "button" at bounding box center [94, 61] width 6 height 6
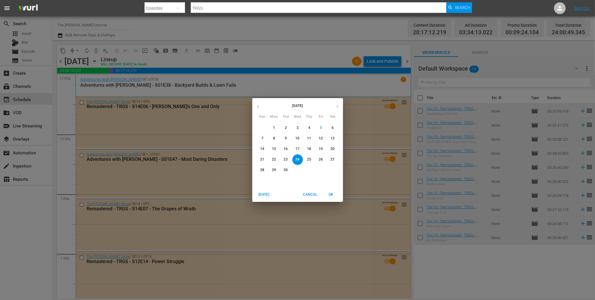
click at [333, 148] on p "20" at bounding box center [333, 148] width 4 height 5
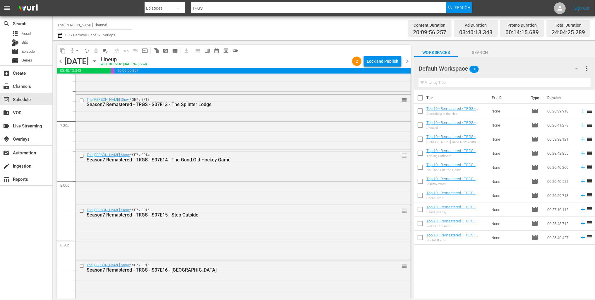
scroll to position [2189, 0]
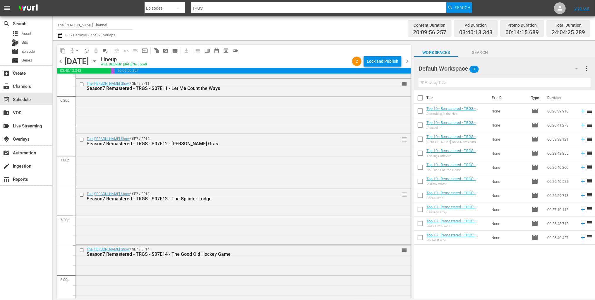
click at [166, 34] on div "Channel Title The Red Green Channel Bulk Remove Gaps & Overlaps" at bounding box center [202, 28] width 291 height 21
click at [38, 54] on div "movie Episode" at bounding box center [26, 51] width 52 height 8
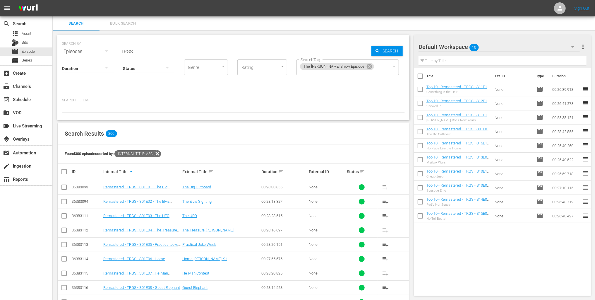
click at [269, 145] on div "Found 300 episodes sorted by: Internal Title: asc" at bounding box center [234, 153] width 352 height 19
click at [275, 144] on div "Found 300 episodes sorted by: Internal Title: asc" at bounding box center [234, 153] width 352 height 19
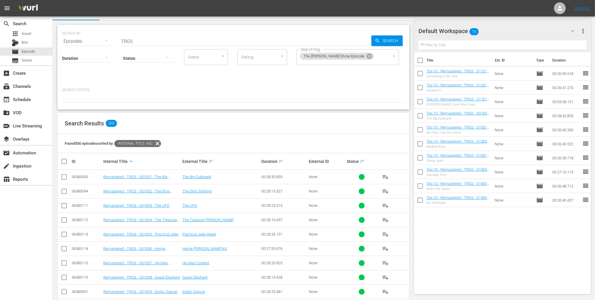
scroll to position [4, 0]
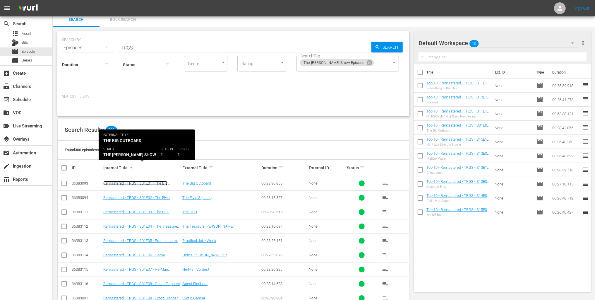
click at [154, 181] on link "Remastered - TRGS - S01E01 - The Big Outboard" at bounding box center [135, 185] width 64 height 9
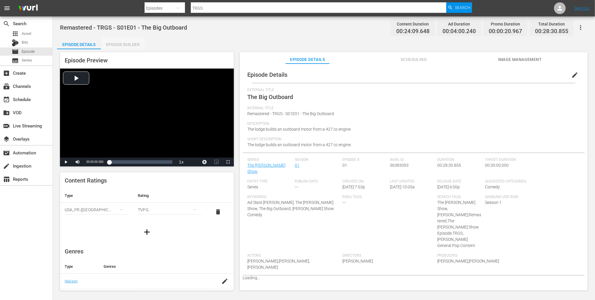
click at [133, 46] on div "Episode Builder" at bounding box center [123, 44] width 44 height 14
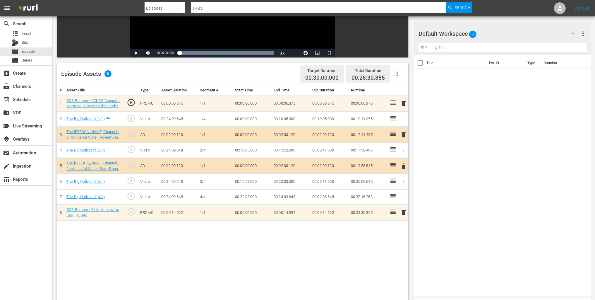
scroll to position [107, 0]
click at [228, 253] on div "# Asset Title Type Asset Duration Segment # Start Time End Time Clip Duration R…" at bounding box center [232, 213] width 351 height 256
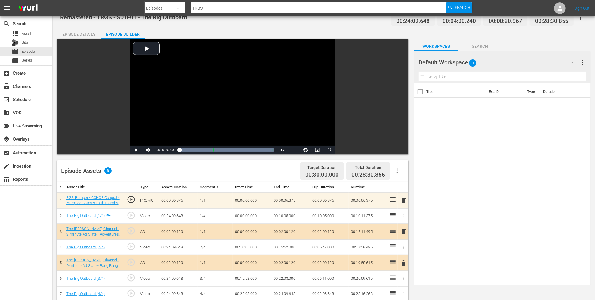
scroll to position [11, 0]
click at [37, 49] on div "movie Episode" at bounding box center [26, 51] width 52 height 8
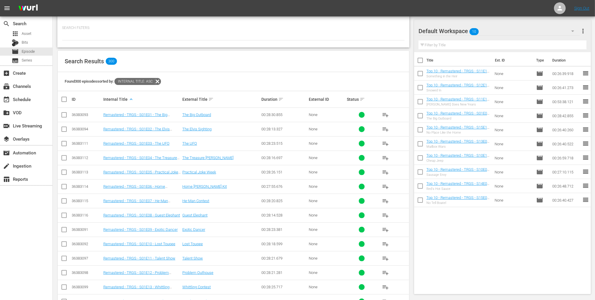
scroll to position [84, 0]
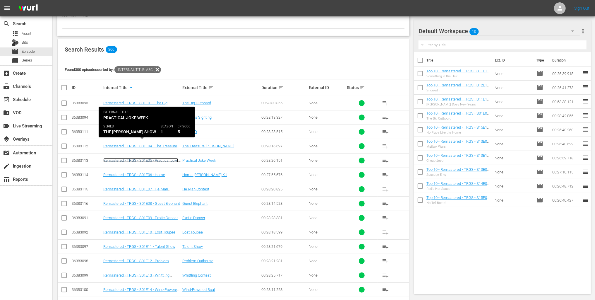
click at [139, 158] on link "Remastered - TRGS - S01E05 - Practical Joke Week" at bounding box center [140, 162] width 75 height 9
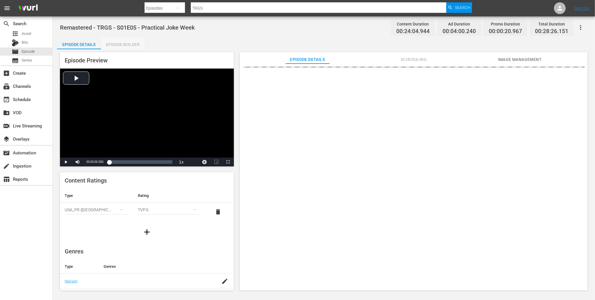
click at [125, 39] on div "Episode Builder" at bounding box center [123, 44] width 44 height 14
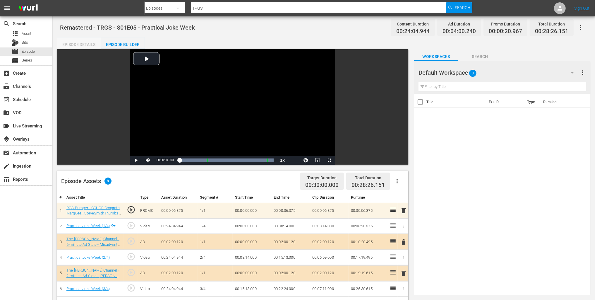
click at [85, 43] on div "Episode Details" at bounding box center [79, 44] width 44 height 14
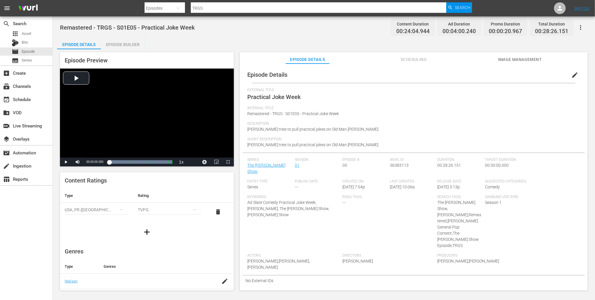
click at [249, 34] on div "Remastered - TRGS - S01E05 - Practical Joke Week Content Duration 00:24:04.944 …" at bounding box center [324, 153] width 543 height 275
click at [31, 35] on div "apps Asset" at bounding box center [26, 34] width 52 height 8
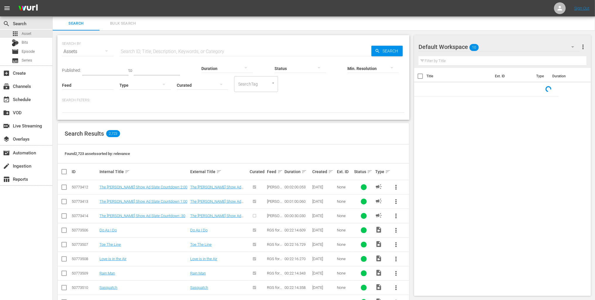
click at [139, 51] on input "text" at bounding box center [245, 52] width 252 height 14
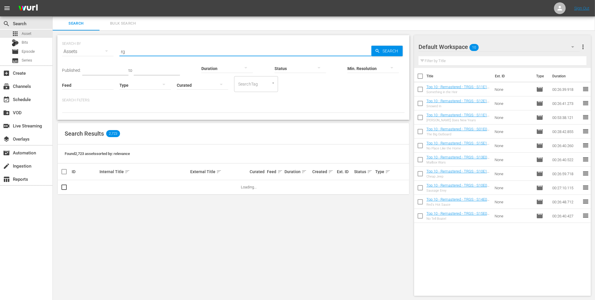
type input "r"
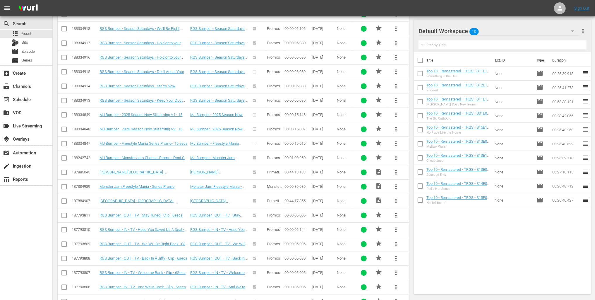
scroll to position [1216, 0]
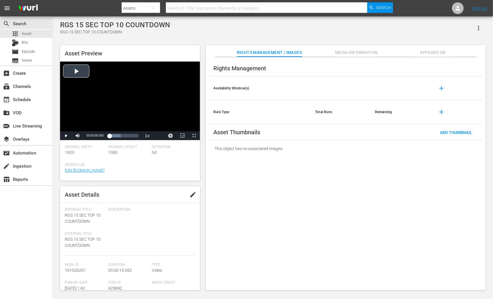
click at [75, 69] on div "Video Player" at bounding box center [130, 96] width 140 height 70
click at [204, 33] on div "RGS 15 SEC TOP 10 COUNTDOWN RGS 15 SEC TOP 10 COUNTDOWN" at bounding box center [272, 28] width 425 height 14
click at [66, 136] on span "Video Player" at bounding box center [66, 136] width 0 height 0
click at [206, 47] on div "Rights Management / Images Media Information Appears On" at bounding box center [346, 51] width 280 height 12
click at [204, 42] on div "Asset Preview Video Player is loading. Play Video Pause Mute Current Time 00:00…" at bounding box center [272, 164] width 431 height 245
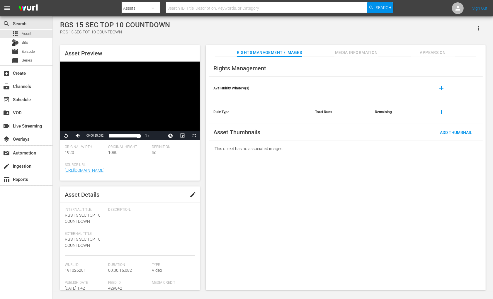
click at [190, 32] on div "RGS 15 SEC TOP 10 COUNTDOWN RGS 15 SEC TOP 10 COUNTDOWN" at bounding box center [272, 28] width 425 height 14
click at [190, 198] on span "edit" at bounding box center [192, 194] width 7 height 7
click at [65, 222] on span "RGS 15 SEC TOP 10 COUNTDOWN" at bounding box center [83, 218] width 36 height 11
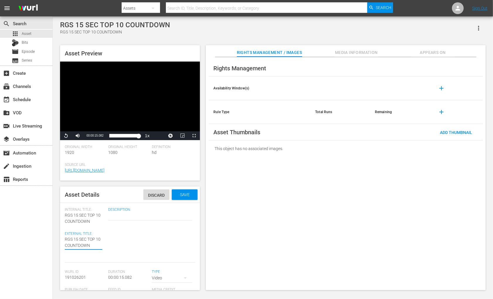
type textarea "RRGS 15 SEC TOP 10 COUNTDOWN"
type textarea "RGRGS 15 SEC TOP 10 COUNTDOWN"
type textarea "RGSRGS 15 SEC TOP 10 COUNTDOWN"
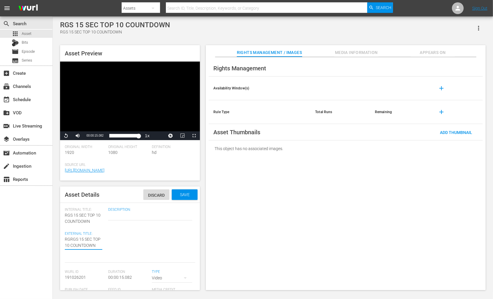
type textarea "RGSRGS 15 SEC TOP 10 COUNTDOWN"
type textarea "RGS RGS 15 SEC TOP 10 COUNTDOWN"
type textarea "RGS BRGS 15 SEC TOP 10 COUNTDOWN"
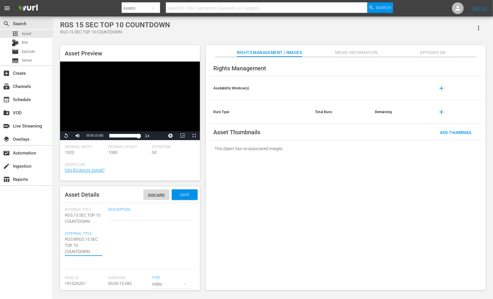
type textarea "RGS BuRGS 15 SEC TOP 10 COUNTDOWN"
type textarea "RGS BumRGS 15 SEC TOP 10 COUNTDOWN"
type textarea "RGS BumpRGS 15 SEC TOP 10 COUNTDOWN"
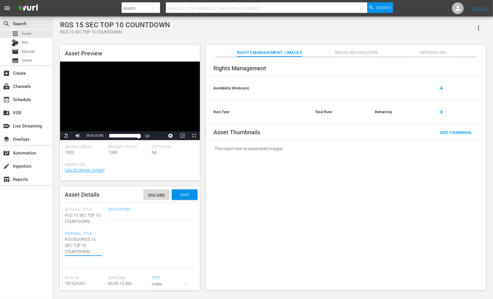
type textarea "RGS BumpRGS 15 SEC TOP 10 COUNTDOWN"
type textarea "RGS BumpeRGS 15 SEC TOP 10 COUNTDOWN"
type textarea "RGS BumperRGS 15 SEC TOP 10 COUNTDOWN"
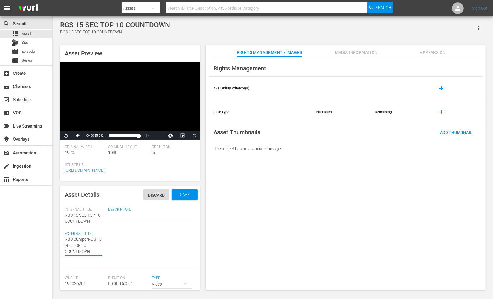
type textarea "RGS Bumper RGS 15 SEC TOP 10 COUNTDOWN"
type textarea "RGS Bumper -RGS 15 SEC TOP 10 COUNTDOWN"
type textarea "RGS Bumper - RGS 15 SEC TOP 10 COUNTDOWN"
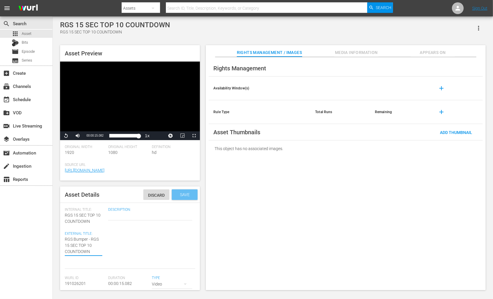
type textarea "RGS Bumper - RGS 15 SEC TOP 10 COUNTDOWN"
click at [184, 200] on div "Save" at bounding box center [185, 194] width 26 height 11
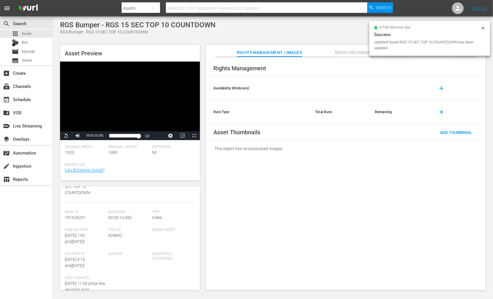
click at [168, 223] on div "Type Video" at bounding box center [173, 219] width 43 height 18
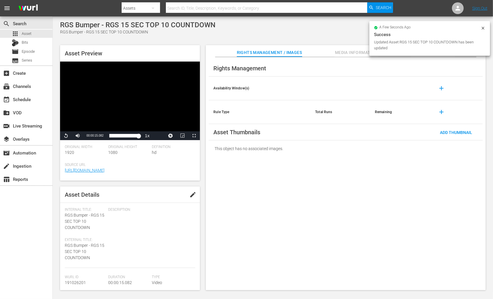
click at [189, 198] on span "edit" at bounding box center [192, 194] width 7 height 7
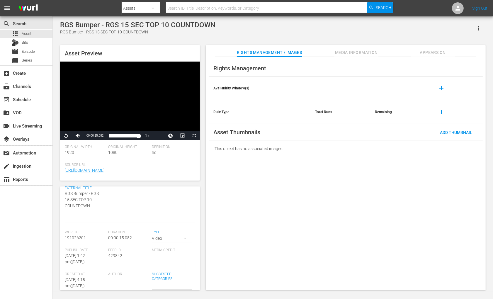
scroll to position [73, 0]
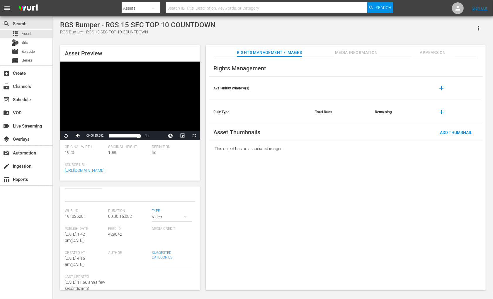
click at [180, 223] on button "button" at bounding box center [185, 217] width 14 height 14
click at [172, 255] on div "Promo" at bounding box center [172, 253] width 26 height 9
click at [200, 218] on div "Asset Preview Video Player is loading. Play Video Replay Mute Current Time 00:0…" at bounding box center [272, 164] width 431 height 245
click at [201, 218] on div "Asset Preview Video Player is loading. Play Video Replay Mute Current Time 00:0…" at bounding box center [272, 164] width 431 height 245
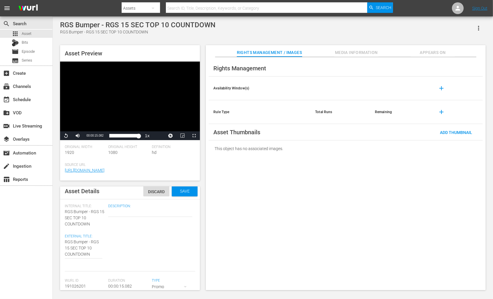
scroll to position [0, 0]
click at [187, 197] on span "Save" at bounding box center [184, 194] width 19 height 5
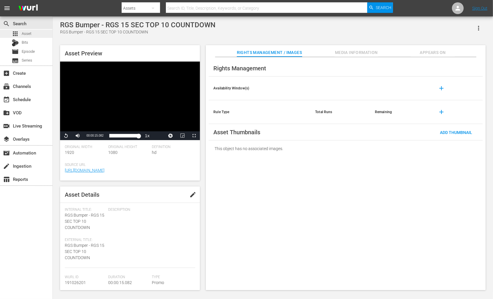
click at [30, 36] on span "Asset" at bounding box center [27, 34] width 10 height 6
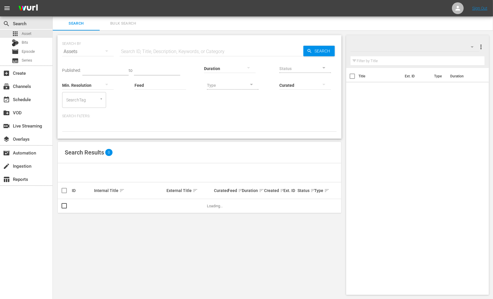
click at [136, 52] on input "text" at bounding box center [211, 52] width 184 height 14
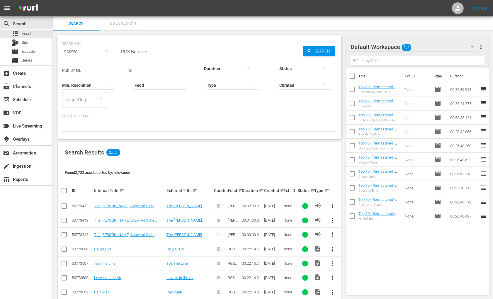
type input "RGS Bumper"
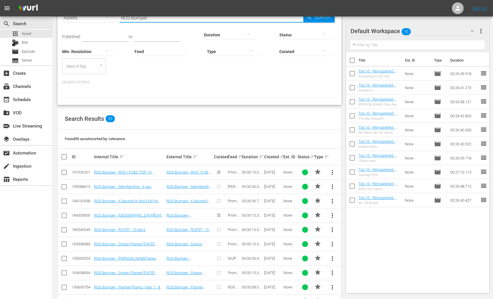
scroll to position [35, 0]
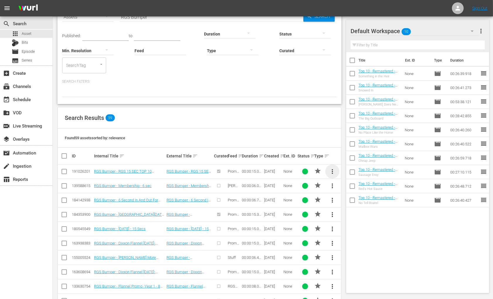
click at [333, 172] on span "more_vert" at bounding box center [332, 171] width 7 height 7
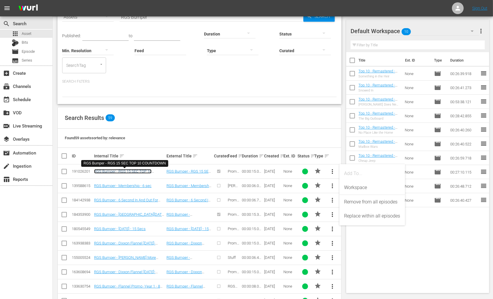
click at [129, 172] on link "RGS Bumper - RGS 15 SEC TOP 10 COUNTDOWN" at bounding box center [122, 173] width 57 height 9
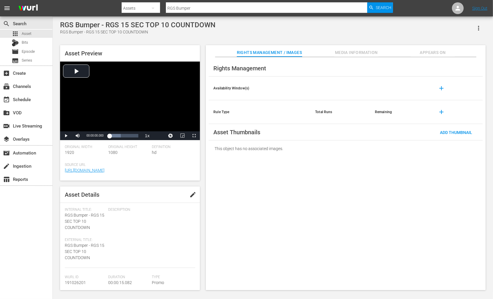
click at [189, 198] on span "edit" at bounding box center [192, 194] width 7 height 7
drag, startPoint x: 91, startPoint y: 250, endPoint x: 79, endPoint y: 257, distance: 14.2
type textarea "RGS Bumper - TOP 10 COUNTDOWN"
click at [98, 253] on textarea "RGS Bumper - RGS 15 SEC TOP 10 COUNTDOWN" at bounding box center [83, 247] width 37 height 12
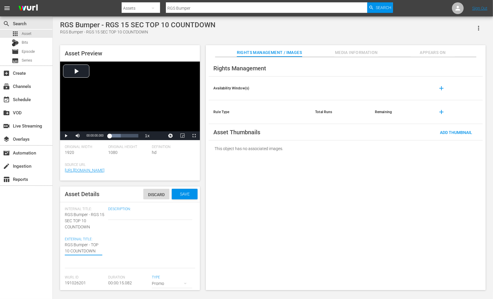
scroll to position [0, 0]
type textarea "RGS Bumper - TOP 10 COUNTDOWN"
type textarea "RGS Bumper - TOP 10 COUNTDOWN -"
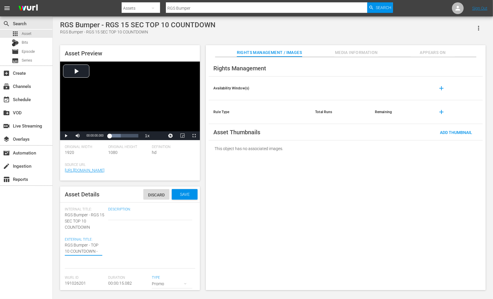
type textarea "RGS Bumper - TOP 10 COUNTDOWN -"
type textarea "RGS Bumper - TOP 10 COUNTDOWN - 1"
type textarea "RGS Bumper - TOP 10 COUNTDOWN - 15"
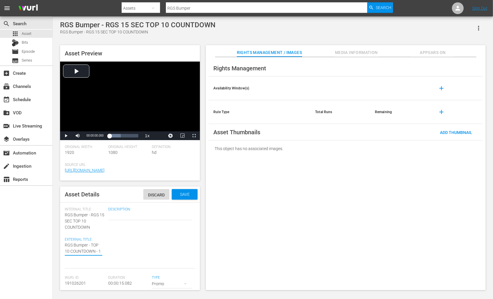
type textarea "RGS Bumper - TOP 10 COUNTDOWN - 15"
type textarea "RGS Bumper - TOP 10 COUNTDOWN - 15 s"
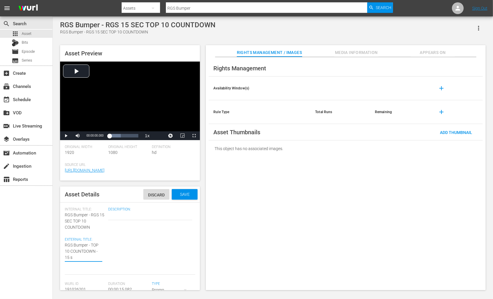
type textarea "RGS Bumper - TOP 10 COUNTDOWN - 15 se"
type textarea "RGS Bumper - TOP 10 COUNTDOWN - 15 sec"
type textarea "RGS Bumper - TOP 10 COUNTDOWN - 15 secs"
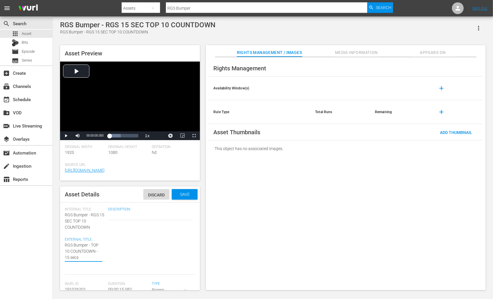
click at [96, 256] on textarea "RGS Bumper - RGS 15 SEC TOP 10 COUNTDOWN" at bounding box center [83, 251] width 37 height 18
type textarea "RGS Bumper - TOP 10 COUNTDOWN - 15 secs"
click at [179, 199] on div "Save" at bounding box center [185, 194] width 26 height 11
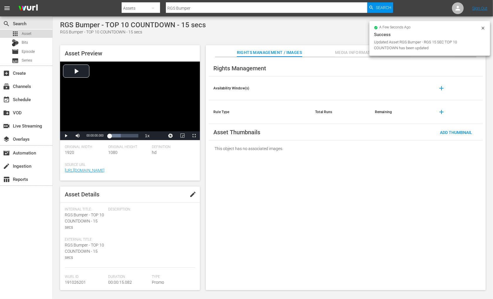
click at [37, 37] on div "apps Asset" at bounding box center [26, 34] width 52 height 8
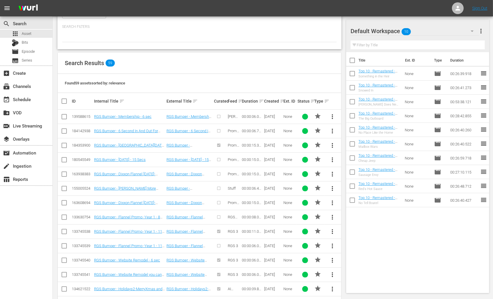
scroll to position [97, 0]
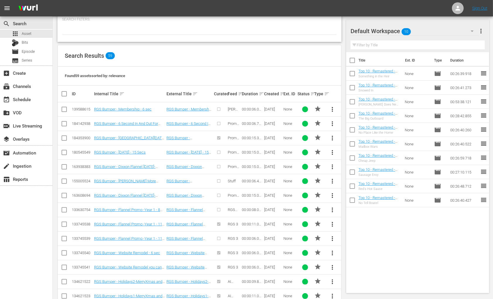
click at [272, 109] on div "03/04/24" at bounding box center [273, 109] width 18 height 4
click at [272, 110] on div "03/04/24" at bounding box center [273, 109] width 18 height 4
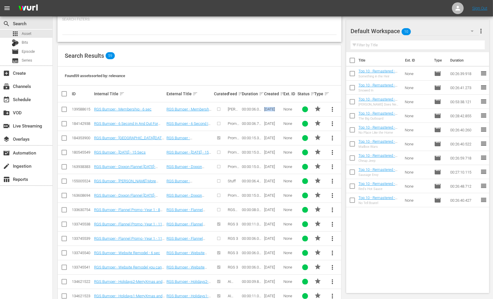
click at [272, 110] on div "03/04/24" at bounding box center [273, 109] width 18 height 4
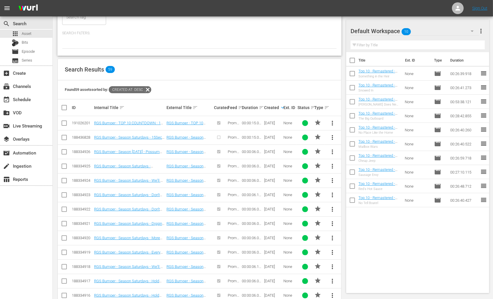
scroll to position [89, 0]
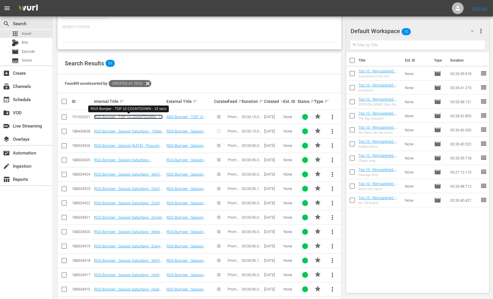
click at [151, 114] on link "RGS Bumper - TOP 10 COUNTDOWN - 15 secs" at bounding box center [128, 118] width 69 height 9
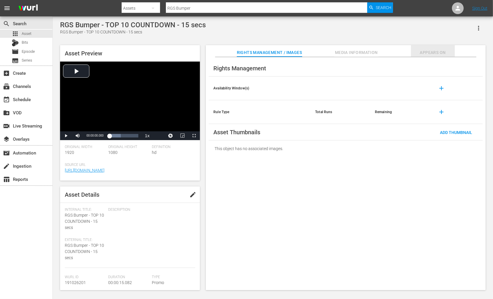
click at [430, 53] on span "Appears On" at bounding box center [433, 52] width 44 height 7
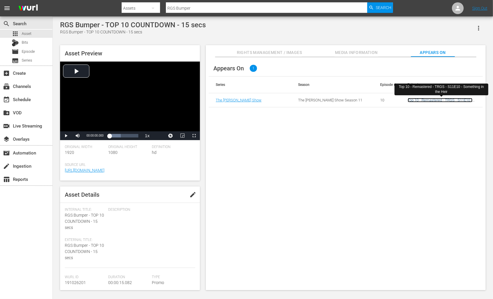
click at [428, 98] on link "Top 10 - Remastered - TRGS - S11E10 - Something in the Heir" at bounding box center [439, 102] width 65 height 9
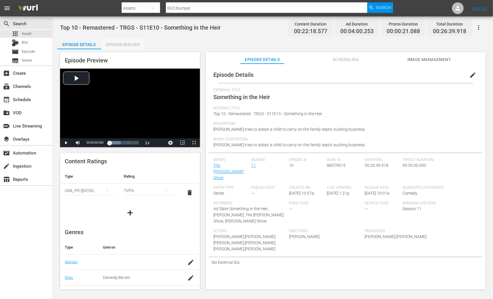
click at [137, 43] on div "Episode Builder" at bounding box center [123, 44] width 44 height 14
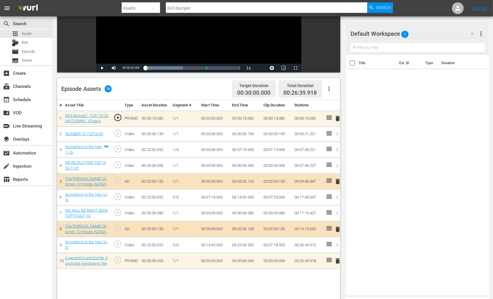
scroll to position [91, 0]
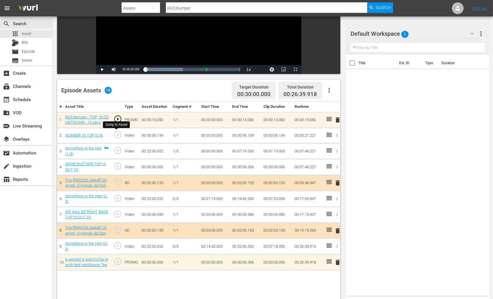
click at [116, 134] on span "play_circle_outline" at bounding box center [117, 134] width 9 height 9
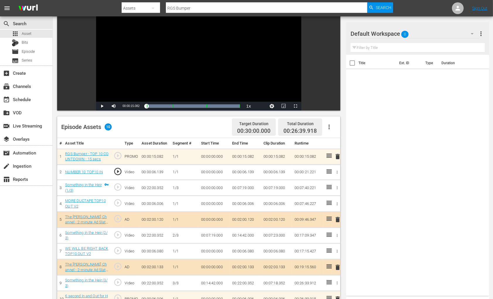
scroll to position [46, 0]
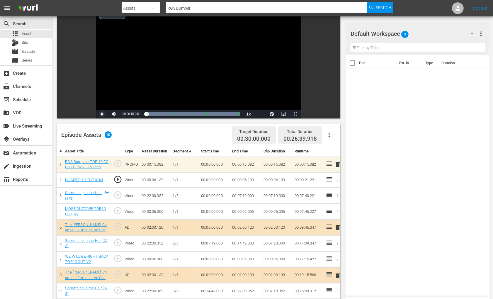
click at [102, 114] on span "Video Player" at bounding box center [102, 114] width 0 height 0
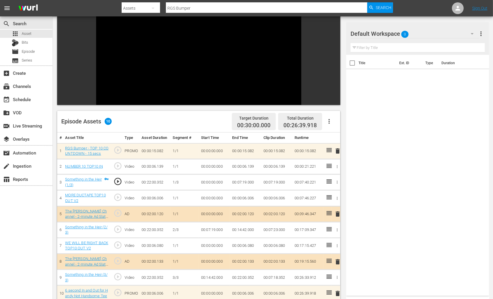
scroll to position [78, 0]
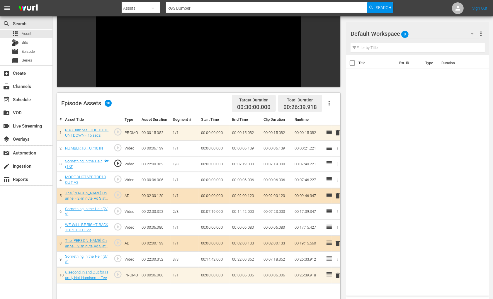
click at [118, 135] on span "play_circle_outline" at bounding box center [117, 131] width 9 height 9
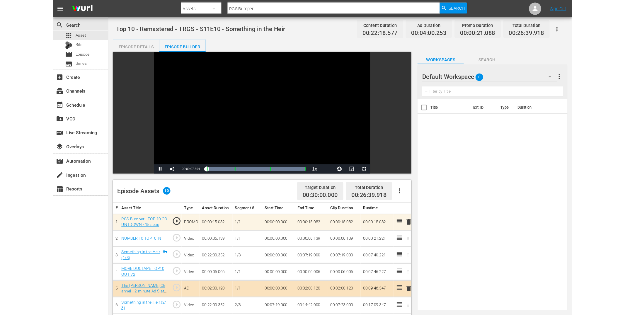
scroll to position [1, 0]
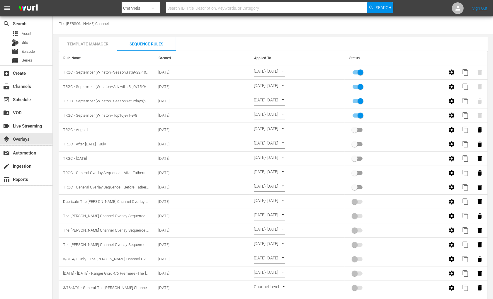
click at [258, 28] on div "Channel Title The [PERSON_NAME] Channel" at bounding box center [273, 25] width 440 height 18
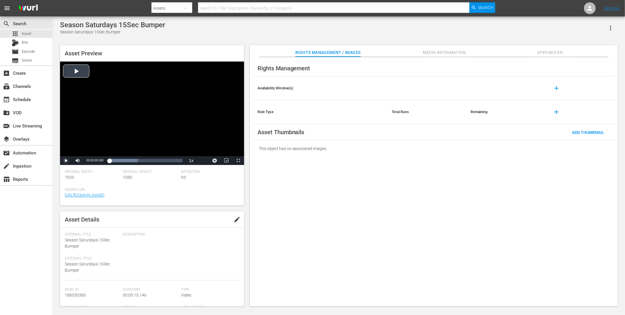
click at [66, 160] on span "Video Player" at bounding box center [66, 160] width 0 height 0
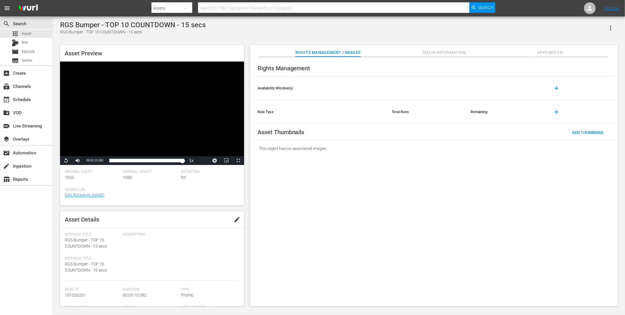
click at [101, 42] on div "Asset Preview Video Player is loading. Play Video Replay Mute Current Time 00:0…" at bounding box center [338, 172] width 563 height 261
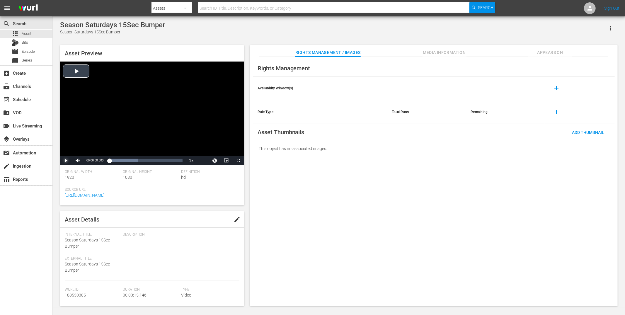
click at [66, 160] on span "Video Player" at bounding box center [66, 160] width 0 height 0
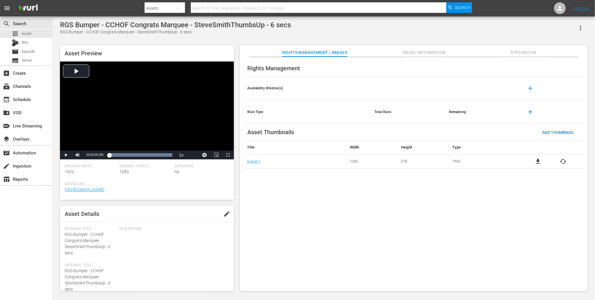
click at [534, 47] on button "Appears On" at bounding box center [524, 51] width 44 height 12
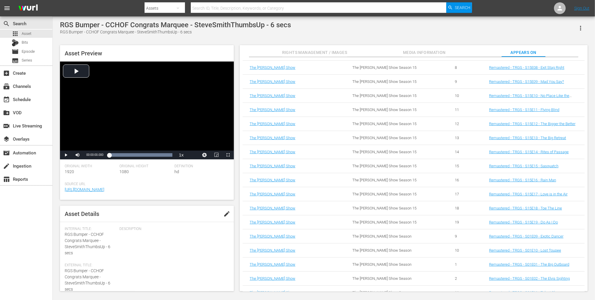
scroll to position [199, 0]
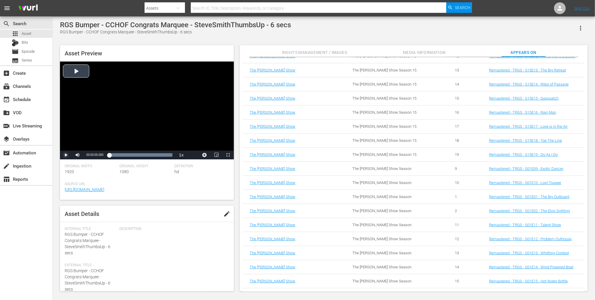
click at [66, 155] on span "Video Player" at bounding box center [66, 155] width 0 height 0
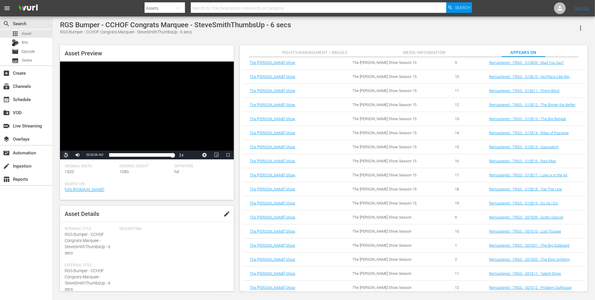
scroll to position [0, 0]
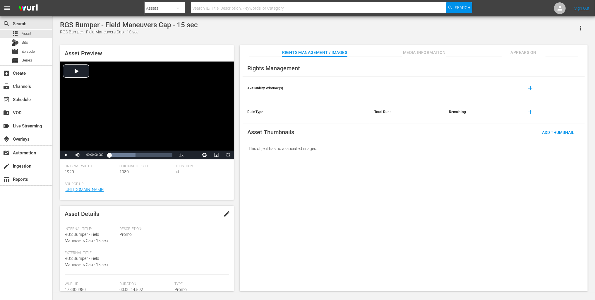
click at [519, 57] on div "Rights Management Availability Window(s) add Rule Type Total Runs Remaining add…" at bounding box center [414, 174] width 348 height 234
click at [520, 52] on span "Appears On" at bounding box center [524, 52] width 44 height 7
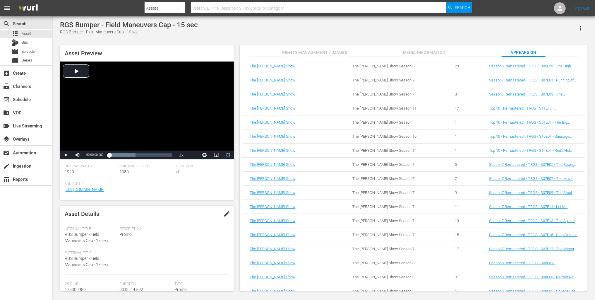
scroll to position [3393, 0]
click at [66, 155] on span "Video Player" at bounding box center [66, 155] width 0 height 0
click at [93, 25] on div "RGS Bumper - Field Maneuvers Cap - 15 sec" at bounding box center [129, 25] width 138 height 8
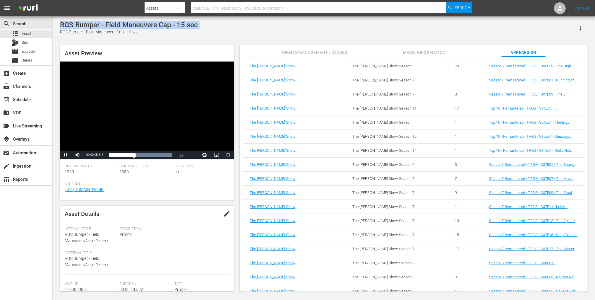
click at [93, 25] on div "RGS Bumper - Field Maneuvers Cap - 15 sec" at bounding box center [129, 25] width 138 height 8
copy div "RGS Bumper - Field Maneuvers Cap - 15 sec"
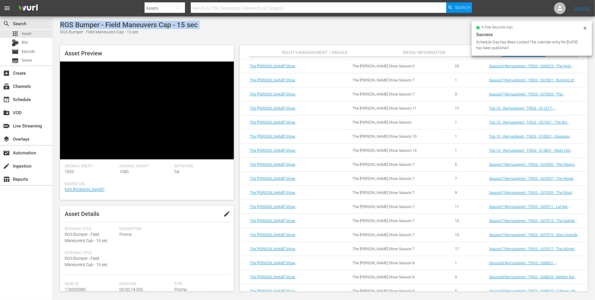
click at [106, 28] on div "RGS Bumper - Field Maneuvers Cap - 15 sec" at bounding box center [129, 25] width 138 height 8
drag, startPoint x: 100, startPoint y: 25, endPoint x: 60, endPoint y: 26, distance: 39.8
click at [60, 26] on div "RGS Bumper - Field Maneuvers Cap - 15 sec" at bounding box center [129, 25] width 138 height 8
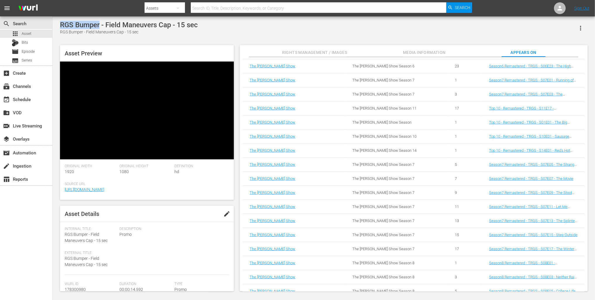
copy div "RGS Bumper"
click at [218, 24] on div "RGS Bumper - Field Maneuvers Cap - 15 sec RGS Bumper - Field Maneuvers Cap - 15…" at bounding box center [324, 28] width 528 height 14
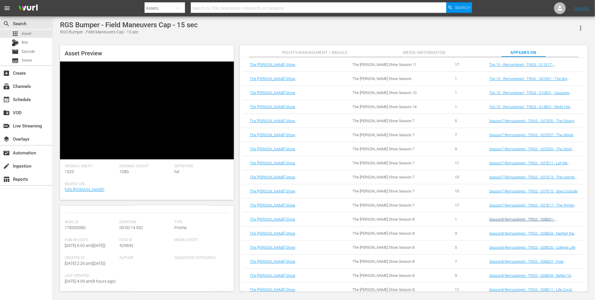
scroll to position [3458, 0]
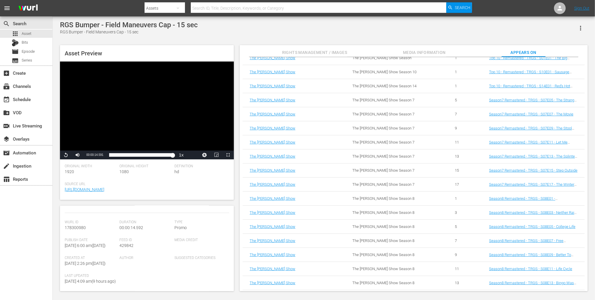
click at [206, 226] on div "Type Promo" at bounding box center [202, 229] width 55 height 18
click at [221, 214] on button "edit" at bounding box center [227, 214] width 14 height 14
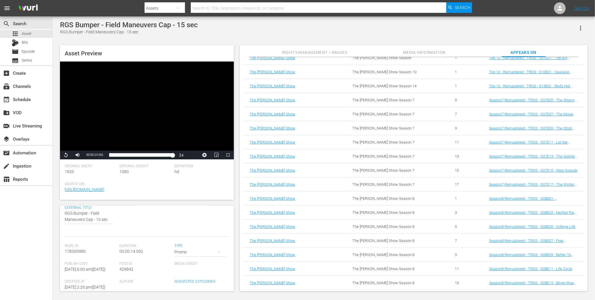
scroll to position [60, 0]
click at [214, 237] on button "button" at bounding box center [219, 237] width 14 height 14
click at [201, 240] on div "Video" at bounding box center [201, 238] width 38 height 9
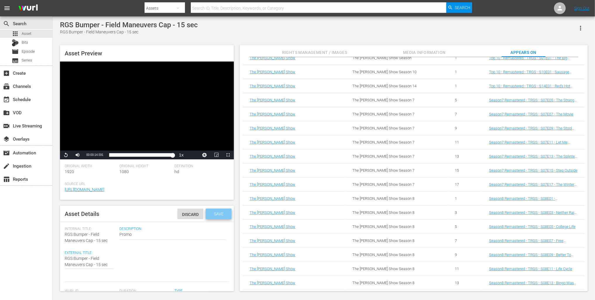
click at [224, 213] on span "Save" at bounding box center [218, 213] width 19 height 5
click at [170, 33] on div "RGS Bumper - Field Maneuvers Cap - 15 sec" at bounding box center [129, 32] width 138 height 6
click at [66, 155] on span "Video Player" at bounding box center [66, 155] width 0 height 0
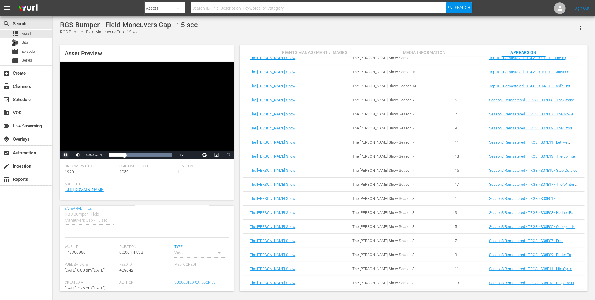
scroll to position [56, 0]
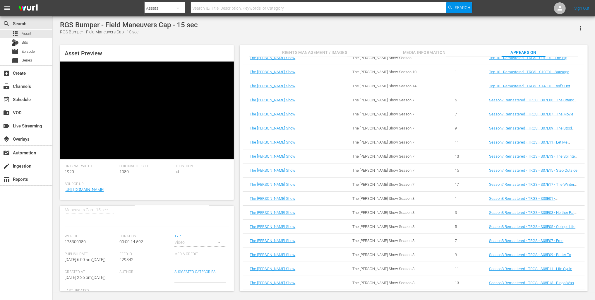
click at [208, 243] on div "Video" at bounding box center [201, 242] width 52 height 16
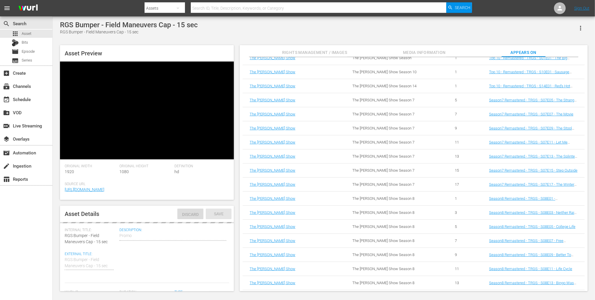
click at [140, 214] on div "Asset Details Discard Save" at bounding box center [147, 214] width 174 height 16
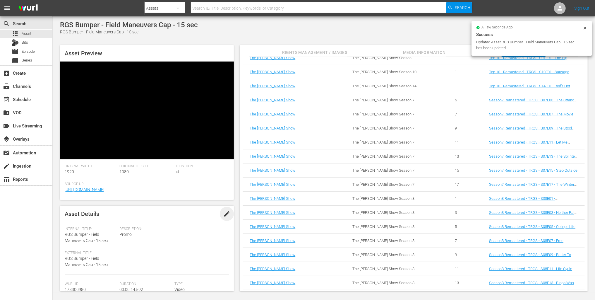
click at [223, 215] on span "edit" at bounding box center [226, 213] width 7 height 7
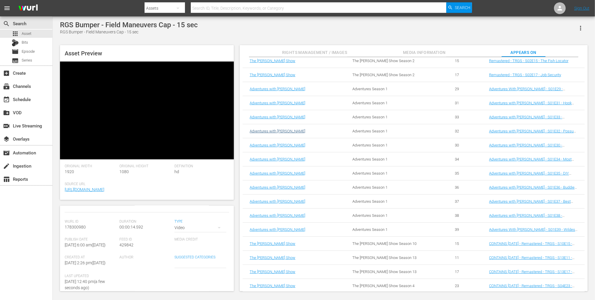
scroll to position [2043, 0]
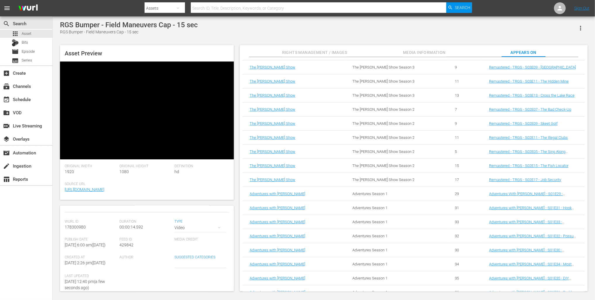
click at [209, 227] on div "Video" at bounding box center [201, 227] width 52 height 16
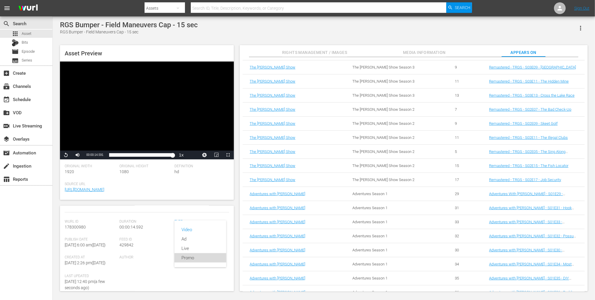
click at [196, 256] on div "Promo" at bounding box center [201, 257] width 38 height 9
click at [232, 204] on div "Asset Preview Video Player is loading. Play Video Replay Mute Current Time 00:0…" at bounding box center [147, 168] width 174 height 246
click at [171, 204] on div "Asset Preview Video Player is loading. Play Video Replay Mute Current Time 00:0…" at bounding box center [147, 168] width 174 height 246
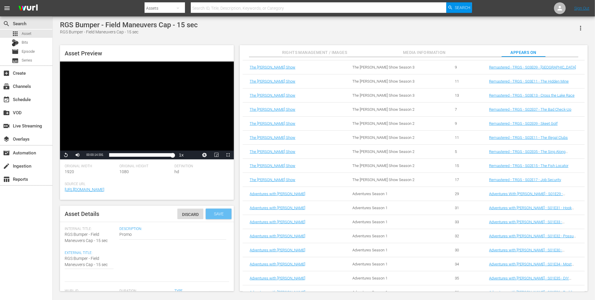
click at [213, 211] on span "Save" at bounding box center [218, 213] width 19 height 5
drag, startPoint x: 177, startPoint y: 32, endPoint x: 188, endPoint y: 6, distance: 27.8
click at [177, 32] on div "RGS Bumper - Field Maneuvers Cap - 15 sec" at bounding box center [129, 32] width 138 height 6
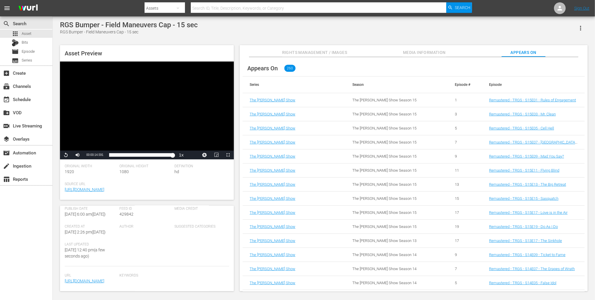
click at [334, 32] on div "RGS Bumper - Field Maneuvers Cap - 15 sec RGS Bumper - Field Maneuvers Cap - 15…" at bounding box center [324, 28] width 528 height 14
click at [94, 23] on div "RGS Bumper - Field Maneuvers Cap - 15 sec" at bounding box center [129, 25] width 138 height 8
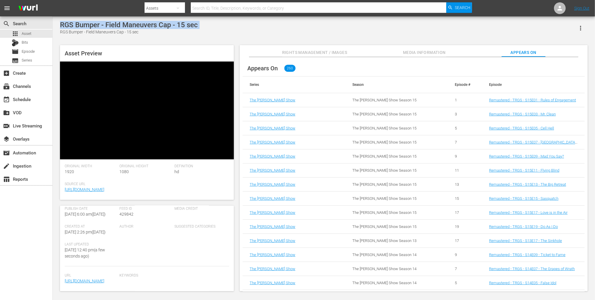
click at [94, 23] on div "RGS Bumper - Field Maneuvers Cap - 15 sec" at bounding box center [129, 25] width 138 height 8
copy div "RGS Bumper - Field Maneuvers Cap - 15 sec"
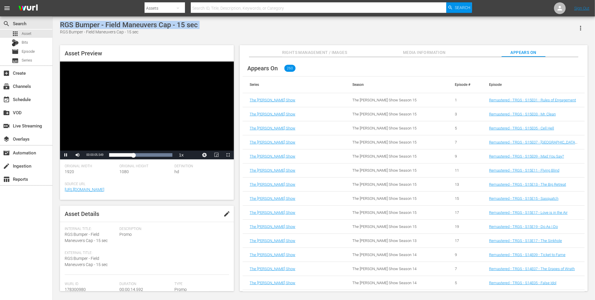
click at [165, 23] on div "RGS Bumper - Field Maneuvers Cap - 15 sec" at bounding box center [129, 25] width 138 height 8
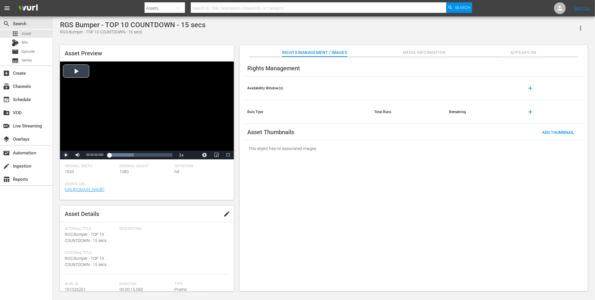
click at [66, 155] on span "Video Player" at bounding box center [66, 155] width 0 height 0
click at [155, 25] on div "RGS Bumper - TOP 10 COUNTDOWN - 15 secs" at bounding box center [133, 25] width 146 height 8
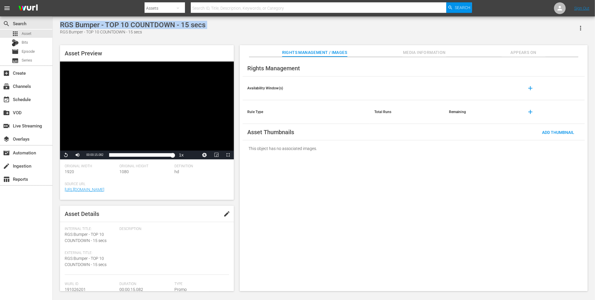
click at [155, 25] on div "RGS Bumper - TOP 10 COUNTDOWN - 15 secs" at bounding box center [133, 25] width 146 height 8
click at [111, 155] on div "Loaded : 100.00% 00:00:00.417 00:00:12.210" at bounding box center [140, 155] width 63 height 6
drag, startPoint x: 111, startPoint y: 155, endPoint x: 107, endPoint y: 155, distance: 3.8
click at [107, 155] on div "Loaded : 100.00% 00:00:00.000 00:00:00.835" at bounding box center [140, 155] width 69 height 9
click at [66, 155] on span "Video Player" at bounding box center [66, 155] width 0 height 0
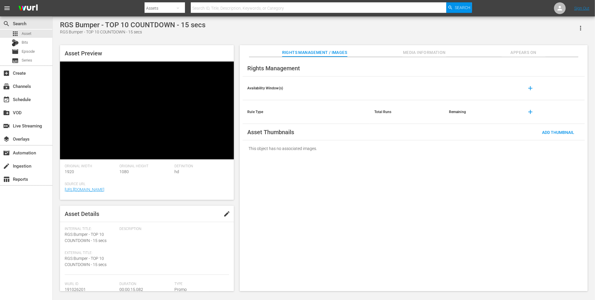
click at [102, 136] on div "Video Player" at bounding box center [147, 105] width 174 height 89
drag, startPoint x: 69, startPoint y: 153, endPoint x: 72, endPoint y: 152, distance: 3.3
click at [66, 155] on span "Video Player" at bounding box center [66, 155] width 0 height 0
click at [56, 151] on div "RGS Bumper - TOP 10 COUNTDOWN - 15 secs RGS Bumper - TOP 10 COUNTDOWN - 15 secs…" at bounding box center [324, 154] width 543 height 276
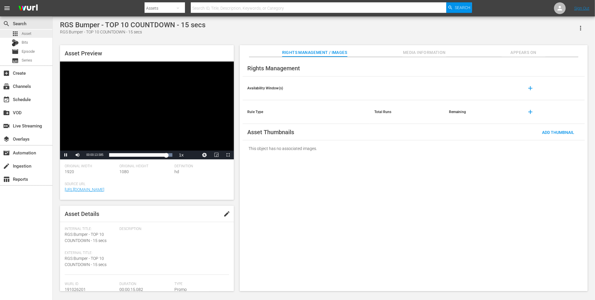
click at [39, 35] on div "apps Asset" at bounding box center [26, 34] width 52 height 8
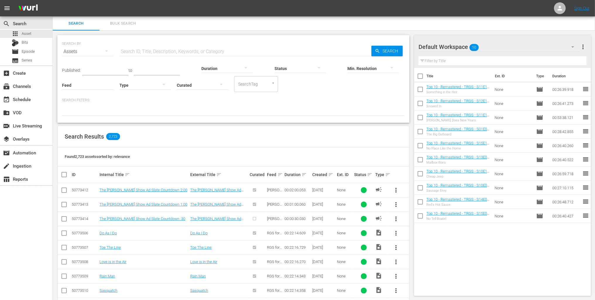
click at [277, 135] on div "Search Results 2,723" at bounding box center [234, 136] width 352 height 21
click at [276, 136] on div "Search Results 2,723" at bounding box center [234, 136] width 352 height 21
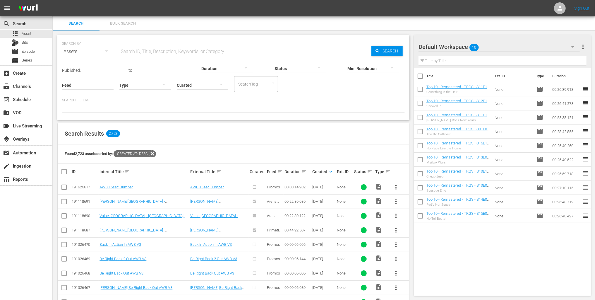
scroll to position [4, 0]
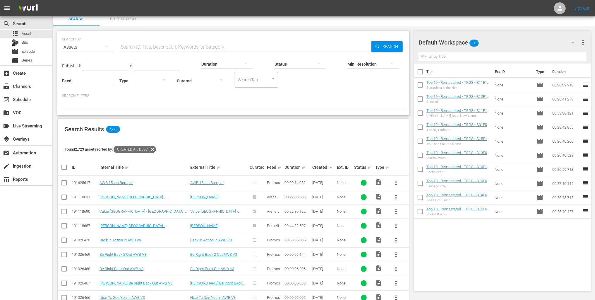
click at [254, 121] on div "Search Results 2,723" at bounding box center [234, 129] width 352 height 21
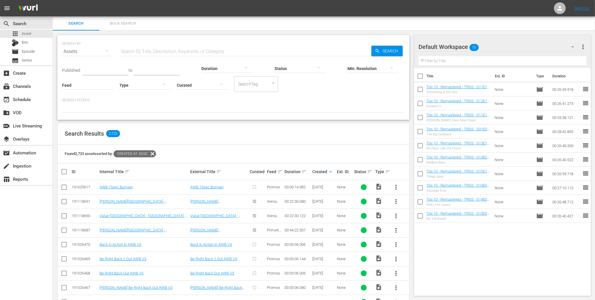
click at [148, 49] on input "text" at bounding box center [245, 52] width 252 height 14
type input "season saturdays"
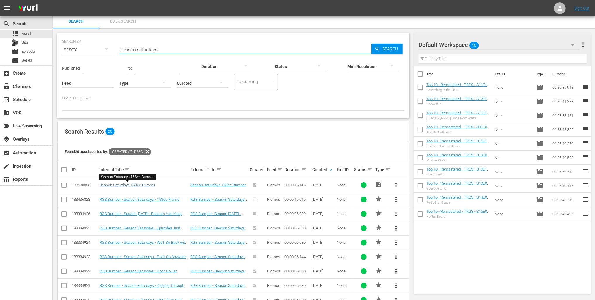
scroll to position [2, 0]
click at [148, 184] on link "Season Saturdays 15Sec Bumper" at bounding box center [128, 184] width 56 height 4
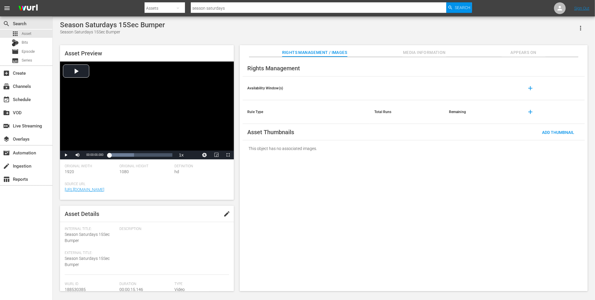
click at [533, 51] on span "Appears On" at bounding box center [524, 52] width 44 height 7
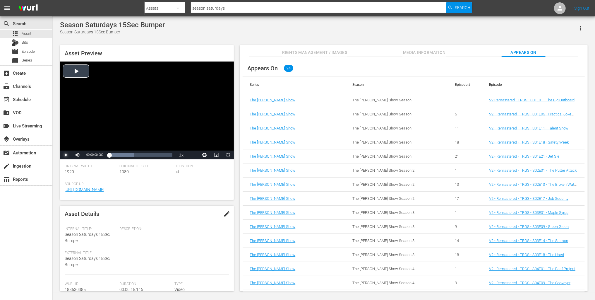
click at [66, 155] on span "Video Player" at bounding box center [66, 155] width 0 height 0
click at [189, 31] on div "Season Saturdays 15Sec Bumper Season Saturdays 15Sec Bumper" at bounding box center [324, 28] width 528 height 14
click at [237, 191] on div "Asset Preview Video Player is loading. Play Video Replay Mute Current Time 00:0…" at bounding box center [324, 165] width 534 height 246
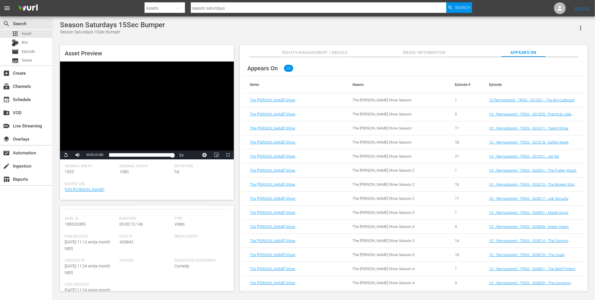
scroll to position [49, 0]
click at [240, 180] on div "Appears On 24 Series Season Episode # Episode The Red Green Show The Red Green …" at bounding box center [414, 174] width 348 height 234
click at [263, 35] on div "Season Saturdays 15Sec Bumper Season Saturdays 15Sec Bumper Asset Preview Video…" at bounding box center [324, 154] width 534 height 267
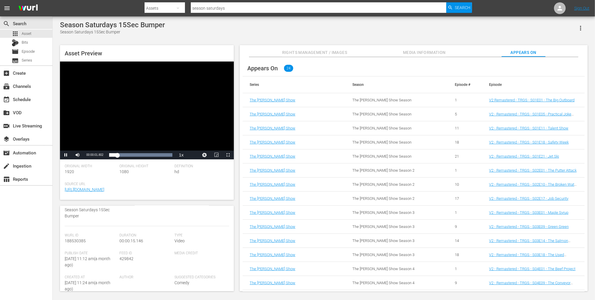
click at [136, 25] on div "Season Saturdays 15Sec Bumper" at bounding box center [112, 25] width 105 height 8
copy div "Season Saturdays 15Sec Bumper"
click at [165, 250] on div "Duration 00:00:15.146" at bounding box center [146, 242] width 55 height 18
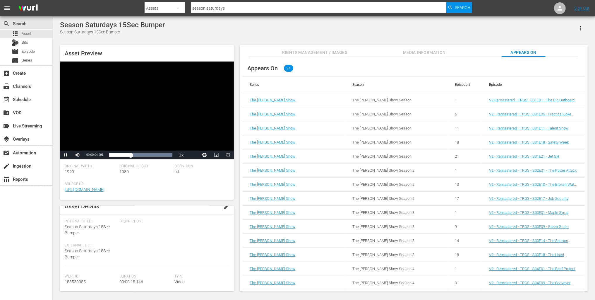
scroll to position [0, 0]
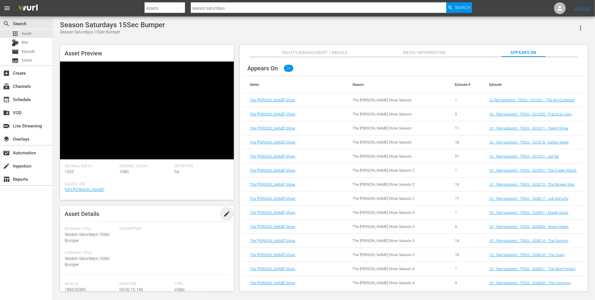
click at [224, 213] on span "edit" at bounding box center [226, 213] width 7 height 7
type textarea "RSeason Saturdays 15Sec Bumper"
type textarea "RGSeason Saturdays 15Sec Bumper"
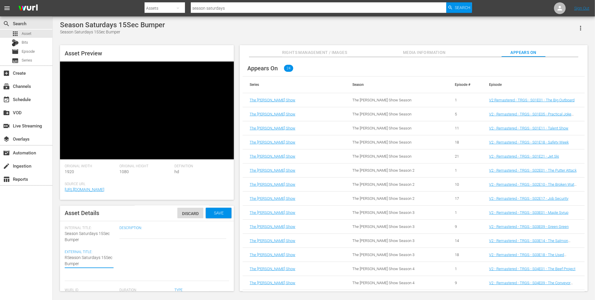
type textarea "RGSeason Saturdays 15Sec Bumper"
type textarea "RGSSeason Saturdays 15Sec Bumper"
type textarea "RGS Season Saturdays 15Sec Bumper"
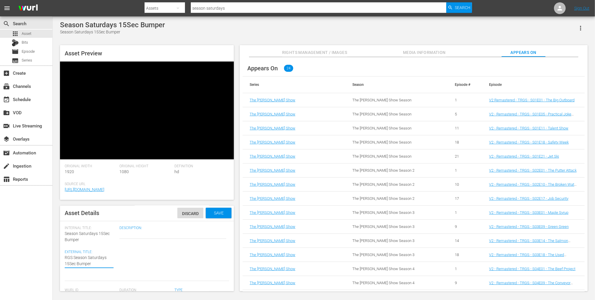
type textarea "RGS -Season Saturdays 15Sec Bumper"
type textarea "RGS - Season Saturdays 15Sec Bumper"
type textarea "RGS -Season Saturdays 15Sec Bumper"
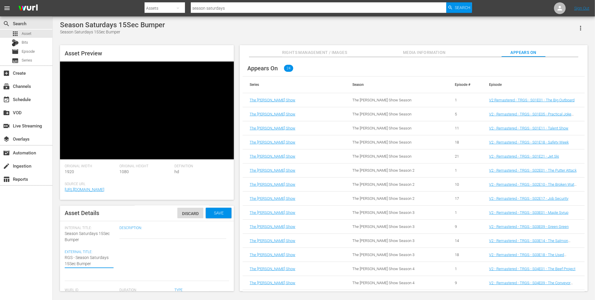
type textarea "RGS -Season Saturdays 15Sec Bumper"
type textarea "RGS Season Saturdays 15Sec Bumper"
type textarea "RGS BSeason Saturdays 15Sec Bumper"
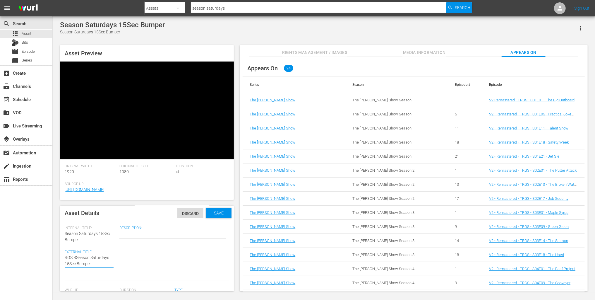
type textarea "RGS BuSeason Saturdays 15Sec Bumper"
type textarea "RGS BumSeason Saturdays 15Sec Bumper"
type textarea "RGS BumpSeason Saturdays 15Sec Bumper"
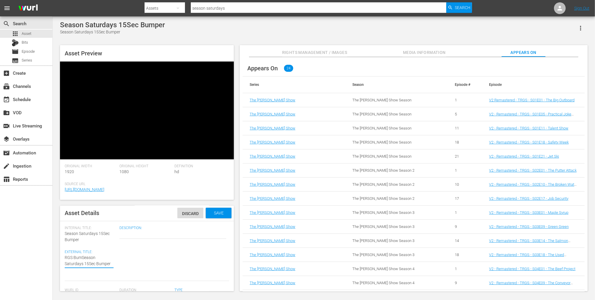
type textarea "RGS BumpSeason Saturdays 15Sec Bumper"
type textarea "RGS BumpeSeason Saturdays 15Sec Bumper"
type textarea "RGS BumperSeason Saturdays 15Sec Bumper"
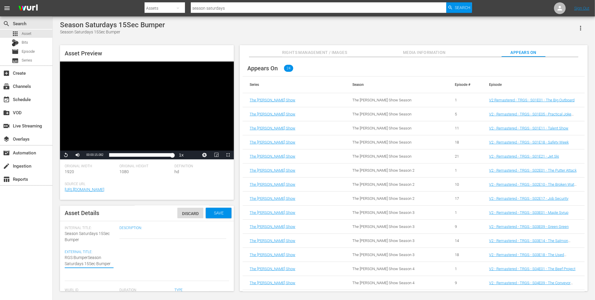
type textarea "RGS Bumper Season Saturdays 15Sec Bumper"
type textarea "RGS Bumper -Season Saturdays 15Sec Bumper"
type textarea "RGS Bumper - Season Saturdays 15Sec Bumper"
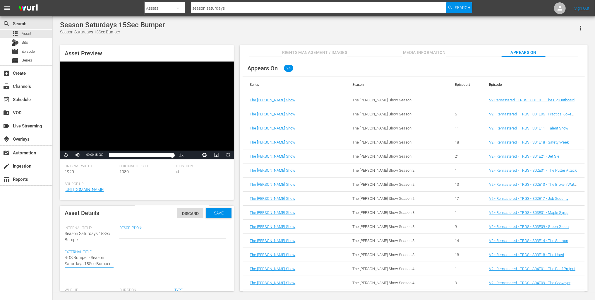
type textarea "RGS Bumper - Season Saturdays 15Sec Bumper"
click at [218, 215] on div "Save" at bounding box center [219, 213] width 26 height 11
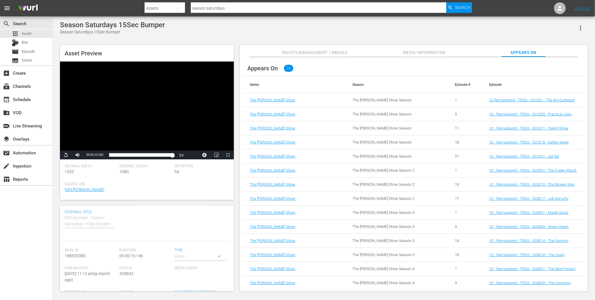
scroll to position [42, 0]
click at [211, 254] on div "Video" at bounding box center [201, 255] width 52 height 16
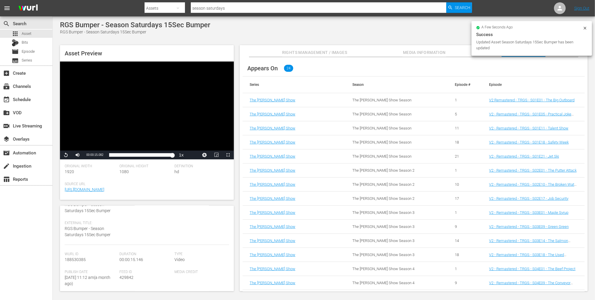
scroll to position [29, 0]
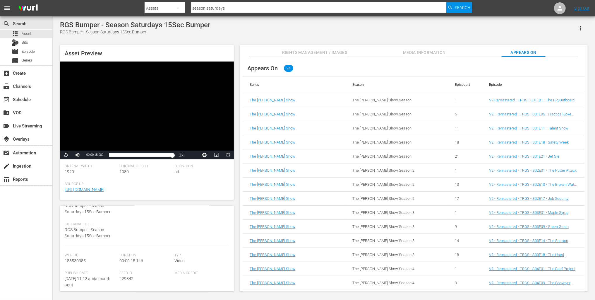
click at [210, 257] on span "Type" at bounding box center [201, 255] width 52 height 5
click at [224, 217] on span "edit" at bounding box center [226, 213] width 7 height 7
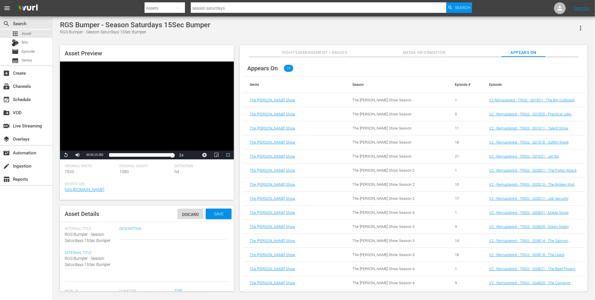
scroll to position [30, 0]
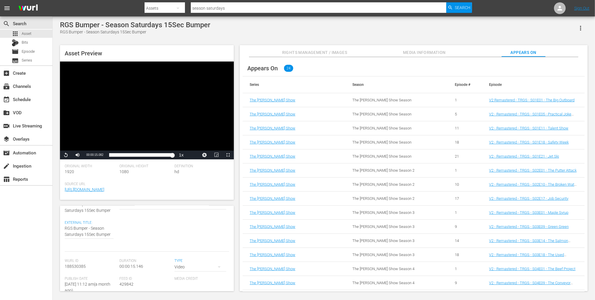
click at [204, 264] on div "Video" at bounding box center [201, 267] width 52 height 16
click at [202, 264] on div "Promo" at bounding box center [201, 263] width 38 height 9
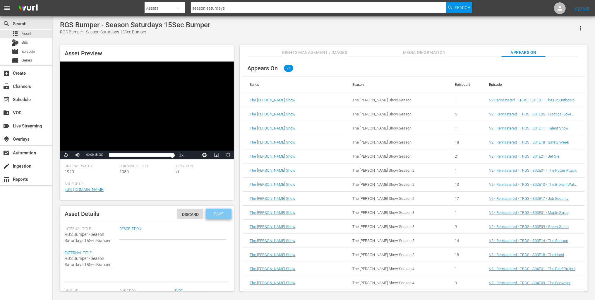
click at [224, 214] on span "Save" at bounding box center [218, 213] width 19 height 5
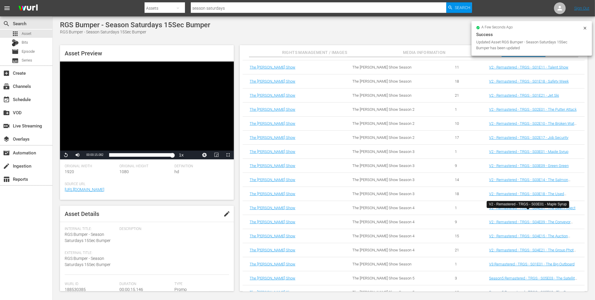
scroll to position [142, 0]
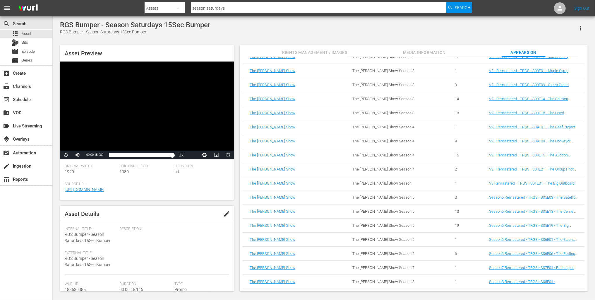
click at [231, 28] on div "RGS Bumper - Season Saturdays 15Sec Bumper RGS Bumper - Season Saturdays 15Sec …" at bounding box center [324, 28] width 528 height 14
click at [225, 216] on span "edit" at bounding box center [226, 213] width 7 height 7
type textarea "RGS Bumper - Season Saturdays -15Sec Bumper"
type textarea "RGS Bumper - Season Saturdays - 15Sec Bumper"
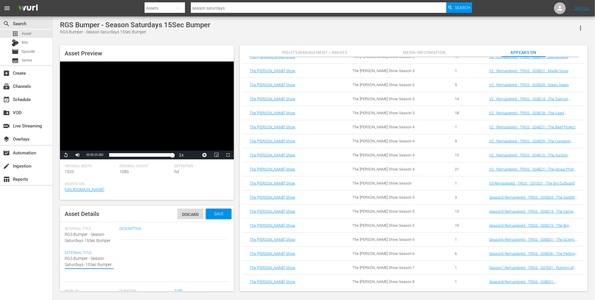
type textarea "RGS Bumper - Season Saturdays - 15Sec Bumper"
click at [92, 264] on textarea "RGS Bumper - Season Saturdays 15Sec Bumper" at bounding box center [89, 261] width 49 height 12
type textarea "RGS Bumper - Season Saturdays - 15sec Bumper"
drag, startPoint x: 97, startPoint y: 266, endPoint x: 112, endPoint y: 264, distance: 15.1
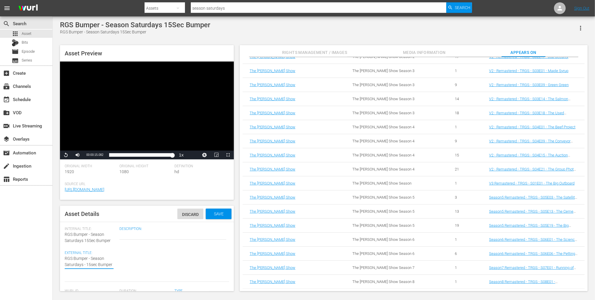
click at [112, 264] on textarea "RGS Bumper - Season Saturdays 15Sec Bumper" at bounding box center [89, 261] width 49 height 12
type textarea "RGS Bumper - Season Saturdays - 15secs"
click at [228, 212] on span "Save" at bounding box center [218, 213] width 19 height 5
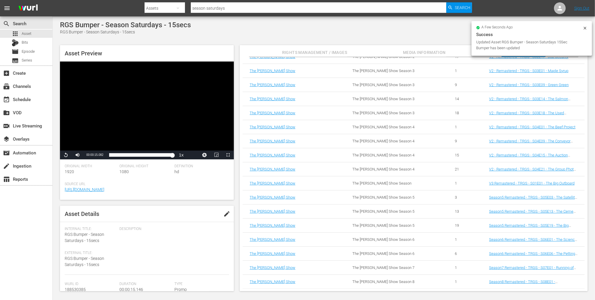
click at [276, 38] on div "RGS Bumper - Season Saturdays - 15secs RGS Bumper - Season Saturdays - 15secs A…" at bounding box center [324, 154] width 534 height 267
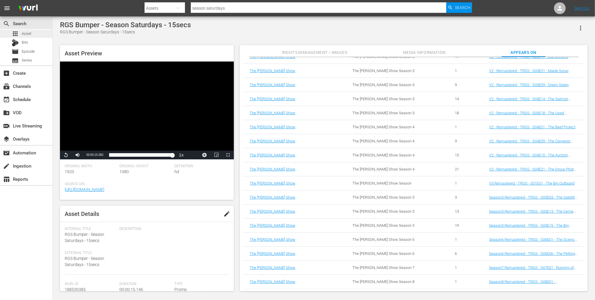
click at [30, 35] on span "Asset" at bounding box center [27, 34] width 10 height 6
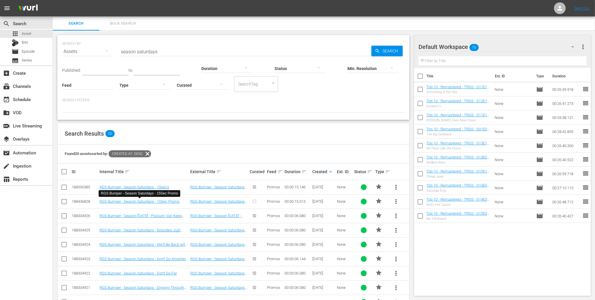
click at [177, 131] on div "Search Results 20" at bounding box center [234, 133] width 352 height 21
click at [165, 188] on link "RGS Bumper - Season Saturdays - 15secs" at bounding box center [135, 187] width 70 height 4
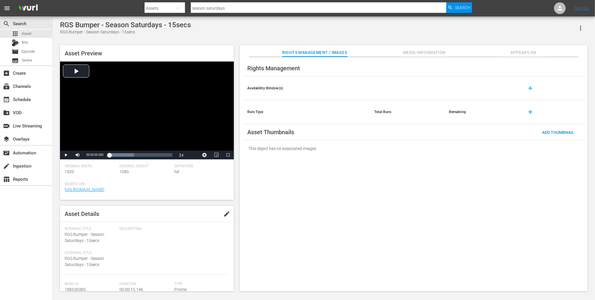
click at [524, 47] on button "Appears On" at bounding box center [524, 51] width 44 height 12
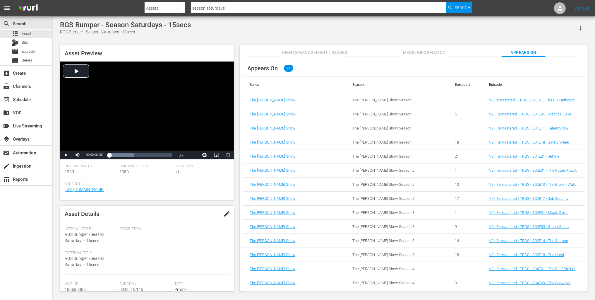
click at [223, 216] on span "edit" at bounding box center [226, 213] width 7 height 7
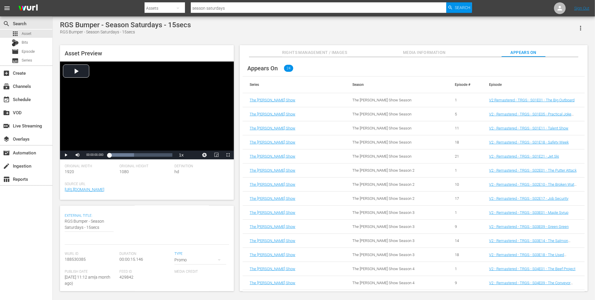
scroll to position [45, 0]
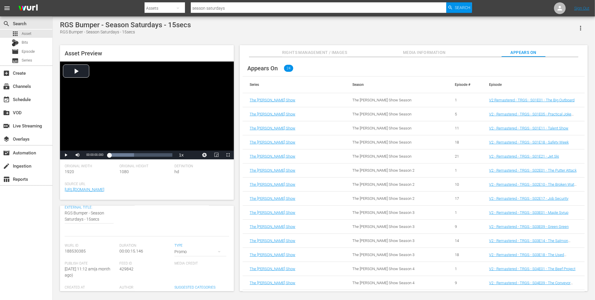
click at [187, 249] on div "Promo" at bounding box center [201, 251] width 52 height 16
click at [195, 220] on div "Video Ad Live Promo" at bounding box center [297, 150] width 595 height 300
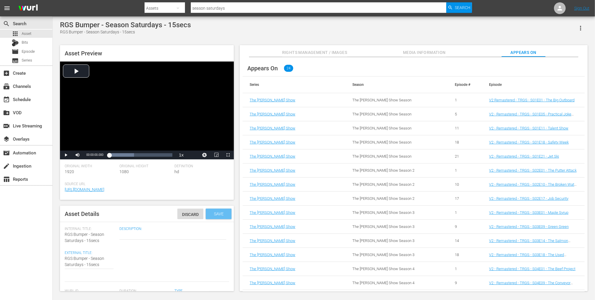
click at [221, 212] on span "Save" at bounding box center [218, 213] width 19 height 5
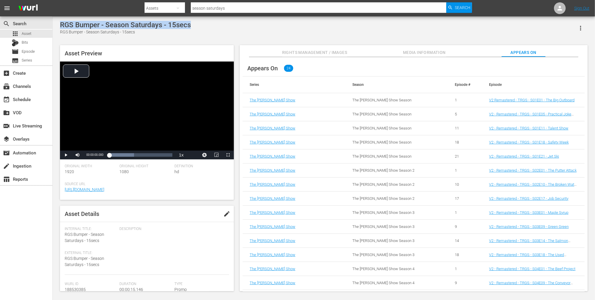
drag, startPoint x: 190, startPoint y: 24, endPoint x: 61, endPoint y: 27, distance: 129.5
click at [61, 27] on div "RGS Bumper - Season Saturdays - 15secs" at bounding box center [125, 25] width 131 height 8
click at [74, 72] on div "Video Player" at bounding box center [147, 105] width 174 height 89
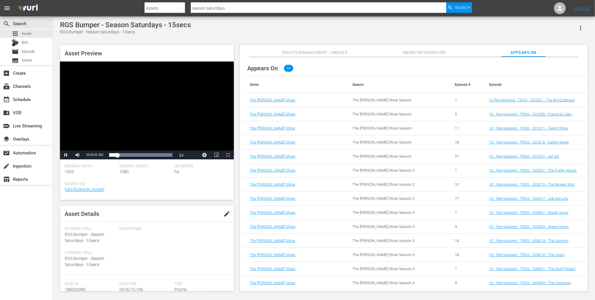
click at [223, 214] on span "edit" at bounding box center [226, 213] width 7 height 7
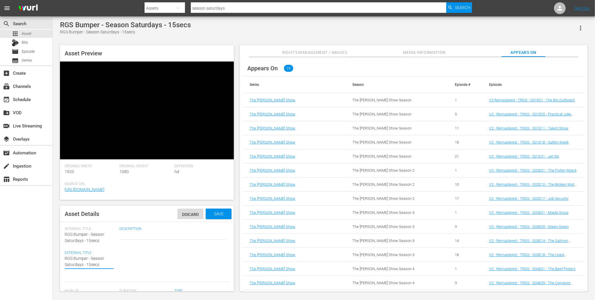
type textarea "RGS Bumper - Season Saturdays - 15secs"
type textarea "RGS Bumper - Season Saturdays - 15secs -"
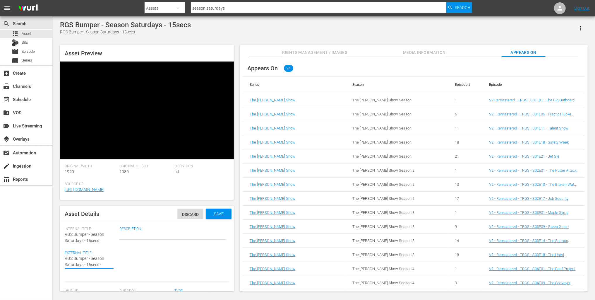
type textarea "RGS Bumper - Season Saturdays - 15secs -"
drag, startPoint x: 83, startPoint y: 266, endPoint x: 86, endPoint y: 265, distance: 2.9
click at [83, 266] on textarea "RGS Bumper - Season Saturdays - 15secs" at bounding box center [89, 261] width 49 height 12
type textarea "RGS Bumper - Season Saturdays - 15secs -"
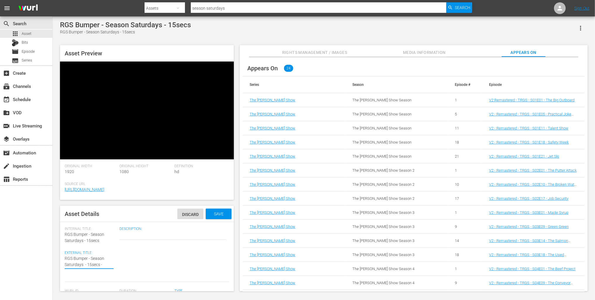
type textarea "RGS Bumper - Season Saturdays w - 15secs -"
type textarea "RGS Bumper - Season Saturdays w/ - 15secs -"
type textarea "RGS Bumper - Season Saturdays w/a - 15secs -"
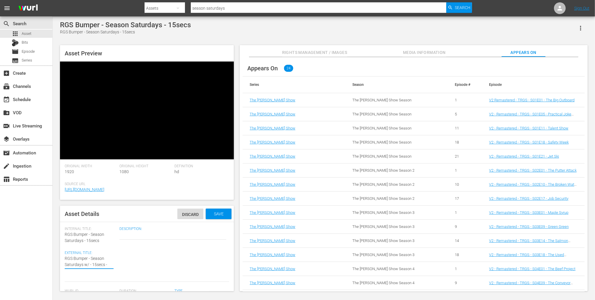
type textarea "RGS Bumper - Season Saturdays w/a - 15secs -"
type textarea "RGS Bumper - Season Saturdays w/ai - 15secs -"
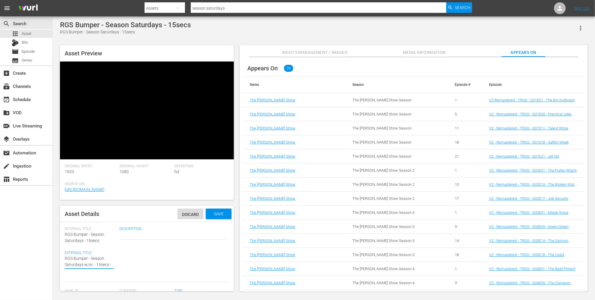
type textarea "RGS Bumper - Season Saturdays w/ai v - 15secs -"
type textarea "RGS Bumper - Season Saturdays w/ai vo - 15secs -"
type textarea "RGS Bumper - Season Saturdays w/ai voi - 15secs -"
type textarea "RGS Bumper - Season Saturdays w/ai voic - 15secs -"
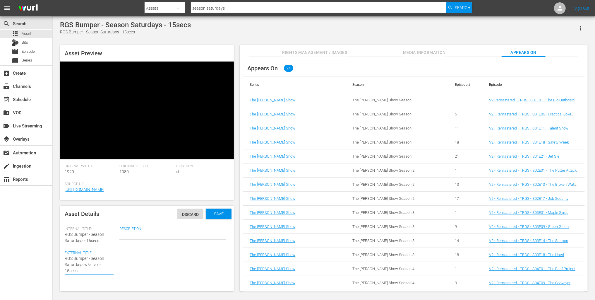
type textarea "RGS Bumper - Season Saturdays w/ai voic - 15secs -"
type textarea "RGS Bumper - Season Saturdays w/ai voice - 15secs -"
type textarea "RGS Bumper - Season Saturdays w/ai voiceo - 15secs -"
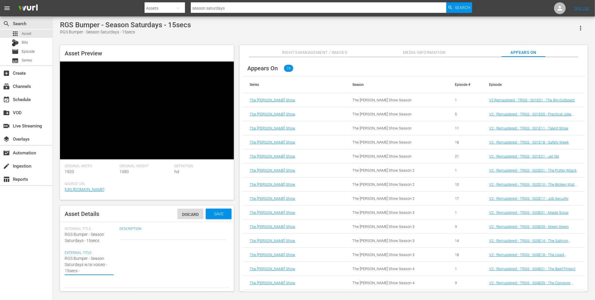
type textarea "RGS Bumper - Season Saturdays w/ai voiceov - 15secs -"
type textarea "RGS Bumper - Season Saturdays w/ai voiceove - 15secs -"
type textarea "RGS Bumper - Season Saturdays w/ai voiceover - 15secs -"
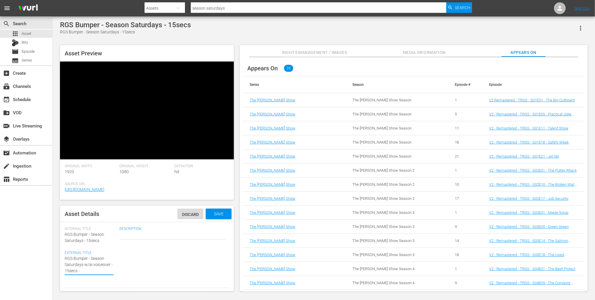
type textarea "RGS Bumper - Season Saturdays w/ai voiceover - 15secs -"
click at [153, 255] on div "Description:" at bounding box center [174, 257] width 110 height 61
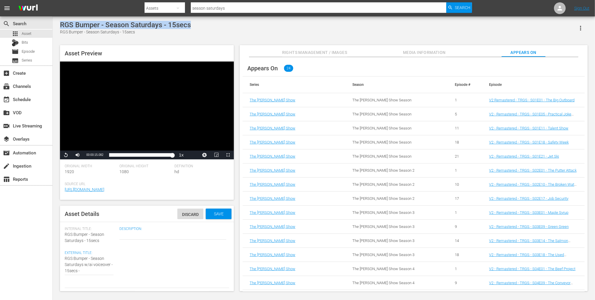
drag, startPoint x: 194, startPoint y: 24, endPoint x: 61, endPoint y: 24, distance: 132.9
click at [61, 24] on div "RGS Bumper - Season Saturdays - 15secs RGS Bumper - Season Saturdays - 15secs" at bounding box center [324, 28] width 528 height 14
copy div "RGS Bumper - Season Saturdays - 15secs"
click at [238, 174] on div "Asset Preview Video Player is loading. Play Video Pause Mute Current Time 00:00…" at bounding box center [324, 165] width 534 height 246
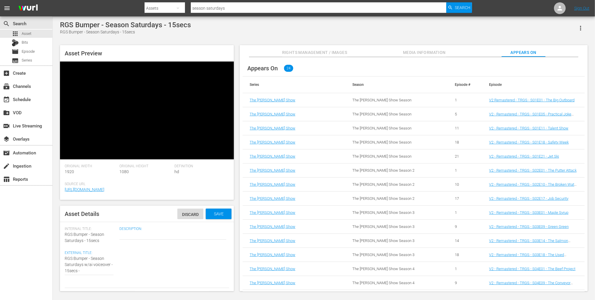
click at [151, 203] on div "Asset Preview Video Player is loading. Play Video Pause Mute Current Time 00:00…" at bounding box center [147, 168] width 174 height 246
click at [162, 43] on div "Asset Preview Video Player is loading. Play Video Pause Mute Current Time 00:00…" at bounding box center [324, 165] width 534 height 246
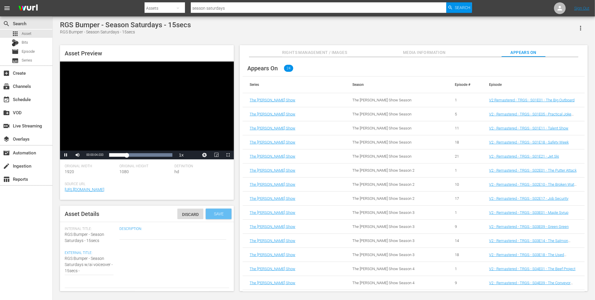
click at [216, 209] on div "Save" at bounding box center [219, 213] width 26 height 11
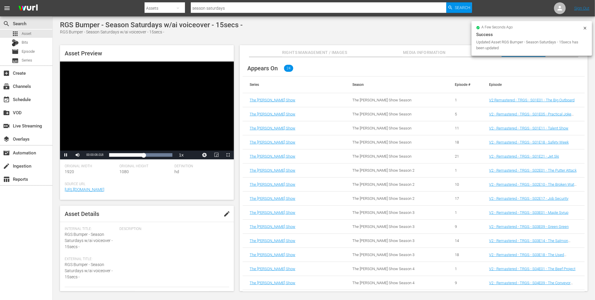
click at [151, 39] on div "RGS Bumper - Season Saturdays w/ai voiceover - 15secs - RGS Bumper - Season Sat…" at bounding box center [324, 154] width 534 height 267
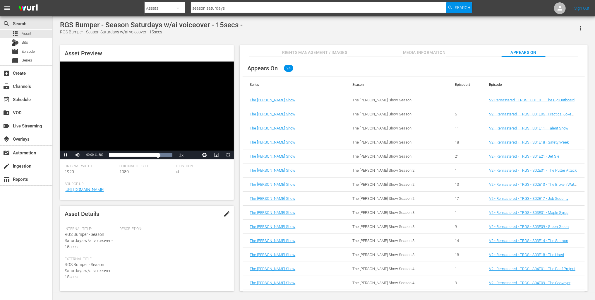
click at [225, 213] on span "edit" at bounding box center [226, 213] width 7 height 7
drag, startPoint x: 85, startPoint y: 277, endPoint x: 66, endPoint y: 264, distance: 23.5
paste textarea "Promo - w/no voiceover - 15secs"
type textarea "RGS Bumper - Season Saturdays Promo - w/no voiceover - 15secs"
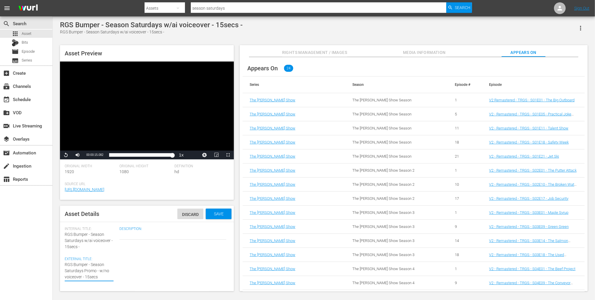
drag, startPoint x: 104, startPoint y: 270, endPoint x: 107, endPoint y: 270, distance: 3.2
click at [107, 270] on textarea "RGS Bumper - Season Saturdays w/ai voiceover - 15secs -" at bounding box center [89, 270] width 49 height 18
type textarea "RGS Bumper - Season Saturdays Promo - w/o voiceover - 15secs"
type textarea "RGS Bumper - Season Saturdays Promo - w/ voiceover - 15secs"
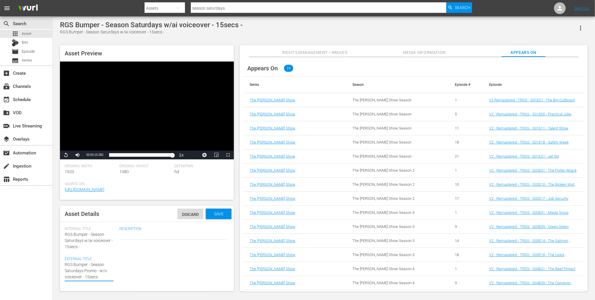
type textarea "RGS Bumper - Season Saturdays Promo - w/ voiceover - 15secs"
type textarea "RGS Bumper - Season Saturdays Promo - w/a voiceover - 15secs"
type textarea "RGS Bumper - Season Saturdays Promo - w/ai voiceover - 15secs"
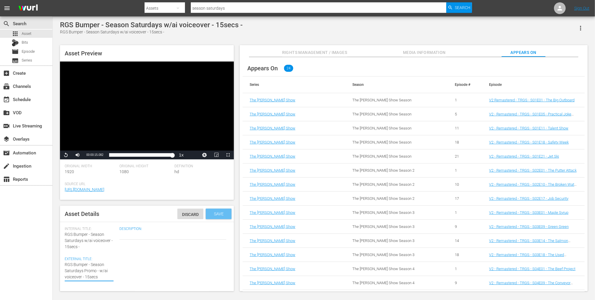
click at [218, 216] on span "Save" at bounding box center [218, 213] width 19 height 5
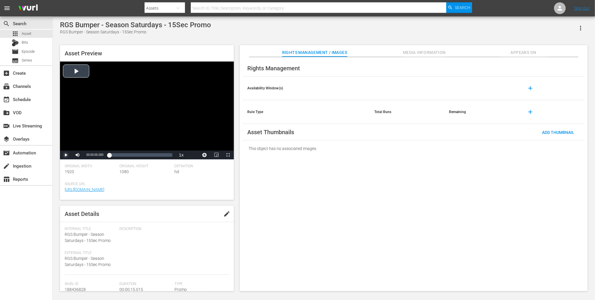
click at [66, 155] on span "Video Player" at bounding box center [66, 155] width 0 height 0
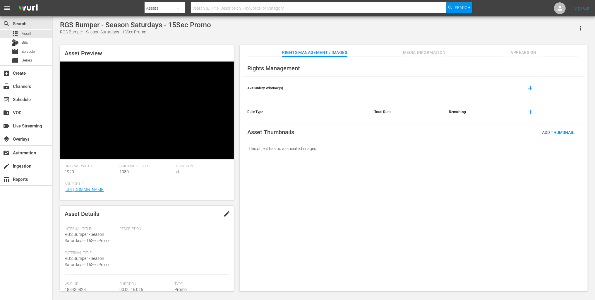
click at [237, 87] on div "Asset Preview Video Player is loading. Play Video Pause Mute 100% Current Time …" at bounding box center [324, 165] width 534 height 246
click at [239, 98] on div "Asset Preview Video Player is loading. Play Video Pause Mute 100% Current Time …" at bounding box center [324, 165] width 534 height 246
click at [240, 67] on div "Rights Management Availability Window(s) add Rule Type Total Runs Remaining add…" at bounding box center [414, 174] width 348 height 234
click at [225, 216] on span "edit" at bounding box center [226, 213] width 7 height 7
type textarea "RGS Bumper - Season Saturdays - 15Sec Promo"
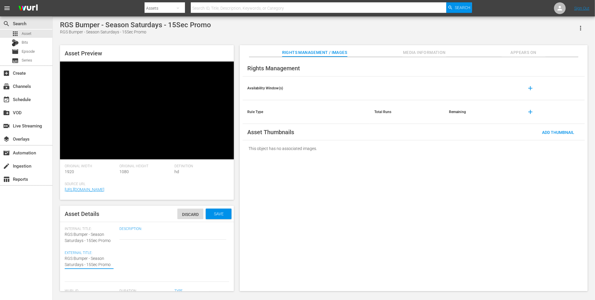
type textarea "RGS Bumper - Season Saturdays - 15Sec Promo"
type textarea "RGS Bumper - Season Saturdays w - 15Sec Promo"
type textarea "RGS Bumper - Season Saturdays w/ - 15Sec Promo"
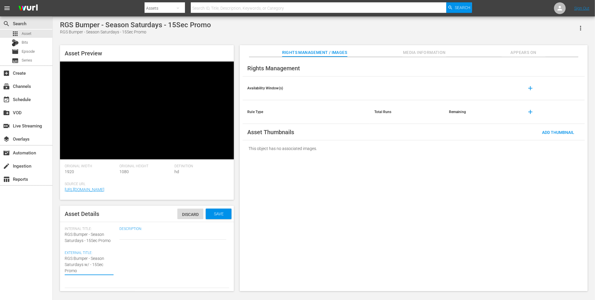
type textarea "RGS Bumper - Season Saturdays w/n - 15Sec Promo"
type textarea "RGS Bumper - Season Saturdays w/no - 15Sec Promo"
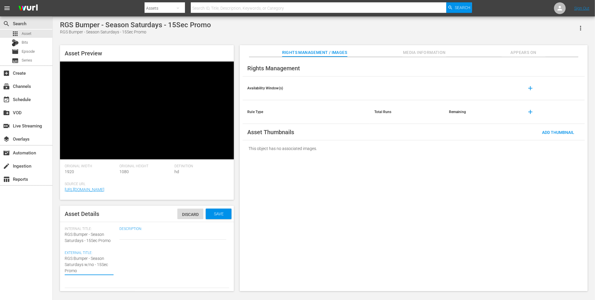
type textarea "RGS Bumper - Season Saturdays w/no - 15Sec Promo"
type textarea "RGS Bumper - Season Saturdays w/no v - 15Sec Promo"
type textarea "RGS Bumper - Season Saturdays w/no vo - 15Sec Promo"
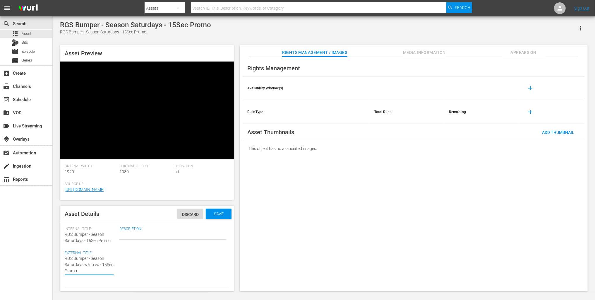
type textarea "RGS Bumper - Season Saturdays w/no voi - 15Sec Promo"
type textarea "RGS Bumper - Season Saturdays w/no voic - 15Sec Promo"
type textarea "RGS Bumper - Season Saturdays w/no voice - 15Sec Promo"
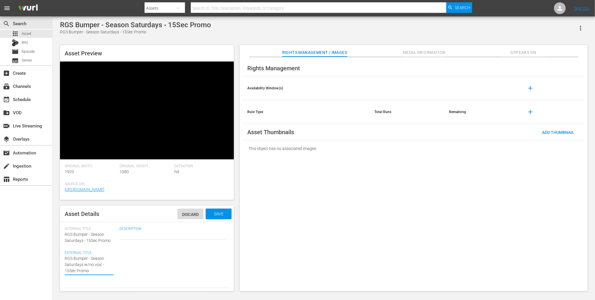
type textarea "RGS Bumper - Season Saturdays w/no voice - 15Sec Promo"
type textarea "RGS Bumper - Season Saturdays w/no voiceo - 15Sec Promo"
type textarea "RGS Bumper - Season Saturdays w/no voiceov - 15Sec Promo"
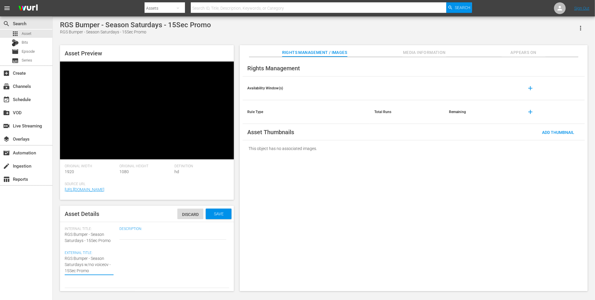
type textarea "RGS Bumper - Season Saturdays w/no voiceove - 15Sec Promo"
type textarea "RGS Bumper - Season Saturdays w/no voiceover - 15Sec Promo"
drag, startPoint x: 95, startPoint y: 269, endPoint x: 64, endPoint y: 258, distance: 33.1
click at [64, 258] on div "Asset Details Discard Save Internal Title: RGS Bumper - Season Saturdays - 15Se…" at bounding box center [147, 249] width 174 height 86
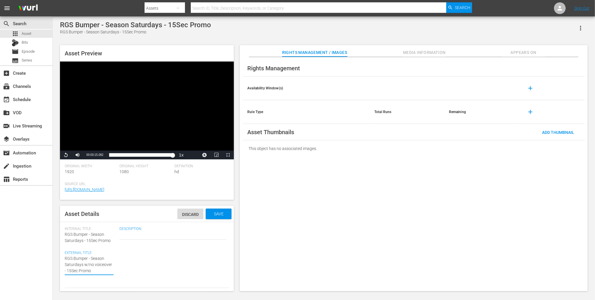
type textarea "RGS Bumper - Season Saturdays w/no voiceover - 15Sec Promo"
click at [118, 203] on div "Asset Preview Video Player is loading. Play Video Replay Mute 100% Current Time…" at bounding box center [147, 168] width 174 height 246
click at [66, 155] on span "Video Player" at bounding box center [66, 155] width 0 height 0
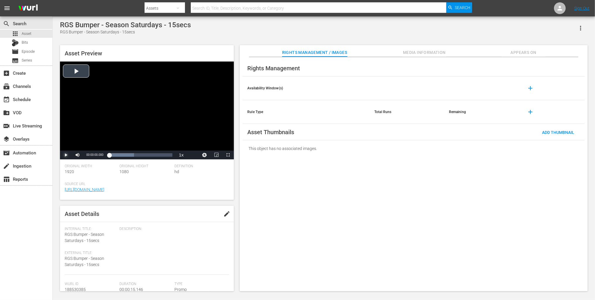
click at [66, 155] on span "Video Player" at bounding box center [66, 155] width 0 height 0
click at [236, 88] on div "Asset Preview Video Player is loading. Play Video Pause Mute Current Time 00:00…" at bounding box center [324, 165] width 534 height 246
click at [66, 155] on span "Video Player" at bounding box center [66, 155] width 0 height 0
click at [233, 31] on div "RGS Bumper - Season Saturdays - 15secs RGS Bumper - Season Saturdays - 15secs" at bounding box center [324, 28] width 528 height 14
click at [66, 155] on span "Video Player" at bounding box center [66, 155] width 0 height 0
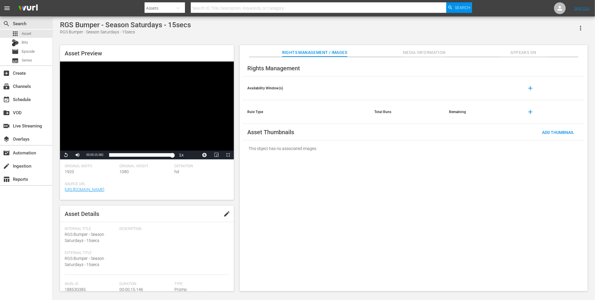
click at [295, 31] on div "RGS Bumper - Season Saturdays - 15secs RGS Bumper - Season Saturdays - 15secs" at bounding box center [324, 28] width 528 height 14
click at [66, 155] on span "Video Player" at bounding box center [66, 155] width 0 height 0
click at [232, 35] on div "RGS Bumper - Season Saturdays - 15secs RGS Bumper - Season Saturdays - 15secs" at bounding box center [324, 28] width 528 height 14
click at [518, 54] on span "Appears On" at bounding box center [524, 52] width 44 height 7
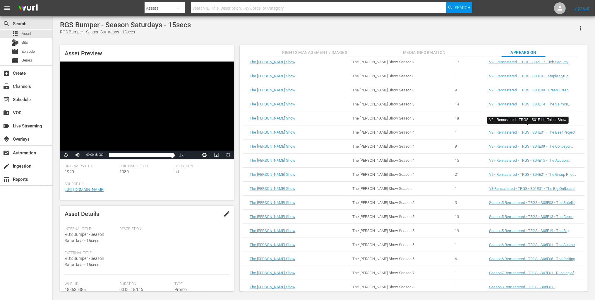
scroll to position [142, 0]
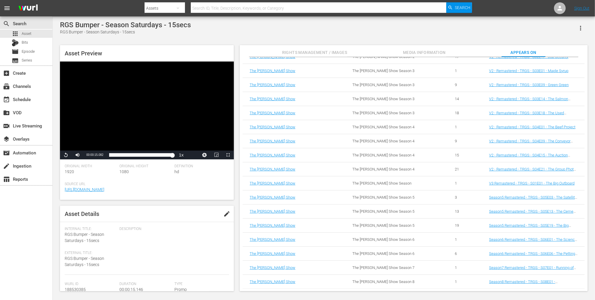
click at [405, 20] on div "RGS Bumper - Season Saturdays - 15secs RGS Bumper - Season Saturdays - 15secs A…" at bounding box center [324, 154] width 543 height 276
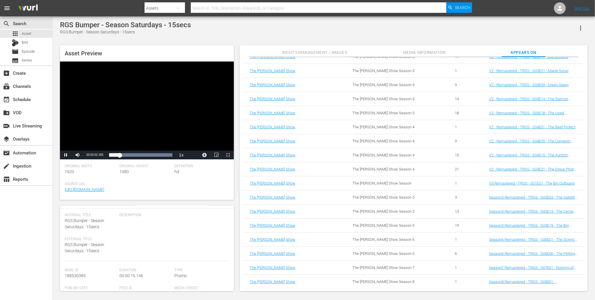
scroll to position [0, 0]
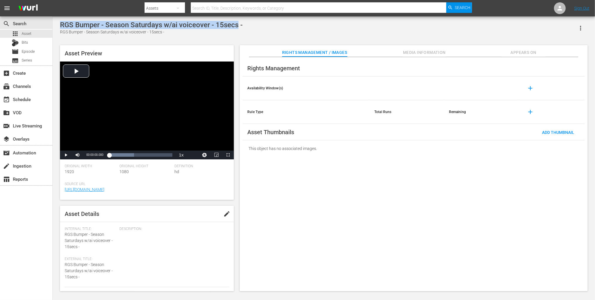
copy div "RGS Bumper - Season Saturdays w/ai voiceover - 15secs"
drag, startPoint x: 61, startPoint y: 24, endPoint x: 237, endPoint y: 24, distance: 176.6
click at [237, 24] on div "RGS Bumper - Season Saturdays w/ai voiceover - 15secs -" at bounding box center [151, 25] width 183 height 8
click at [17, 37] on div "apps Asset" at bounding box center [22, 34] width 20 height 8
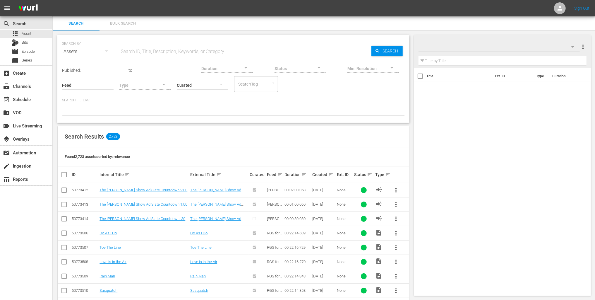
click at [190, 55] on input "text" at bounding box center [245, 52] width 252 height 14
paste input "RGS Bumper - Season Saturdays w/ai voiceover - 15secs"
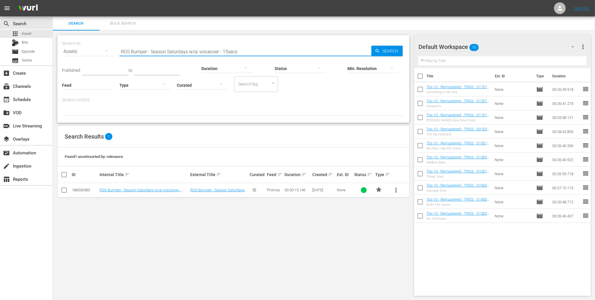
drag, startPoint x: 187, startPoint y: 51, endPoint x: 262, endPoint y: 51, distance: 74.4
click at [262, 51] on input "RGS Bumper - Season Saturdays w/ai voiceover - 15secs" at bounding box center [245, 52] width 252 height 14
type input "RGS Bumper - Season Saturdays"
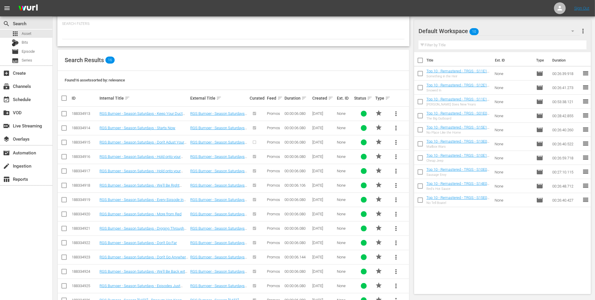
scroll to position [124, 0]
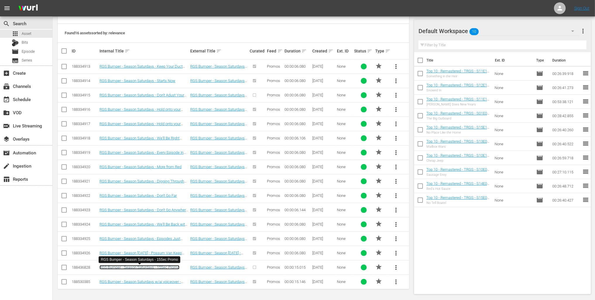
click at [171, 268] on link "RGS Bumper - Season Saturdays - 15Sec Promo" at bounding box center [140, 267] width 80 height 4
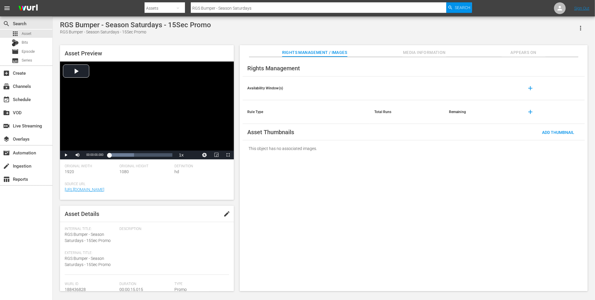
click at [223, 213] on span "edit" at bounding box center [226, 213] width 7 height 7
type textarea "RGS Bumper - Season Saturdays - w15Sec Promo"
type textarea "RGS Bumper - Season Saturdays - w/15Sec Promo"
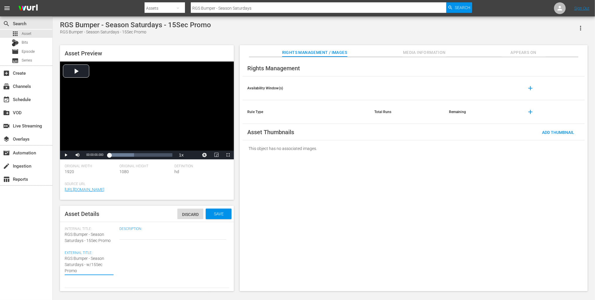
type textarea "RGS Bumper - Season Saturdays - w/n15Sec Promo"
type textarea "RGS Bumper - Season Saturdays - w/no15Sec Promo"
type textarea "RGS Bumper - Season Saturdays - w/no 15Sec Promo"
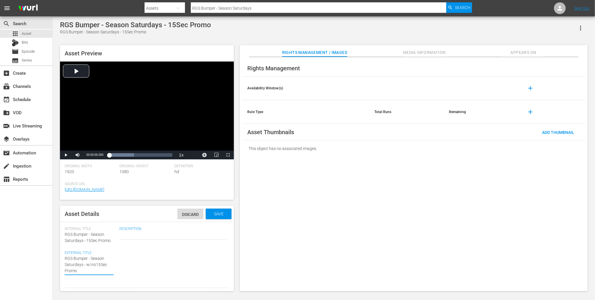
type textarea "RGS Bumper - Season Saturdays - w/no 15Sec Promo"
type textarea "RGS Bumper - Season Saturdays - w/no v15Sec Promo"
type textarea "RGS Bumper - Season Saturdays - w/no vo15Sec Promo"
type textarea "RGS Bumper - Season Saturdays - w/no voi15Sec Promo"
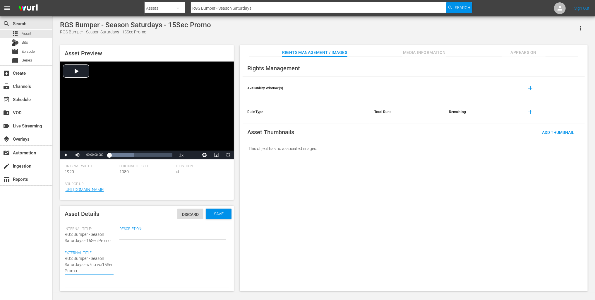
type textarea "RGS Bumper - Season Saturdays - w/no voic15Sec Promo"
type textarea "RGS Bumper - Season Saturdays - w/no voice15Sec Promo"
type textarea "RGS Bumper - Season Saturdays - w/no voiceo15Sec Promo"
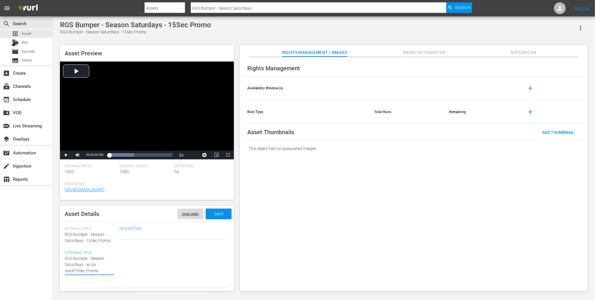
type textarea "RGS Bumper - Season Saturdays - w/no voiceo15Sec Promo"
type textarea "RGS Bumper - Season Saturdays - w/no voiceov15Sec Promo"
type textarea "RGS Bumper - Season Saturdays - w/no voiceove15Sec Promo"
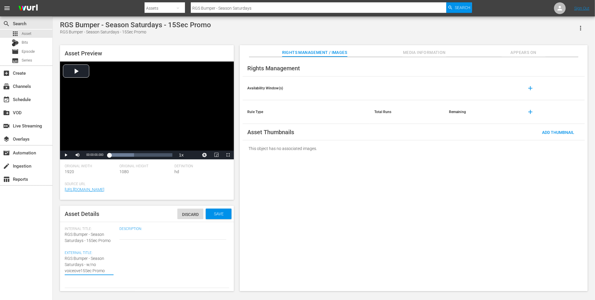
type textarea "RGS Bumper - Season Saturdays - w/no voiceover15Sec Promo"
type textarea "RGS Bumper - Season Saturdays - w/no voiceover 15Sec Promo"
click at [216, 218] on div "Save" at bounding box center [219, 213] width 26 height 11
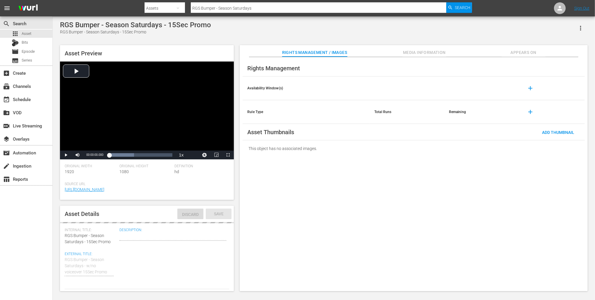
click at [239, 188] on div "Asset Preview Video Player is loading. Play Video Play Mute Current Time 00:00:…" at bounding box center [324, 165] width 534 height 246
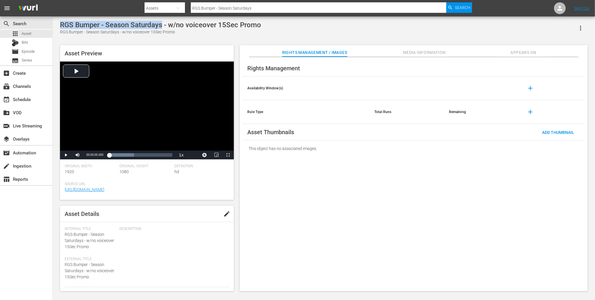
drag, startPoint x: 59, startPoint y: 23, endPoint x: 161, endPoint y: 22, distance: 102.2
click at [161, 22] on div "RGS Bumper - Season Saturdays - w/no voiceover 15Sec Promo RGS Bumper - Season …" at bounding box center [324, 154] width 534 height 267
click at [225, 215] on span "edit" at bounding box center [226, 213] width 7 height 7
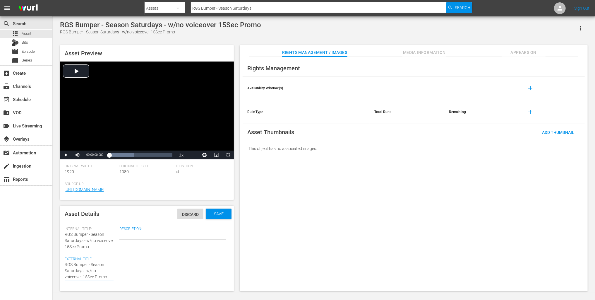
drag, startPoint x: 65, startPoint y: 276, endPoint x: 68, endPoint y: 276, distance: 2.9
click at [65, 276] on textarea "RGS Bumper - Season Saturdays - w/no voiceover 15Sec Promo" at bounding box center [89, 270] width 49 height 18
type textarea "RGS Bumper - Season Saturdays - w/no voiceover -15Sec Promo"
type textarea "RGS Bumper - Season Saturdays - w/no voiceover - 15Sec Promo"
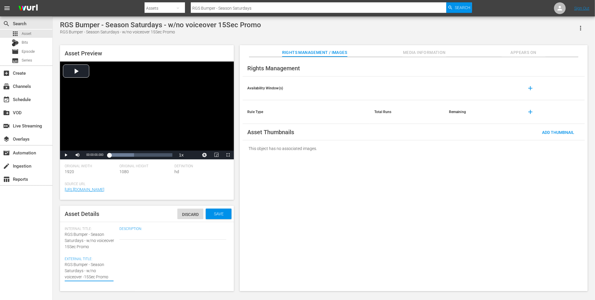
type textarea "RGS Bumper - Season Saturdays - w/no voiceover - 15Sec Promo"
click at [88, 277] on textarea "RGS Bumper - Season Saturdays - w/no voiceover 15Sec Promo" at bounding box center [89, 270] width 49 height 18
type textarea "RGS Bumper - Season Saturdays - w/no voiceover - 15Sec"
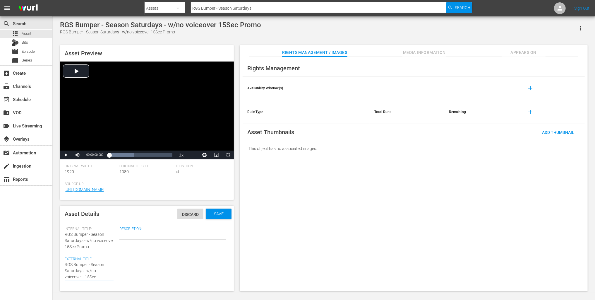
type textarea "RGS Bumper - Season Saturdays - w/no voiceover - 15Se"
type textarea "RGS Bumper - Season Saturdays - w/no voiceover - 15S"
type textarea "RGS Bumper - Season Saturdays - w/no voiceover - 15"
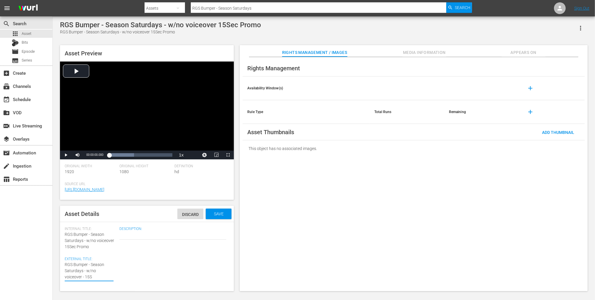
type textarea "RGS Bumper - Season Saturdays - w/no voiceover - 15"
type textarea "RGS Bumper - Season Saturdays - w/no voiceover - 15s"
type textarea "RGS Bumper - Season Saturdays - w/no voiceover - 15se"
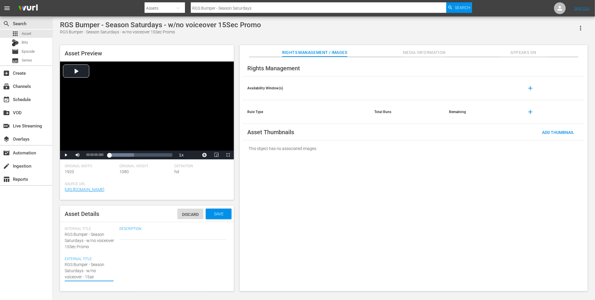
type textarea "RGS Bumper - Season Saturdays - w/no voiceover - 15sec"
type textarea "RGS Bumper - Season Saturdays - w/no voiceover - 15secs"
click at [83, 271] on textarea "RGS Bumper - Season Saturdays - w/no voiceover 15Sec Promo" at bounding box center [89, 270] width 49 height 18
type textarea "RGS Bumper - Season Saturdays - w/no voiceover - 15secs"
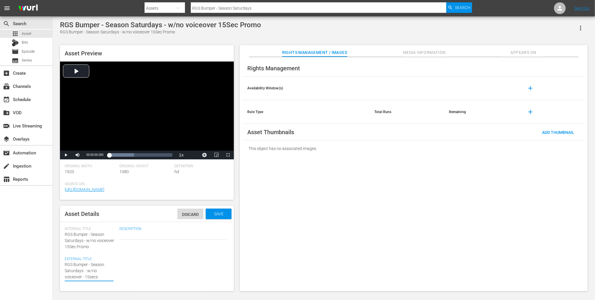
type textarea "RGS Bumper - Season Saturdays P - w/no voiceover - 15secs"
type textarea "RGS Bumper - Season Saturdays Pr - w/no voiceover - 15secs"
type textarea "RGS Bumper - Season Saturdays Pro - w/no voiceover - 15secs"
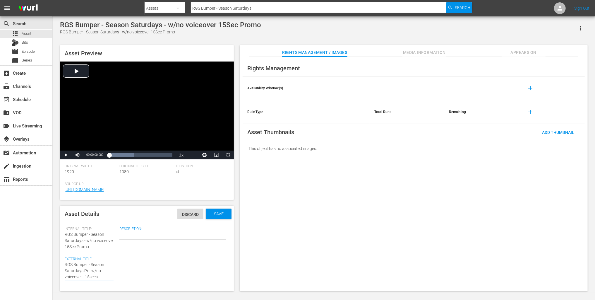
type textarea "RGS Bumper - Season Saturdays Pro - w/no voiceover - 15secs"
type textarea "RGS Bumper - Season Saturdays Prom - w/no voiceover - 15secs"
type textarea "RGS Bumper - Season Saturdays Promo - w/no voiceover - 15secs"
drag, startPoint x: 87, startPoint y: 274, endPoint x: 63, endPoint y: 266, distance: 26.1
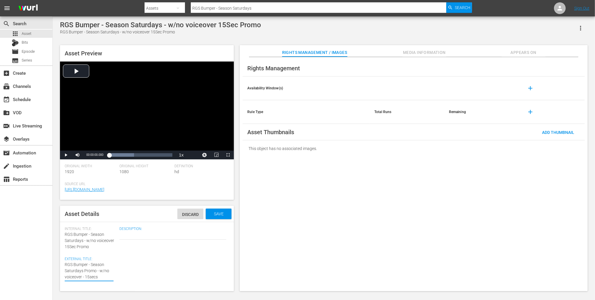
click at [63, 266] on div "Asset Details Discard Save Internal Title: RGS Bumper - Season Saturdays - w/no…" at bounding box center [147, 249] width 174 height 86
type textarea "RGS Bumper - Season Saturdays Promo - w/no voiceover - 15secs"
click at [228, 212] on div "Save" at bounding box center [219, 213] width 26 height 11
click at [29, 36] on span "Asset" at bounding box center [27, 34] width 10 height 6
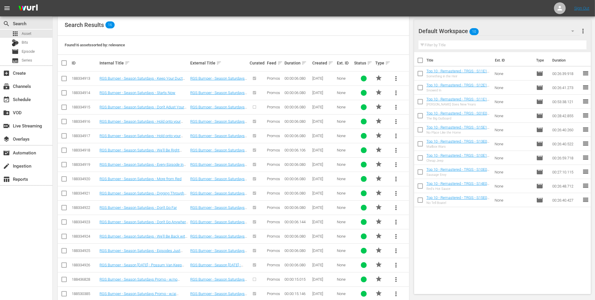
scroll to position [124, 0]
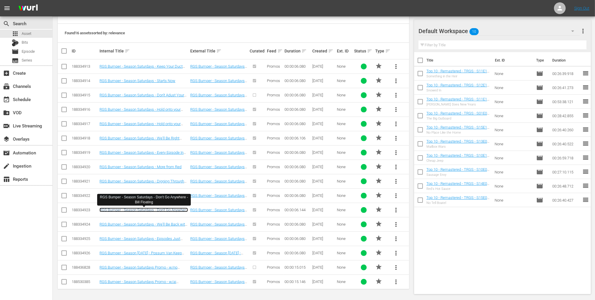
click at [157, 209] on link "RGS Bumper - Season Saturdays - Don't Go Anywhere - Bill Floating" at bounding box center [144, 212] width 88 height 9
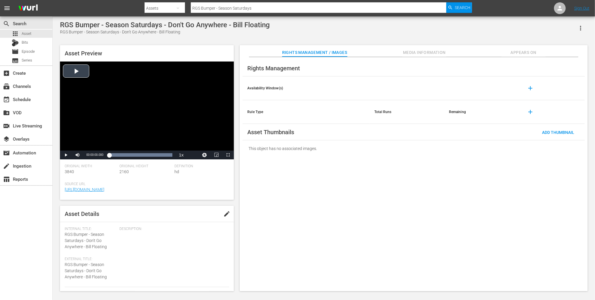
click at [70, 74] on div "Video Player" at bounding box center [147, 105] width 174 height 89
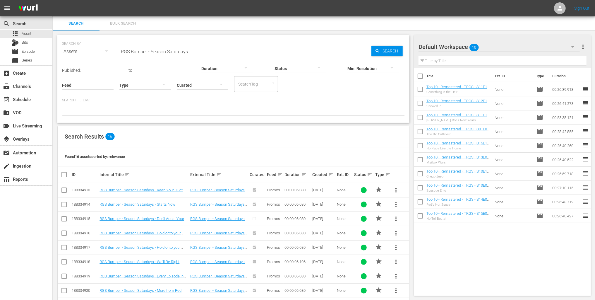
click at [174, 52] on input "RGS Bumper - Season Saturdays" at bounding box center [245, 52] width 252 height 14
click at [162, 52] on input "RGS Bumper - Season Saturdays" at bounding box center [245, 52] width 252 height 14
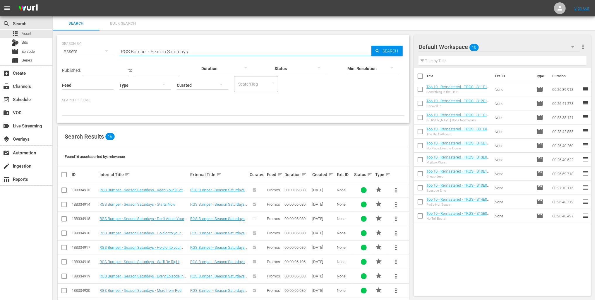
paste input "RGS Bumper - Field Maneuvers Cap - 15 sec"
click at [162, 52] on input "RGS Bumper - RGS Bumper - Field Maneuvers Cap - 15 sec Saturdays" at bounding box center [245, 52] width 252 height 14
paste input "Field Maneuvers Cap - 15 sec"
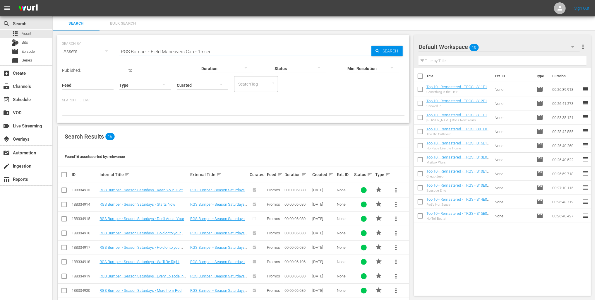
type input "RGS Bumper - Field Maneuvers Cap - 15 sec"
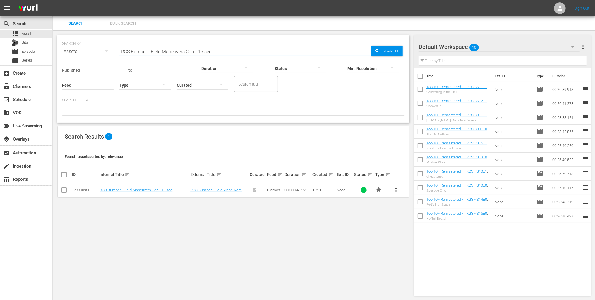
click at [394, 192] on span "more_vert" at bounding box center [396, 190] width 7 height 7
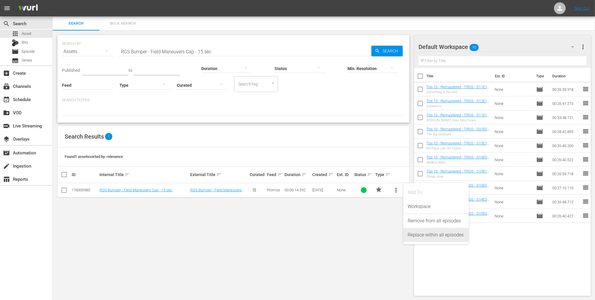
click at [413, 235] on div "Replace within all episodes" at bounding box center [436, 235] width 56 height 14
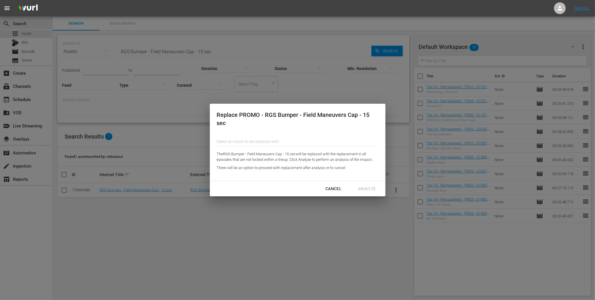
click at [262, 144] on input "text" at bounding box center [296, 141] width 158 height 14
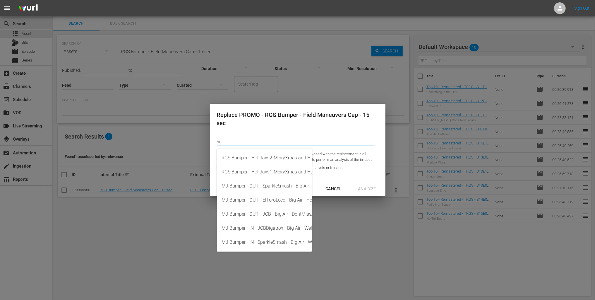
type input "a"
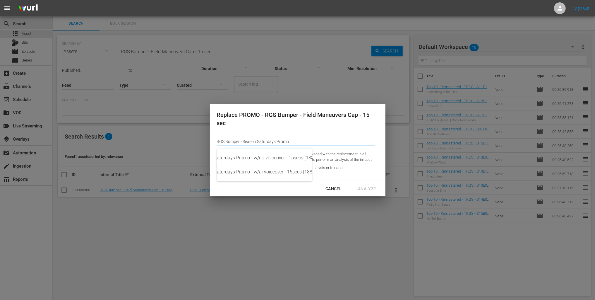
scroll to position [0, 59]
click at [249, 170] on div "RGS Bumper - Season Saturdays Promo - w/ai voiceover - 15secs (188530385)" at bounding box center [206, 172] width 86 height 14
type input "RGS Bumper - Season Saturdays Promo - w/ai voiceover - 15secs (188530385)"
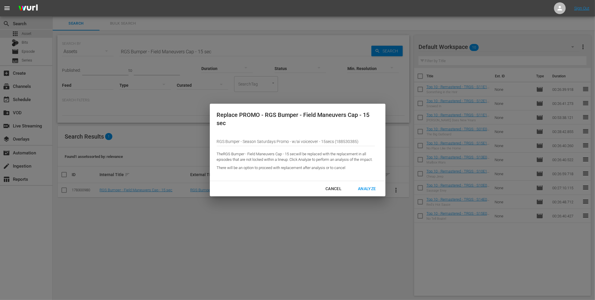
scroll to position [0, 0]
click at [368, 187] on div "Analyze" at bounding box center [366, 188] width 27 height 7
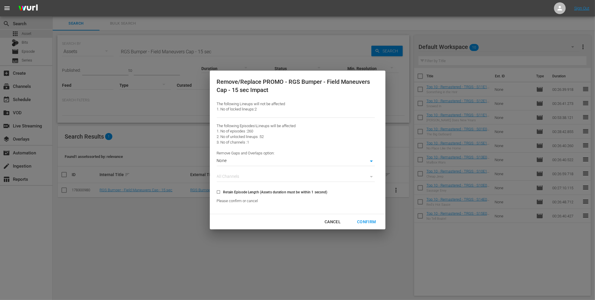
click at [262, 160] on body "menu Sign Out search Search apps Asset Bits movie Episode subtitles Series add_…" at bounding box center [297, 150] width 595 height 300
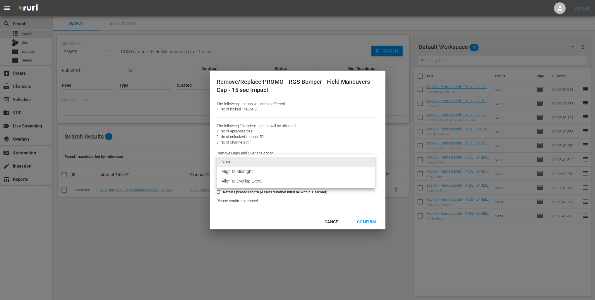
click at [253, 181] on li "Align to Overlap Event" at bounding box center [296, 181] width 158 height 10
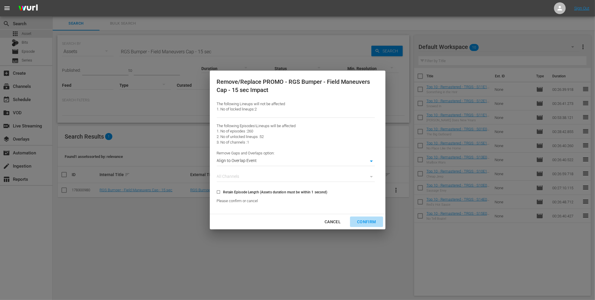
click at [363, 219] on div "Confirm" at bounding box center [367, 221] width 28 height 7
type input "0"
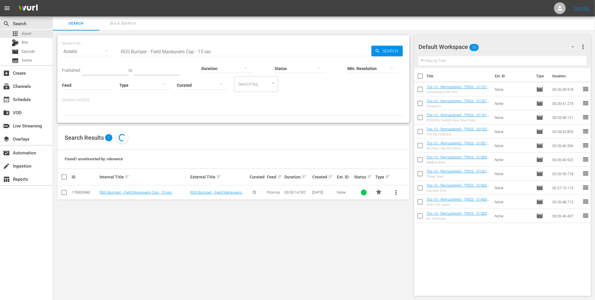
click at [302, 115] on div at bounding box center [233, 111] width 343 height 10
click at [29, 88] on div "subscriptions Channels" at bounding box center [16, 85] width 33 height 5
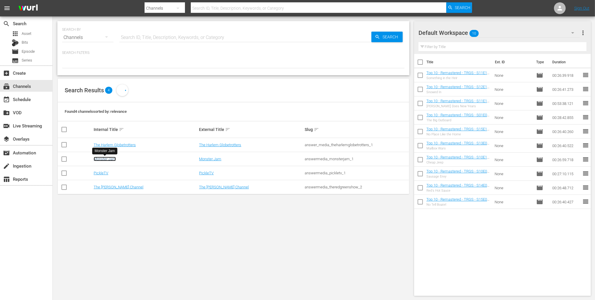
click at [106, 158] on link "Monster Jam" at bounding box center [105, 159] width 22 height 4
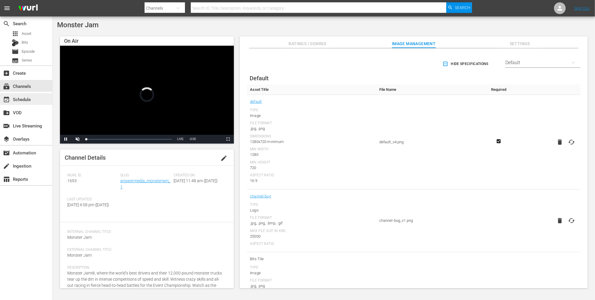
click at [44, 93] on div "event_available Schedule" at bounding box center [26, 99] width 52 height 12
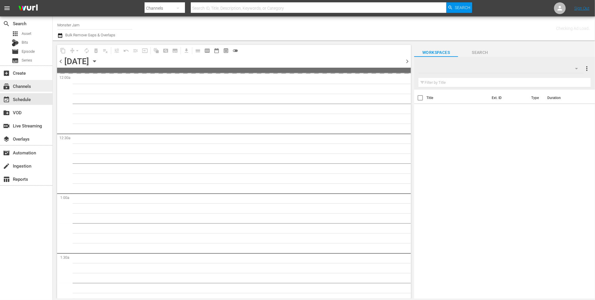
click at [33, 88] on div "subscriptions Channels" at bounding box center [26, 86] width 52 height 12
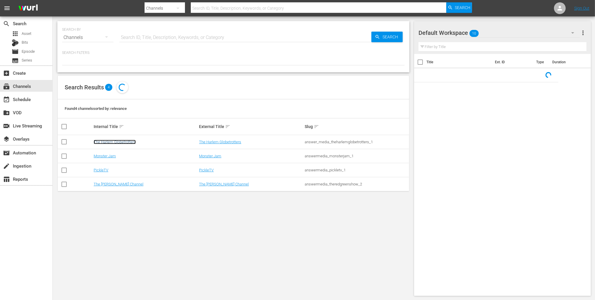
click at [131, 142] on link "The Harlem Globetrotters" at bounding box center [115, 142] width 42 height 4
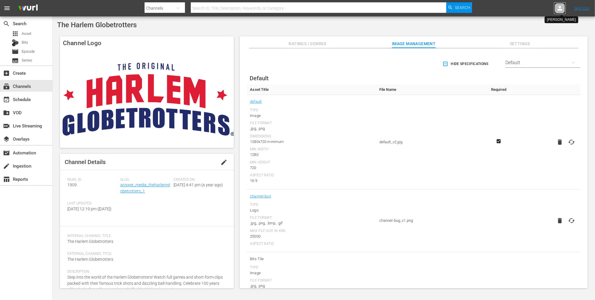
click at [560, 7] on icon at bounding box center [560, 8] width 5 height 5
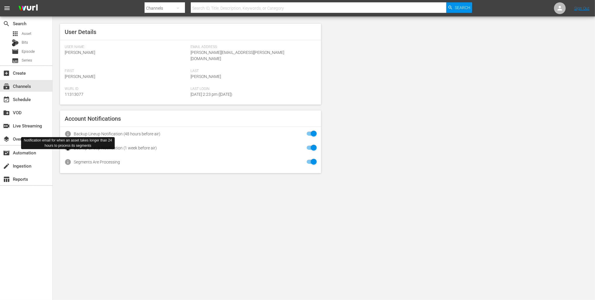
click at [67, 158] on span "info" at bounding box center [67, 161] width 7 height 7
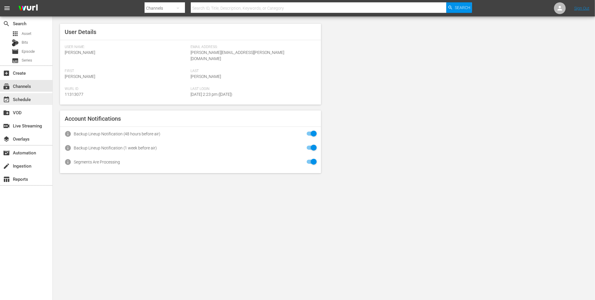
click at [16, 96] on div "event_available Schedule" at bounding box center [16, 98] width 33 height 5
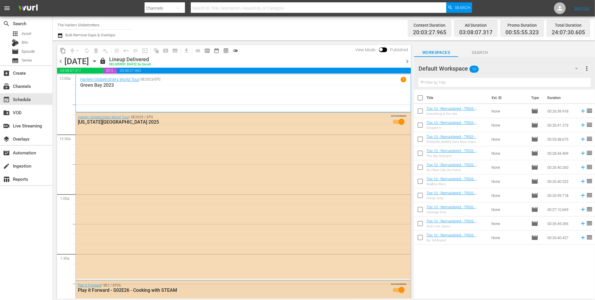
scroll to position [1, 0]
click at [17, 86] on div "subscriptions Channels" at bounding box center [16, 85] width 33 height 5
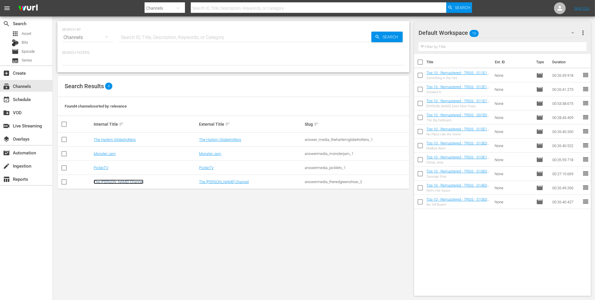
click at [113, 181] on link "The [PERSON_NAME] Channel" at bounding box center [119, 182] width 50 height 4
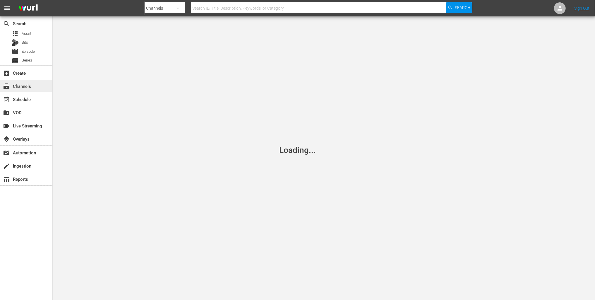
click at [39, 89] on div "subscriptions Channels" at bounding box center [26, 86] width 52 height 12
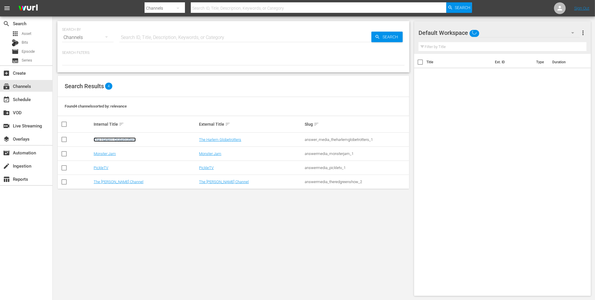
click at [119, 141] on link "The Harlem Globetrotters" at bounding box center [115, 139] width 42 height 4
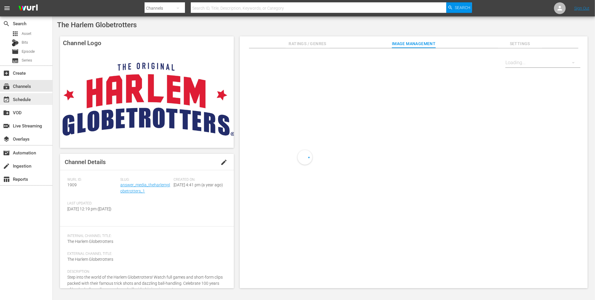
click at [31, 96] on div "event_available Schedule" at bounding box center [16, 98] width 33 height 5
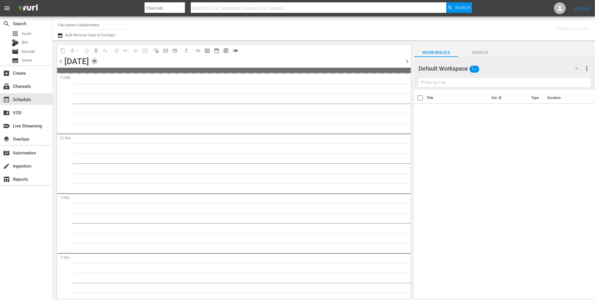
click at [96, 61] on icon "button" at bounding box center [94, 61] width 3 height 1
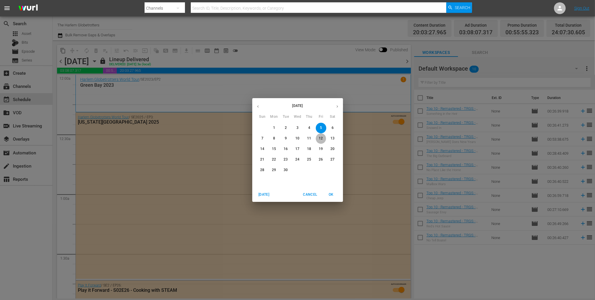
click at [320, 139] on p "12" at bounding box center [321, 138] width 4 height 5
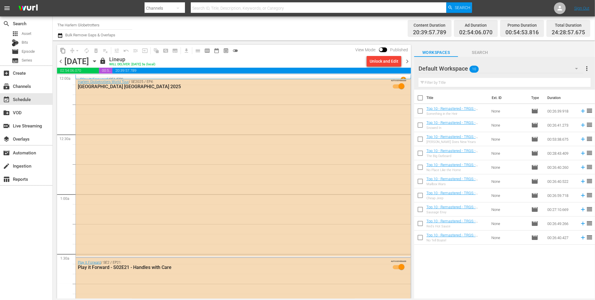
click at [248, 21] on div "Channel Title The Harlem Globetrotters Bulk Remove Gaps & Overlaps" at bounding box center [202, 28] width 291 height 21
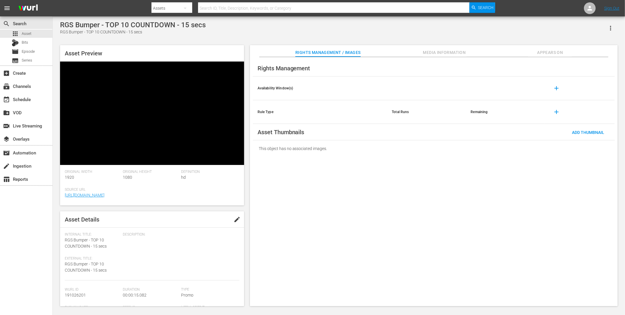
click at [380, 182] on div "Rights Management Availability Window(s) add Rule Type Total Runs Remaining add…" at bounding box center [434, 181] width 368 height 249
